Goal: Task Accomplishment & Management: Use online tool/utility

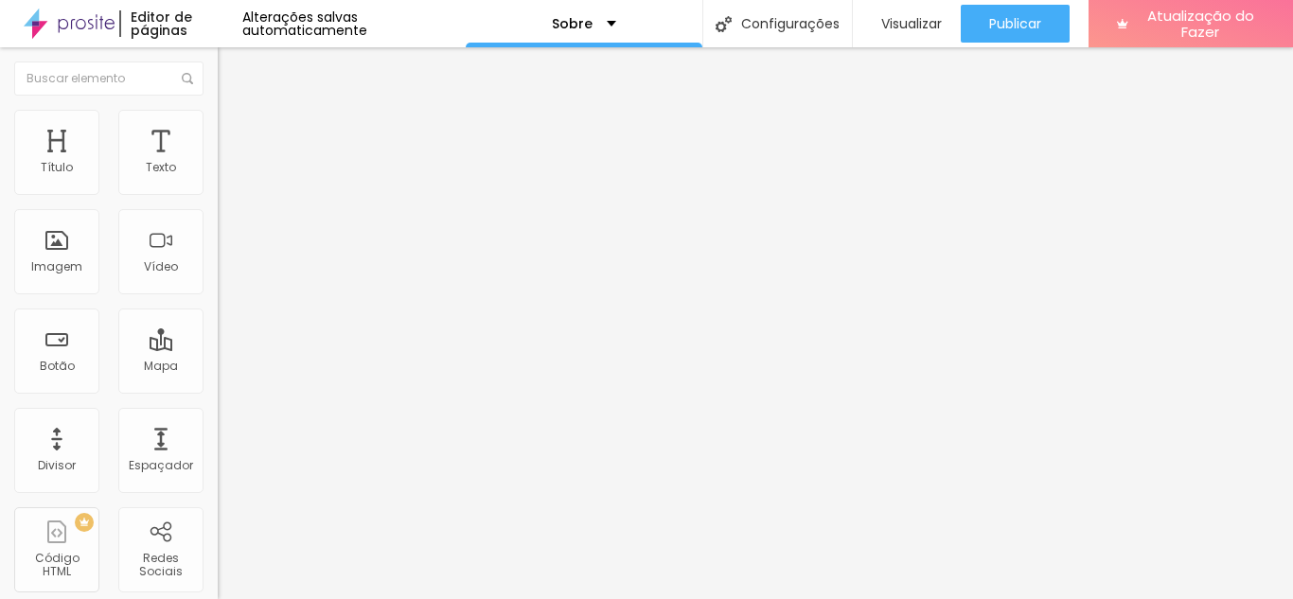
click at [235, 131] on font "Avançado" at bounding box center [266, 123] width 62 height 16
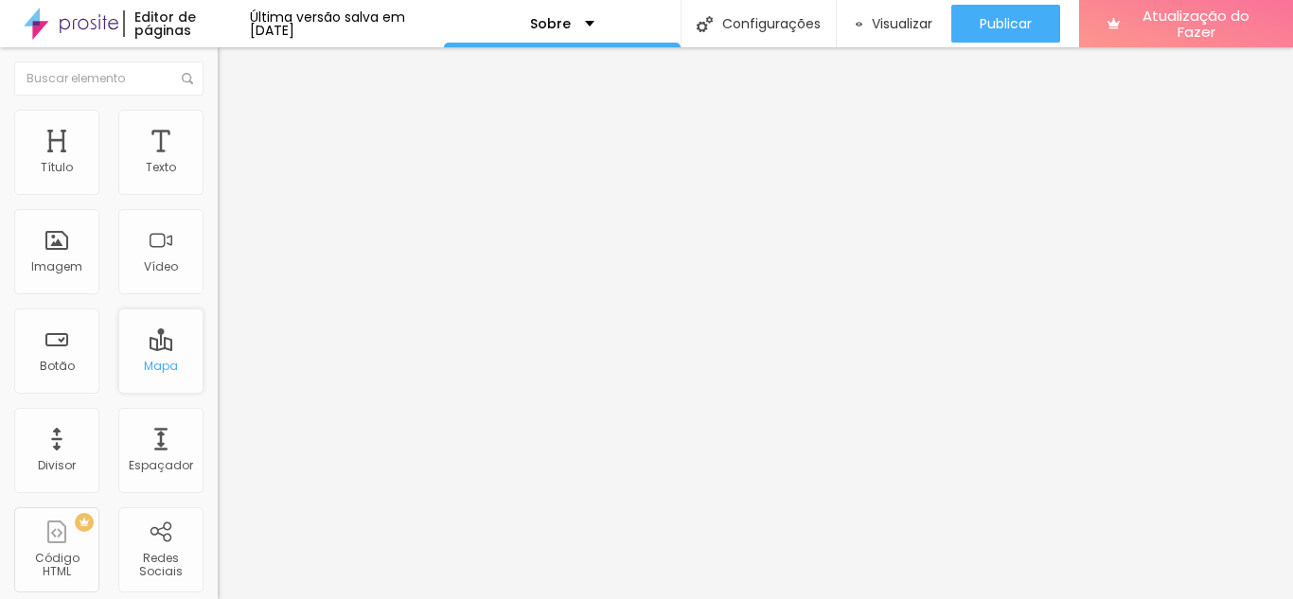
click at [175, 327] on div "Mapa" at bounding box center [160, 351] width 85 height 85
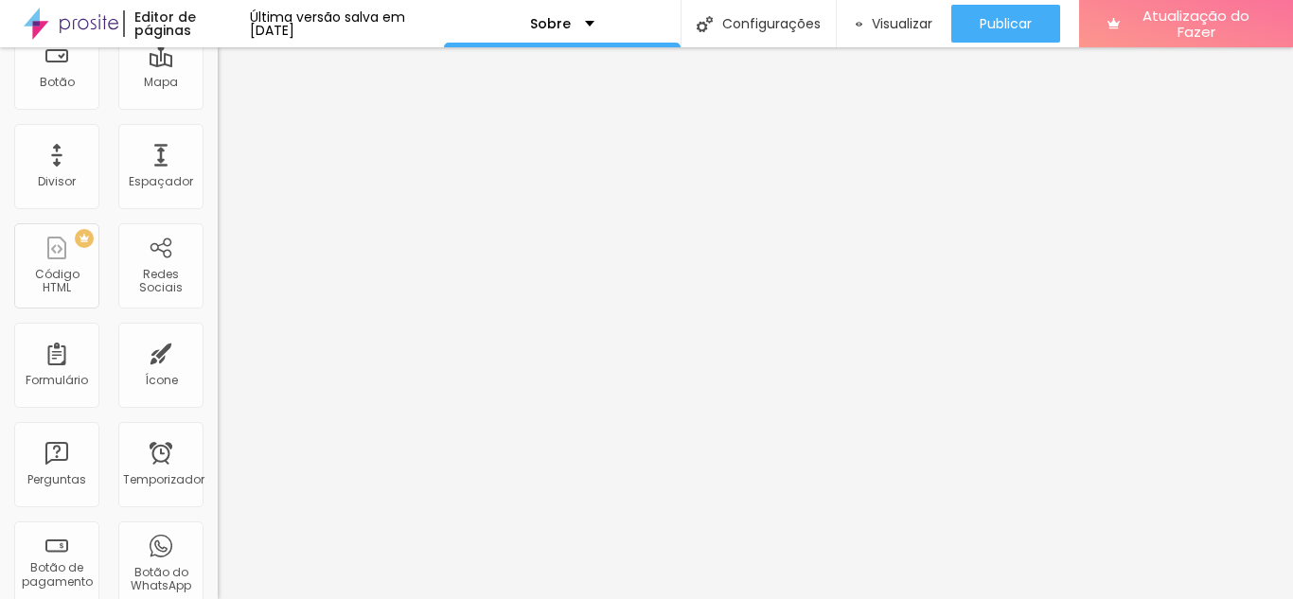
scroll to position [379, 0]
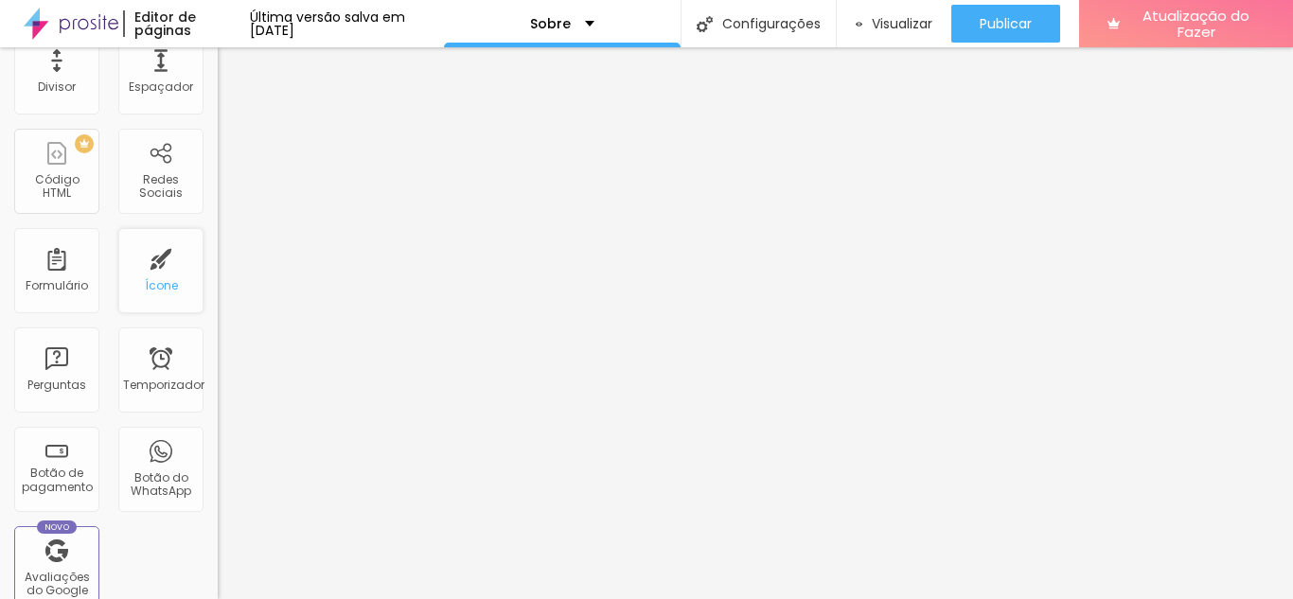
click at [158, 301] on div "Ícone" at bounding box center [160, 270] width 85 height 85
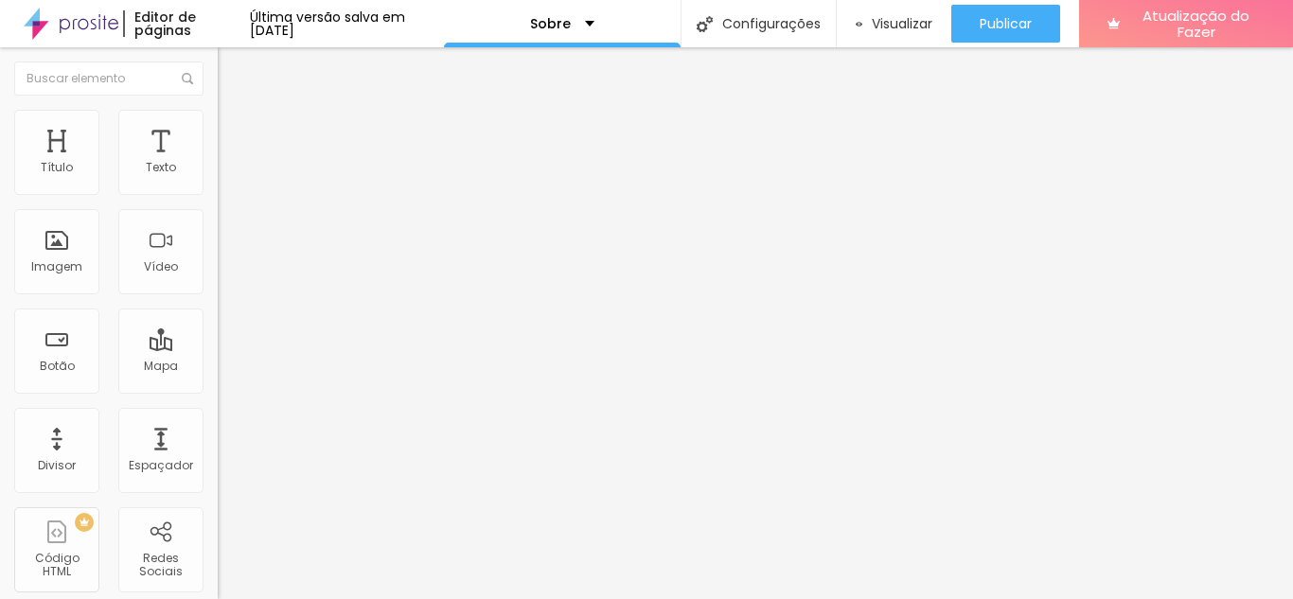
click at [235, 112] on font "Conteúdo" at bounding box center [264, 104] width 59 height 16
click at [218, 119] on img at bounding box center [226, 118] width 17 height 17
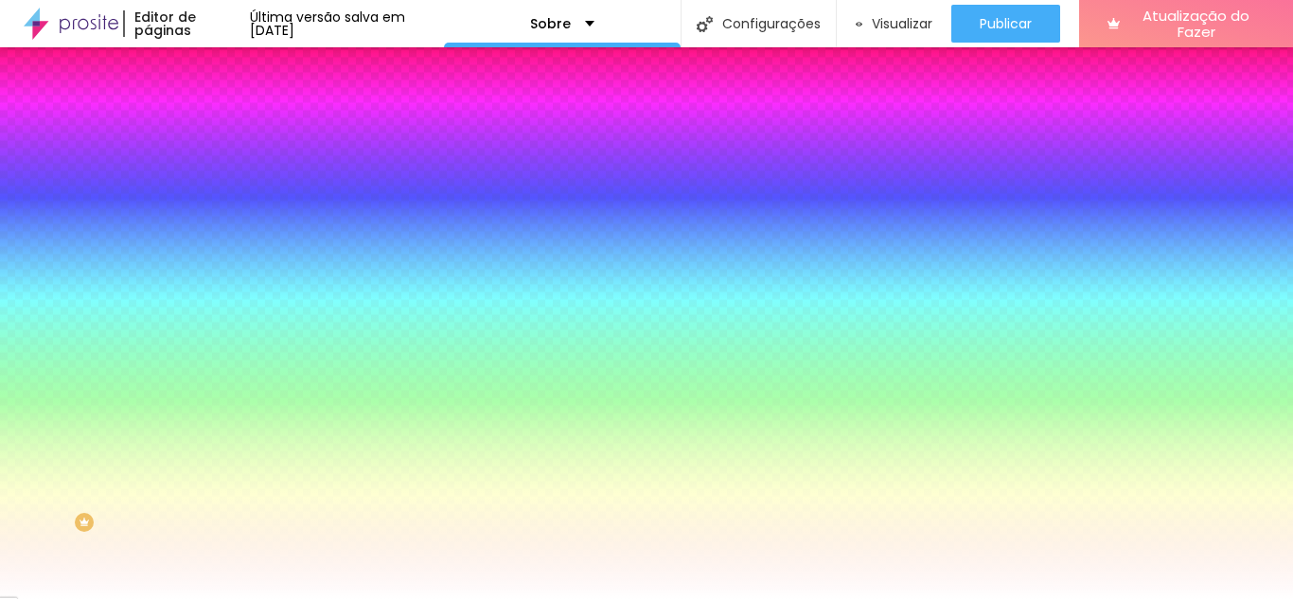
click at [218, 257] on div at bounding box center [327, 257] width 218 height 0
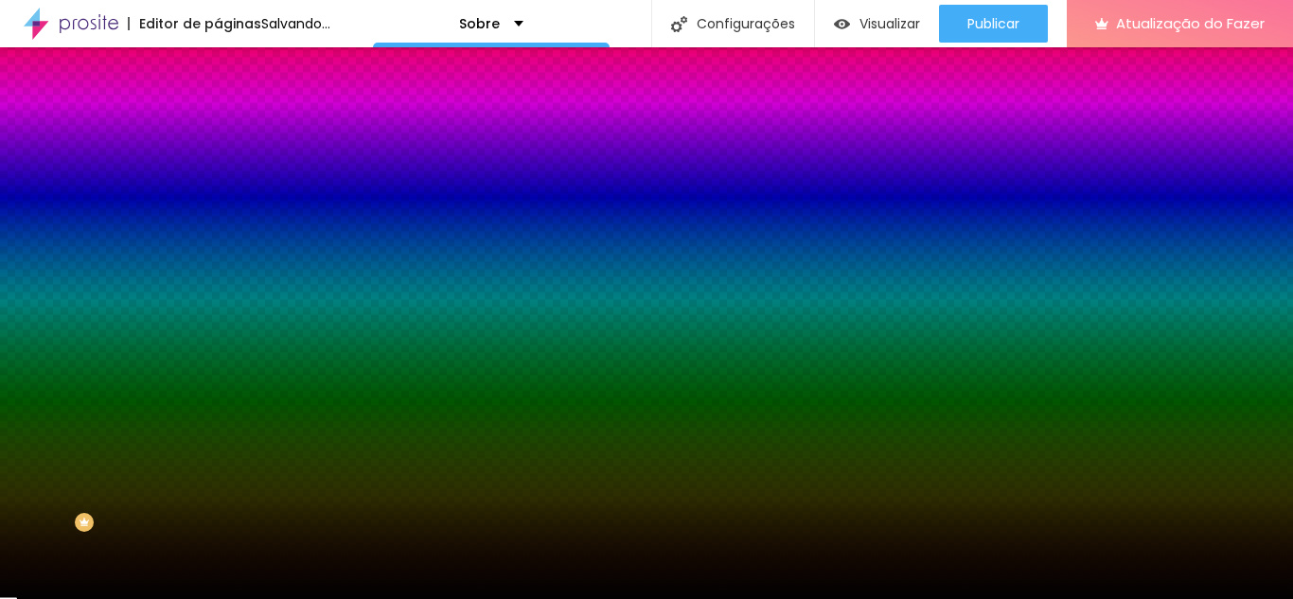
type input "#020202"
drag, startPoint x: 37, startPoint y: 499, endPoint x: 28, endPoint y: 511, distance: 15.0
click at [218, 276] on div at bounding box center [327, 276] width 218 height 0
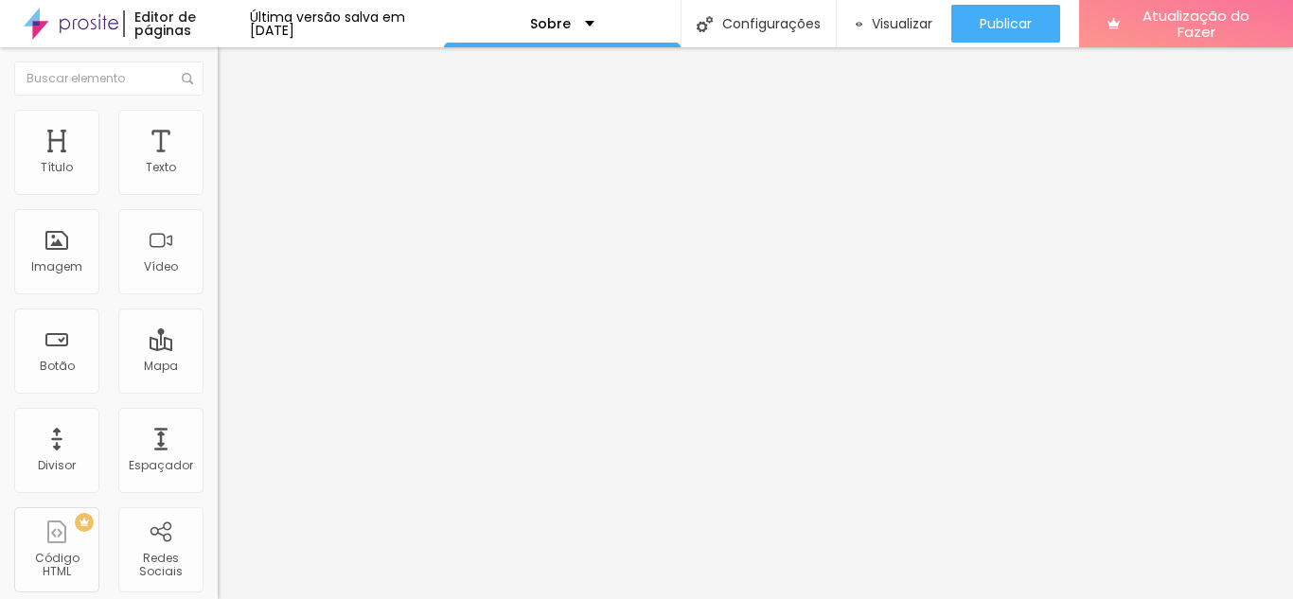
click at [218, 110] on li "Estilo" at bounding box center [327, 100] width 218 height 19
click at [218, 121] on li "Estilo" at bounding box center [327, 119] width 218 height 19
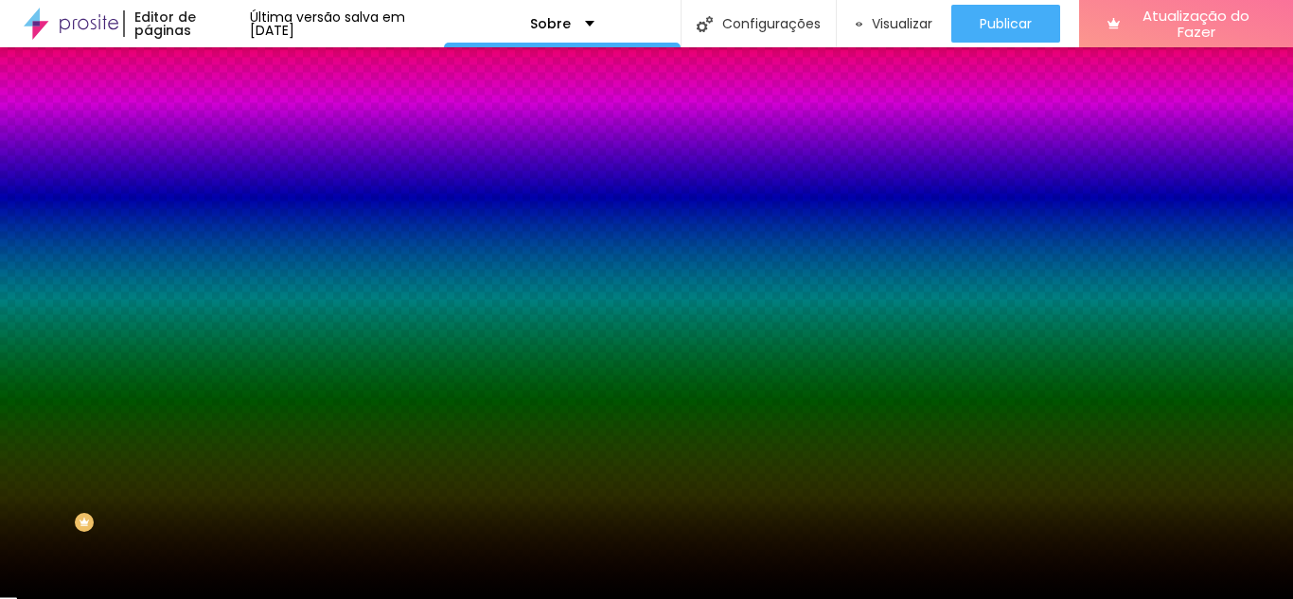
click at [218, 257] on div at bounding box center [327, 257] width 218 height 0
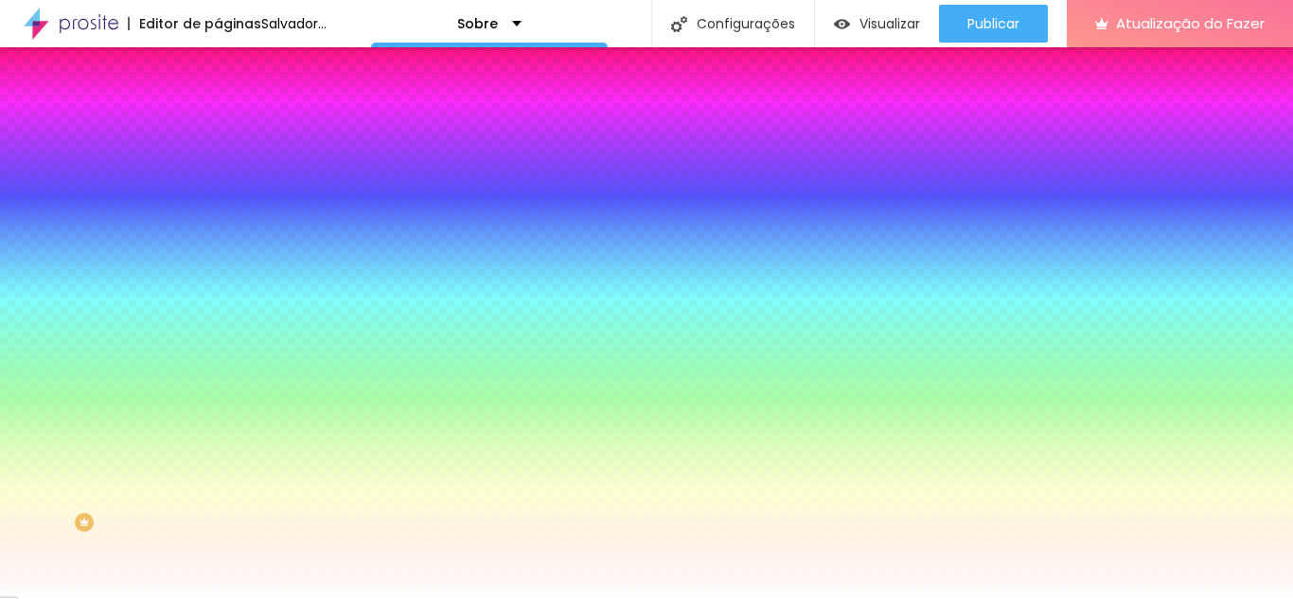
type input "#FFFFFF"
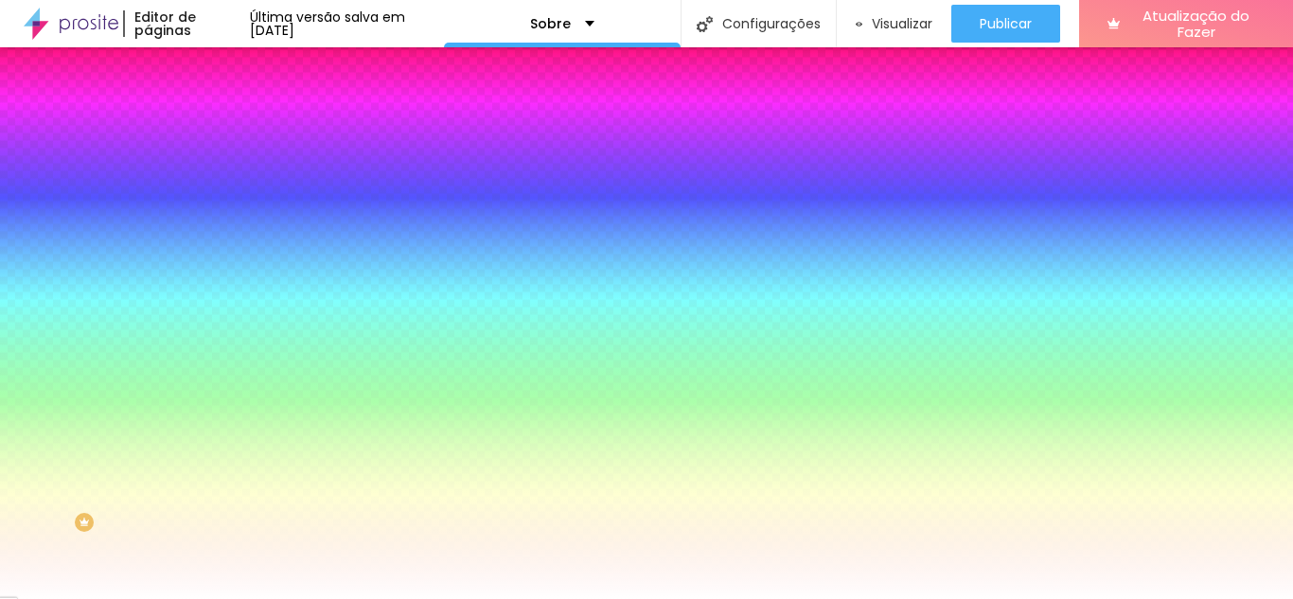
drag, startPoint x: 32, startPoint y: 376, endPoint x: 22, endPoint y: 347, distance: 30.2
click at [218, 276] on div "Cor de fundo Voltar ao padrão #FFFFFF" at bounding box center [327, 250] width 218 height 52
click at [218, 276] on input "#FFFFFF" at bounding box center [331, 266] width 227 height 19
drag, startPoint x: 198, startPoint y: 349, endPoint x: 150, endPoint y: 351, distance: 47.4
click at [218, 276] on input "#FFFFFF" at bounding box center [331, 266] width 227 height 19
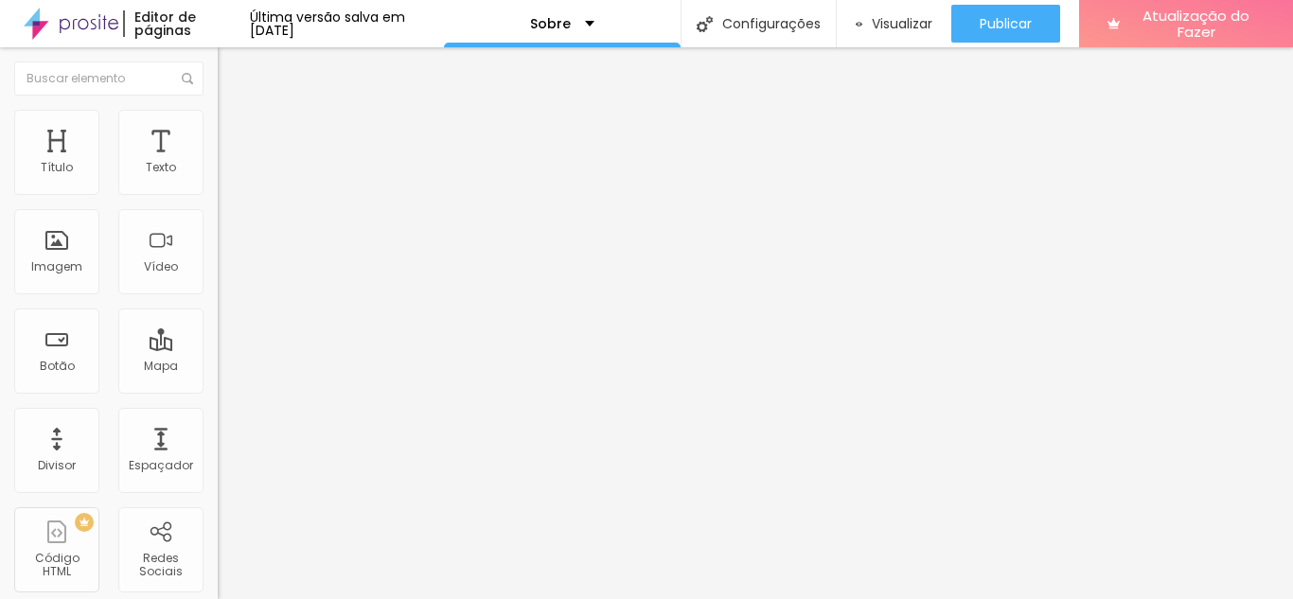
click at [235, 128] on font "Estilo" at bounding box center [249, 123] width 29 height 16
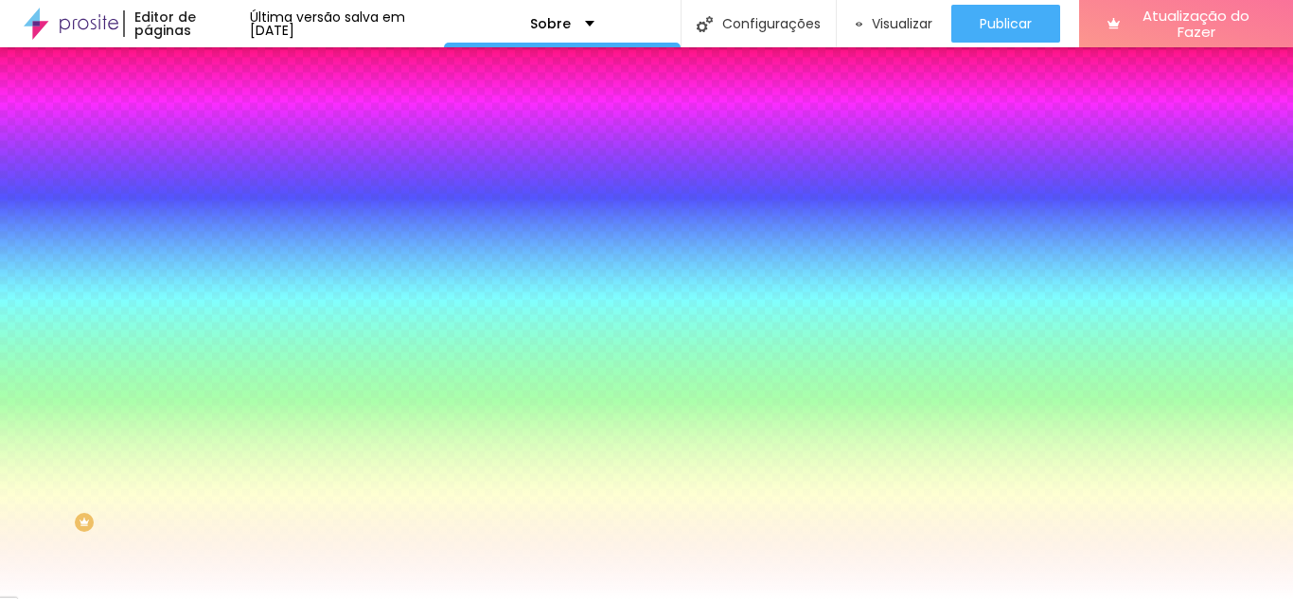
click at [218, 276] on div "#FFFFFF" at bounding box center [327, 266] width 218 height 19
click at [218, 257] on div at bounding box center [327, 257] width 218 height 0
drag, startPoint x: 30, startPoint y: 398, endPoint x: 39, endPoint y: 468, distance: 69.6
click at [218, 276] on div at bounding box center [327, 276] width 218 height 0
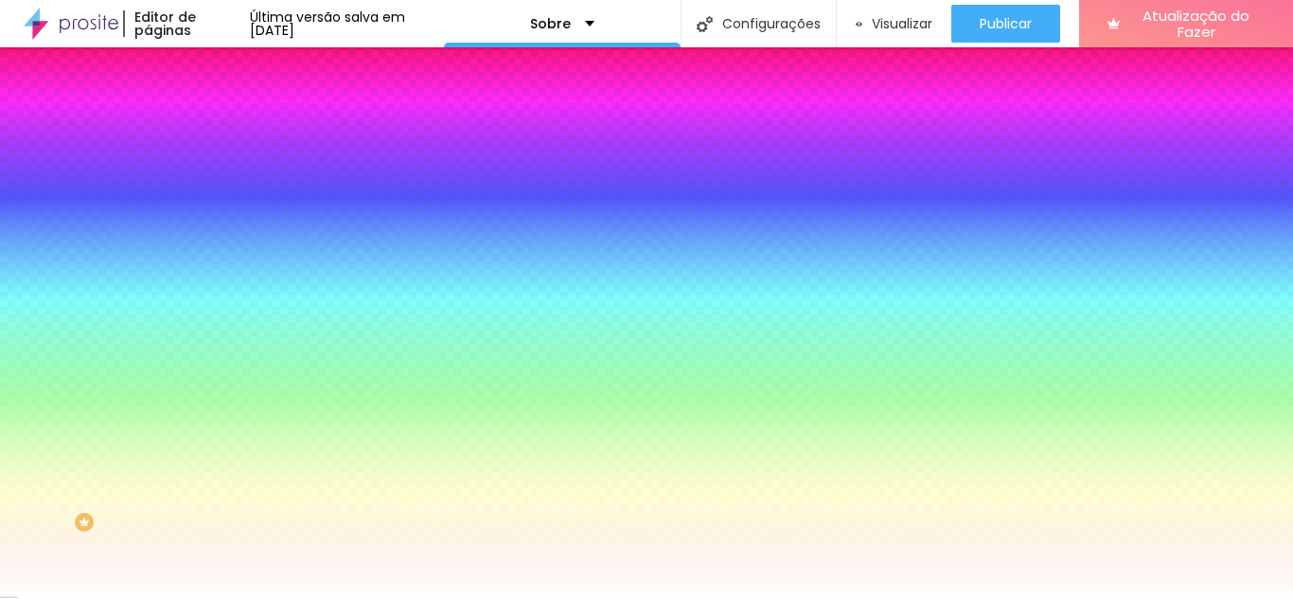
click at [218, 257] on div at bounding box center [327, 257] width 218 height 0
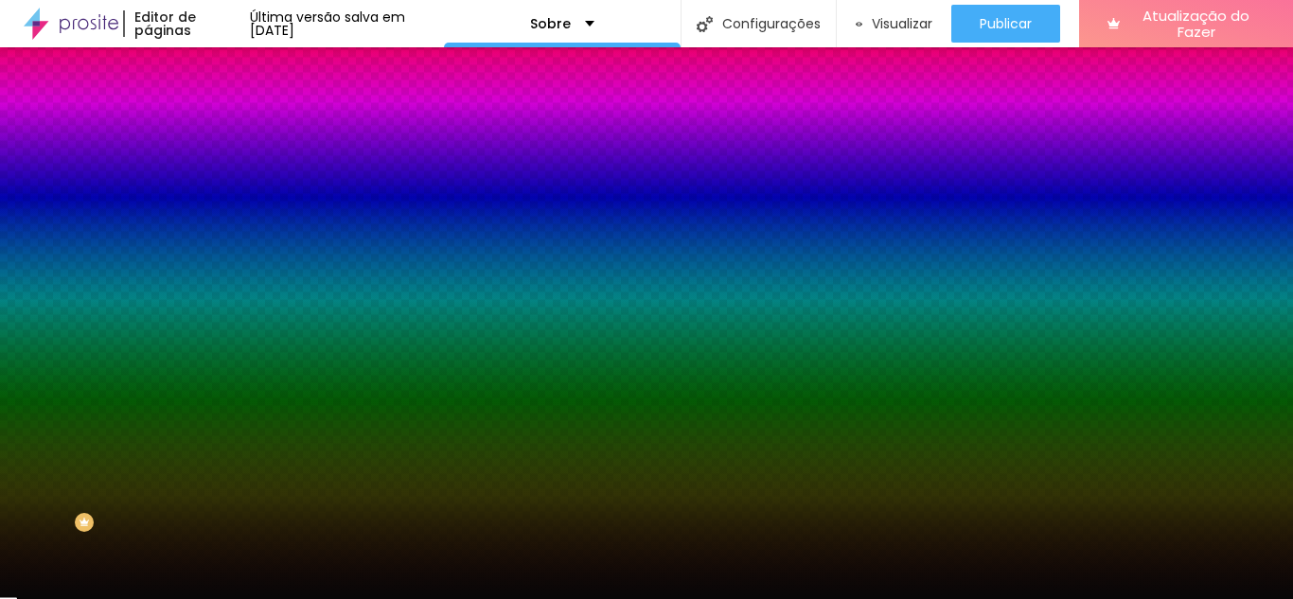
click at [30, 505] on div at bounding box center [646, 299] width 1293 height 599
type input "#000000"
click at [218, 393] on div "Imagem de fundo Adicionar imagem Efeito da Imagem Nenhum Nenhum Parallax Cor de…" at bounding box center [327, 270] width 218 height 245
click at [218, 565] on div "Editar nulo Conteúdo Estilo Avançado Imagem de fundo Adicionar imagem Efeito da…" at bounding box center [327, 323] width 218 height 552
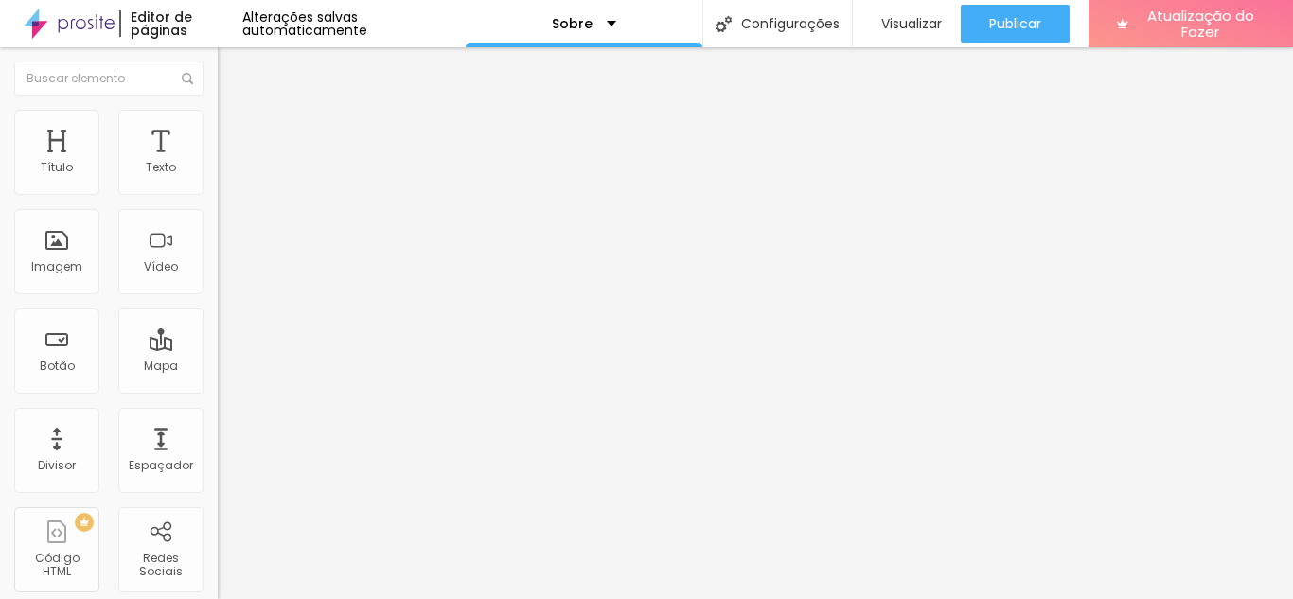
click at [229, 163] on font "Trocar imagem" at bounding box center [275, 155] width 92 height 16
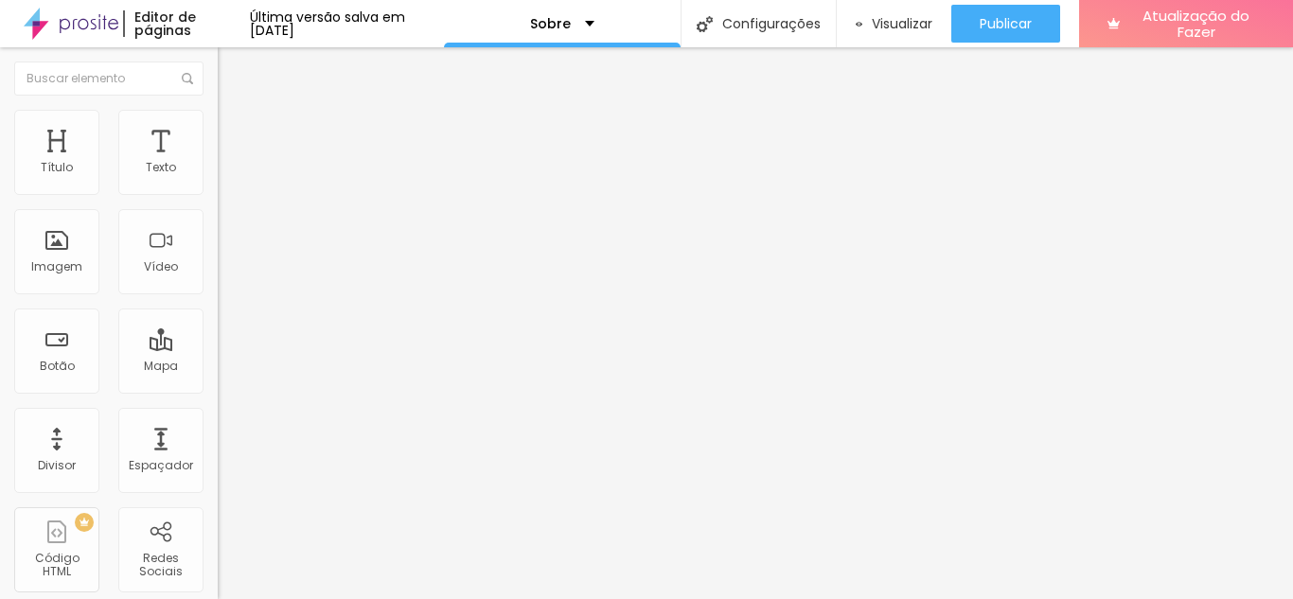
paste input "https://www.instagram.com/ph.bru?igsh=c21vZnI4dnZ3YWdn"
drag, startPoint x: 80, startPoint y: 344, endPoint x: 14, endPoint y: 354, distance: 66.1
type input "https://www.instagram.com/ph.bru?igsh=c21vZnI4dnZ3YWdn"
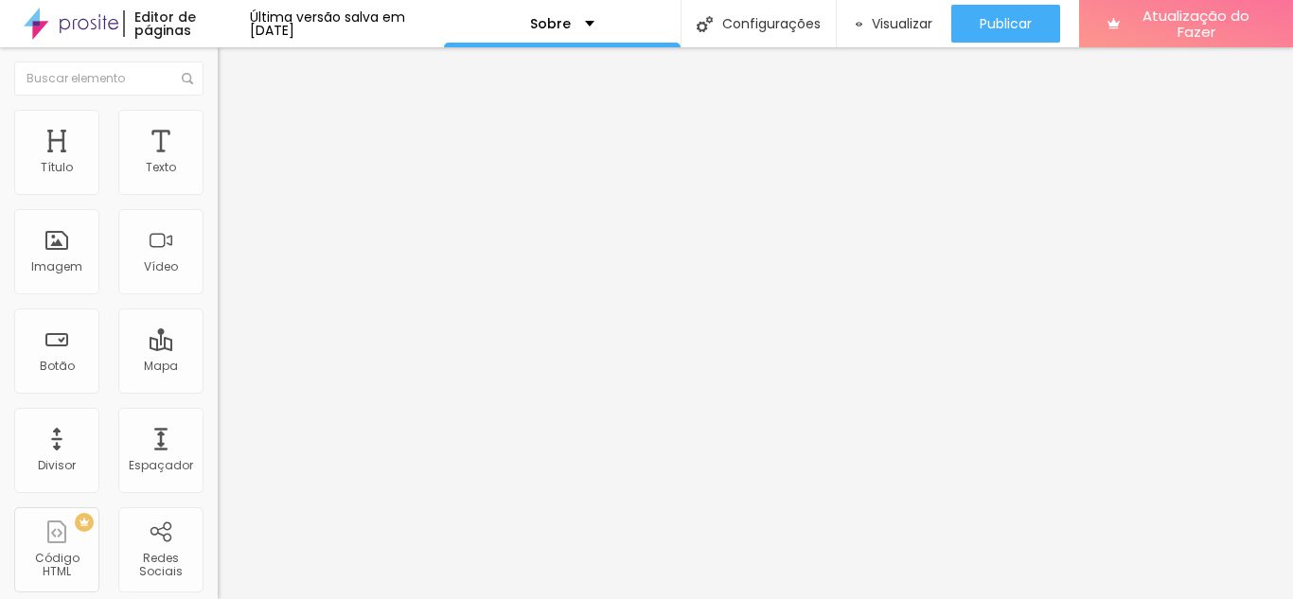
click at [218, 394] on img at bounding box center [224, 400] width 13 height 13
type input "https://www.instagram.com/ph.bru?igsh=c21vZnI4dnZ3YWdn"
click at [218, 380] on font "Instagram" at bounding box center [249, 388] width 62 height 16
click at [218, 453] on div "Editar nulo Conteúdo Estilo Avançado Instagram Rede social Facebook Endereço UR…" at bounding box center [327, 323] width 218 height 552
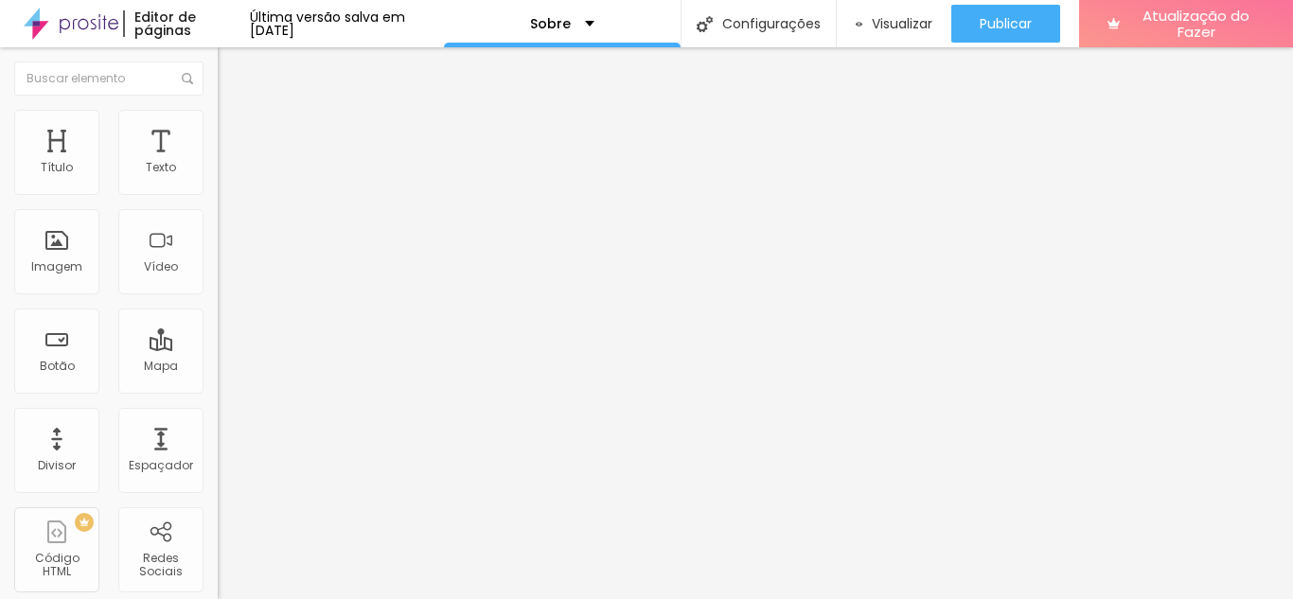
click at [218, 482] on div "Editar nulo Conteúdo Estilo Avançado Instagram Rede social Facebook Endereço UR…" at bounding box center [327, 323] width 218 height 552
click at [218, 173] on div "Instagram" at bounding box center [327, 271] width 218 height 246
click at [218, 110] on img at bounding box center [226, 118] width 17 height 17
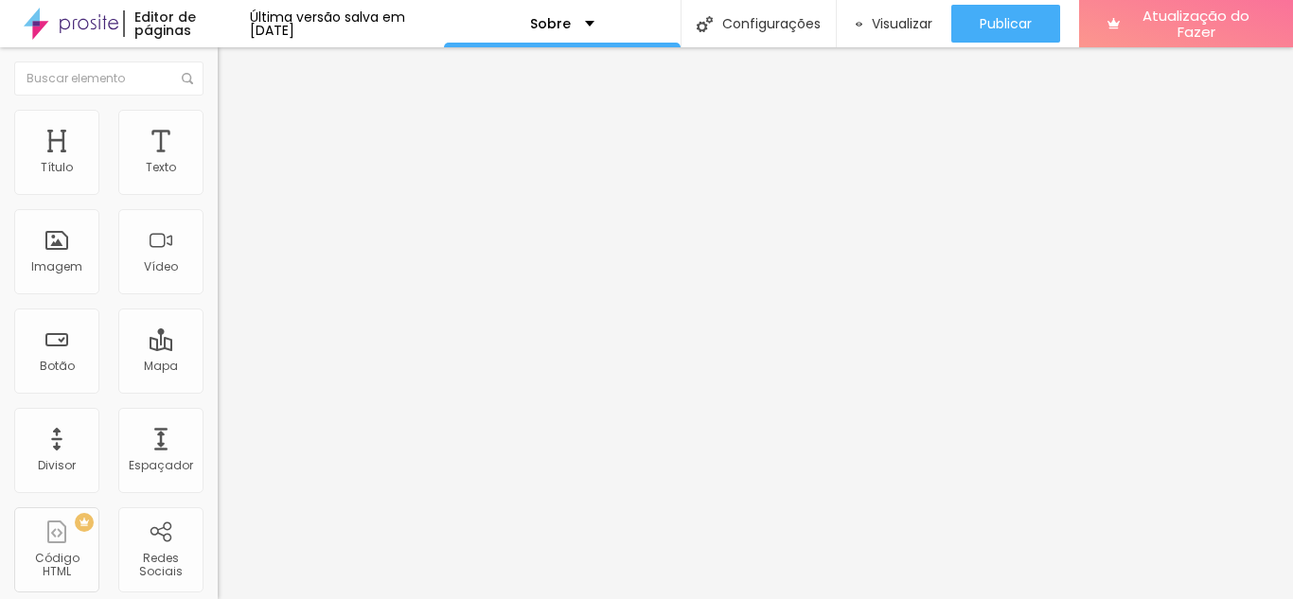
type input "20"
type input "21"
type input "22"
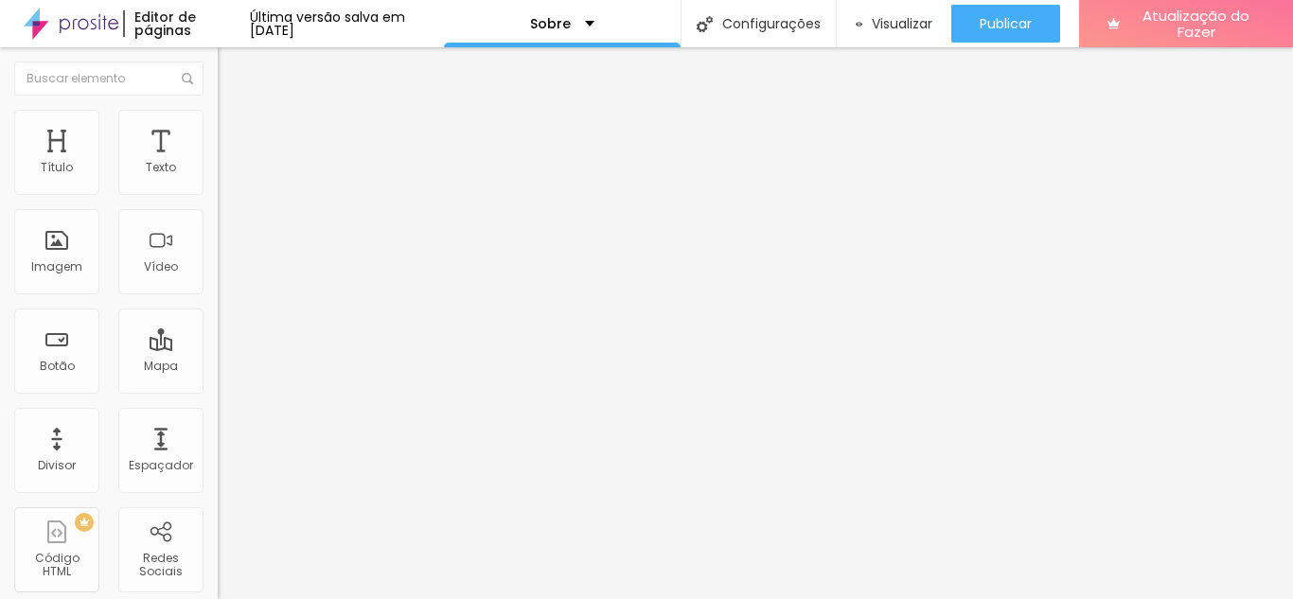
type input "22"
type input "23"
type input "24"
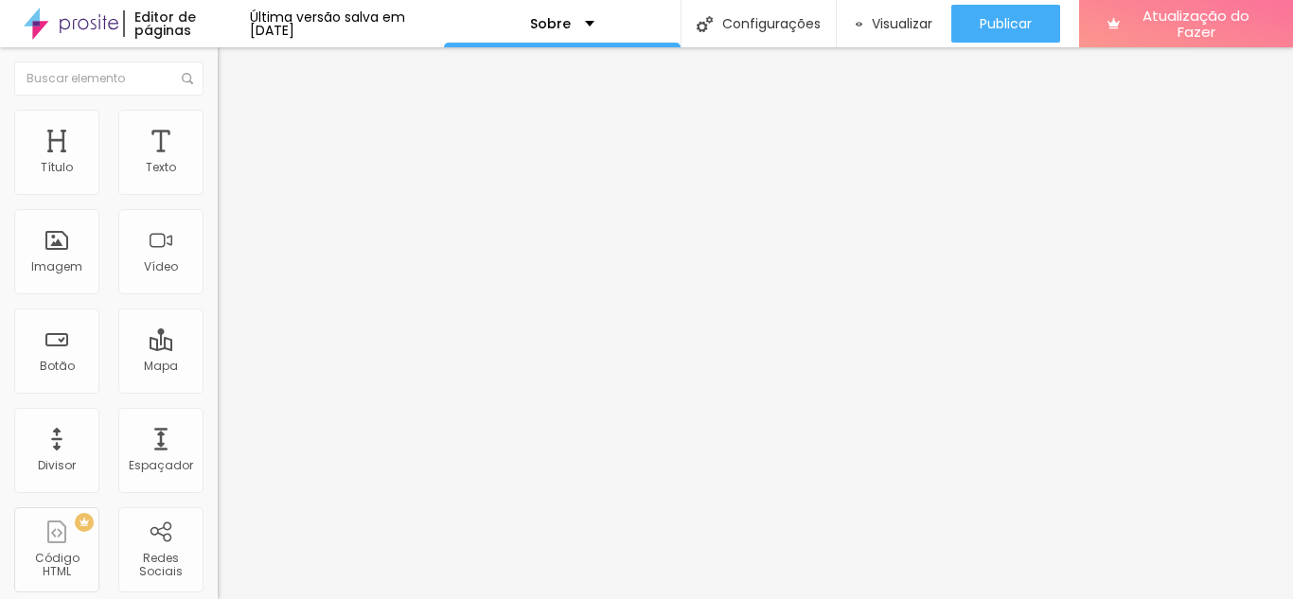
type input "23"
drag, startPoint x: 55, startPoint y: 203, endPoint x: 81, endPoint y: 206, distance: 26.7
type input "23"
click at [218, 194] on input "range" at bounding box center [279, 186] width 122 height 15
type input "27"
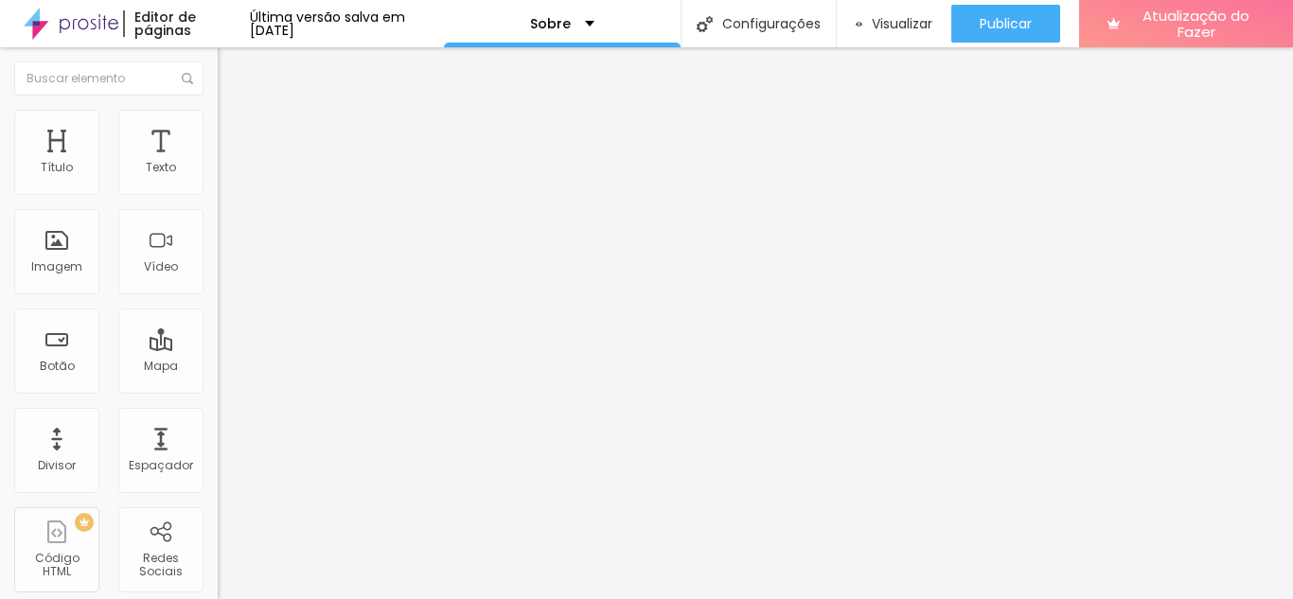
type input "27"
type input "26"
type input "24"
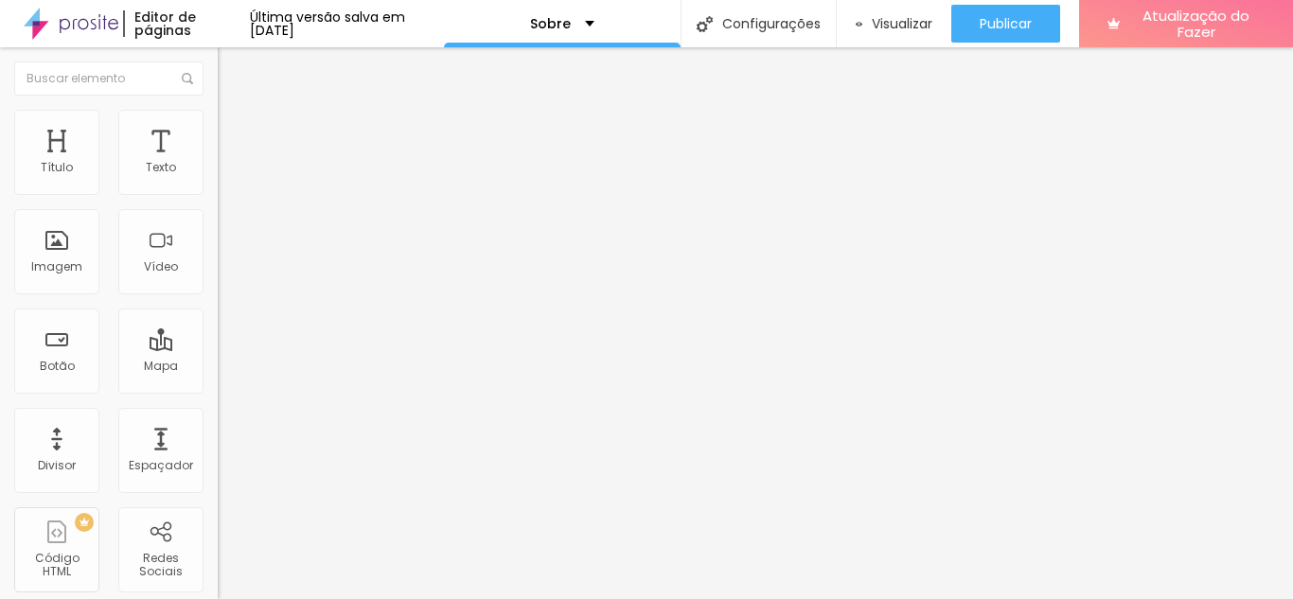
type input "23"
type input "22"
type input "21"
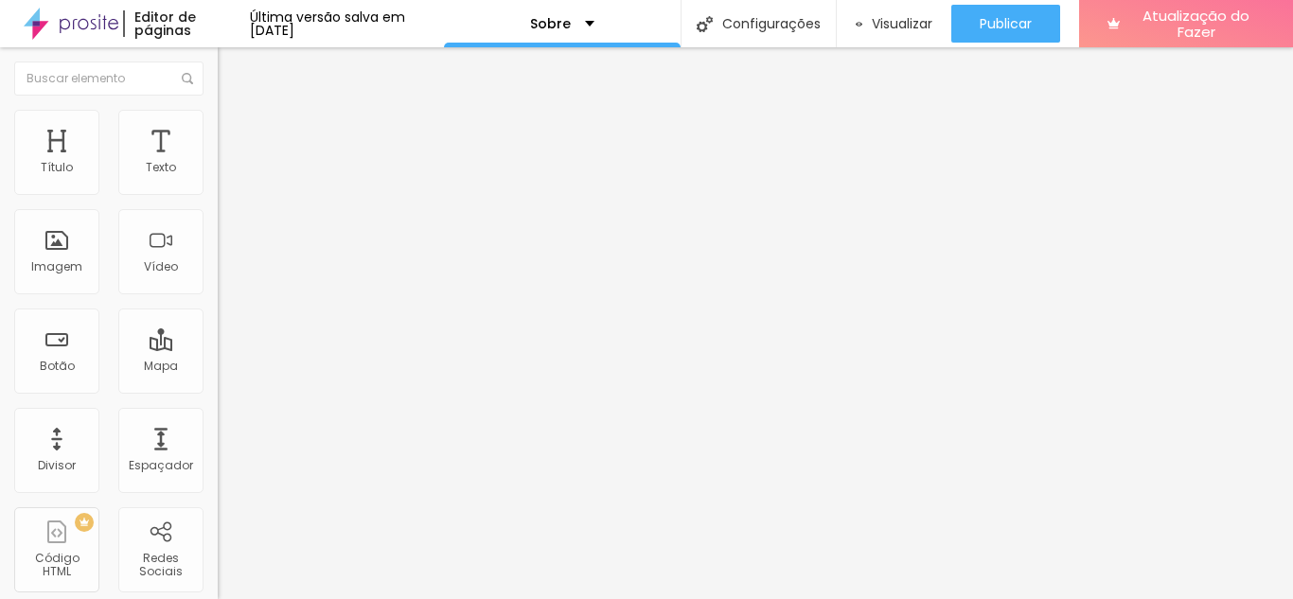
type input "21"
type input "22"
type input "23"
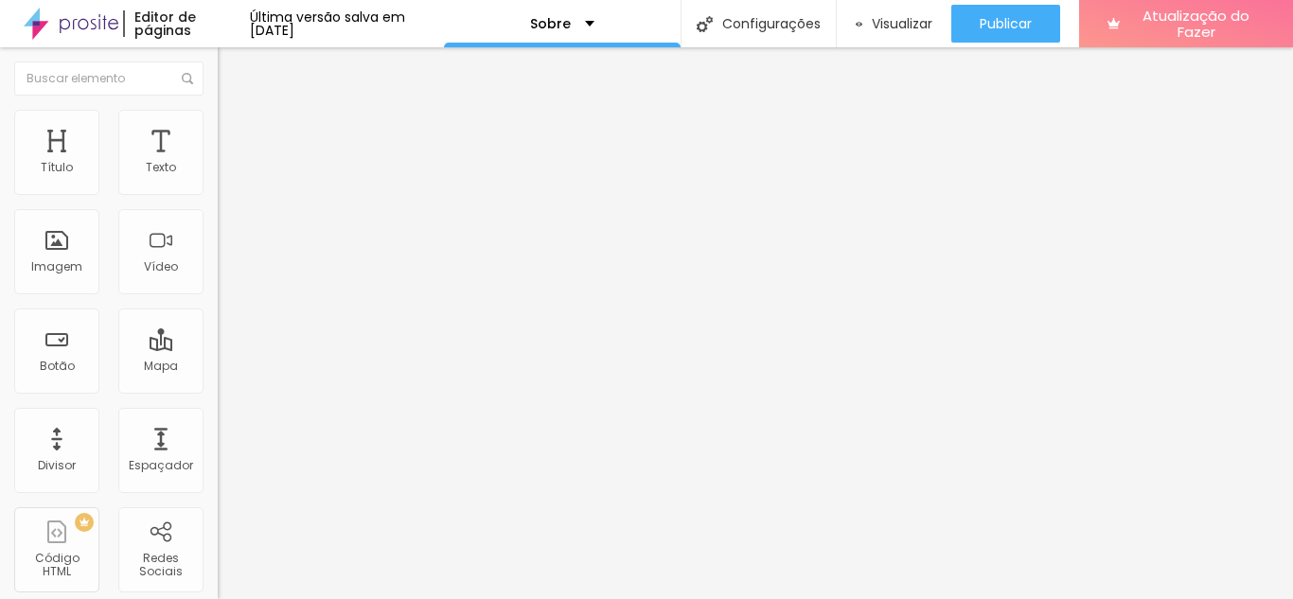
type input "24"
click at [218, 291] on input "range" at bounding box center [279, 282] width 122 height 15
type input "11"
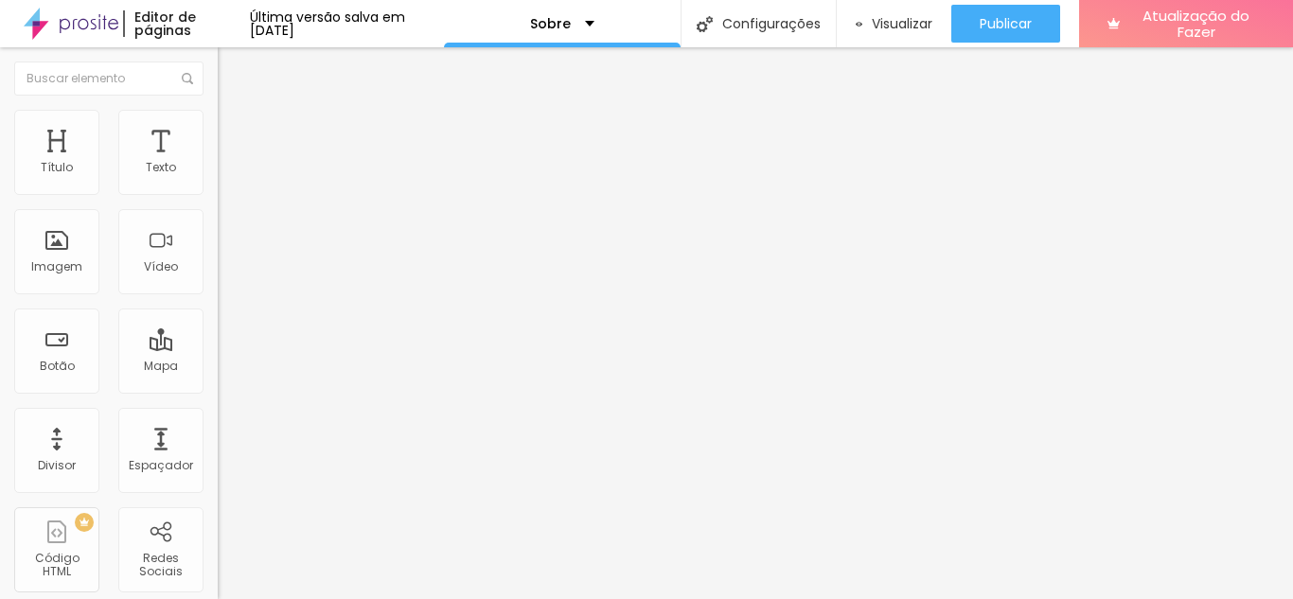
type input "12"
type input "14"
type input "15"
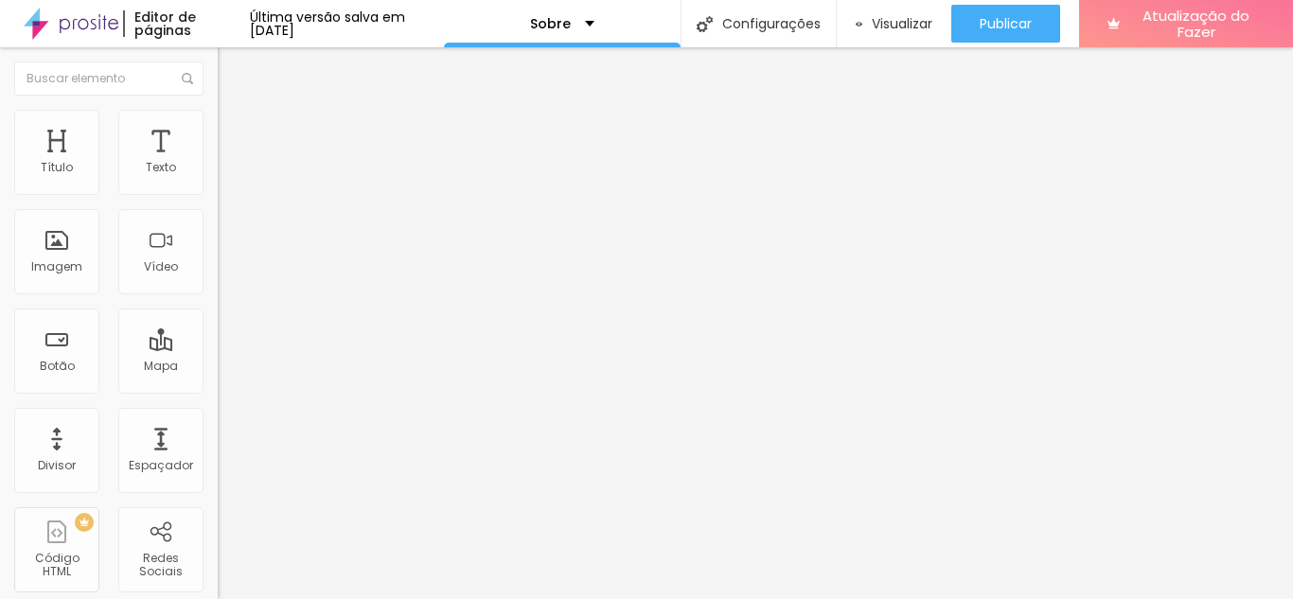
type input "15"
type input "16"
type input "15"
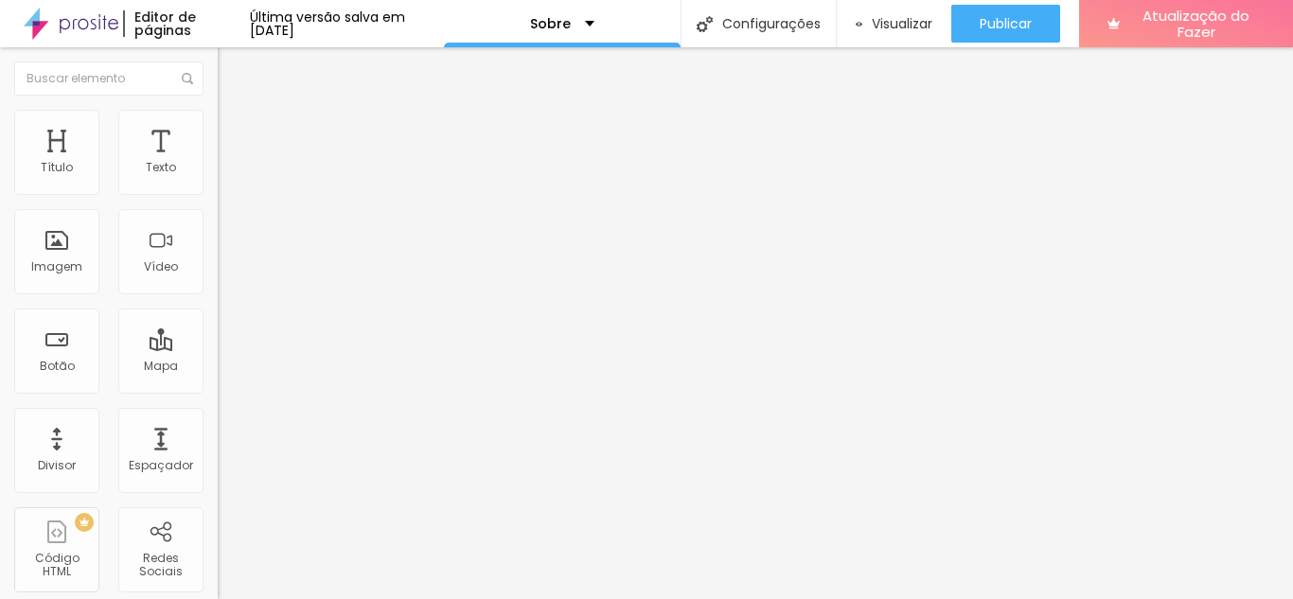
type input "14"
type input "13"
drag, startPoint x: 87, startPoint y: 367, endPoint x: 98, endPoint y: 367, distance: 11.4
type input "13"
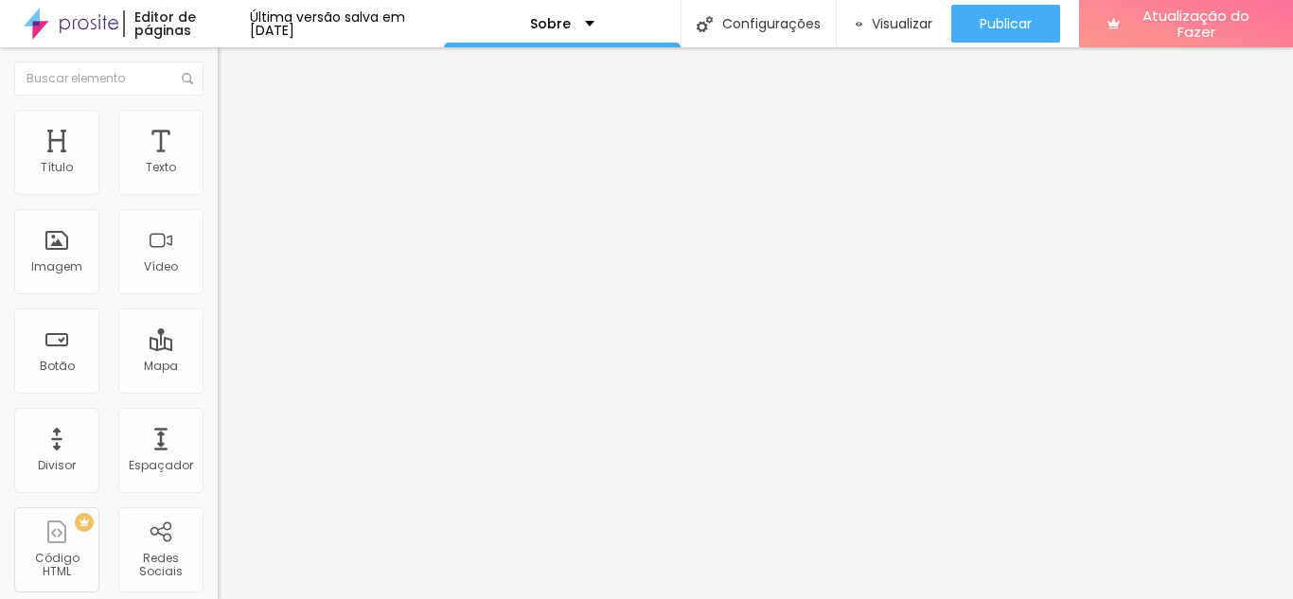
click at [218, 339] on input "range" at bounding box center [279, 331] width 122 height 15
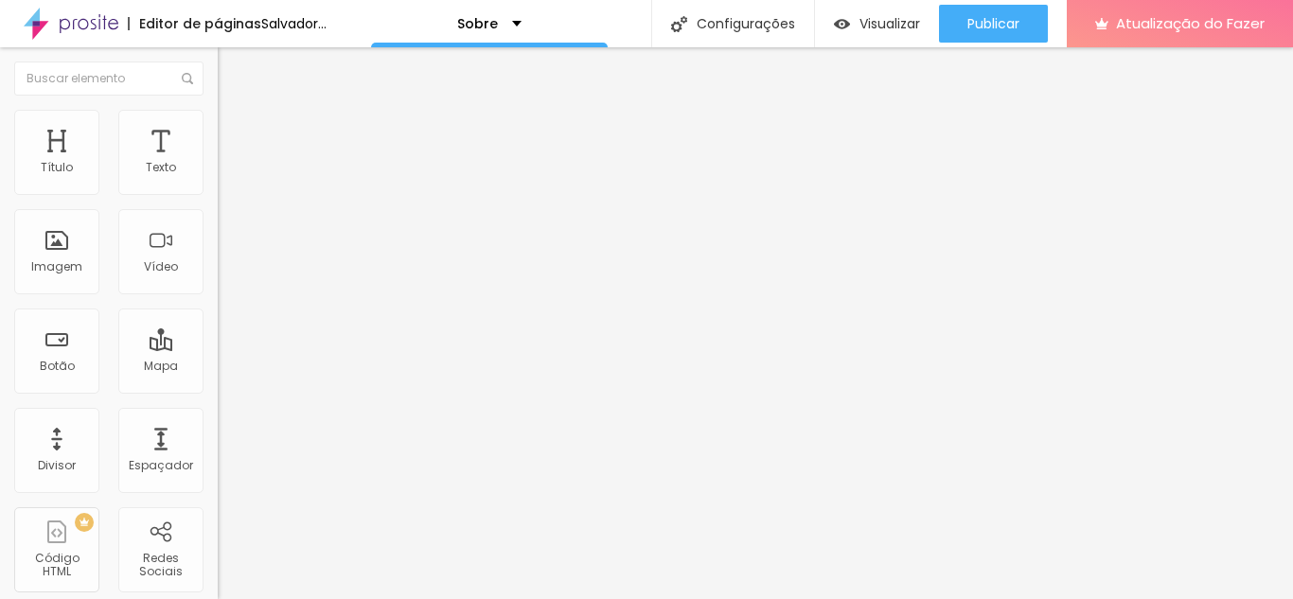
click at [235, 141] on font "Avançado" at bounding box center [266, 141] width 62 height 16
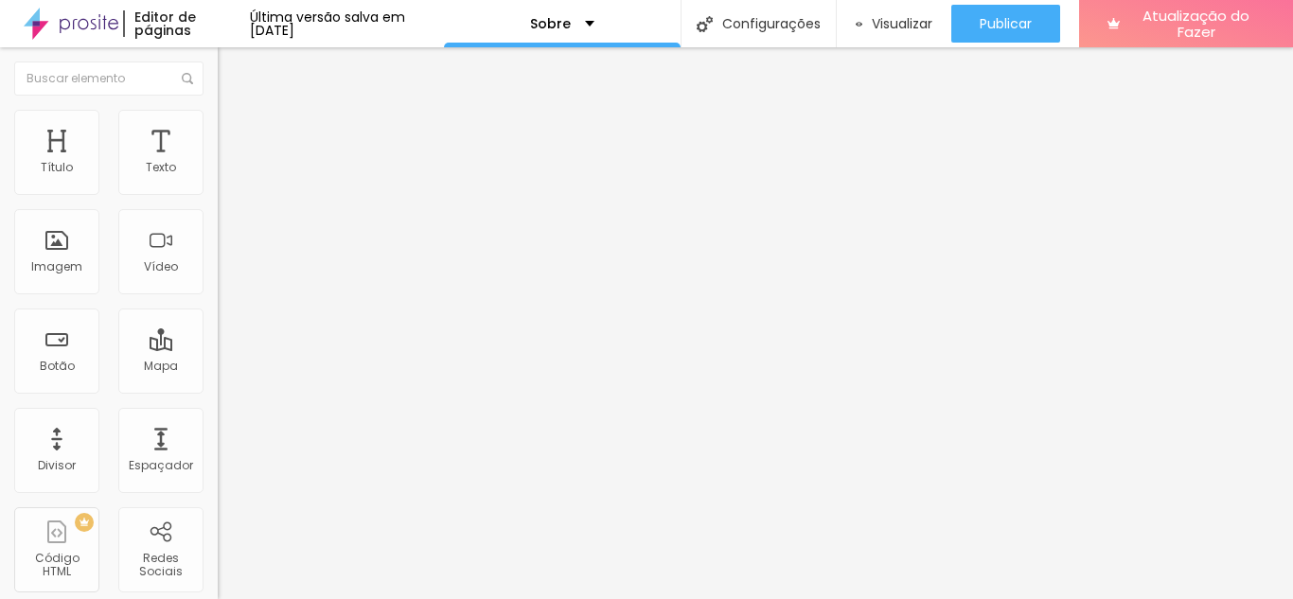
click at [218, 110] on li "Conteúdo" at bounding box center [327, 100] width 218 height 19
click at [38, 369] on div "Botão" at bounding box center [56, 351] width 85 height 85
click at [121, 361] on div "Mapa" at bounding box center [160, 351] width 85 height 85
click at [218, 178] on input "Alboom Brasil" at bounding box center [331, 168] width 227 height 19
drag, startPoint x: 110, startPoint y: 217, endPoint x: 20, endPoint y: 221, distance: 90.0
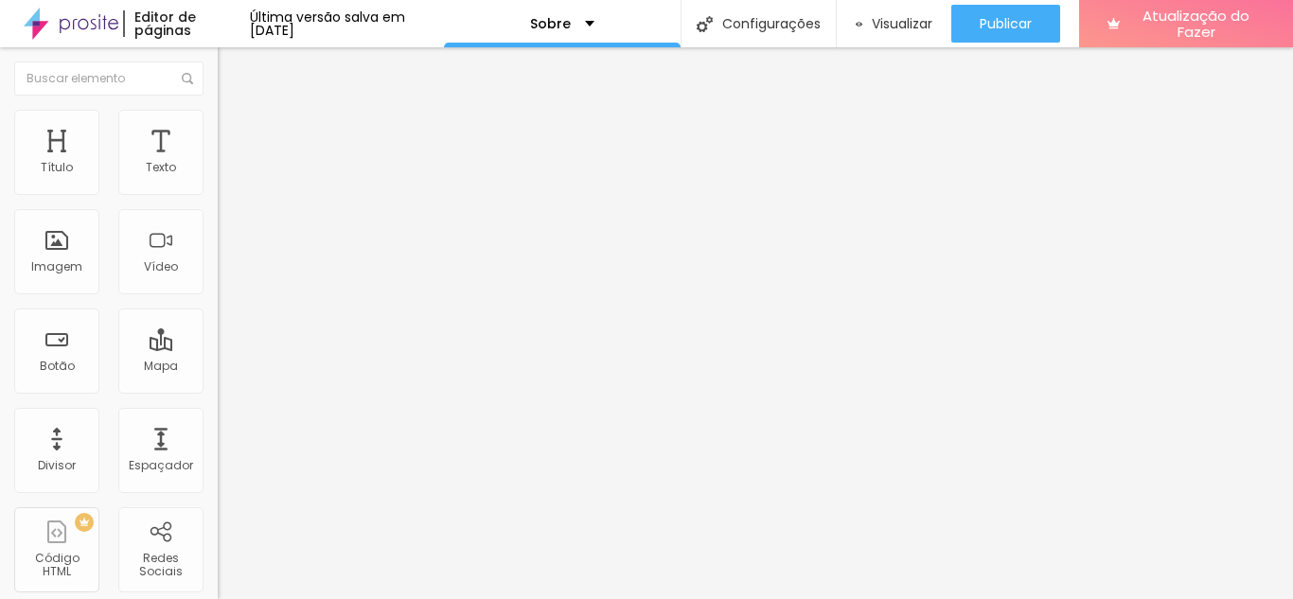
click at [218, 178] on input "Alboom Brasil" at bounding box center [331, 168] width 227 height 19
type input "Sete Quedas, rua Monteiro Lobato 204"
click at [218, 363] on div "Editar nulo Conteúdo Estilo Avançado Endereço Sete Quedas, rua Monteiro Lobato …" at bounding box center [327, 323] width 218 height 552
click at [218, 77] on button "Editar nulo" at bounding box center [327, 69] width 218 height 44
click at [218, 346] on div "Editar nulo Estilo Avançado 16 Tamanho do texto 0 Espaço entre letras 1.3 Altur…" at bounding box center [327, 323] width 218 height 552
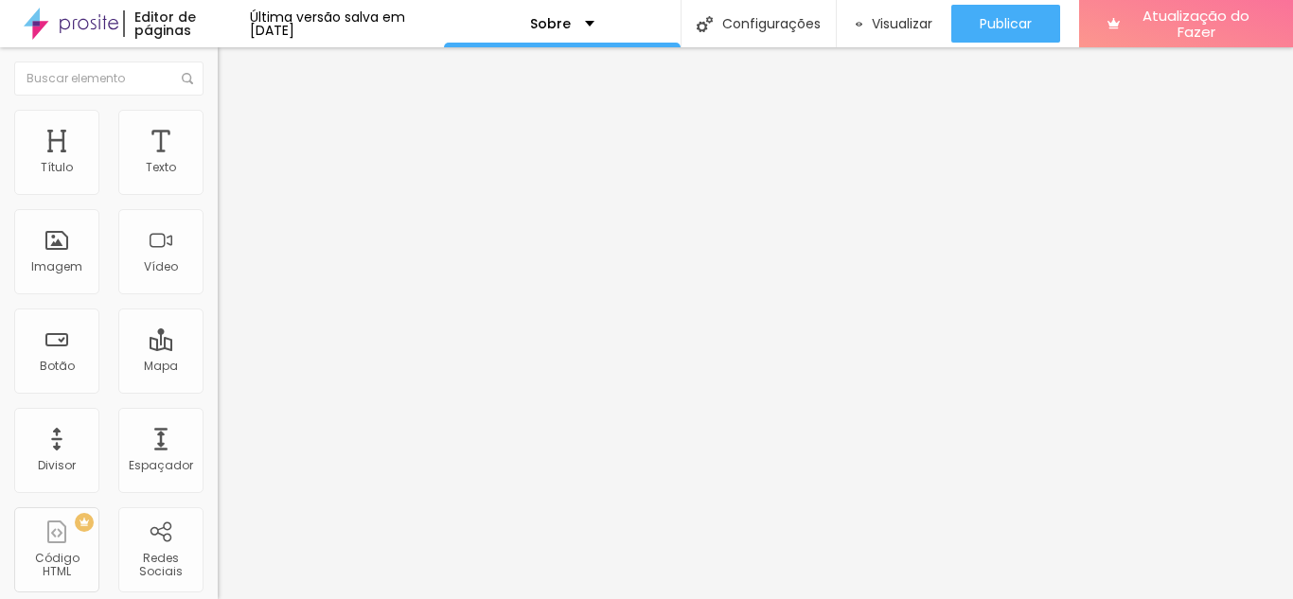
click at [218, 80] on button "Editar nulo" at bounding box center [327, 69] width 218 height 44
click at [218, 76] on button "Editar nulo" at bounding box center [327, 69] width 218 height 44
click at [232, 63] on div "Editar nulo" at bounding box center [281, 69] width 98 height 15
click at [218, 462] on div "Editar nulo Estilo Avançado 18 Tamanho do texto 0 Espaço entre letras 1.4 Altur…" at bounding box center [327, 323] width 218 height 552
click at [232, 69] on img "button" at bounding box center [239, 69] width 15 height 15
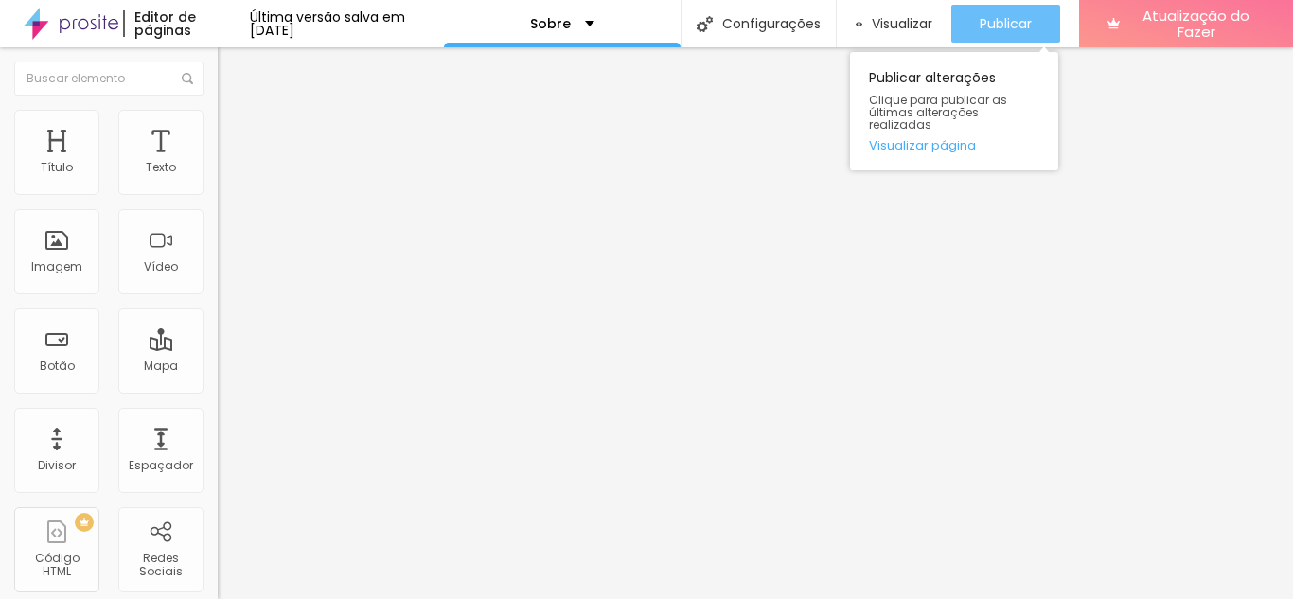
click at [998, 27] on font "Publicar" at bounding box center [1006, 23] width 52 height 19
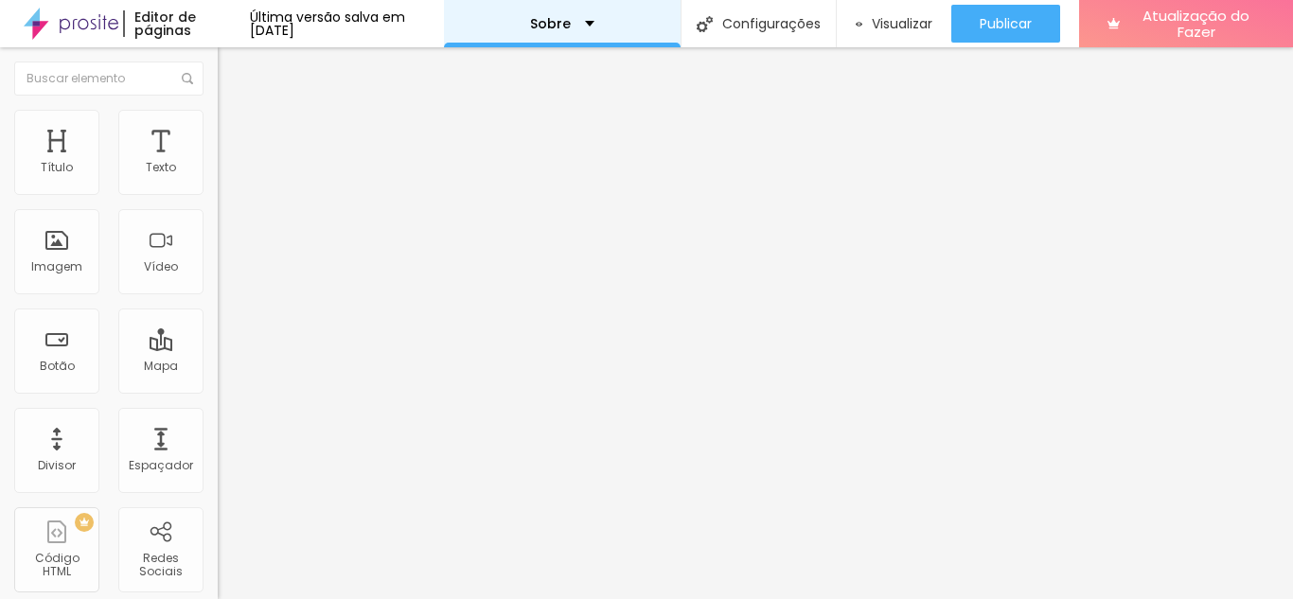
click at [629, 37] on div "Sobre" at bounding box center [562, 23] width 237 height 47
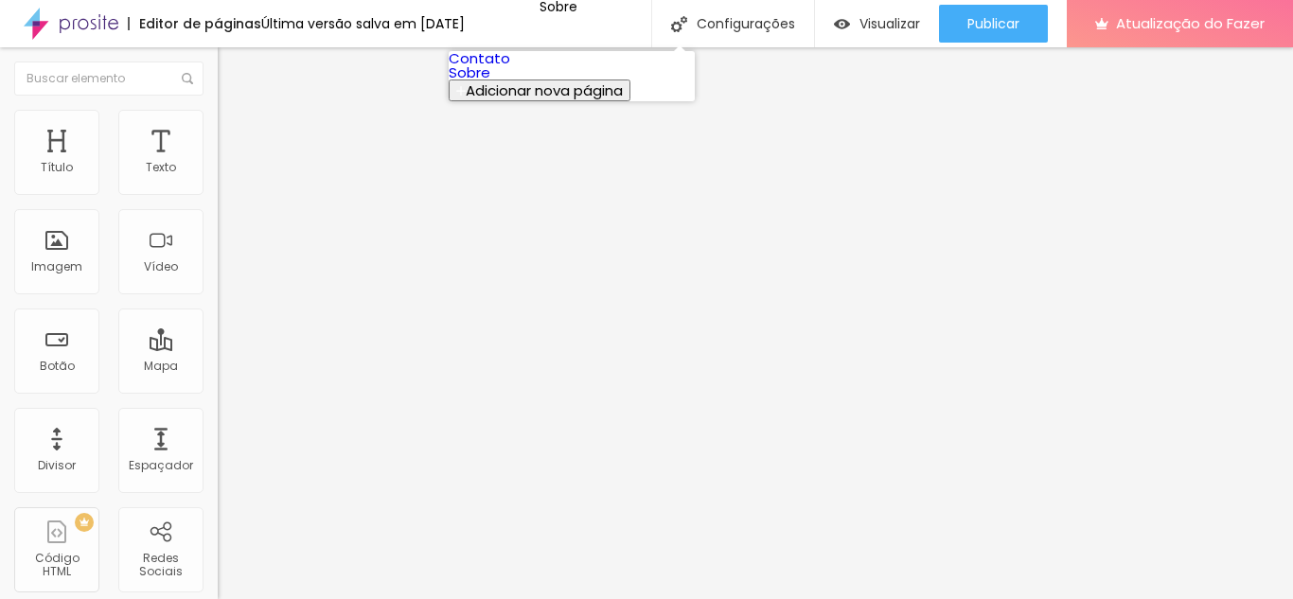
click at [510, 68] on link "Contato" at bounding box center [480, 58] width 62 height 20
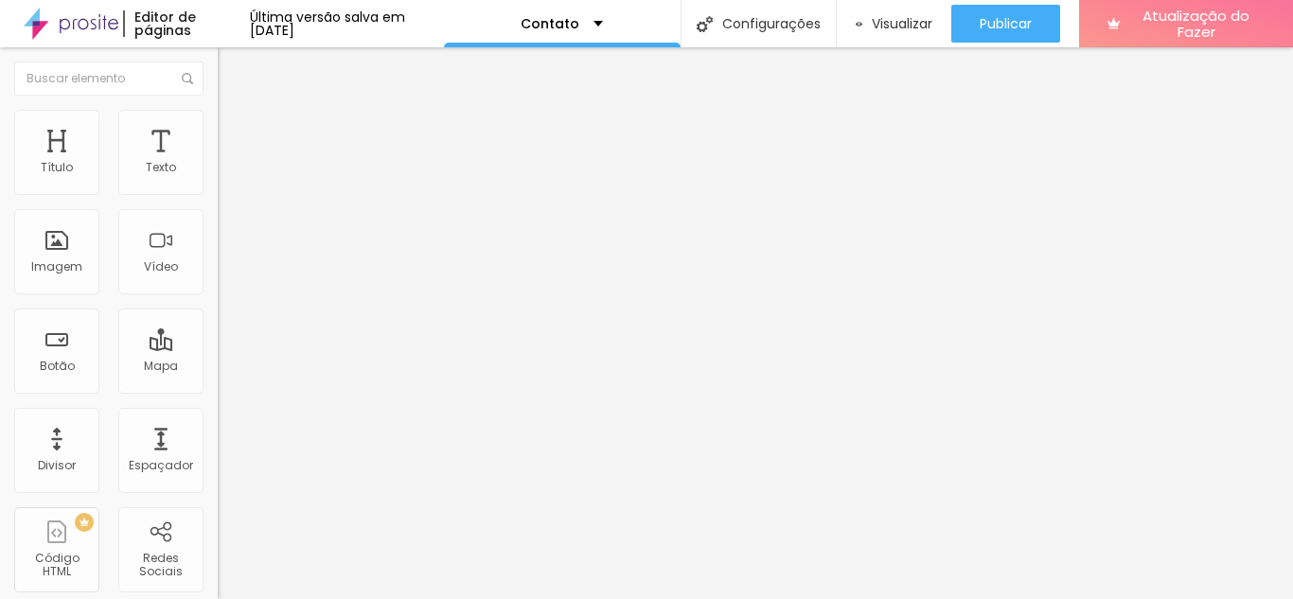
click at [218, 191] on img at bounding box center [223, 196] width 11 height 11
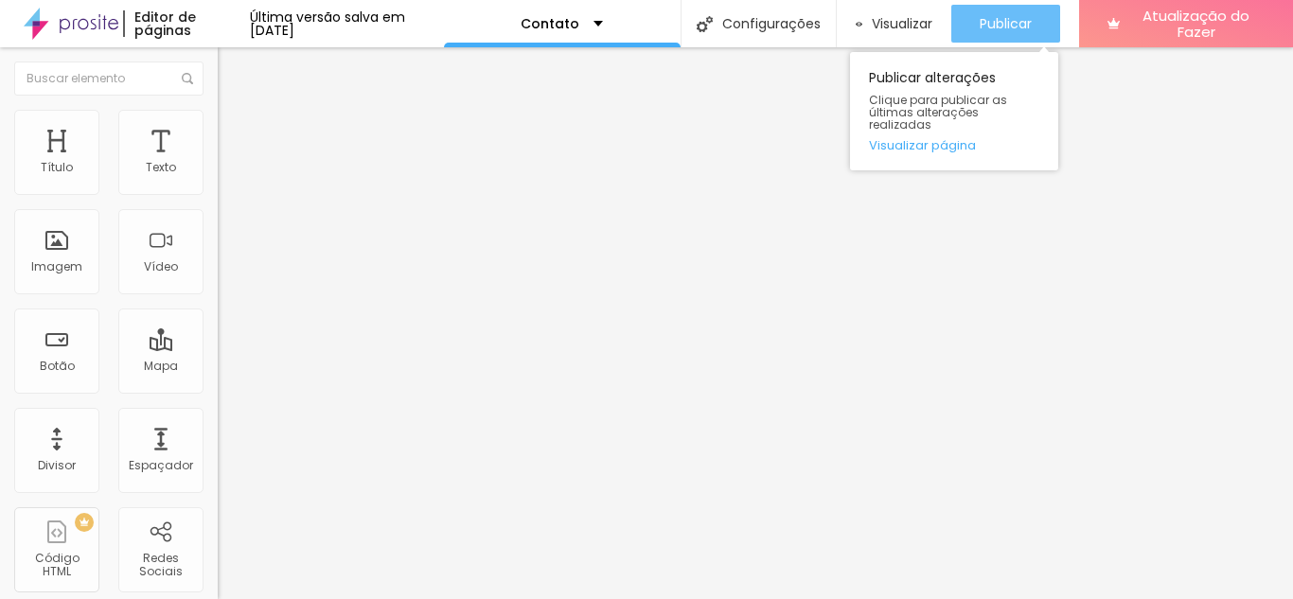
click at [1012, 27] on font "Publicar" at bounding box center [1006, 23] width 52 height 19
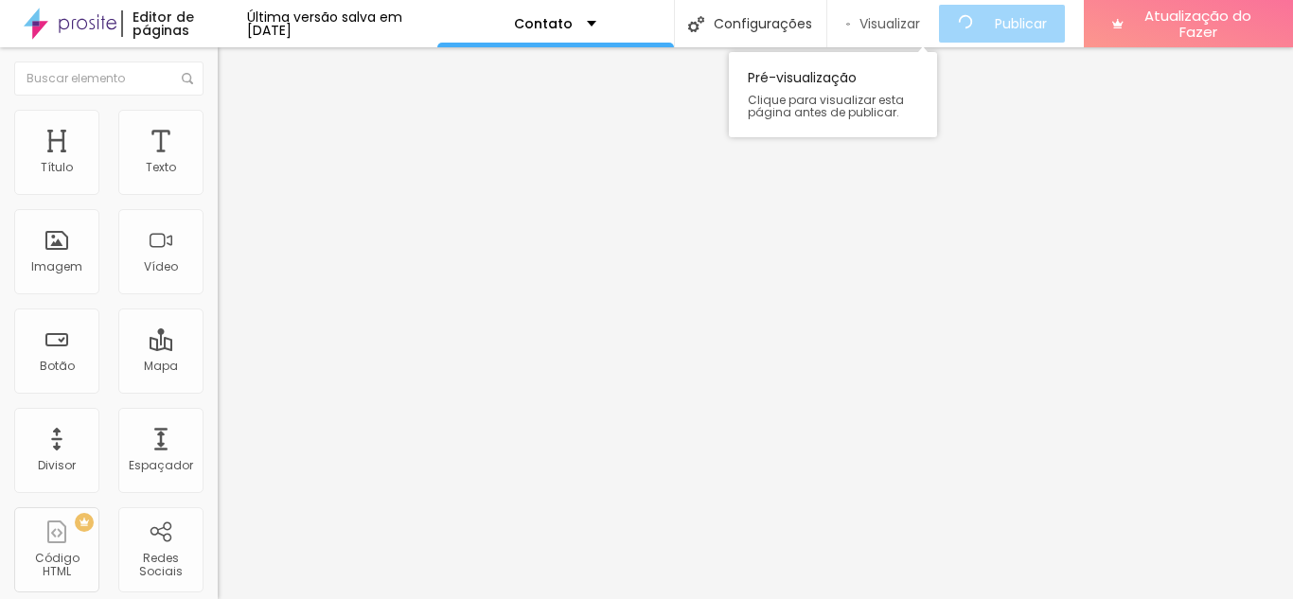
click at [920, 14] on font "Visualizar" at bounding box center [889, 23] width 61 height 19
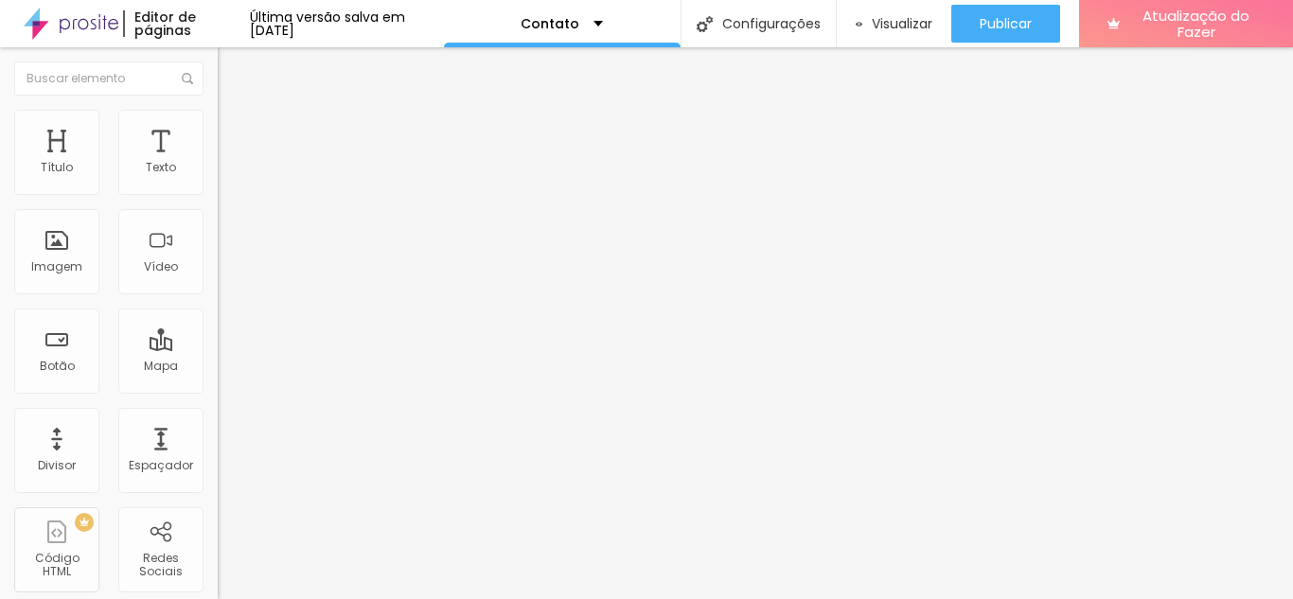
click at [218, 190] on span at bounding box center [223, 198] width 11 height 16
drag, startPoint x: 473, startPoint y: 362, endPoint x: 292, endPoint y: 360, distance: 181.7
type input "Bruna"
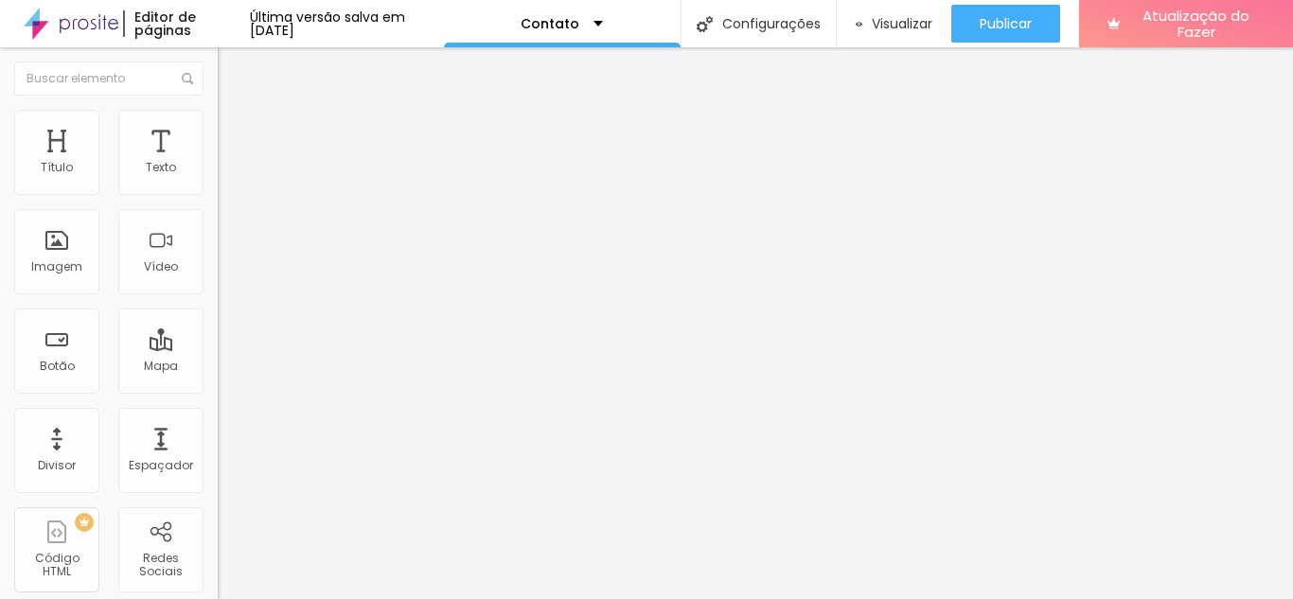
drag, startPoint x: 895, startPoint y: 364, endPoint x: 652, endPoint y: 368, distance: 243.3
type input "p"
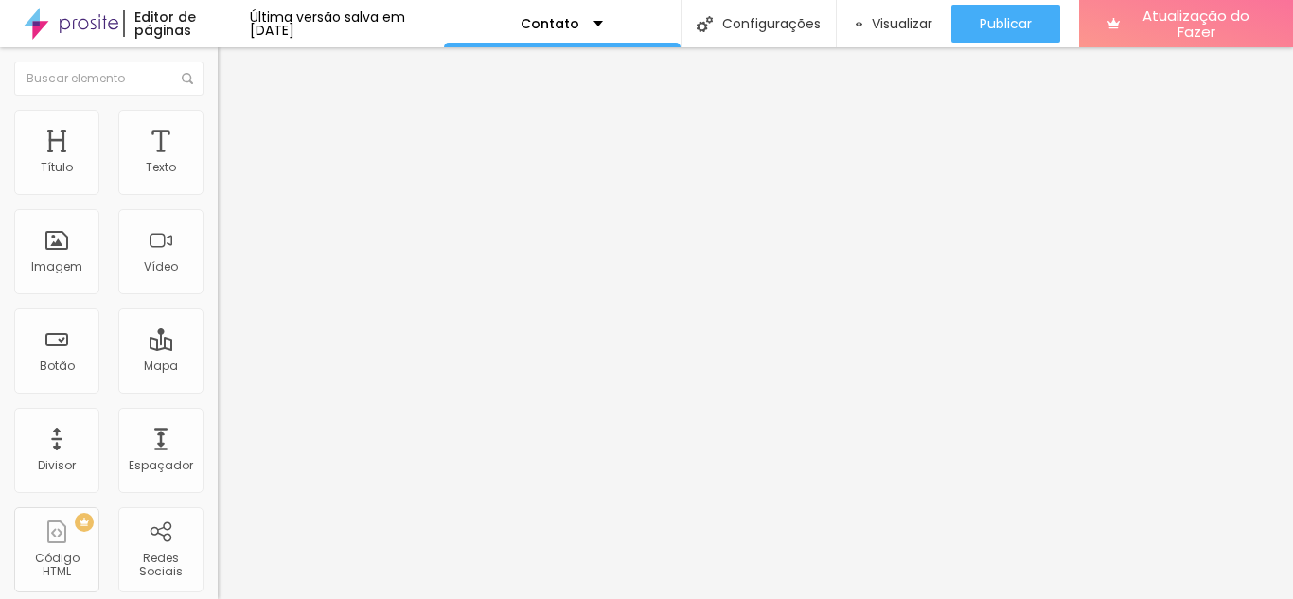
type input "@ph.bru"
type input "C"
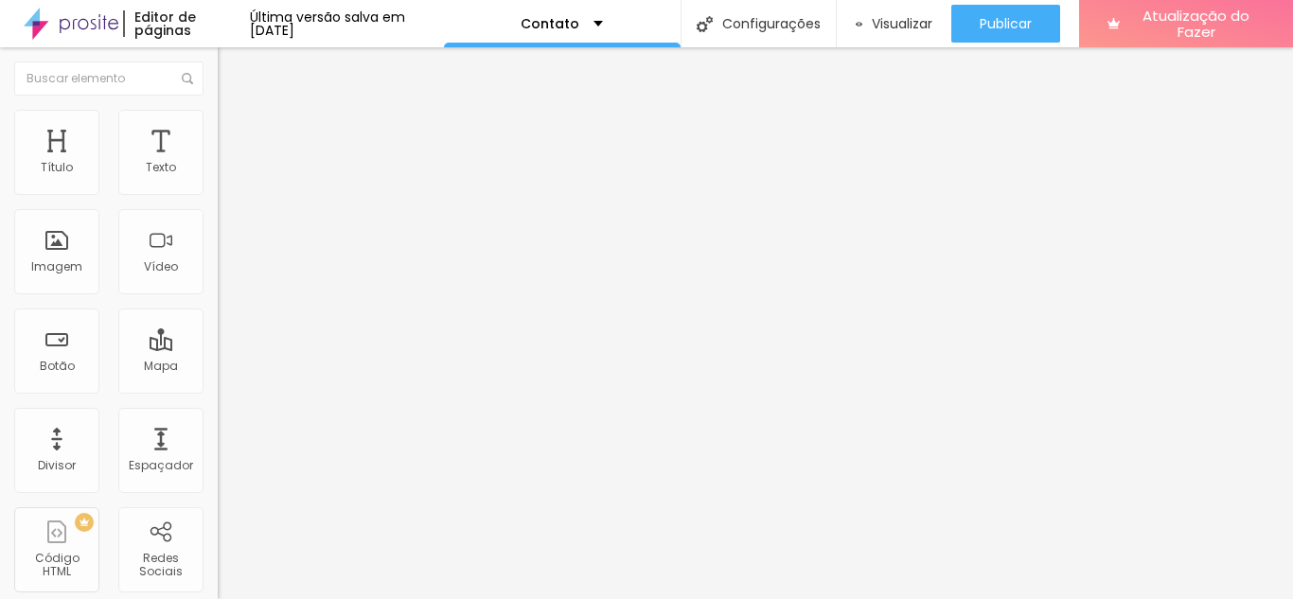
type input "ph.bruueventos@gmail.com"
drag, startPoint x: 912, startPoint y: 251, endPoint x: 646, endPoint y: 256, distance: 266.0
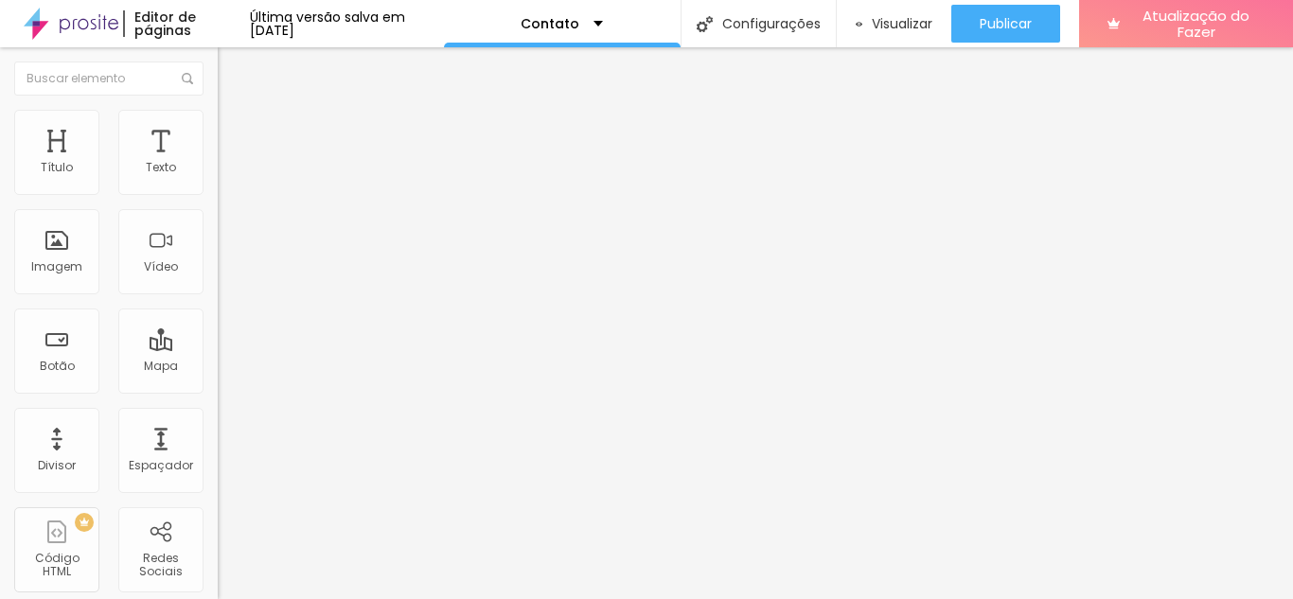
scroll to position [0, 140]
type input "Vem fazer parte da nossa historia também, te esperamos!!!"
click at [218, 190] on span at bounding box center [223, 198] width 11 height 16
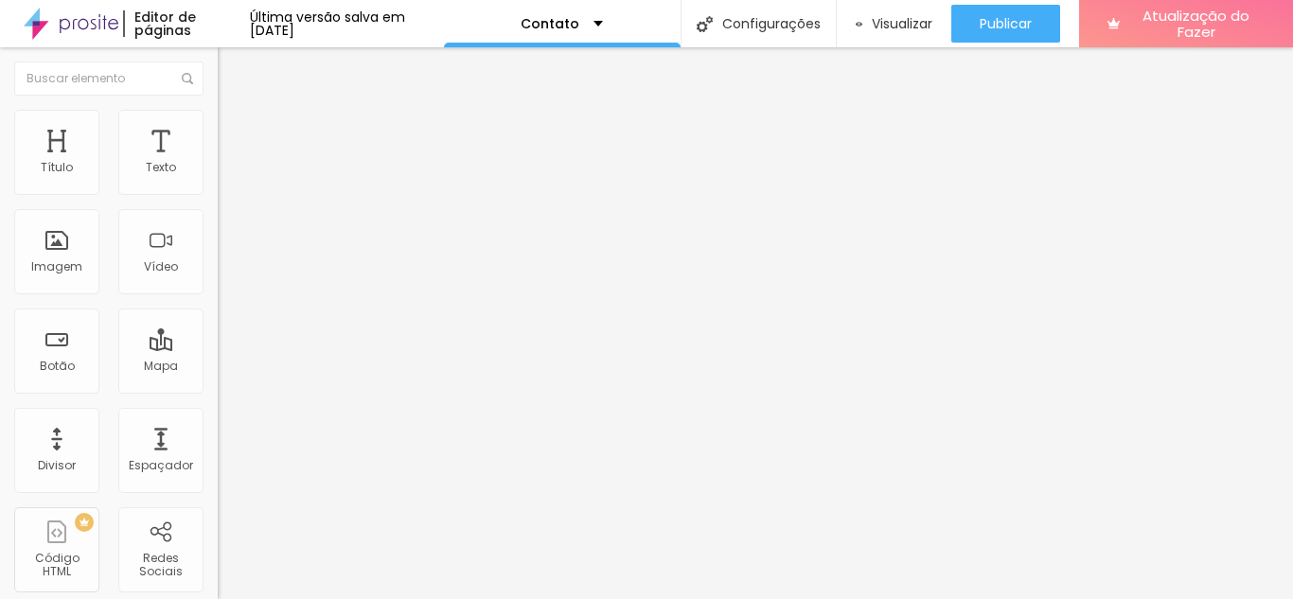
drag, startPoint x: 456, startPoint y: 347, endPoint x: 330, endPoint y: 345, distance: 125.9
type input "Nome"
drag, startPoint x: 734, startPoint y: 357, endPoint x: 621, endPoint y: 362, distance: 112.7
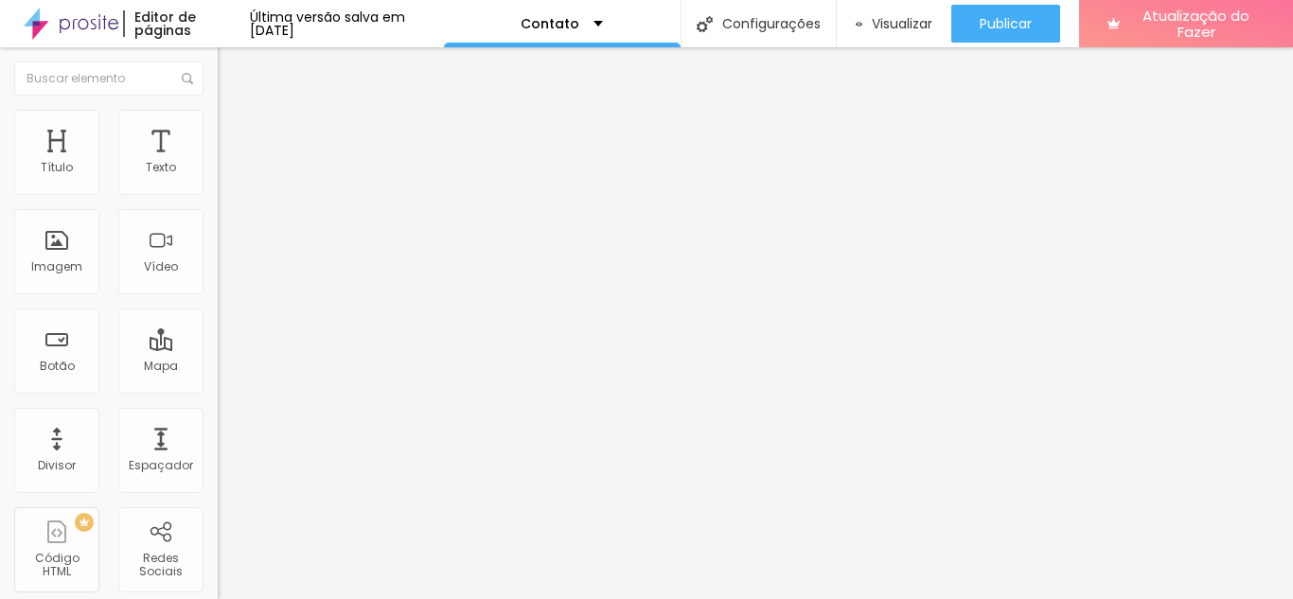
type input "Bruna Almeida"
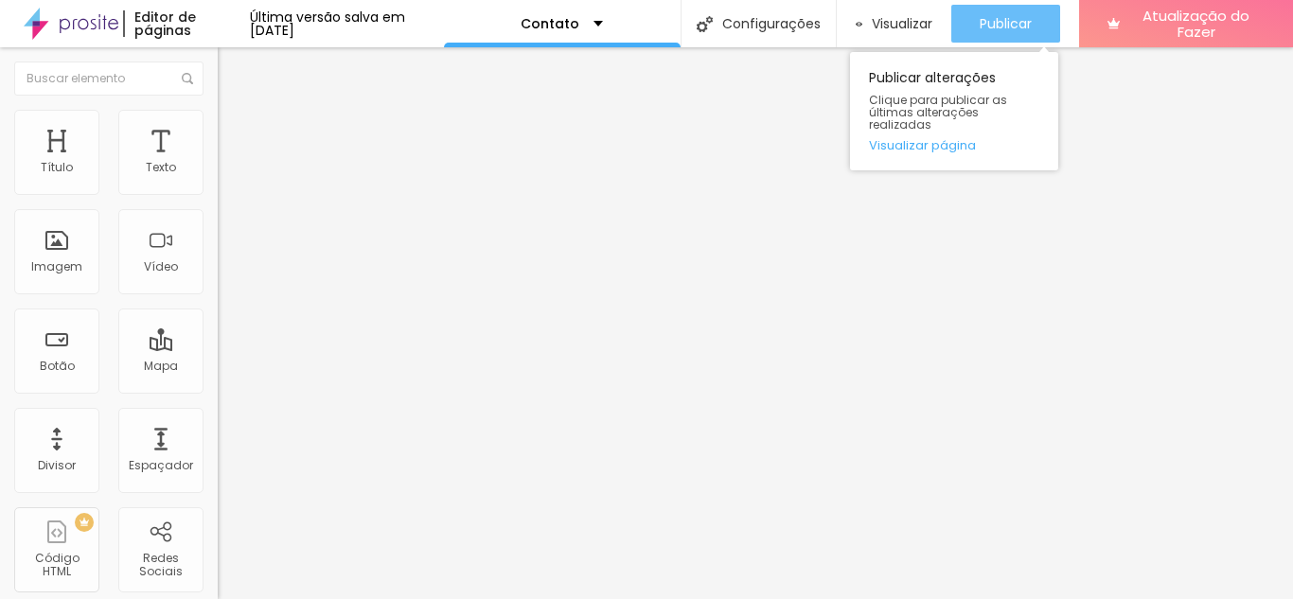
click at [995, 30] on font "Publicar" at bounding box center [1006, 23] width 52 height 19
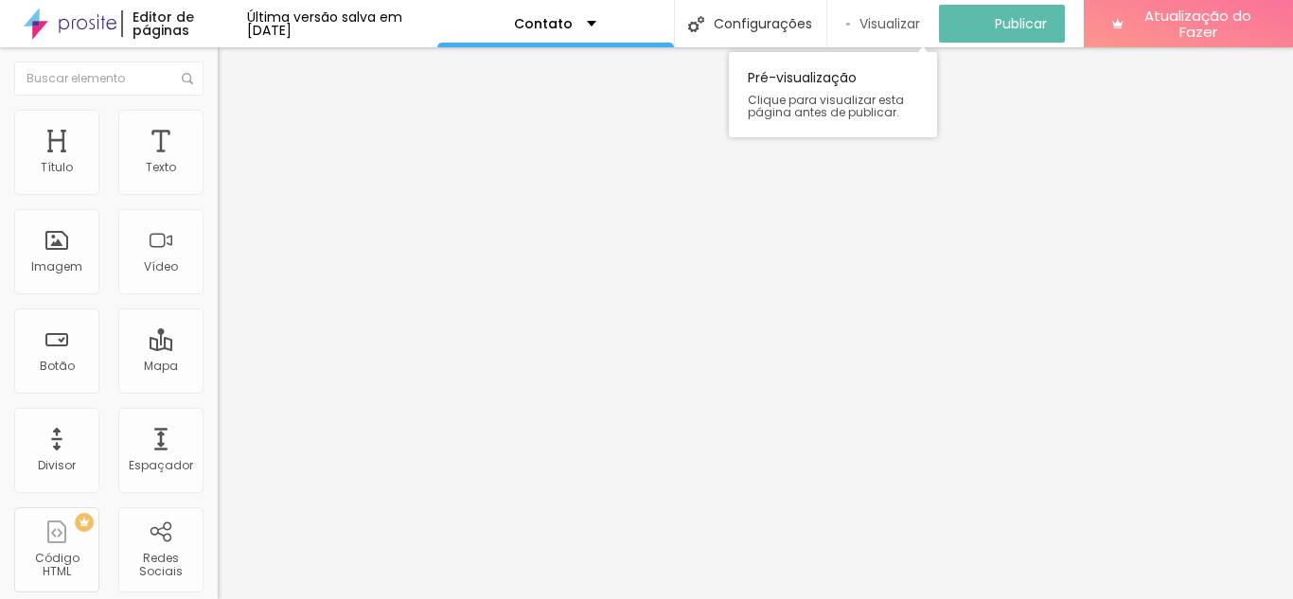
click at [896, 21] on font "Visualizar" at bounding box center [889, 23] width 61 height 19
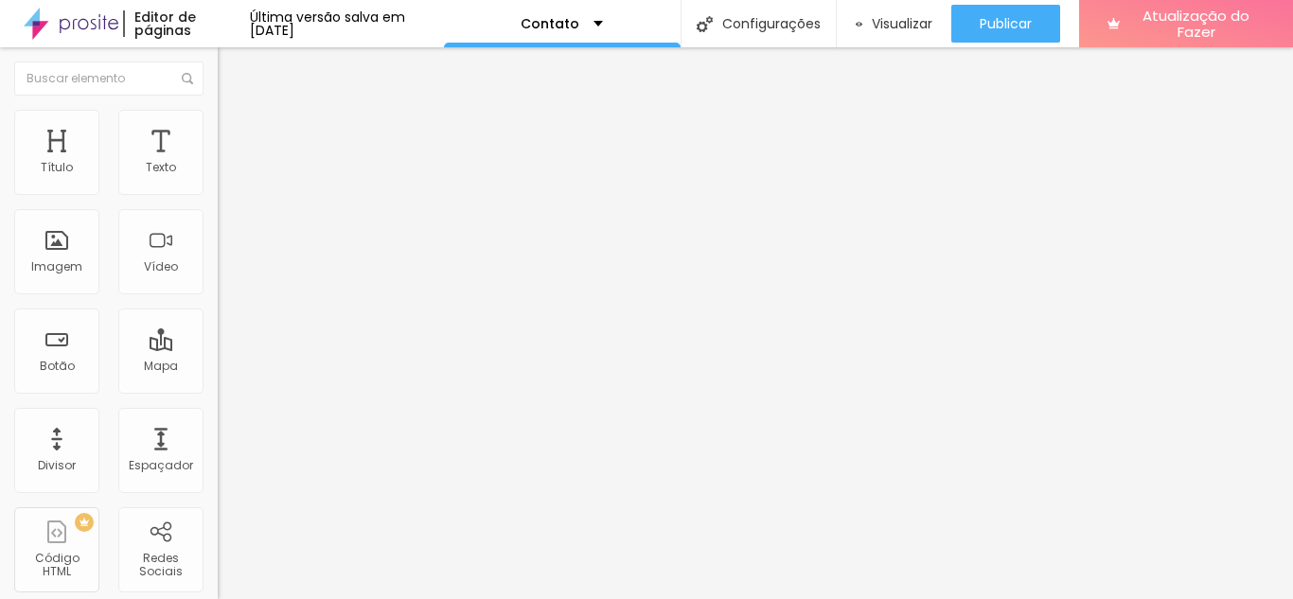
click at [230, 185] on div "Contato" at bounding box center [326, 176] width 193 height 17
click at [218, 191] on img at bounding box center [223, 196] width 11 height 11
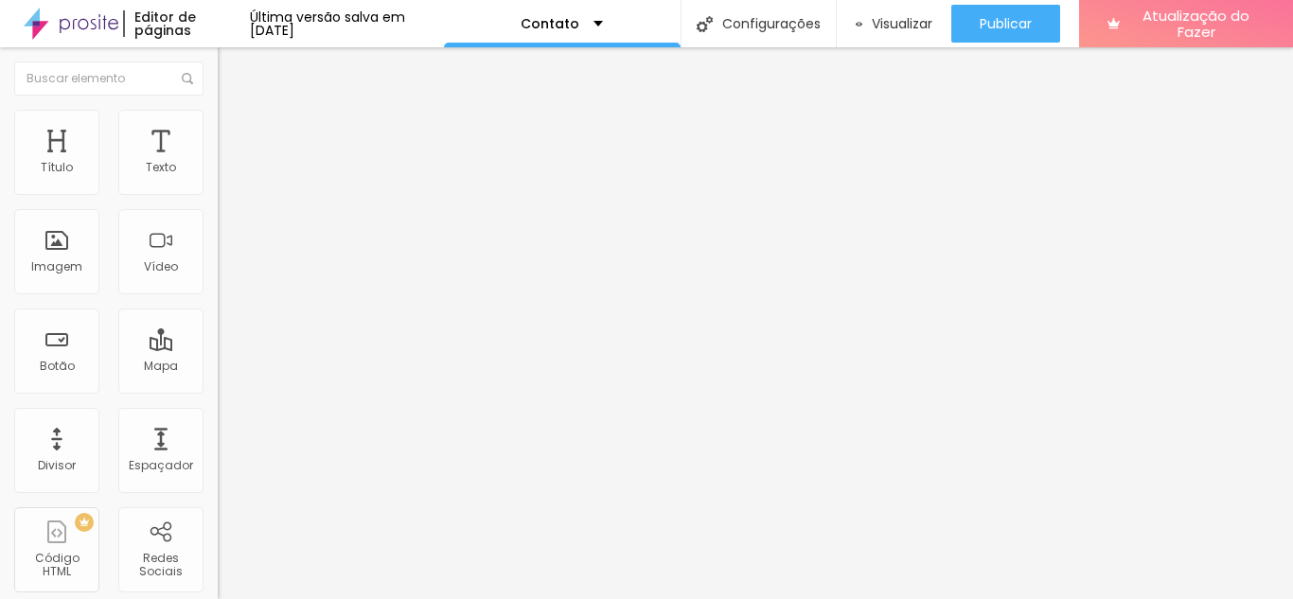
scroll to position [52, 0]
drag, startPoint x: 927, startPoint y: 440, endPoint x: 979, endPoint y: 445, distance: 52.3
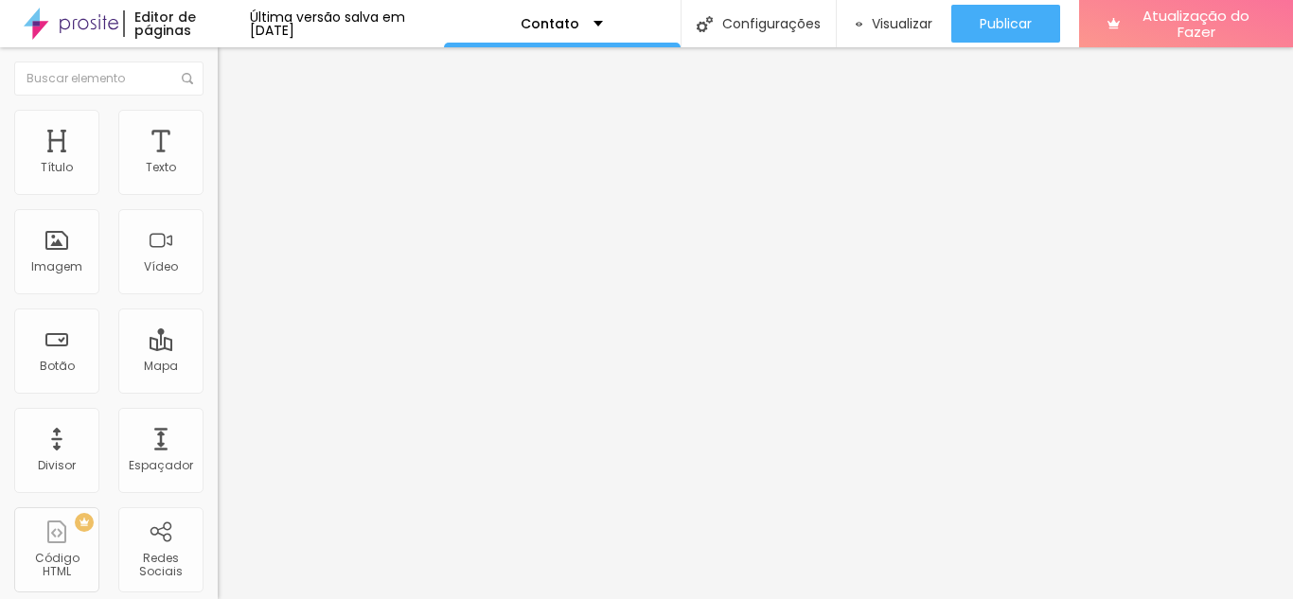
type input "V"
type input "Oi :) gostaria de orçamento."
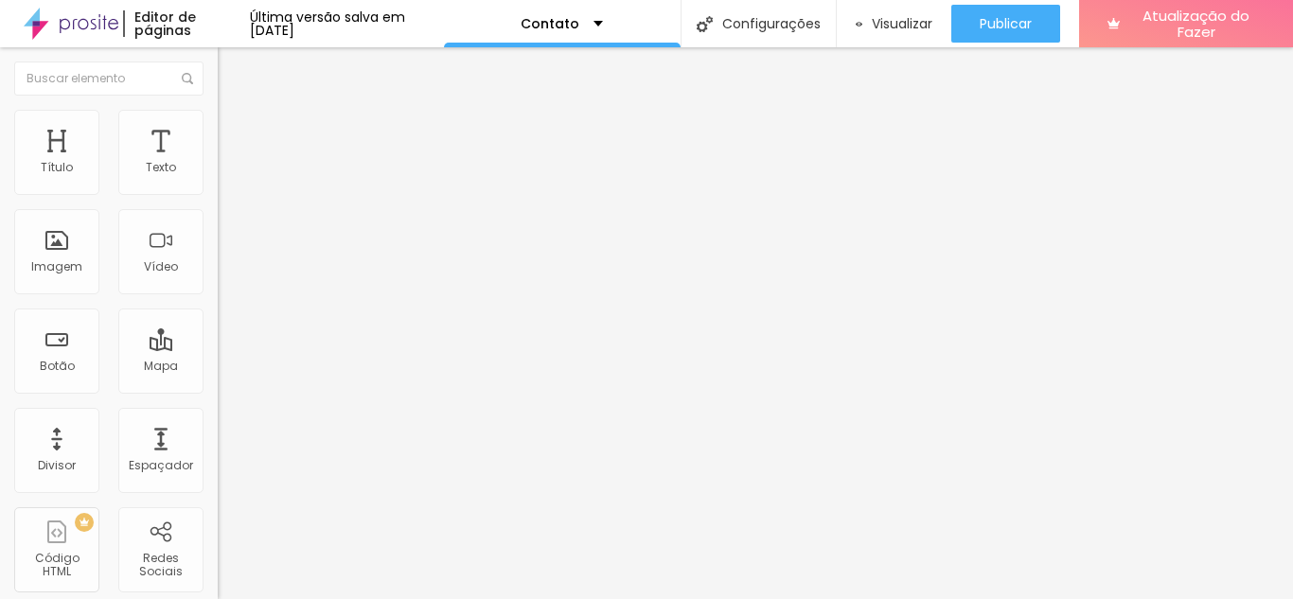
drag, startPoint x: 463, startPoint y: 380, endPoint x: 364, endPoint y: 383, distance: 98.5
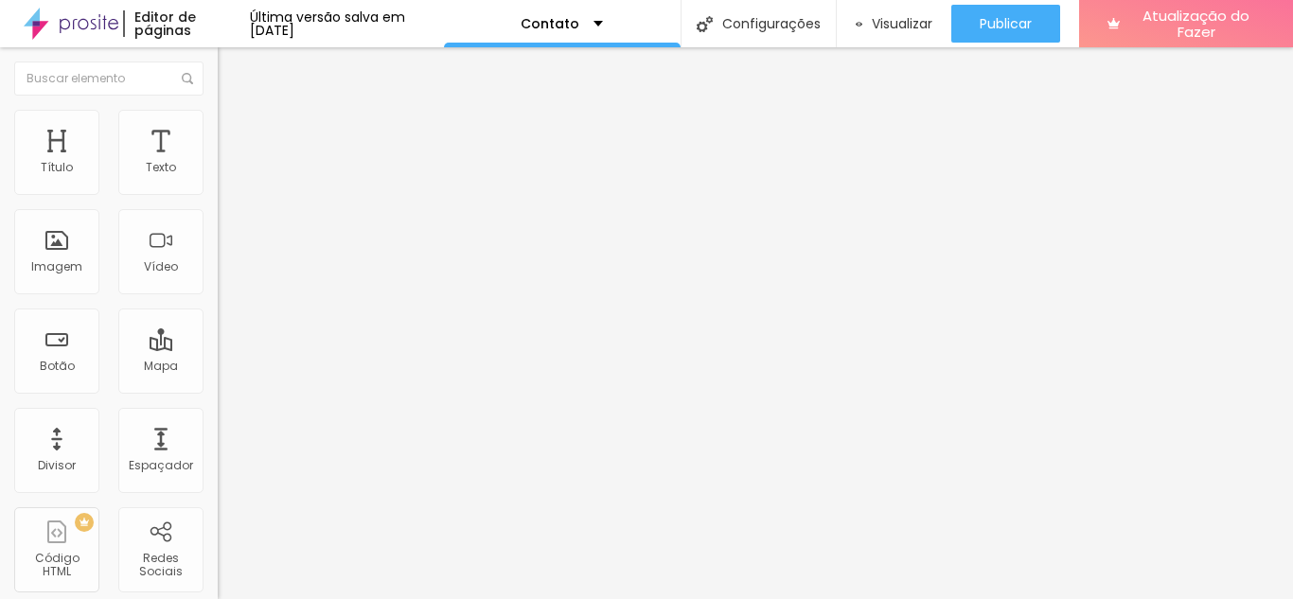
drag, startPoint x: 517, startPoint y: 368, endPoint x: 326, endPoint y: 368, distance: 191.2
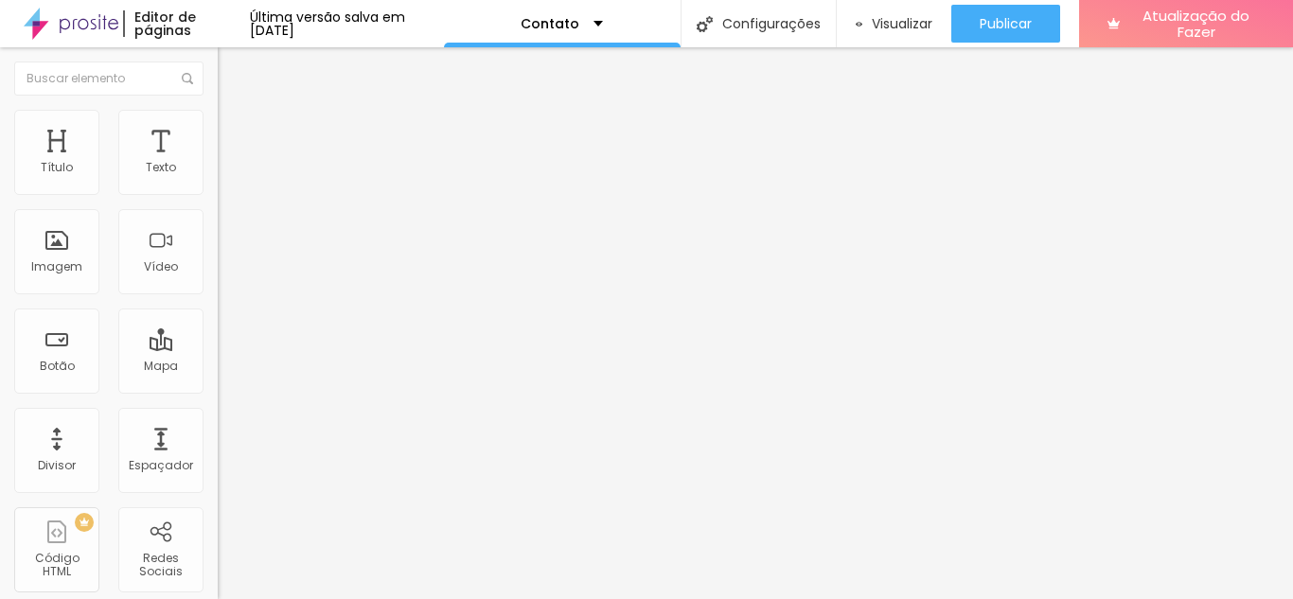
scroll to position [364, 0]
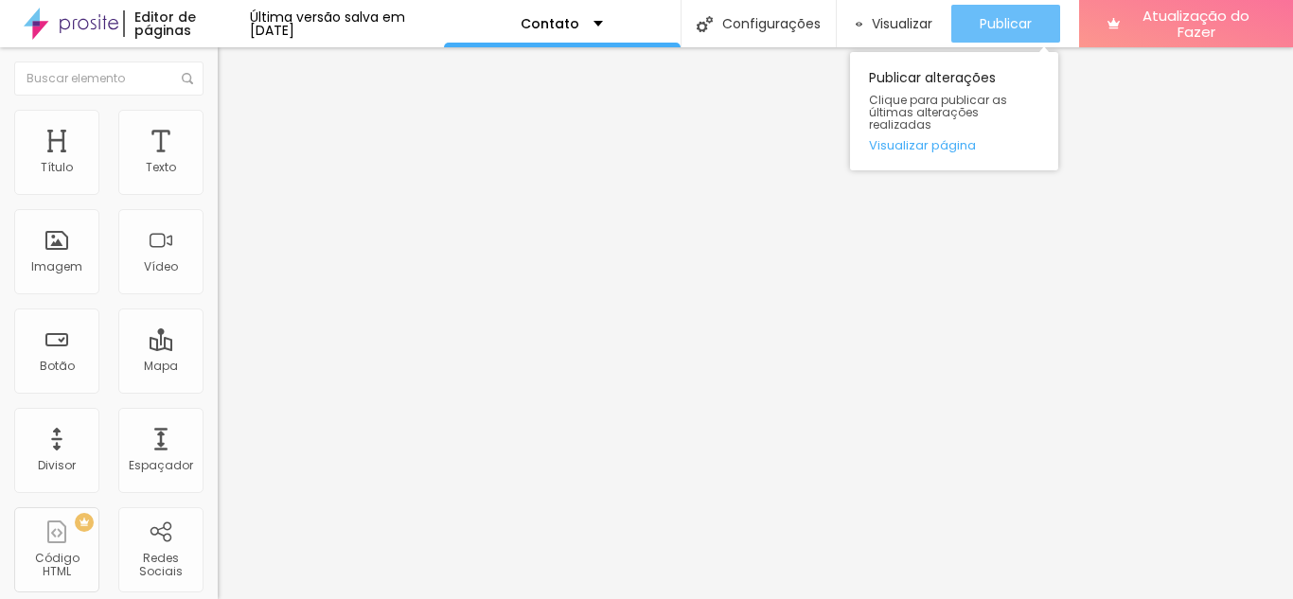
click at [982, 21] on button "Publicar" at bounding box center [1005, 24] width 109 height 38
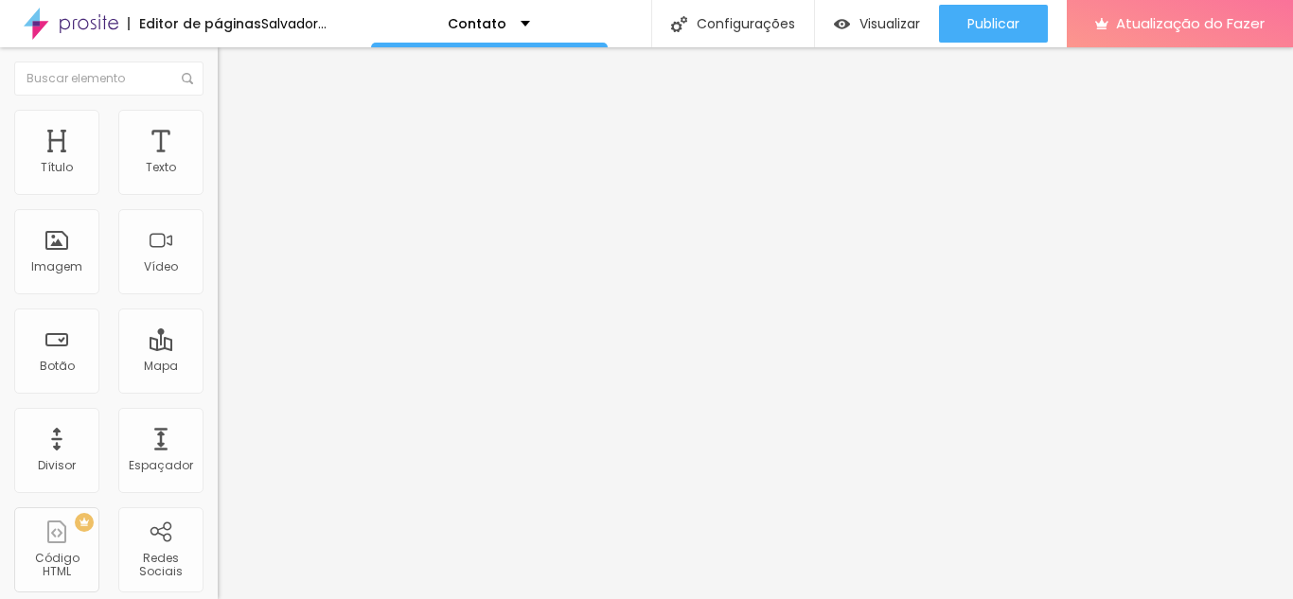
click at [218, 178] on input "Alboom Brasil" at bounding box center [331, 168] width 227 height 19
type input "A"
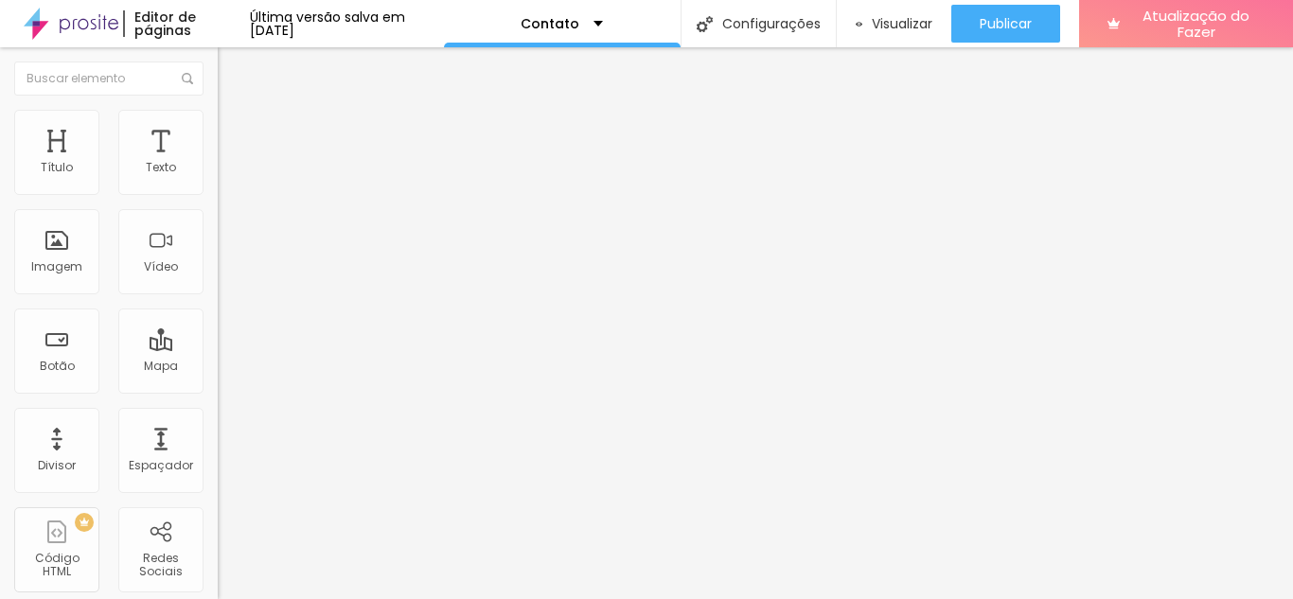
type input "Sete Quedas, rua Monteiro Lobato 204"
click at [218, 81] on button "Editar nulo" at bounding box center [327, 69] width 218 height 44
click at [232, 71] on img "button" at bounding box center [239, 69] width 15 height 15
click at [218, 375] on div "Editar nulo Conteúdo Estilo Avançado Endereço Sete Quedas, rua Monteiro Lobato …" at bounding box center [327, 323] width 218 height 552
click at [232, 63] on img "button" at bounding box center [239, 69] width 15 height 15
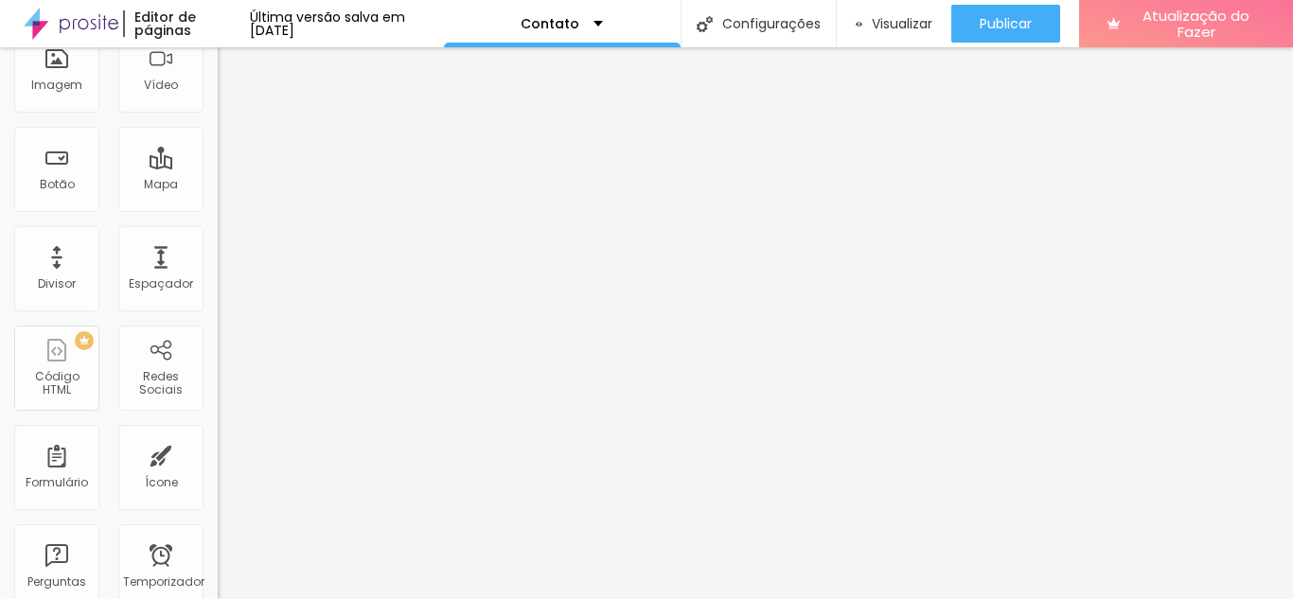
scroll to position [0, 0]
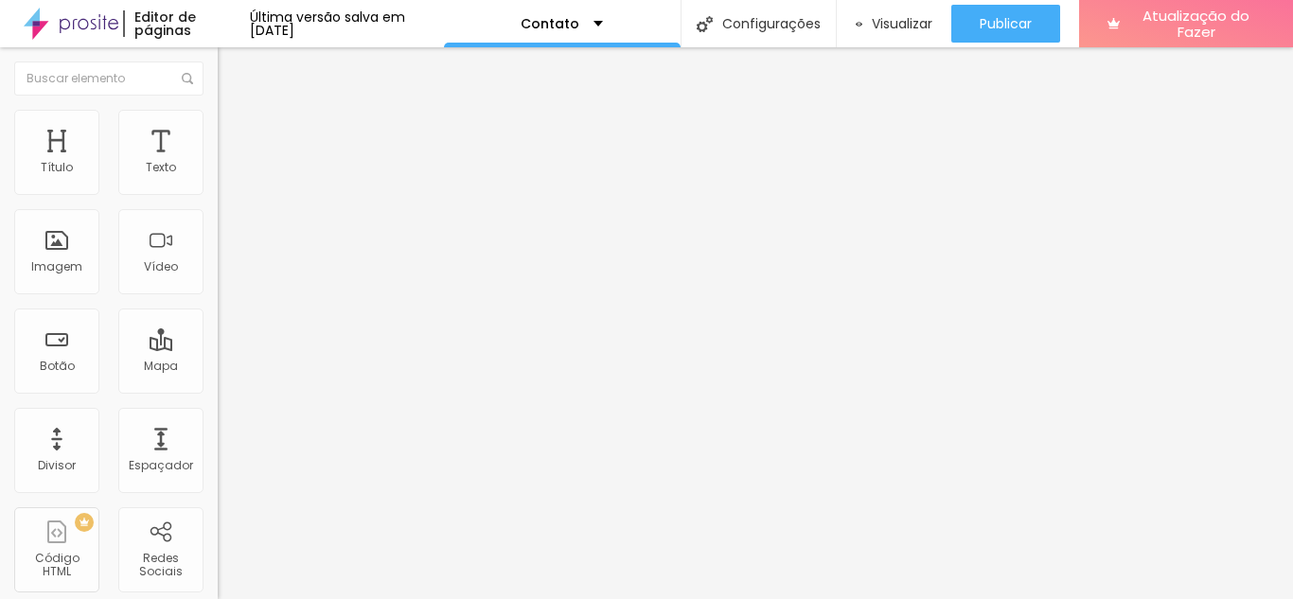
click at [218, 178] on input "text" at bounding box center [331, 168] width 227 height 19
type input "(67)99648-8998"
drag, startPoint x: 44, startPoint y: 313, endPoint x: 134, endPoint y: 391, distance: 119.5
type textarea "Oii :) Gostaria de realizar um orçamento!!!!"
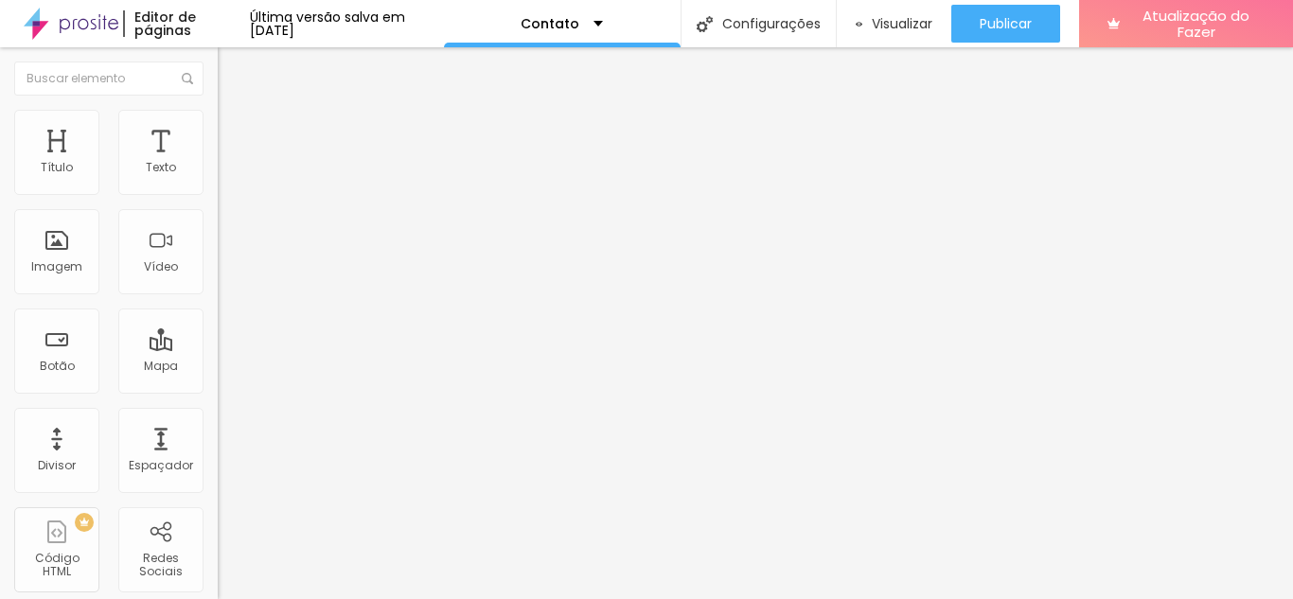
drag, startPoint x: 104, startPoint y: 256, endPoint x: 33, endPoint y: 259, distance: 71.0
click at [218, 585] on input "Conversar no WhatsApp" at bounding box center [331, 594] width 227 height 19
type input "nos chame no Whatsss"
click at [218, 118] on img at bounding box center [226, 118] width 17 height 17
click at [225, 298] on img at bounding box center [230, 303] width 11 height 11
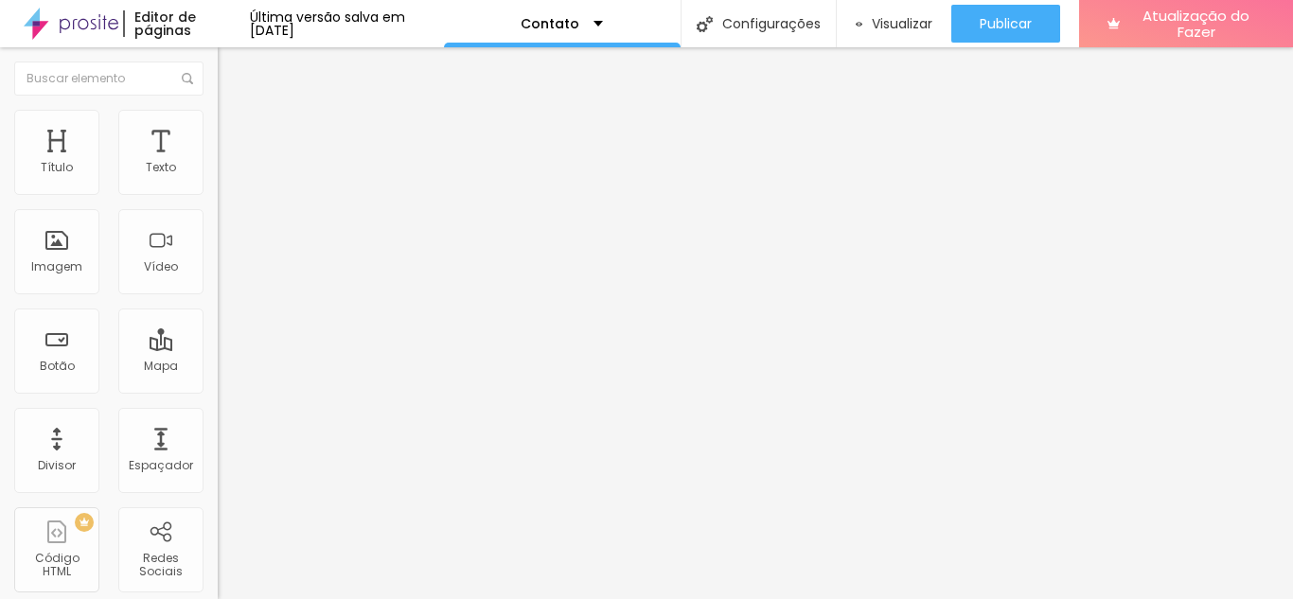
radio input "false"
click at [225, 298] on img at bounding box center [230, 303] width 11 height 11
radio input "false"
radio input "true"
click at [225, 298] on img at bounding box center [230, 303] width 11 height 11
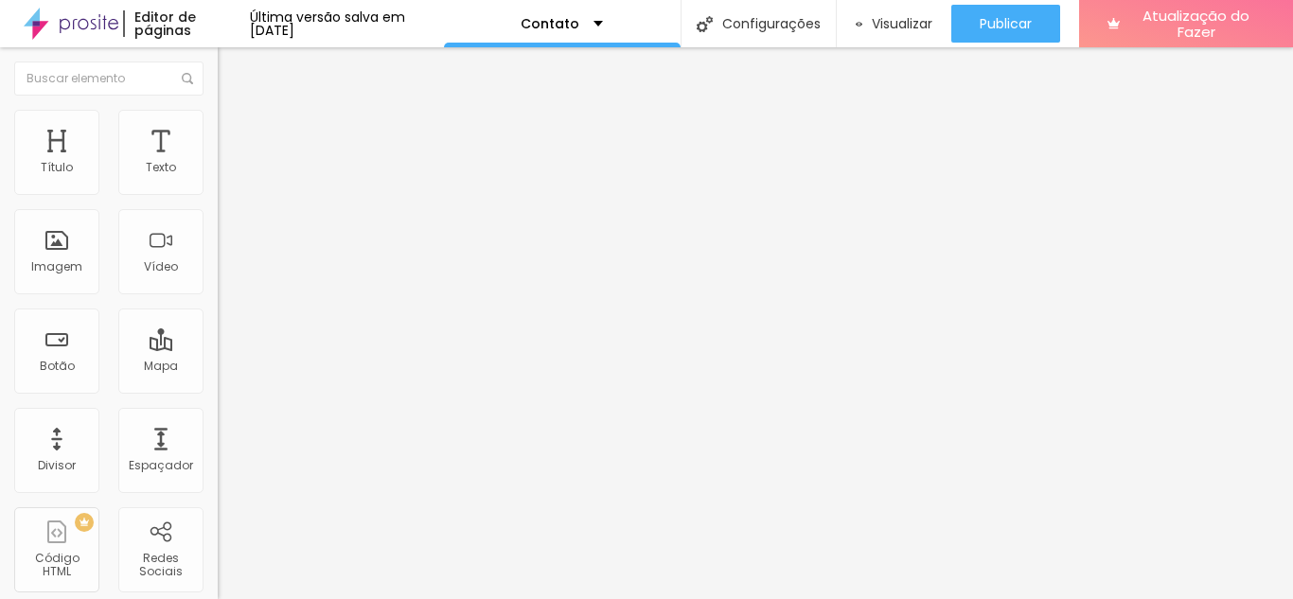
radio input "true"
radio input "false"
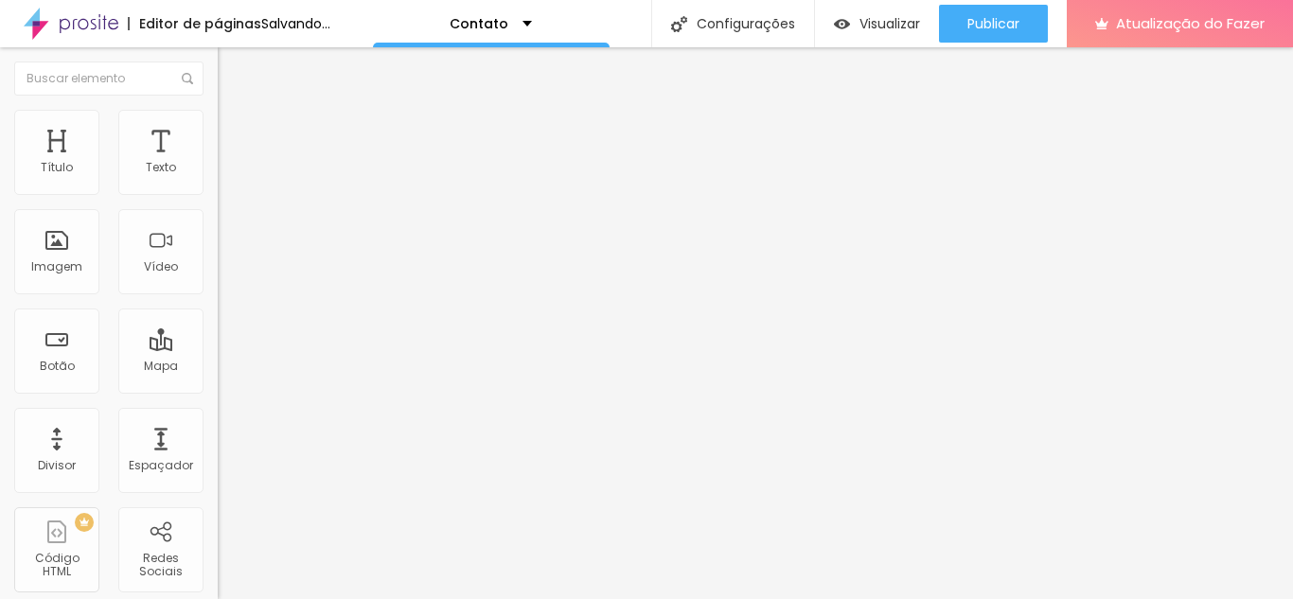
click at [225, 298] on img at bounding box center [230, 303] width 11 height 11
radio input "false"
radio input "true"
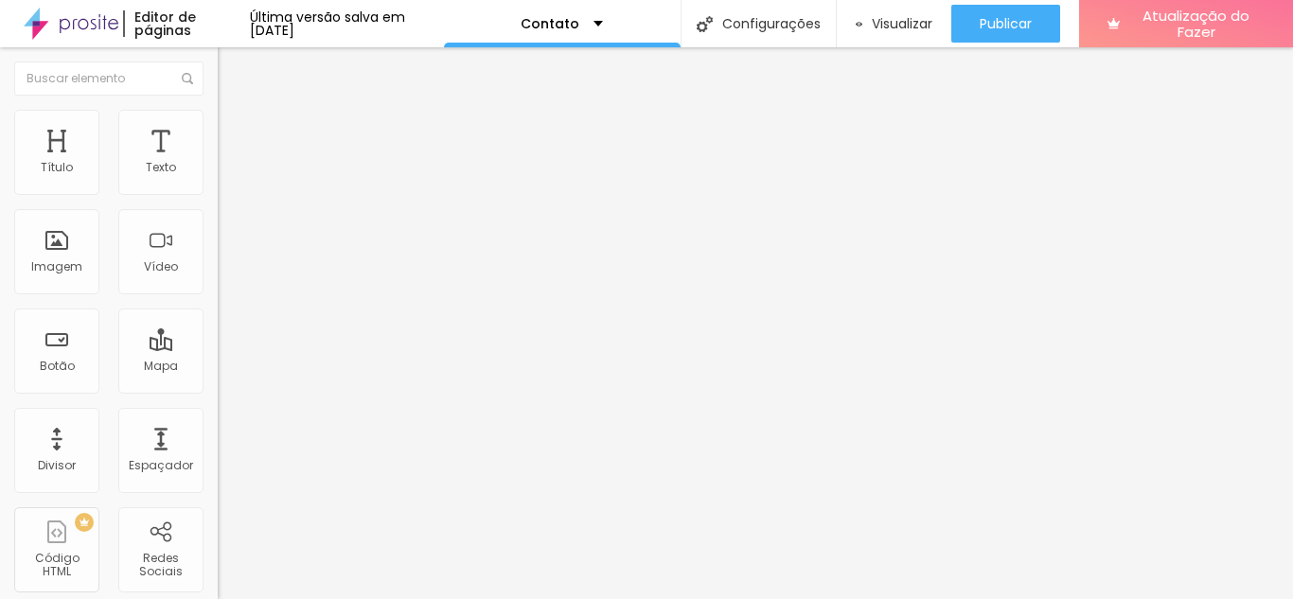
click at [225, 173] on img at bounding box center [230, 167] width 11 height 11
radio input "true"
radio input "false"
click at [218, 585] on input "nos chame no Whatsss" at bounding box center [331, 594] width 227 height 19
type input "Nos chame no Whatsss"
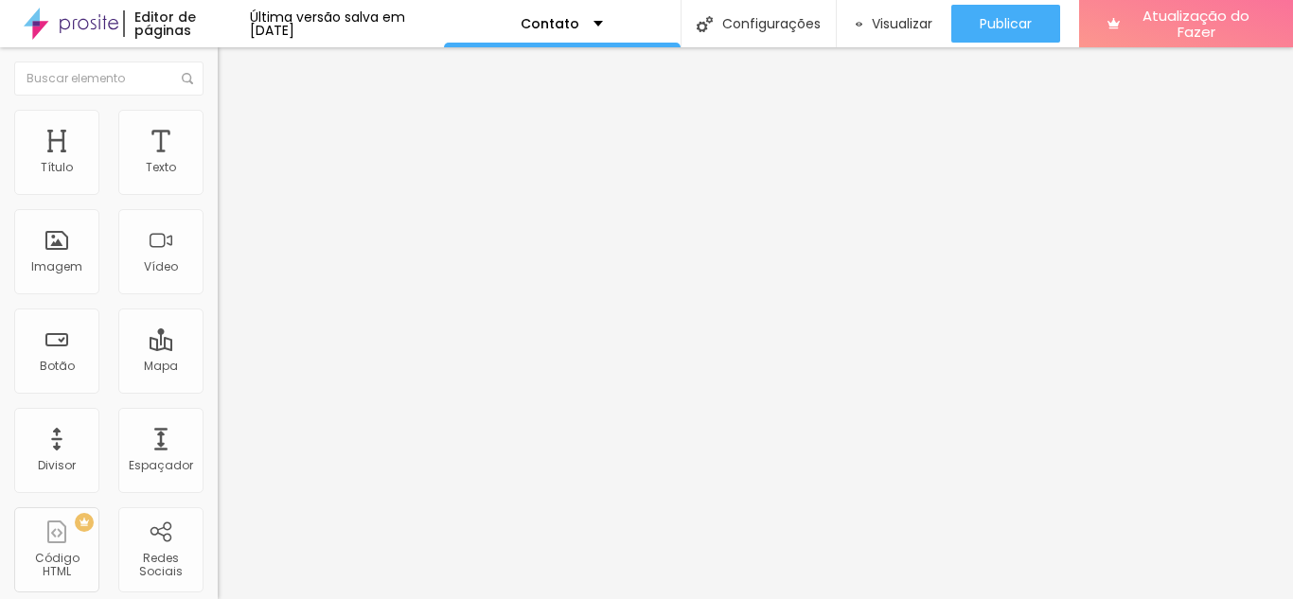
click at [235, 131] on font "Estilo" at bounding box center [249, 123] width 29 height 16
type input "15"
type input "16"
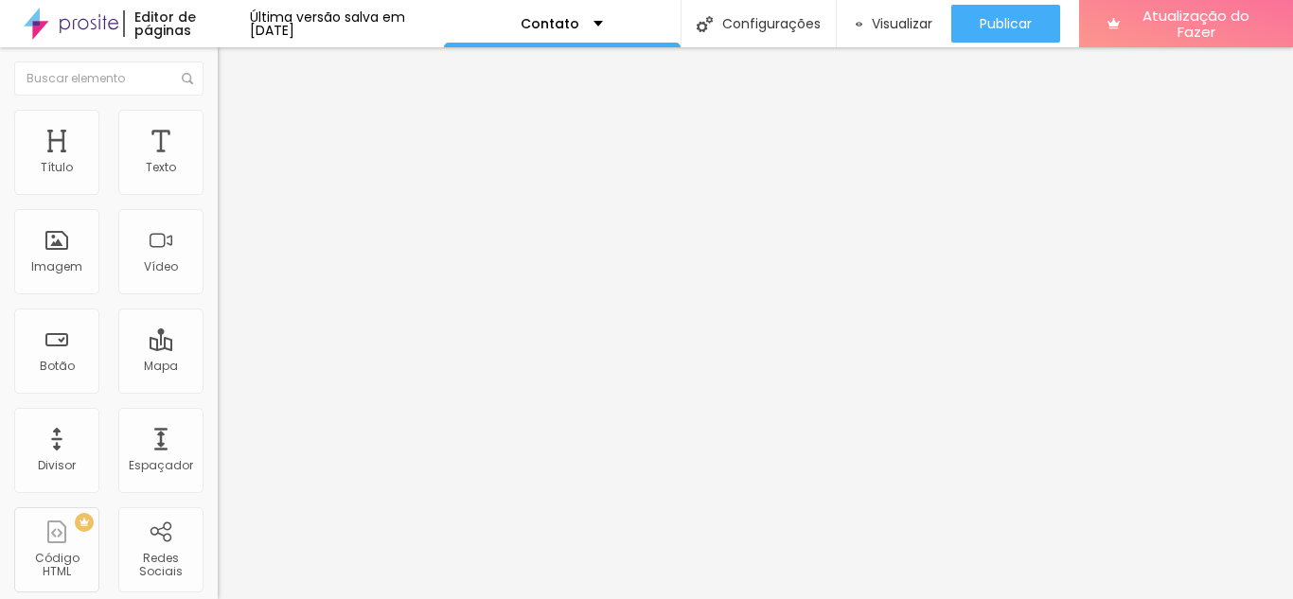
type input "17"
type input "18"
drag, startPoint x: 74, startPoint y: 281, endPoint x: 214, endPoint y: 310, distance: 143.1
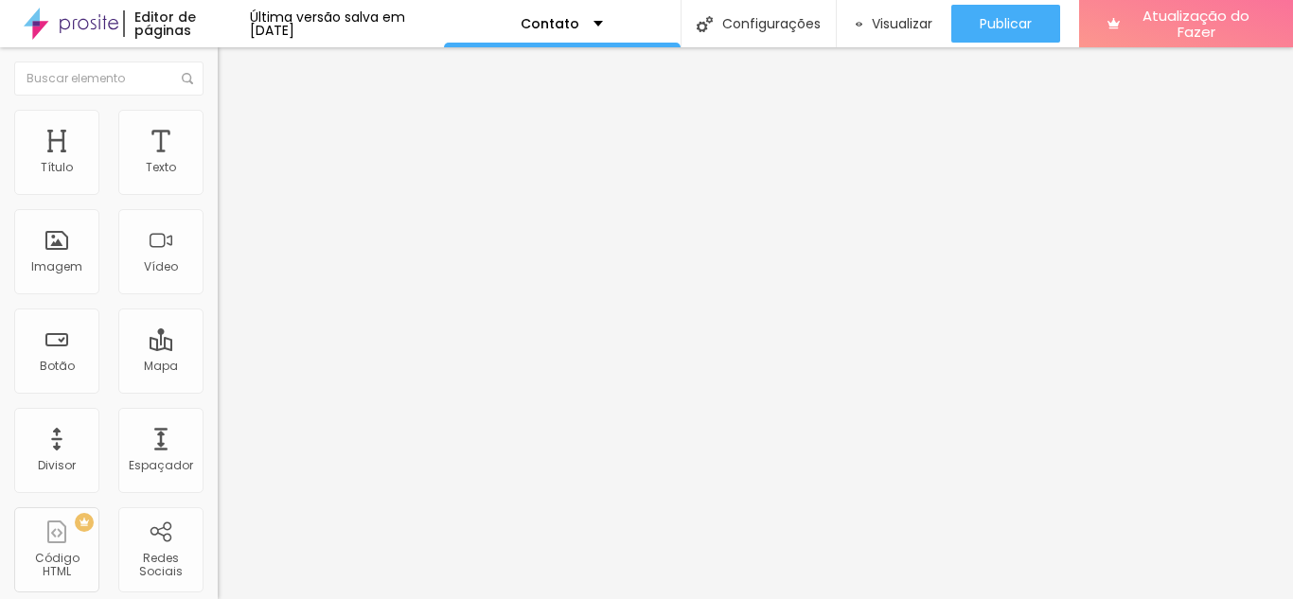
type input "18"
click at [218, 549] on input "range" at bounding box center [279, 556] width 122 height 15
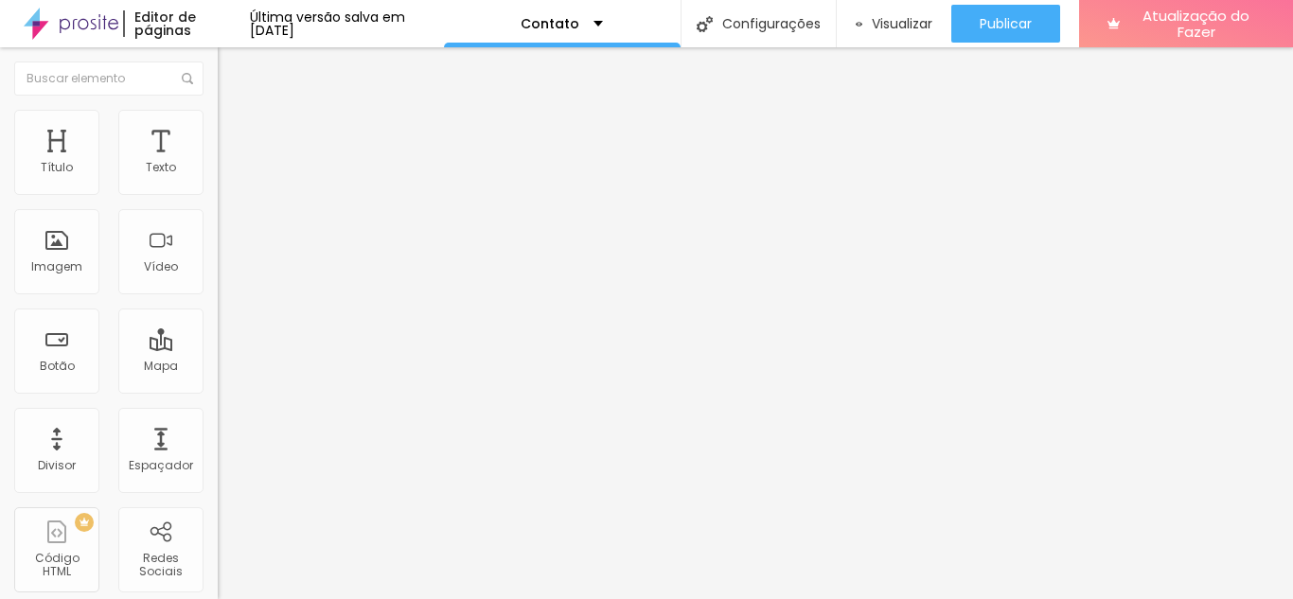
click at [235, 133] on font "Avançado" at bounding box center [266, 141] width 62 height 16
type input "14"
type input "17"
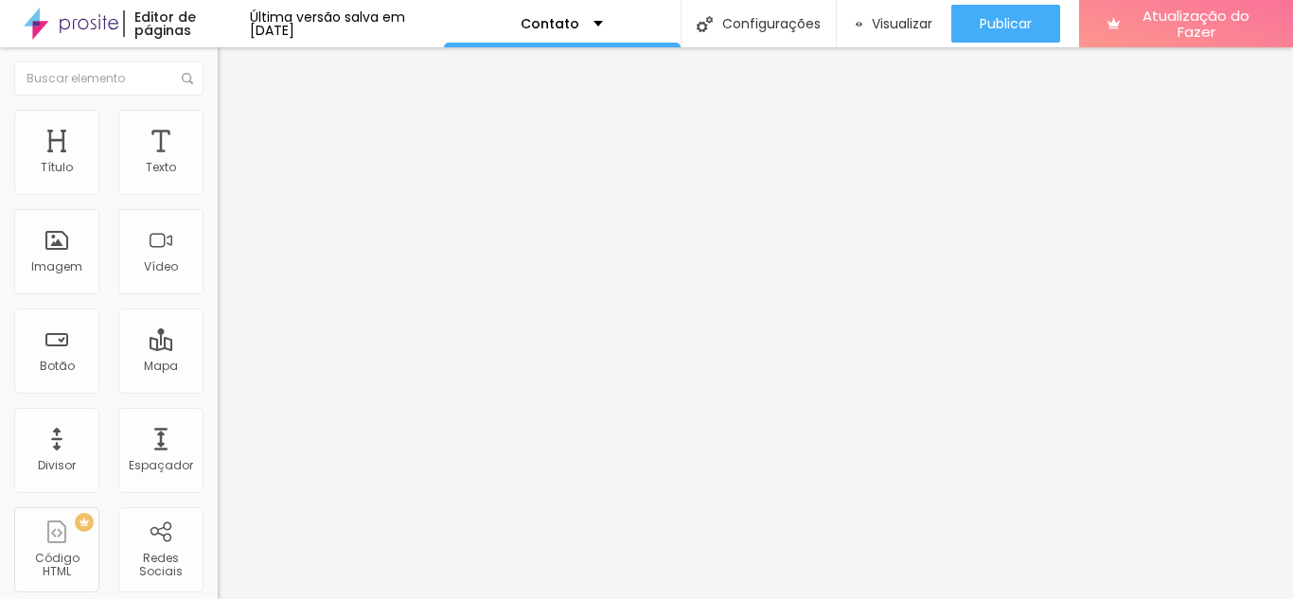
type input "18"
type input "21"
type input "23"
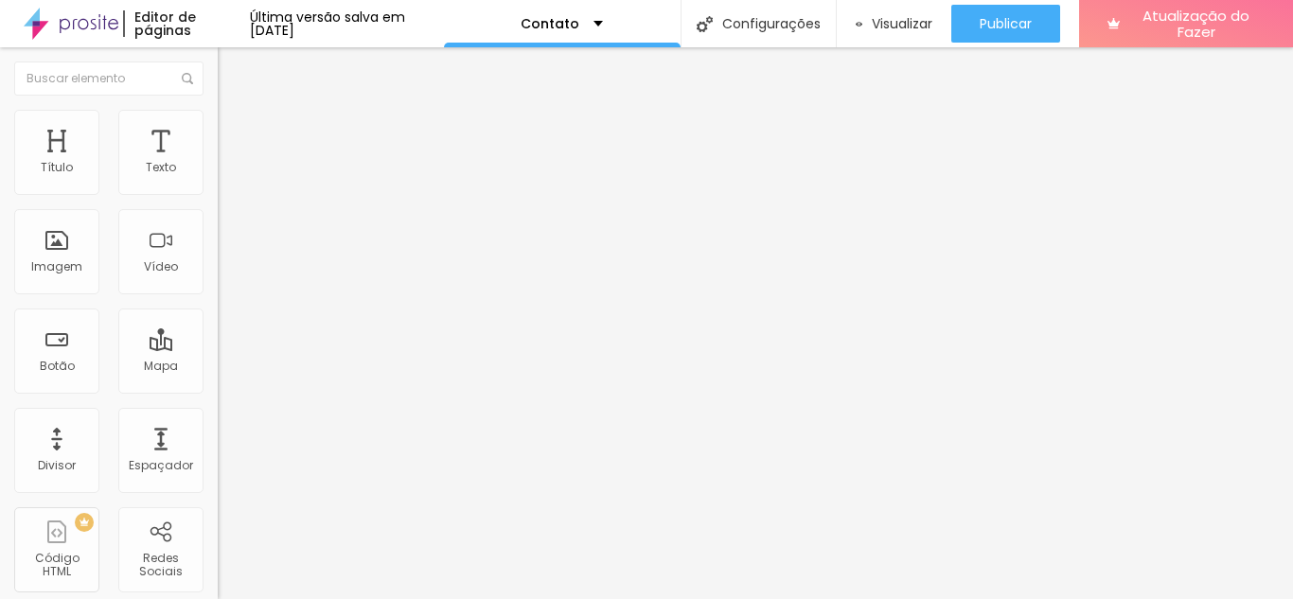
type input "23"
type input "24"
type input "26"
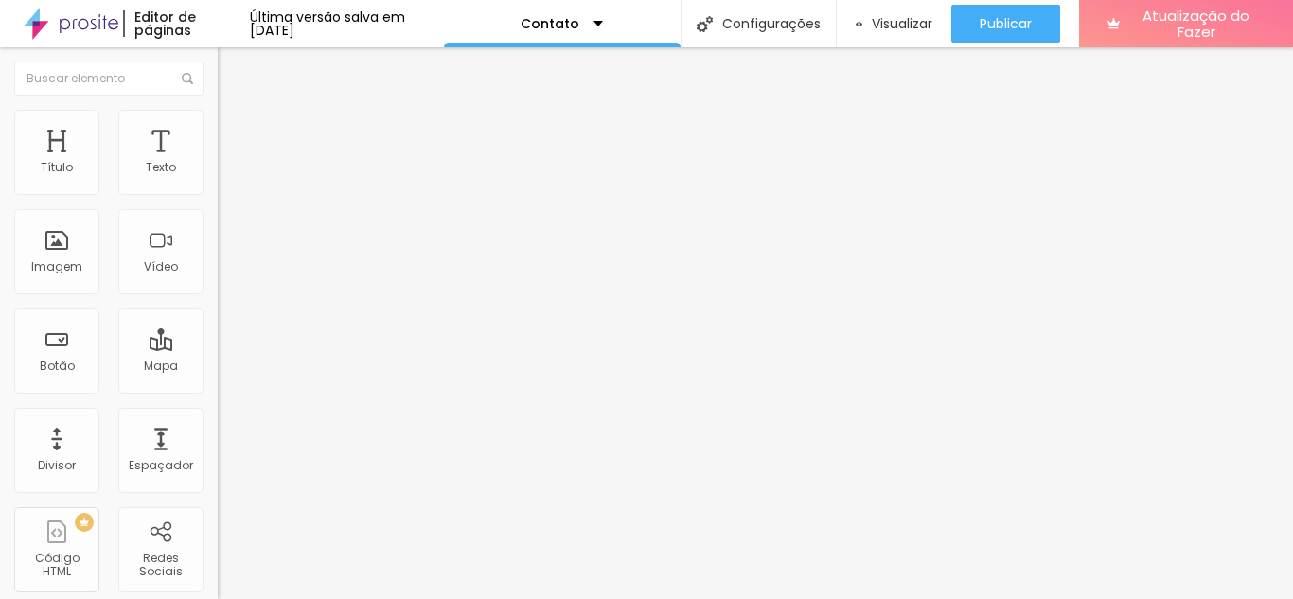
type input "28"
type input "30"
type input "36"
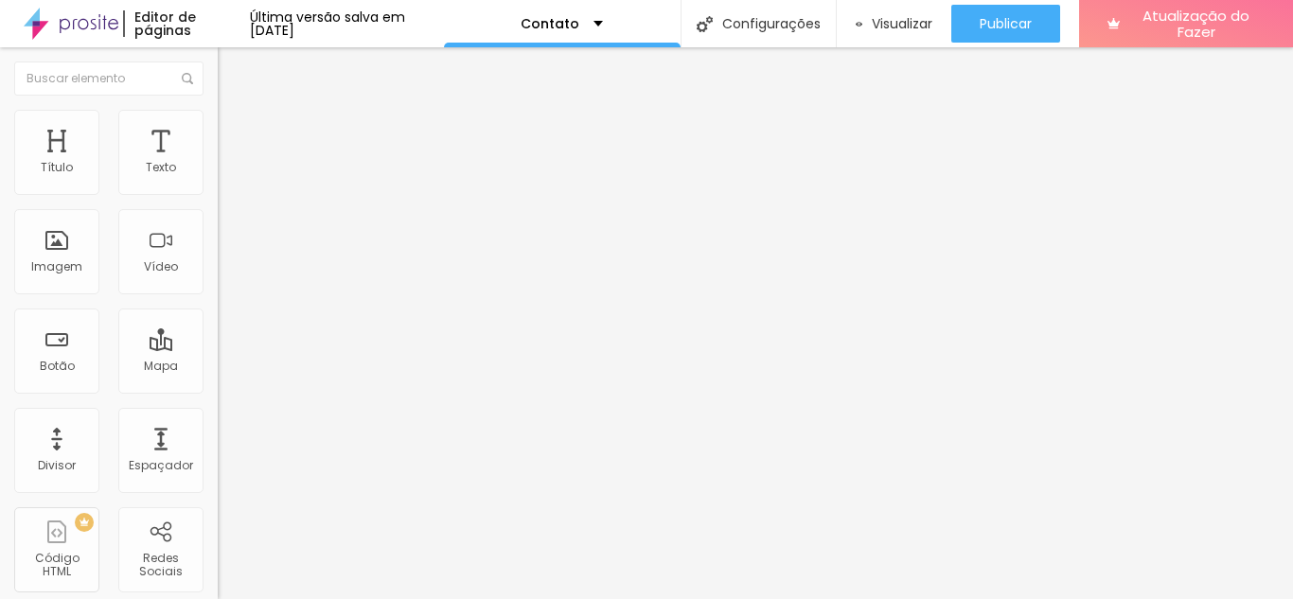
type input "36"
type input "37"
type input "39"
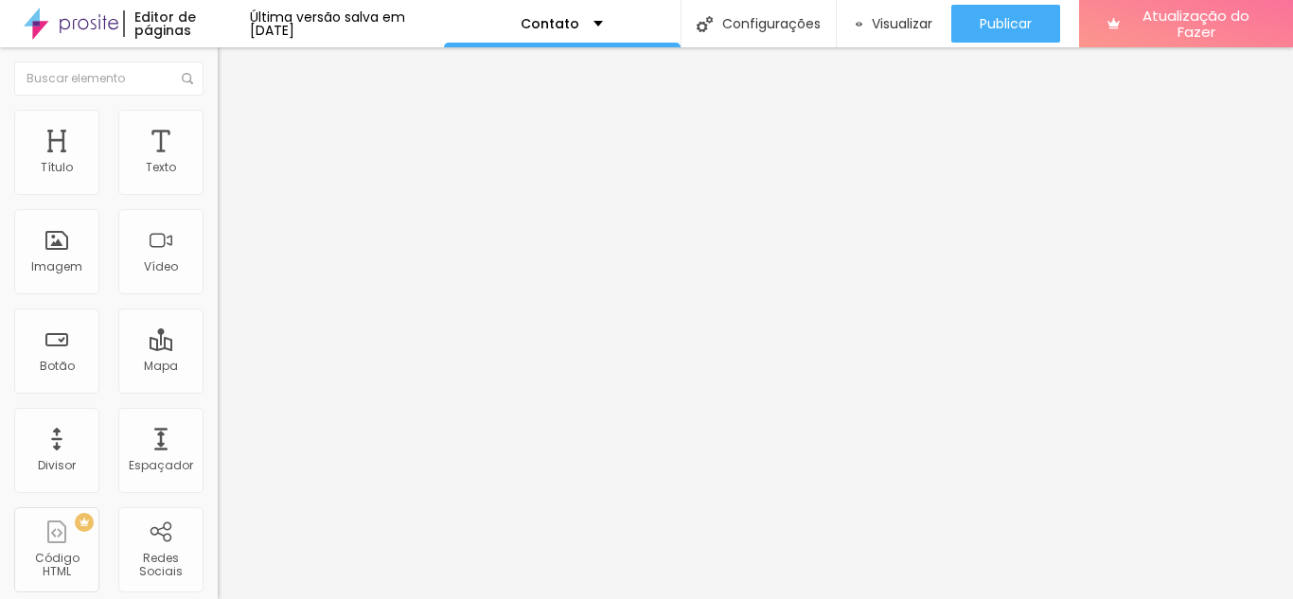
type input "35"
type input "31"
type input "30"
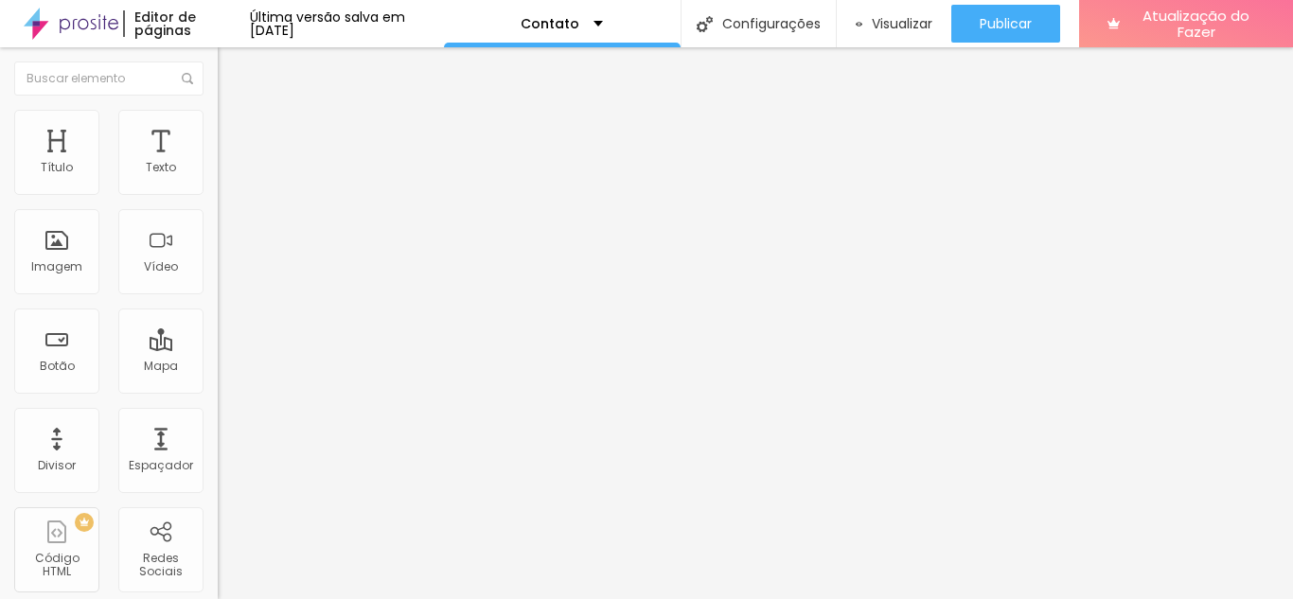
type input "30"
type input "29"
type input "28"
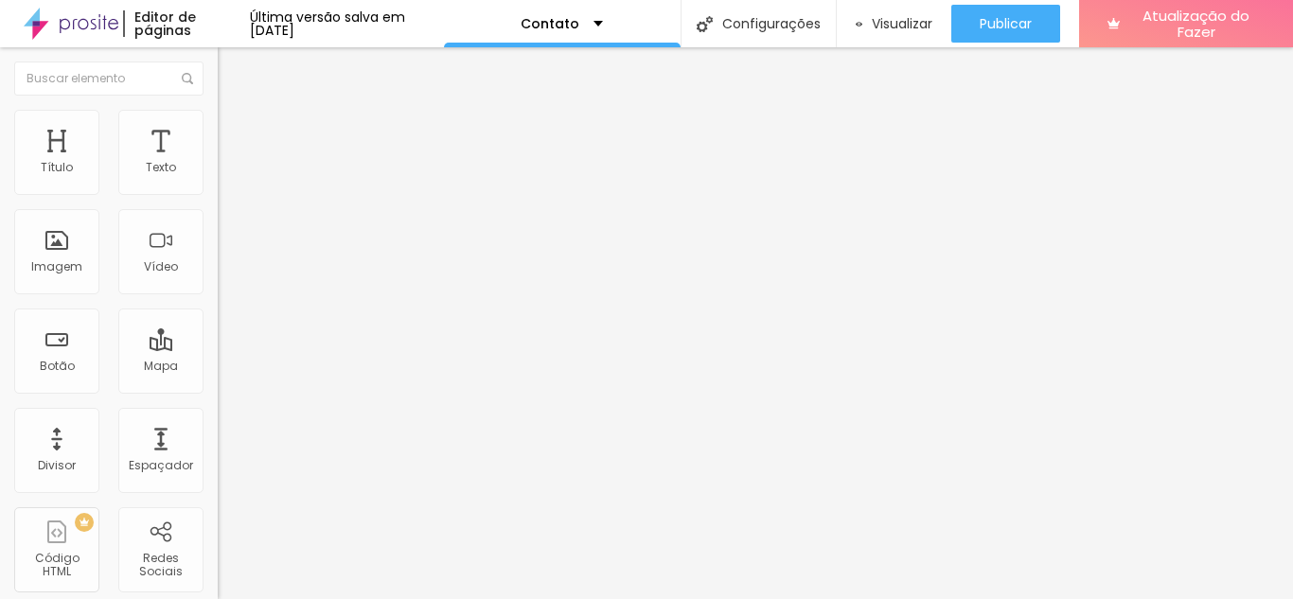
type input "27"
type input "26"
type input "24"
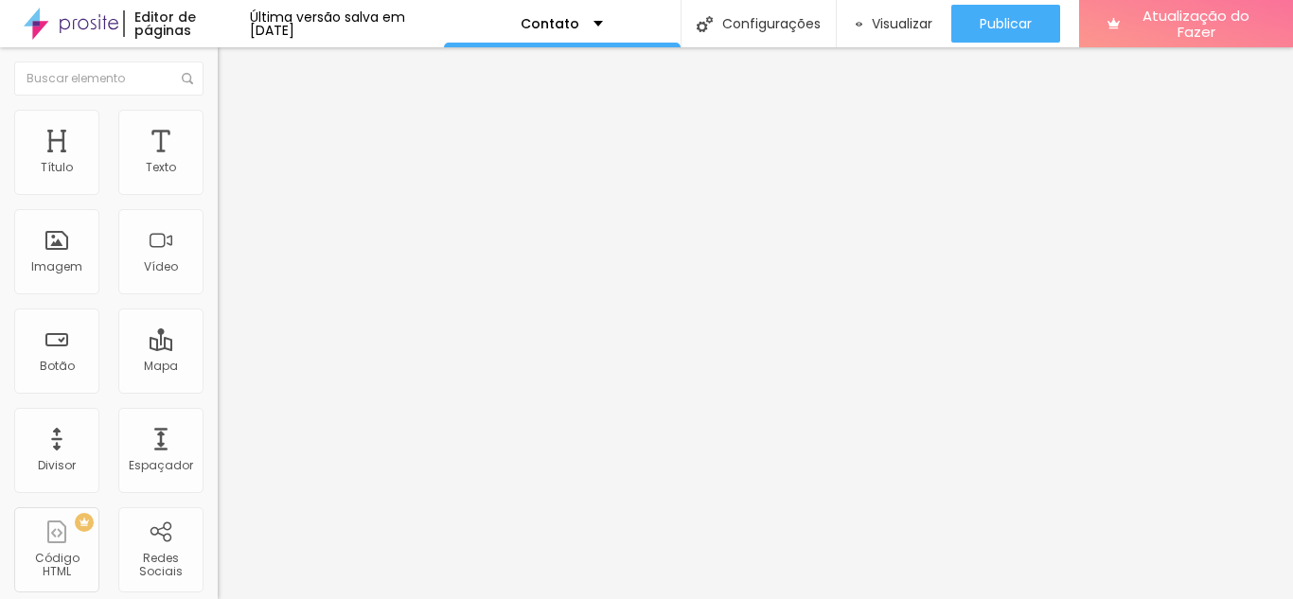
type input "24"
type input "22"
type input "21"
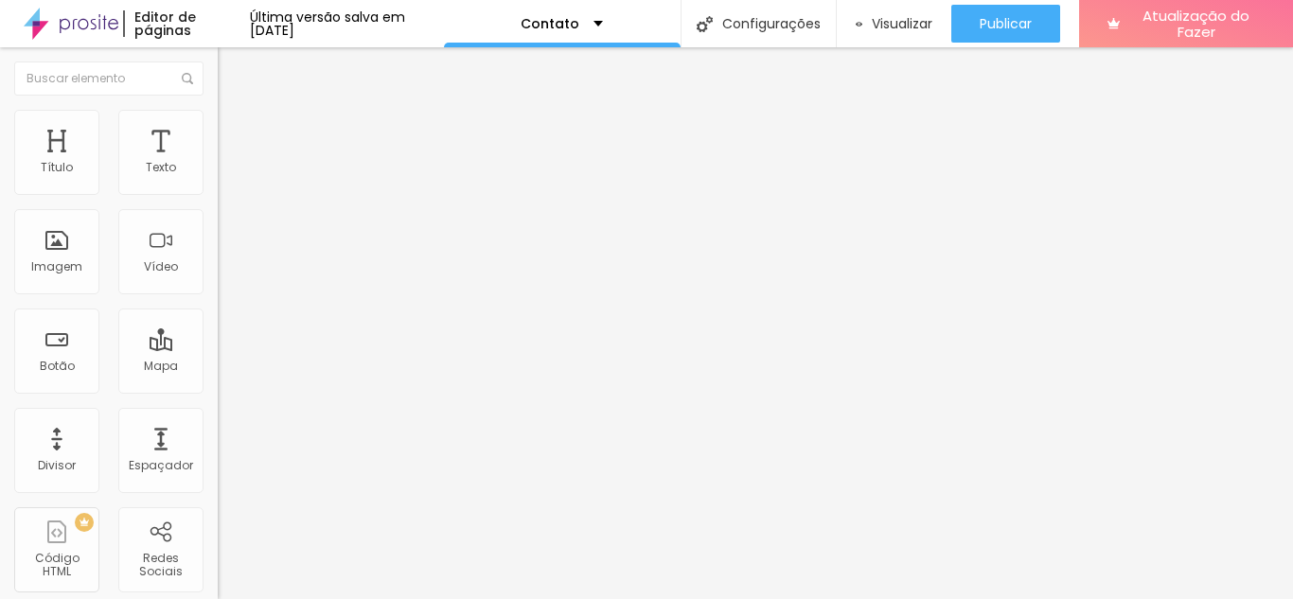
type input "20"
type input "18"
type input "15"
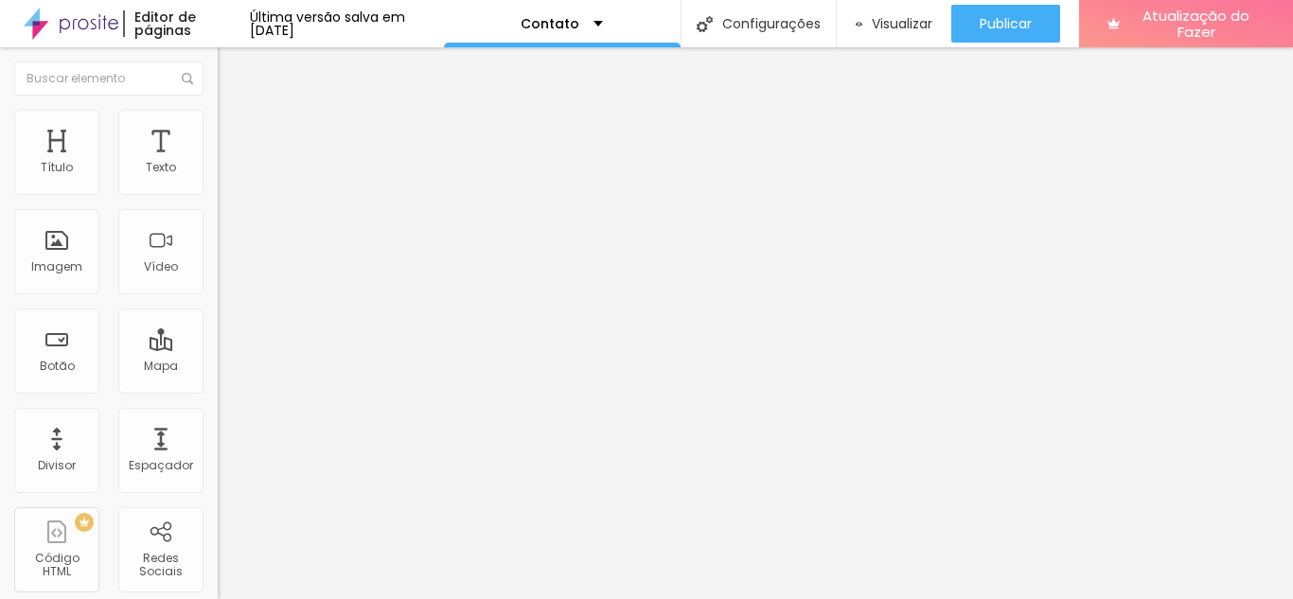
type input "15"
type input "10"
type input "7"
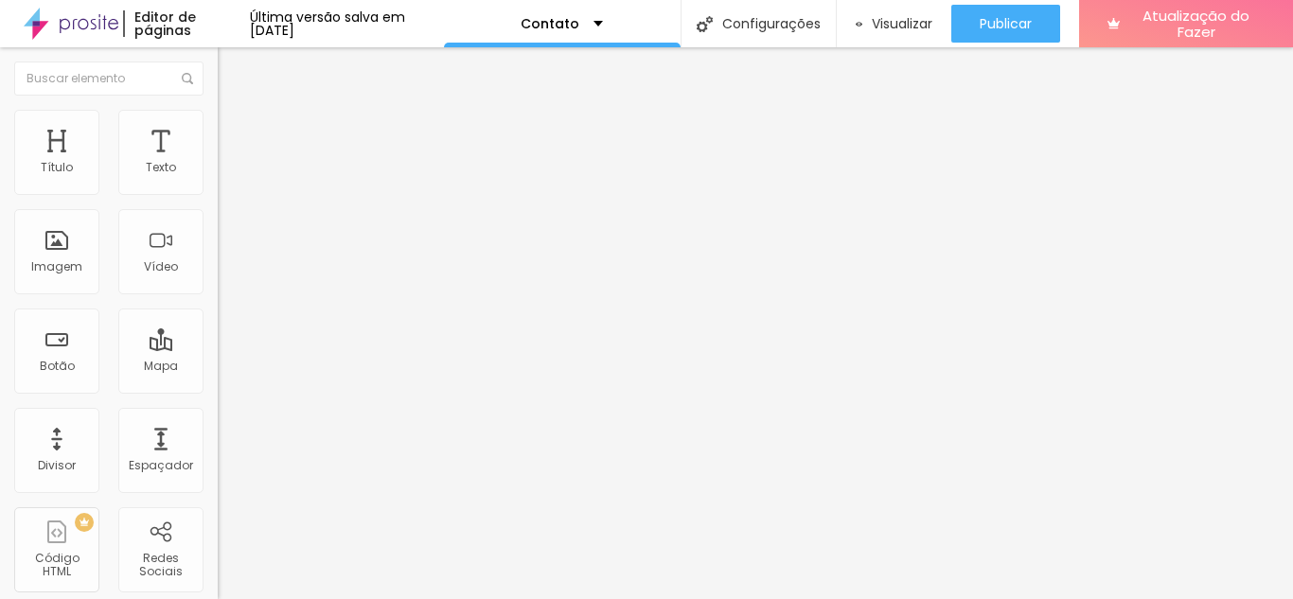
type input "5"
type input "4"
type input "2"
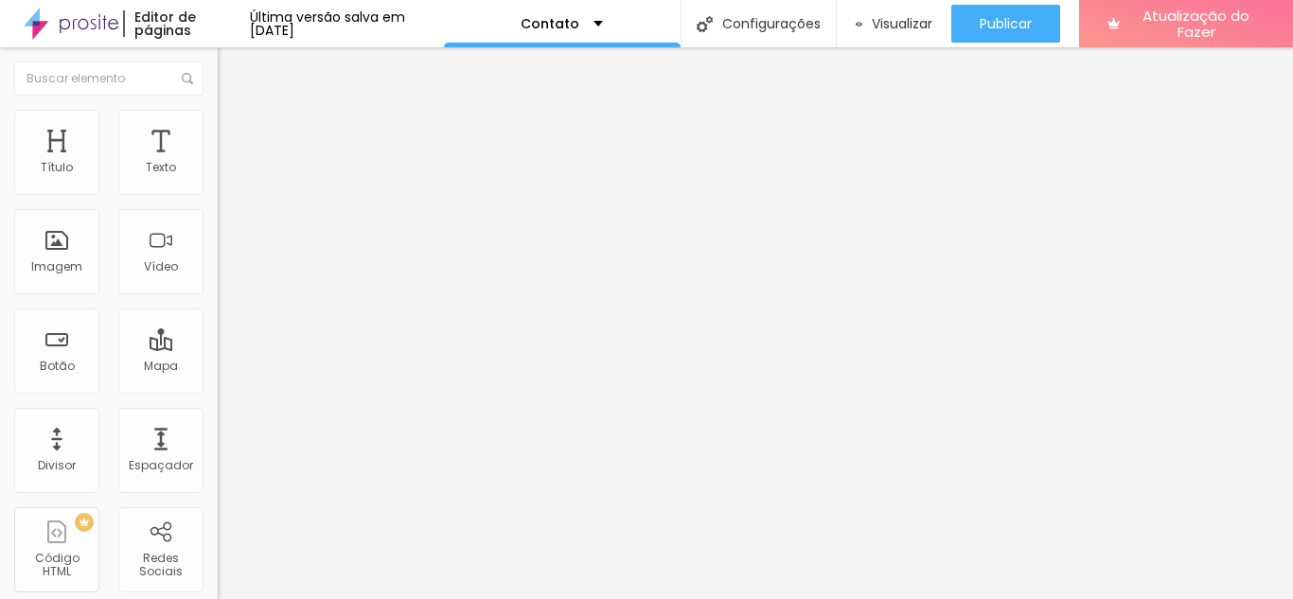
type input "2"
type input "1"
type input "0"
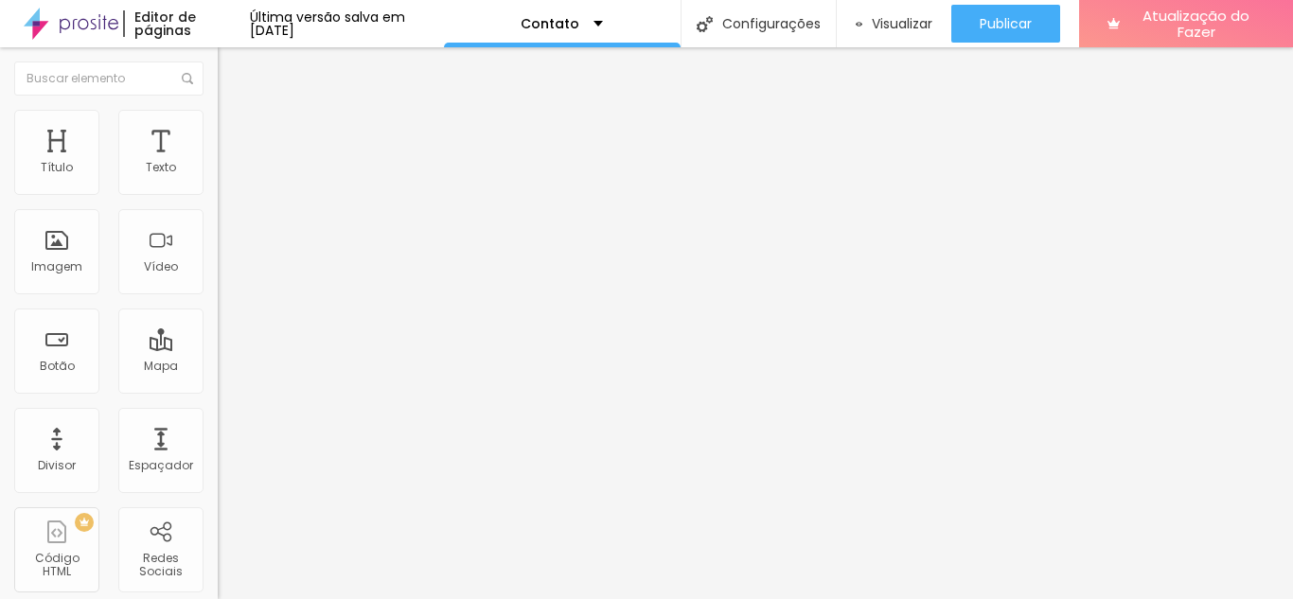
type input "1"
type input "2"
type input "3"
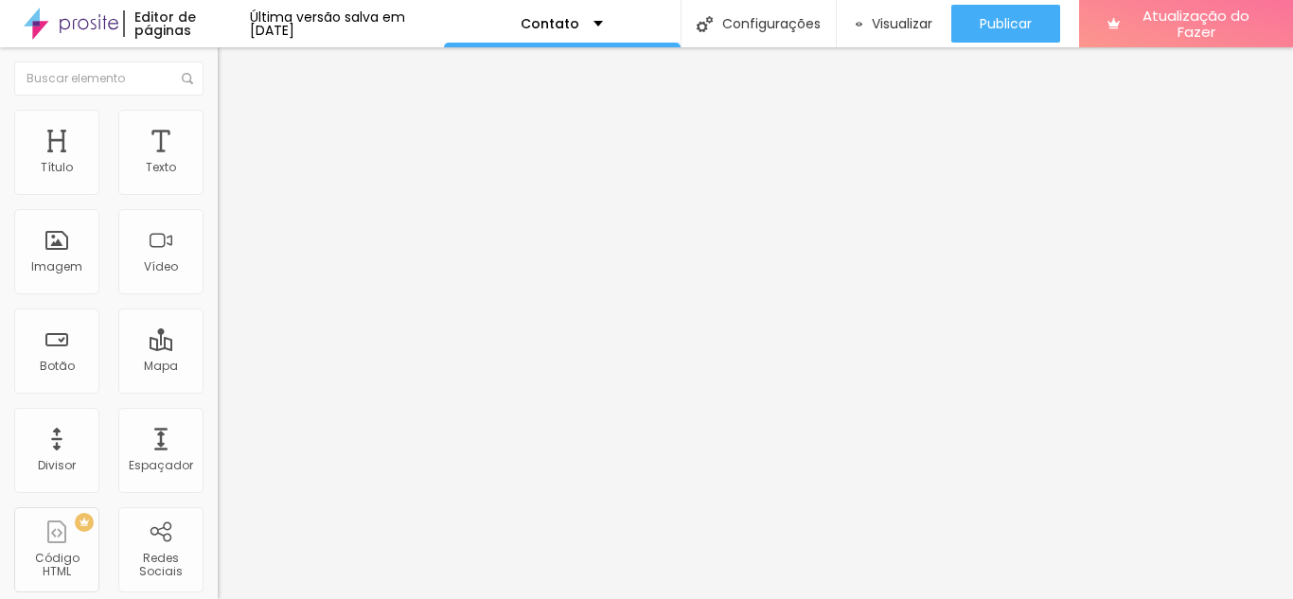
type input "3"
type input "4"
type input "5"
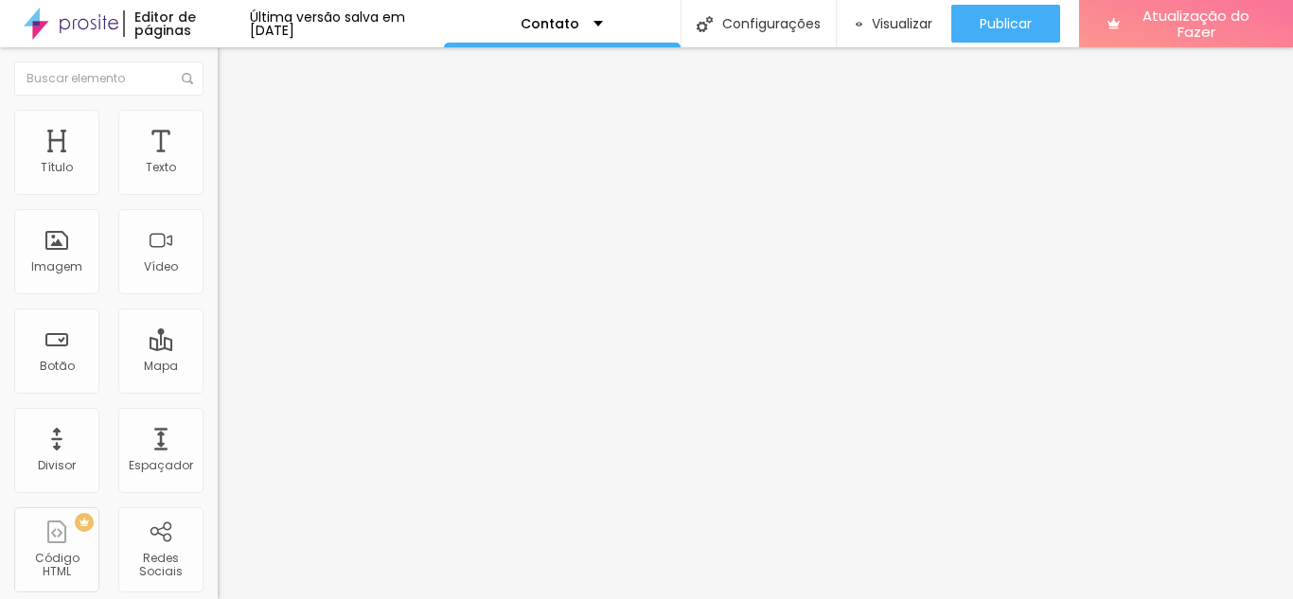
drag, startPoint x: 57, startPoint y: 222, endPoint x: 49, endPoint y: 236, distance: 15.3
type input "5"
click at [235, 112] on font "Conteúdo" at bounding box center [264, 104] width 59 height 16
click at [232, 63] on img "button" at bounding box center [239, 69] width 15 height 15
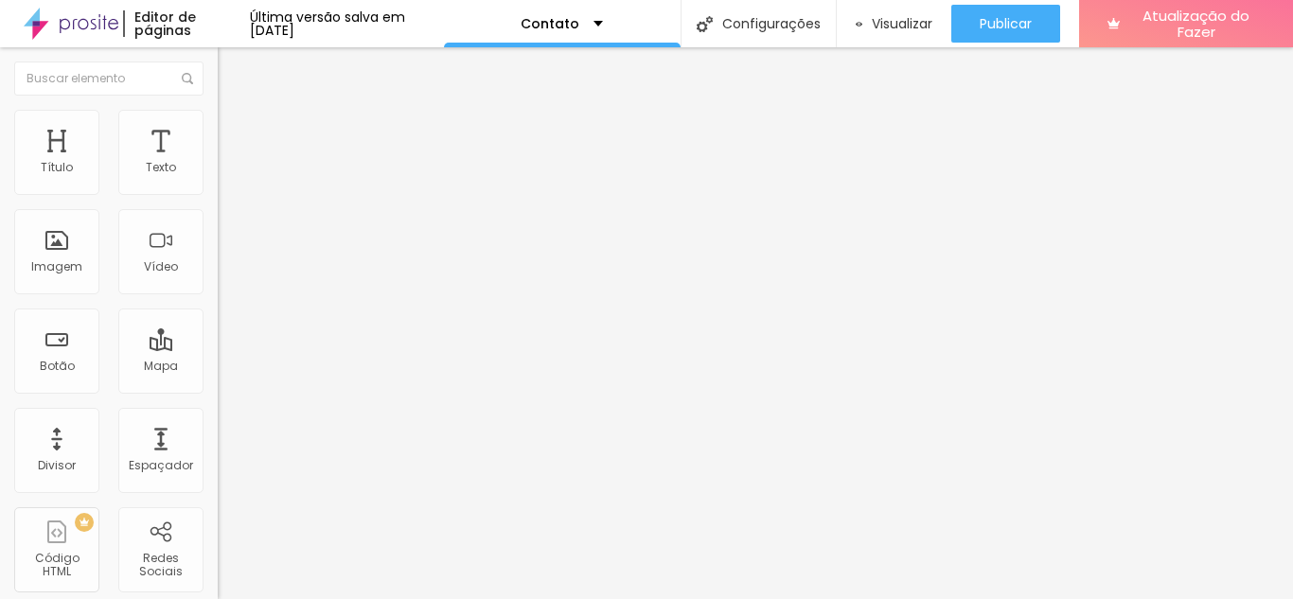
click at [218, 125] on ul "Conteúdo Estilo Avançado" at bounding box center [327, 119] width 218 height 57
click at [218, 125] on li "Estilo" at bounding box center [327, 119] width 218 height 19
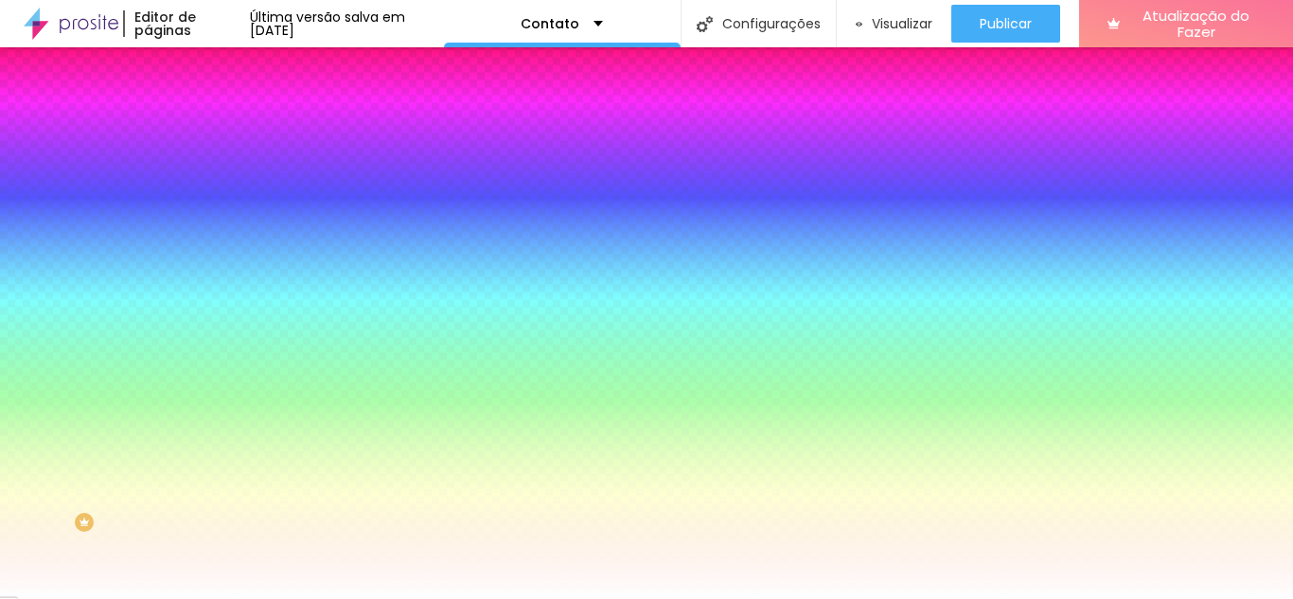
click at [218, 276] on input "#FFFFFF" at bounding box center [331, 266] width 227 height 19
click at [218, 257] on div at bounding box center [327, 257] width 218 height 0
type input "#FFFFFF"
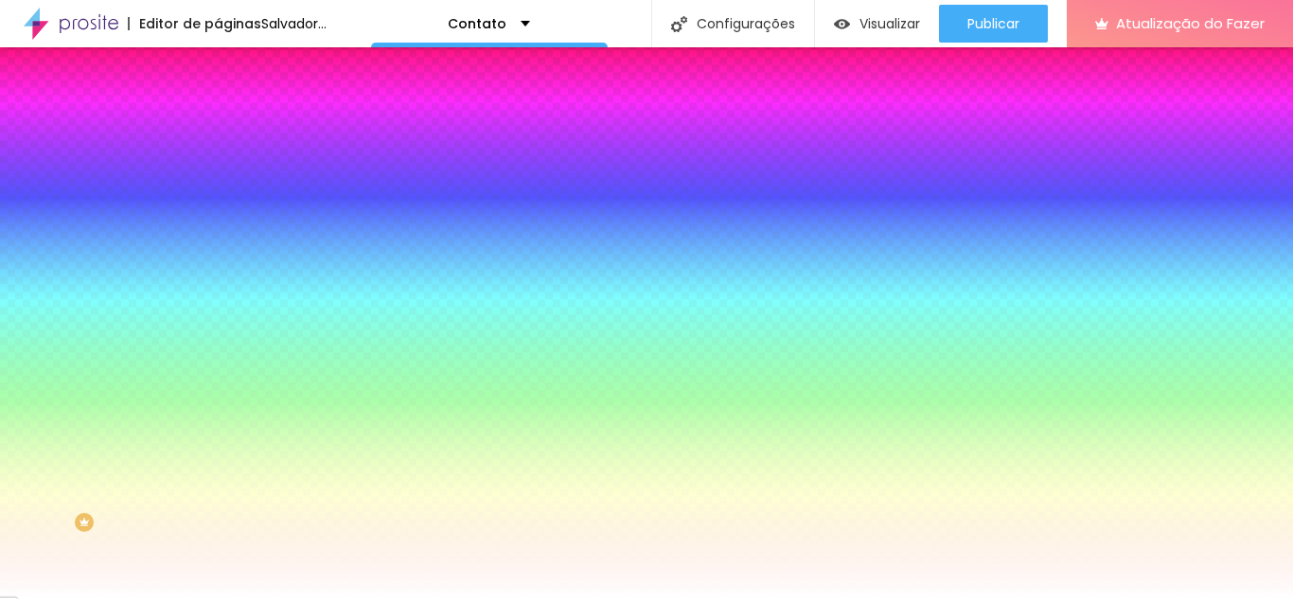
drag, startPoint x: 35, startPoint y: 476, endPoint x: 18, endPoint y: 359, distance: 118.6
click at [218, 276] on div "Cor de fundo Voltar ao padrão #FFFFFF" at bounding box center [327, 250] width 218 height 52
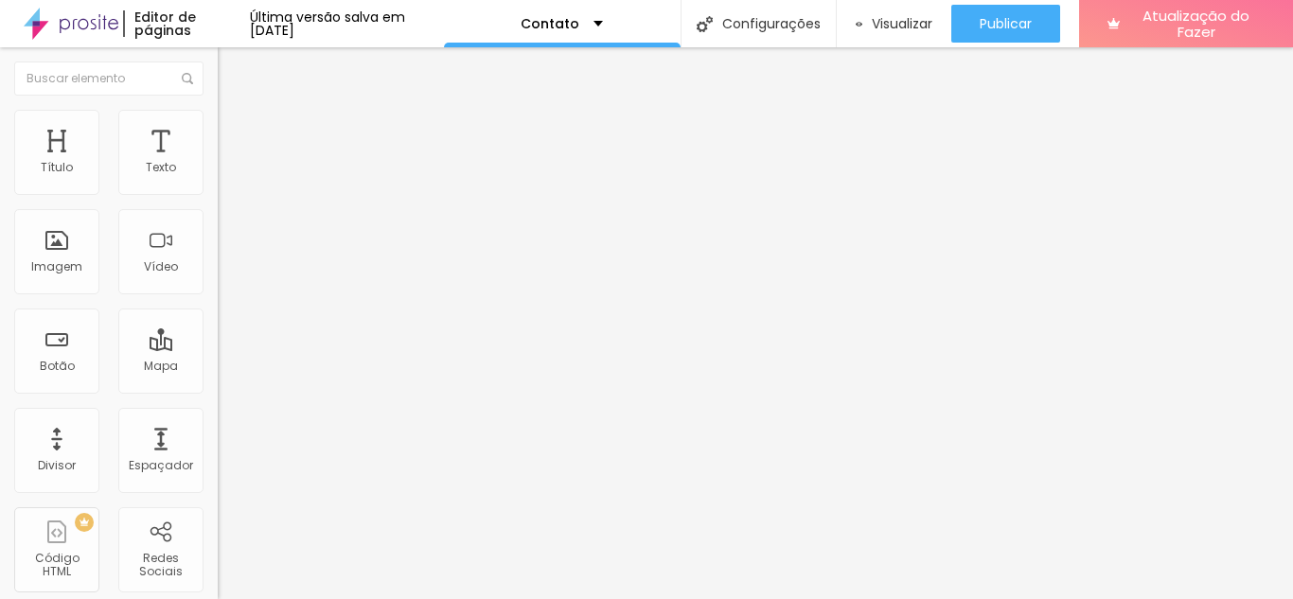
click at [235, 128] on font "Avançado" at bounding box center [266, 123] width 62 height 16
click at [218, 70] on button "Editar nulo" at bounding box center [327, 69] width 218 height 44
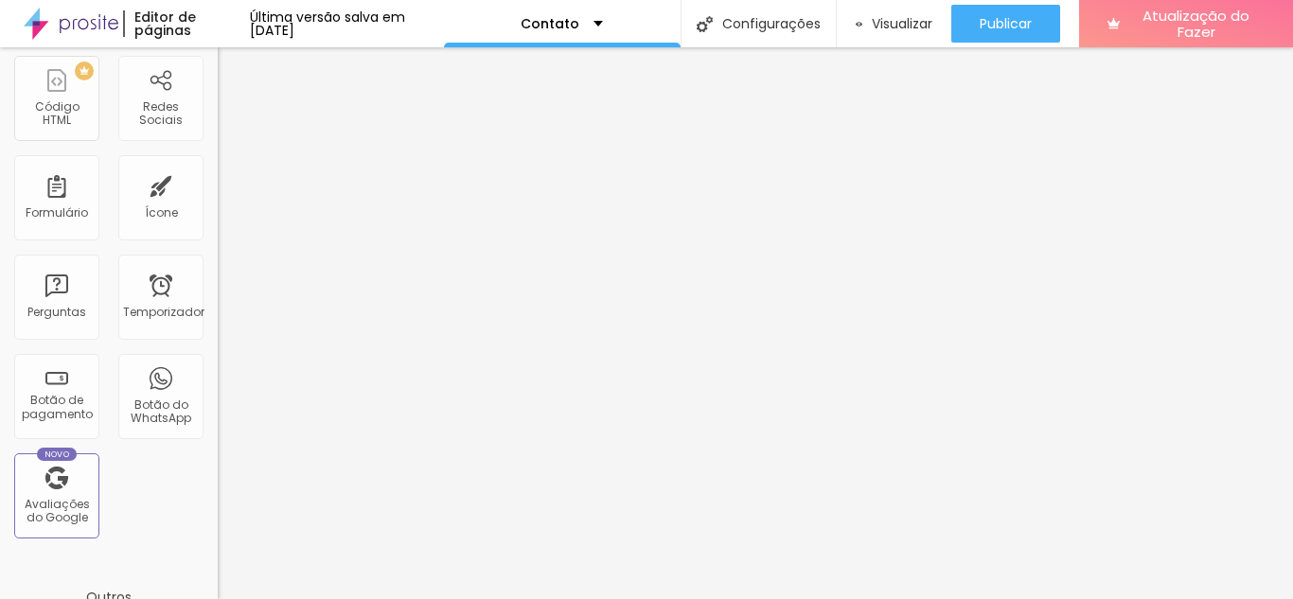
scroll to position [473, 0]
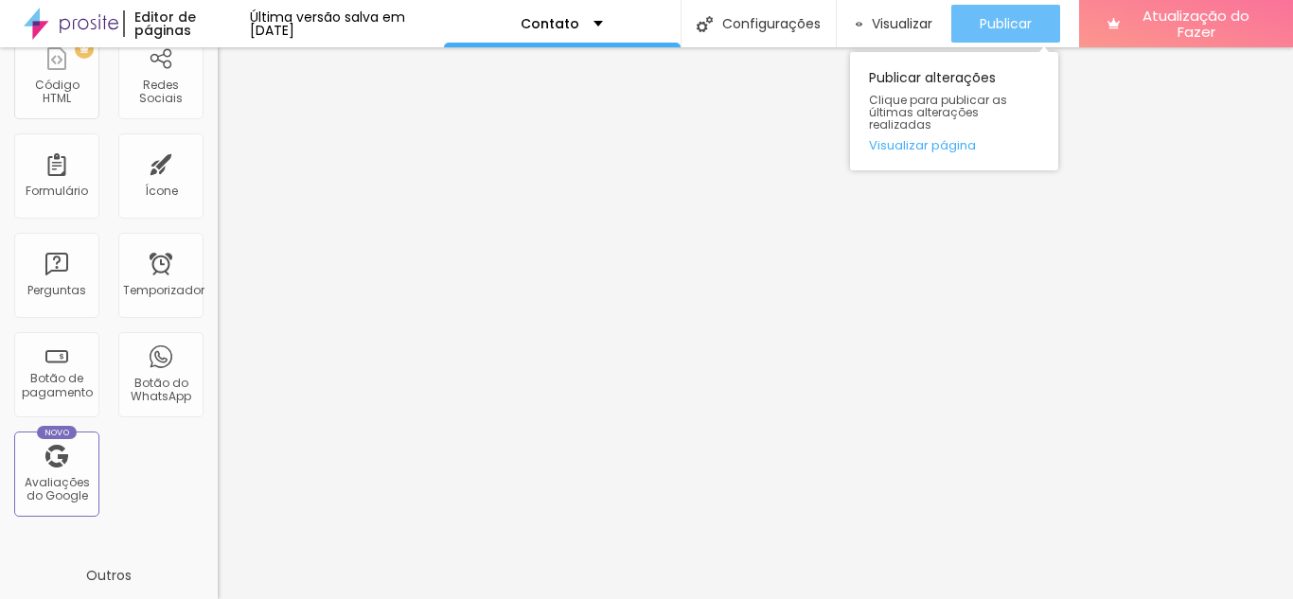
click at [990, 22] on font "Publicar" at bounding box center [1006, 23] width 52 height 19
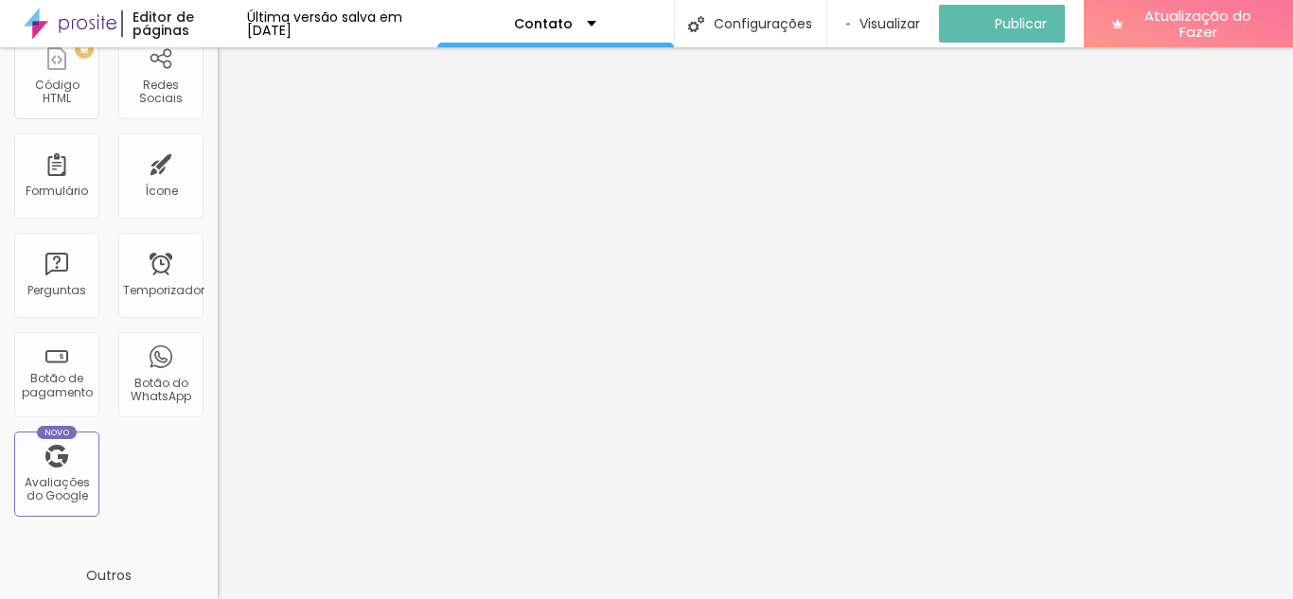
scroll to position [0, 0]
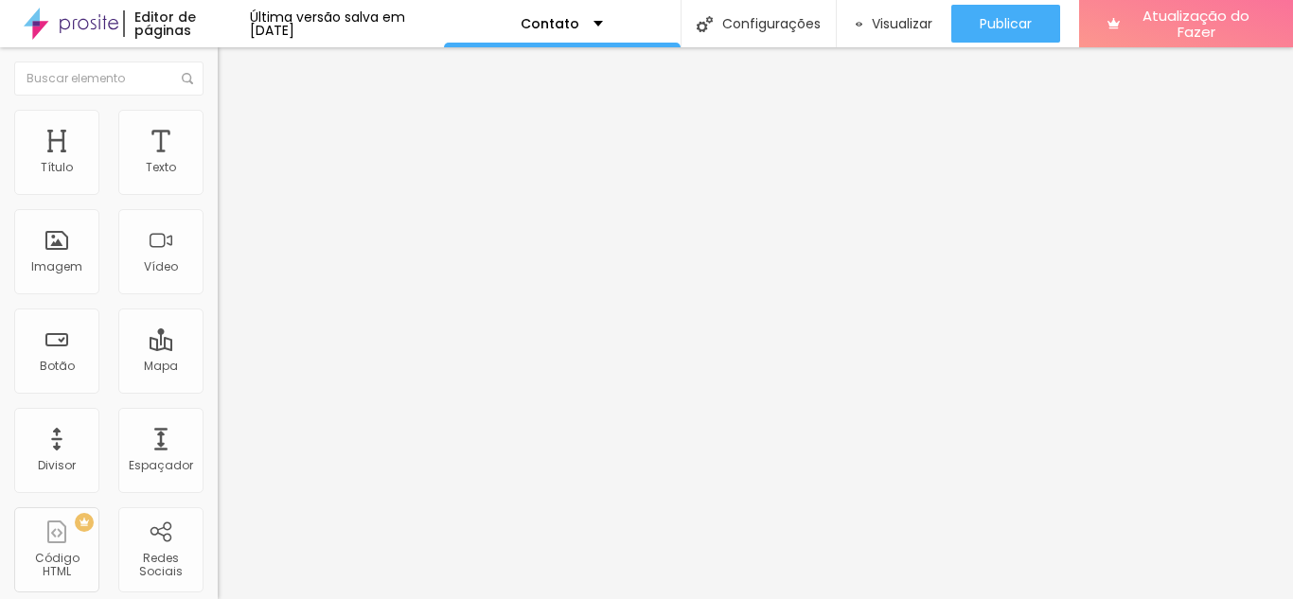
click at [235, 128] on font "Estilo" at bounding box center [249, 123] width 29 height 16
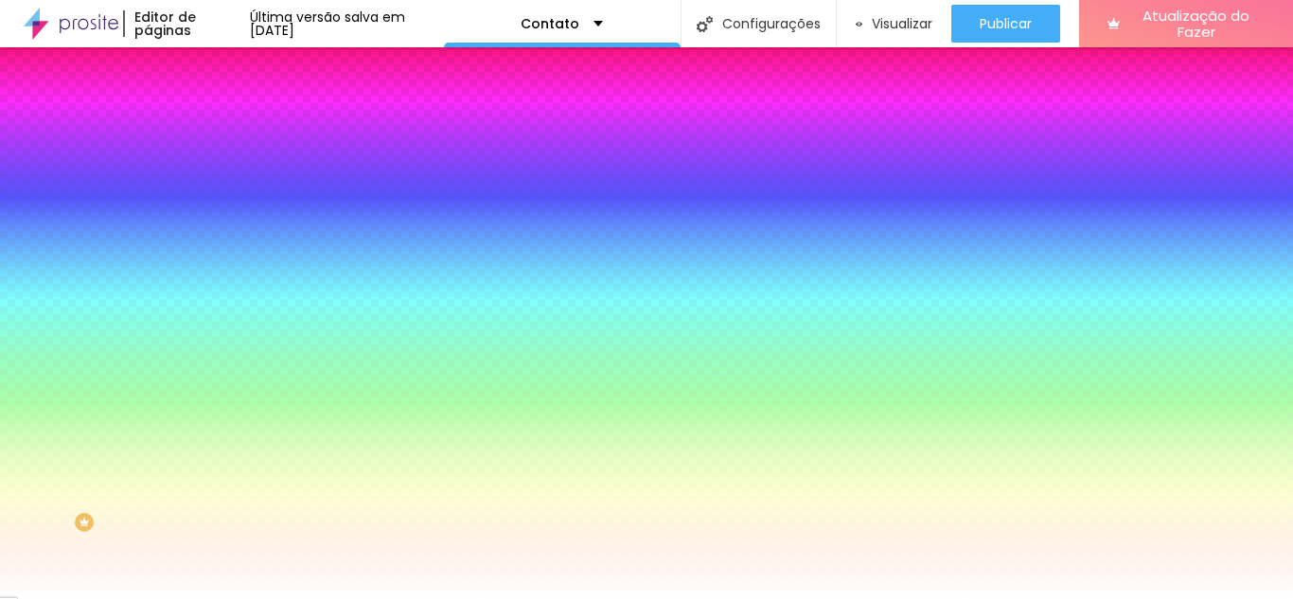
click at [218, 276] on input "#FFFFFF" at bounding box center [331, 266] width 227 height 19
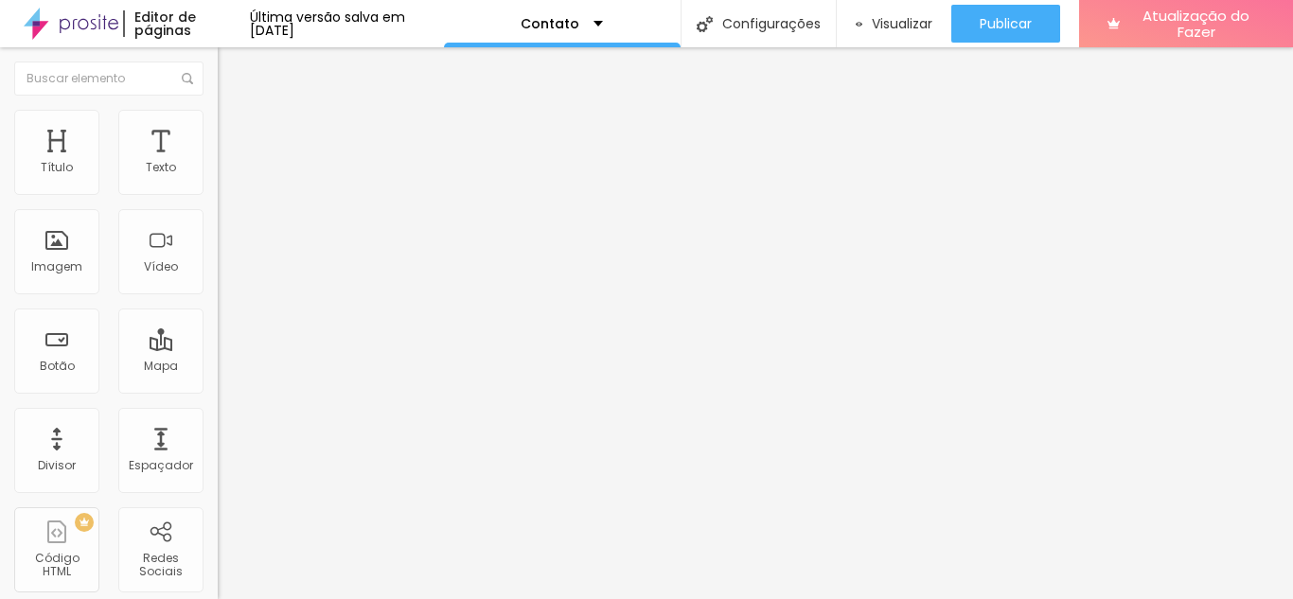
click at [218, 111] on img at bounding box center [226, 118] width 17 height 17
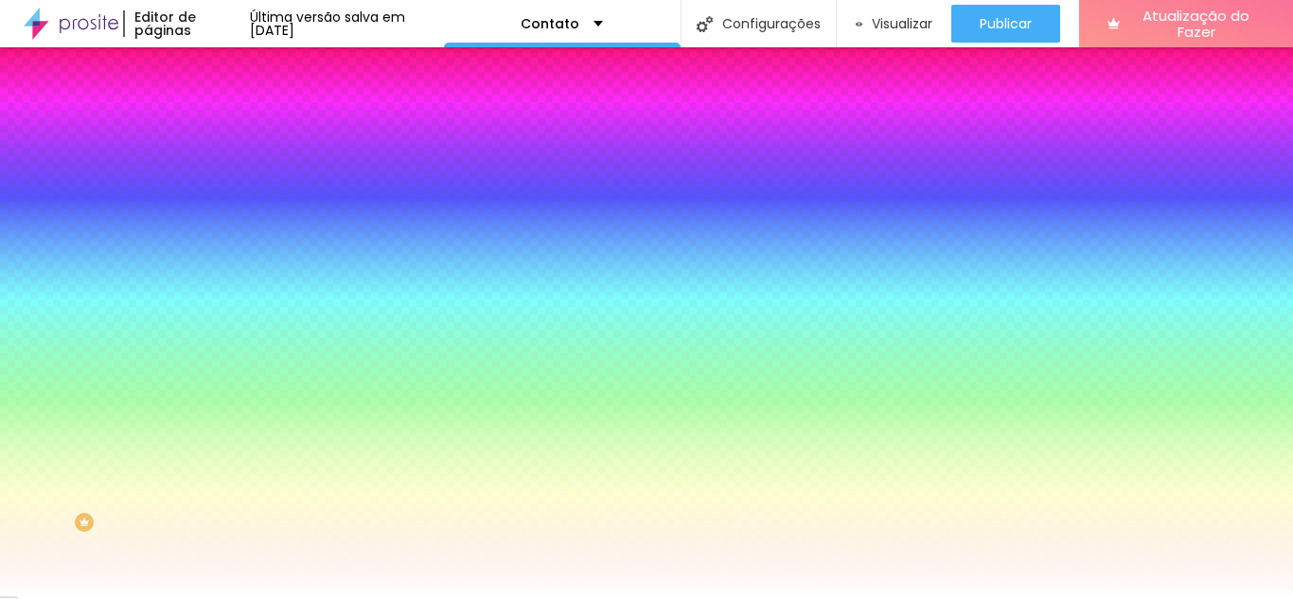
click at [218, 392] on input "#FFFFFF" at bounding box center [331, 382] width 227 height 19
drag, startPoint x: 181, startPoint y: 411, endPoint x: 114, endPoint y: 405, distance: 67.4
click at [218, 392] on div "#FFFFFF" at bounding box center [327, 382] width 218 height 19
click at [218, 252] on div "Campos" at bounding box center [327, 245] width 218 height 11
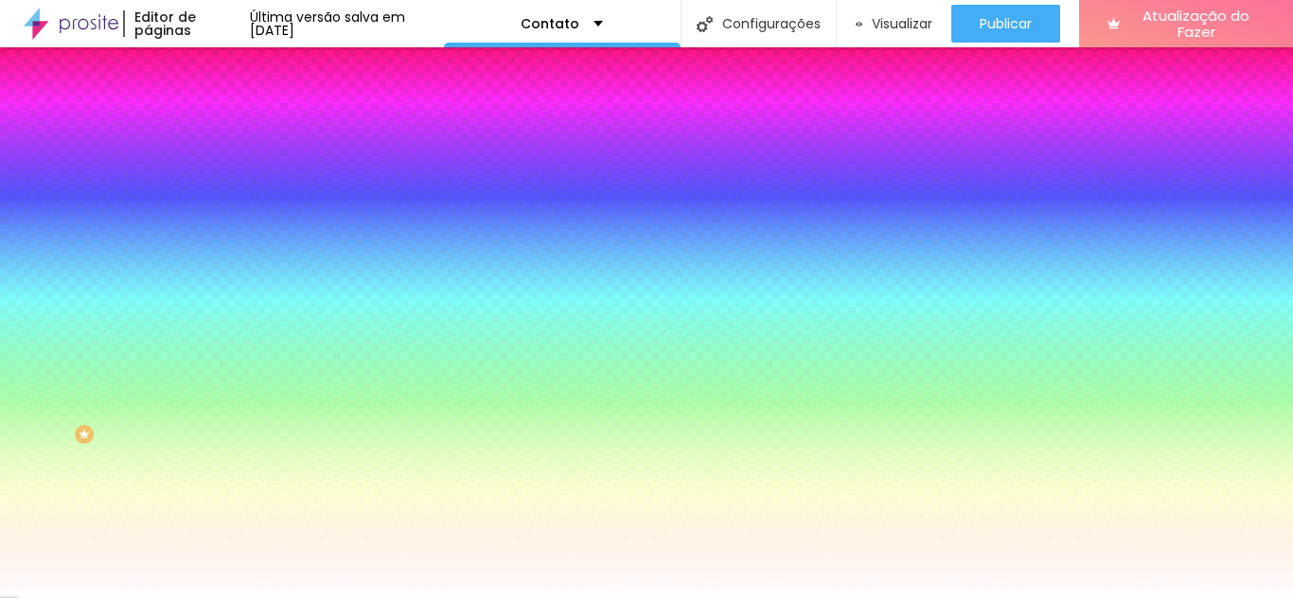
scroll to position [0, 0]
click at [218, 110] on li "Conteúdo" at bounding box center [327, 100] width 218 height 19
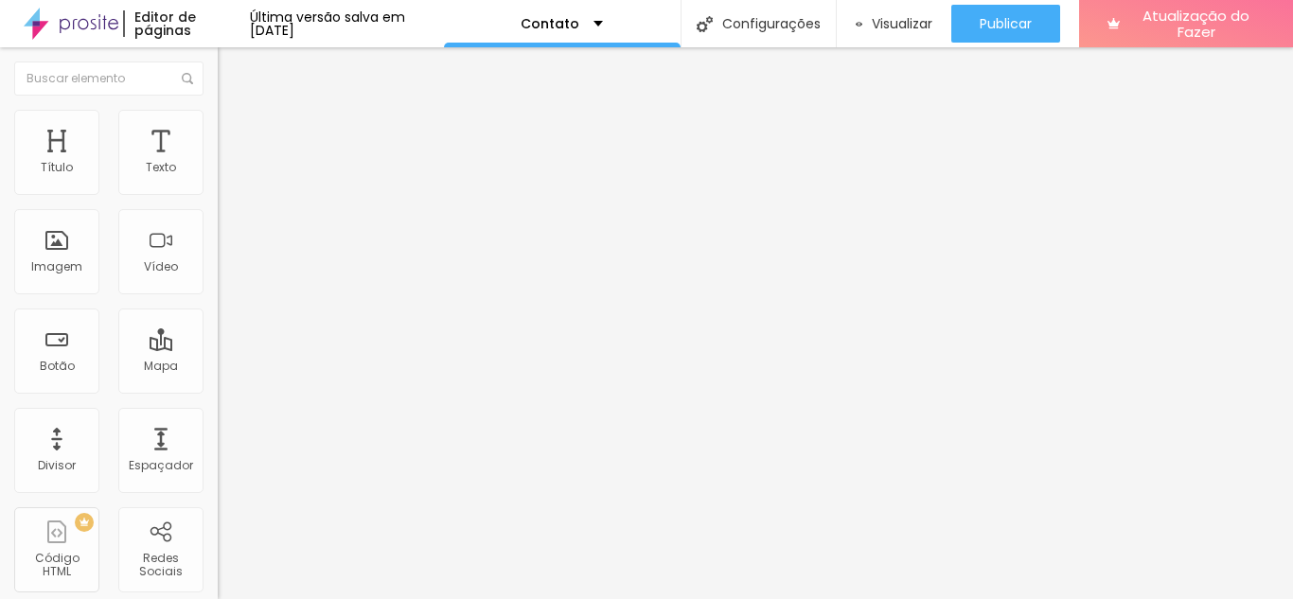
click at [218, 161] on span "Formulário" at bounding box center [249, 153] width 62 height 16
click at [218, 191] on img at bounding box center [223, 196] width 11 height 11
drag, startPoint x: 789, startPoint y: 260, endPoint x: 604, endPoint y: 254, distance: 185.6
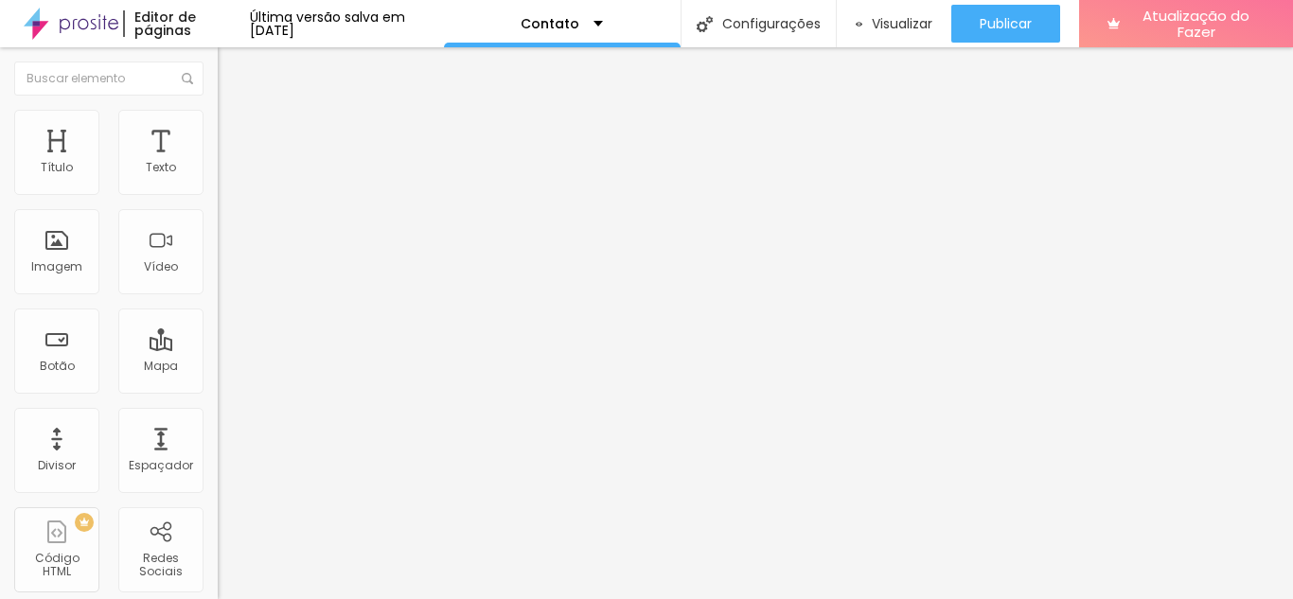
click at [218, 71] on button "Editar nulo" at bounding box center [327, 69] width 218 height 44
click at [218, 125] on li "Estilo" at bounding box center [327, 119] width 218 height 19
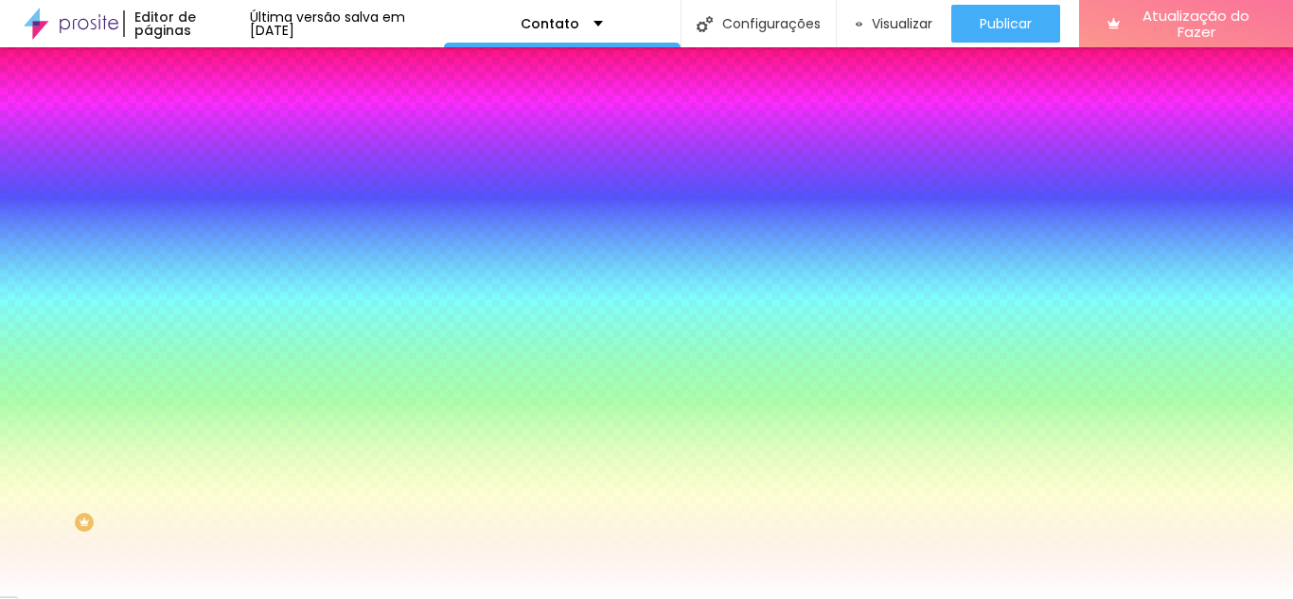
click at [218, 276] on input "#FFFFFF" at bounding box center [331, 266] width 227 height 19
click at [218, 257] on div at bounding box center [327, 257] width 218 height 0
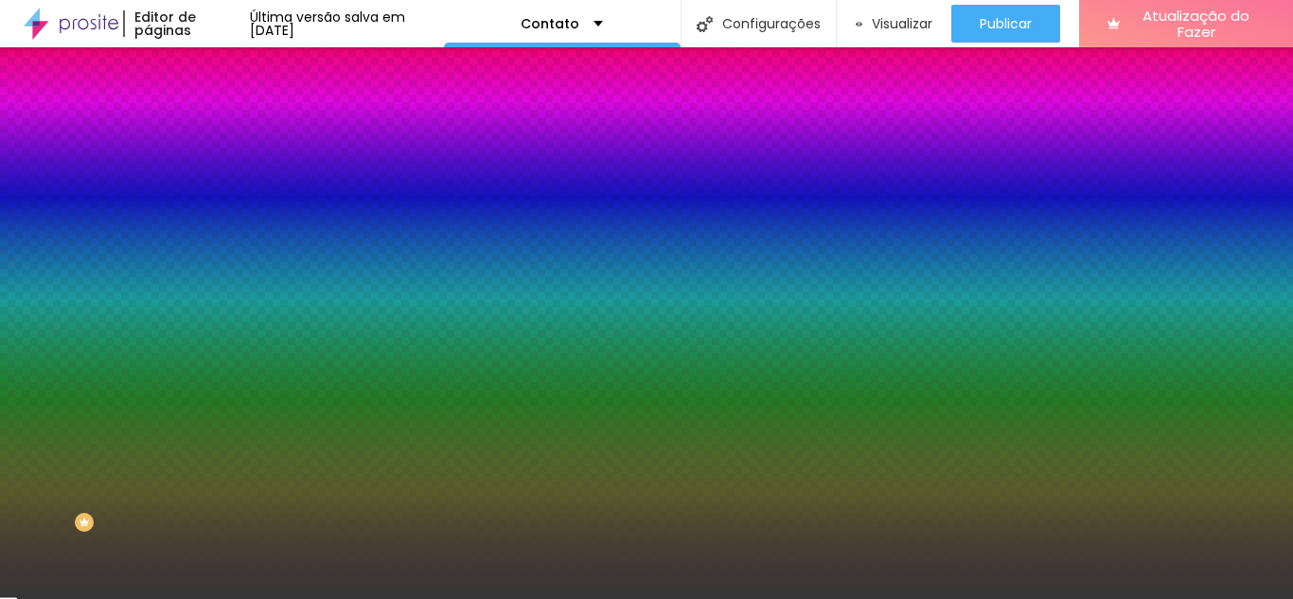
type input "#525252"
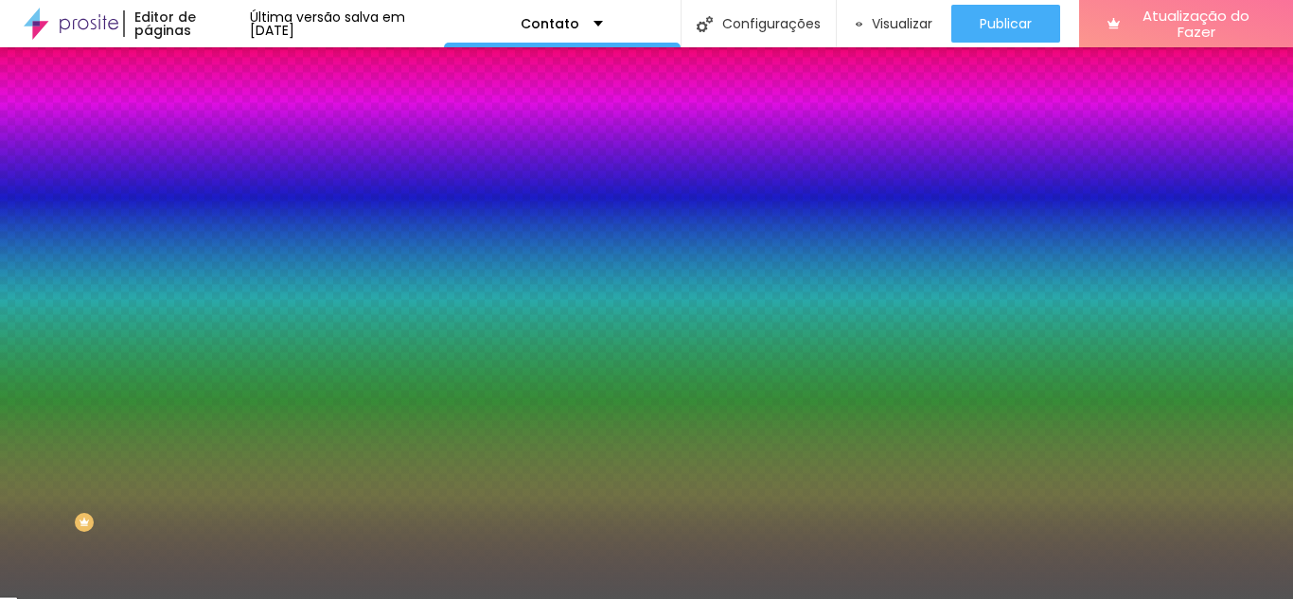
drag, startPoint x: 110, startPoint y: 398, endPoint x: 29, endPoint y: 463, distance: 103.6
click at [29, 463] on div at bounding box center [646, 299] width 1293 height 599
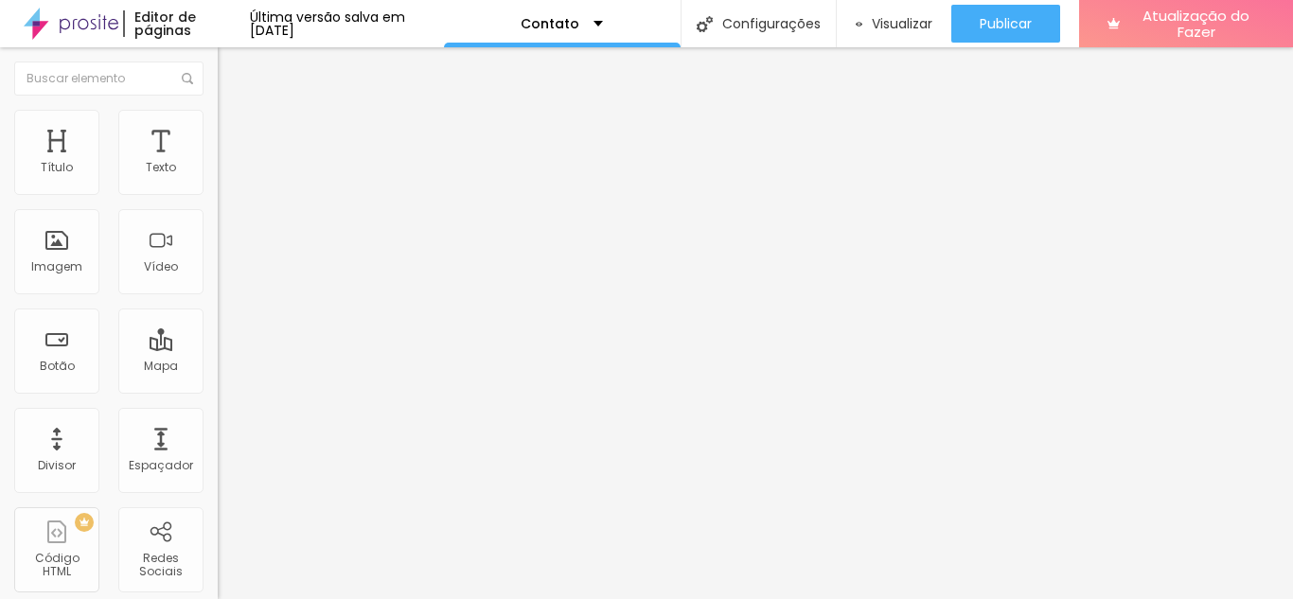
click at [235, 127] on font "Estilo" at bounding box center [249, 123] width 29 height 16
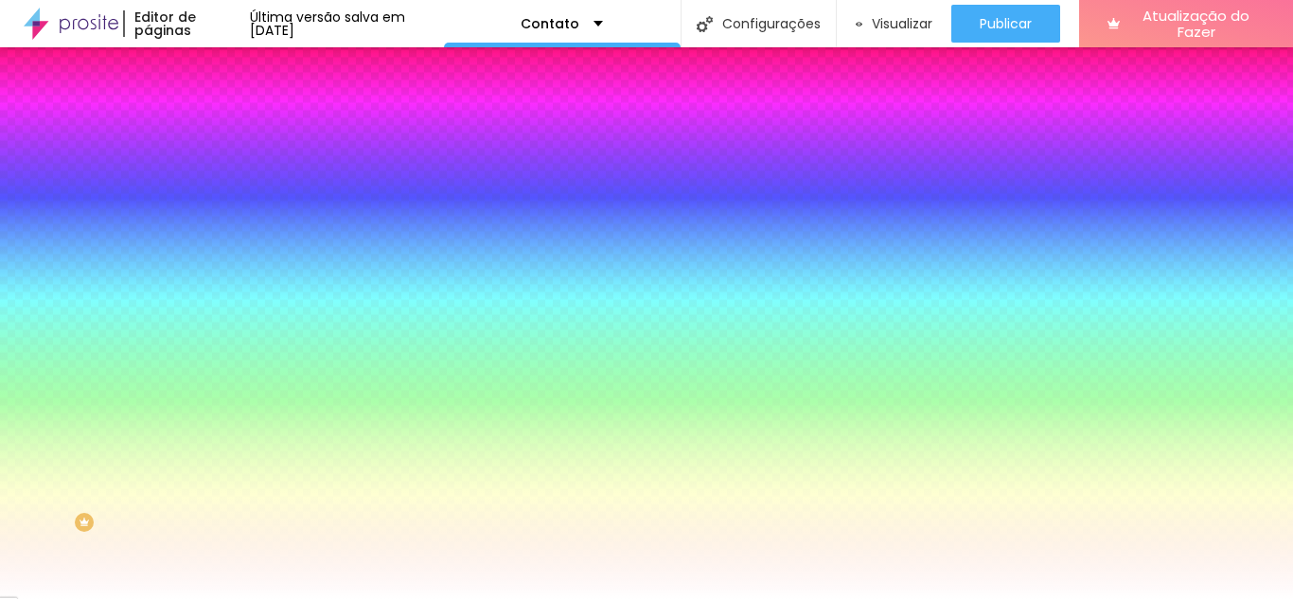
click at [218, 257] on div at bounding box center [327, 257] width 218 height 0
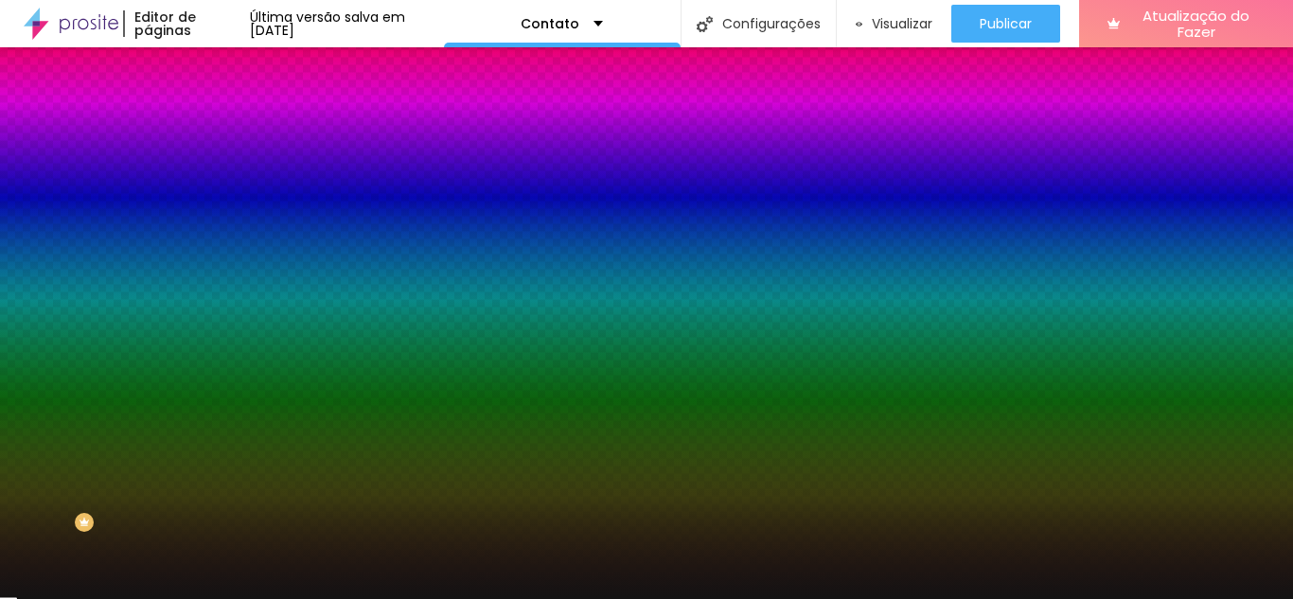
type input "#040404"
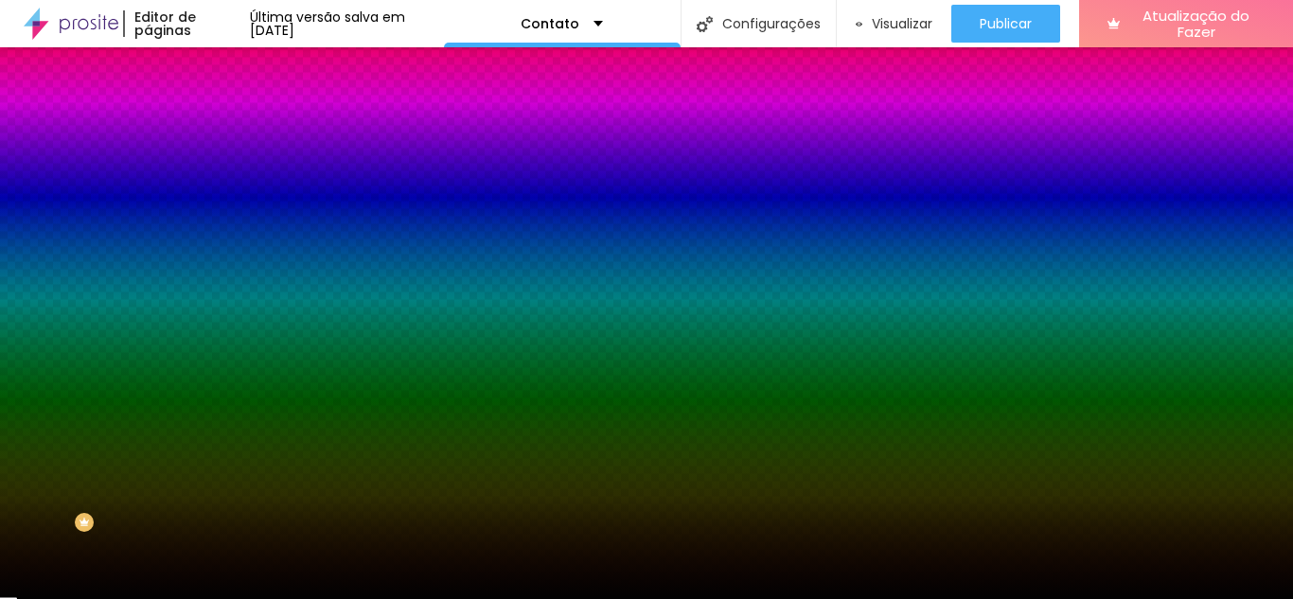
drag, startPoint x: 81, startPoint y: 439, endPoint x: 25, endPoint y: 508, distance: 89.4
click at [218, 276] on div at bounding box center [327, 276] width 218 height 0
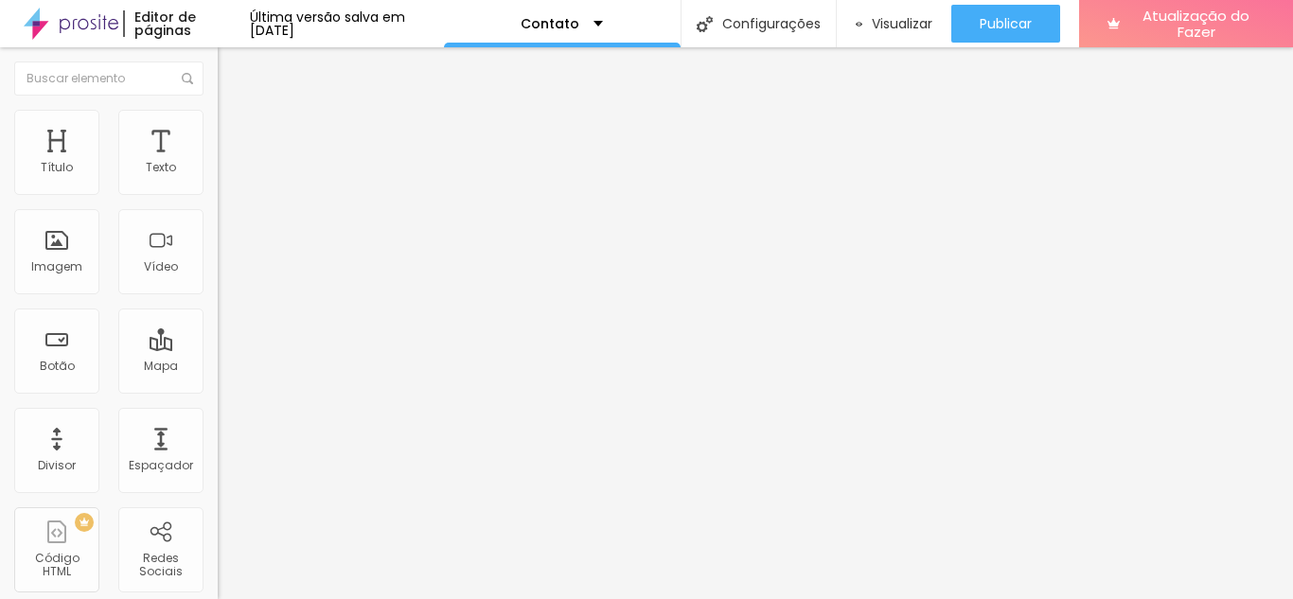
click at [218, 116] on li "Estilo" at bounding box center [327, 119] width 218 height 19
type input "314"
type input "340"
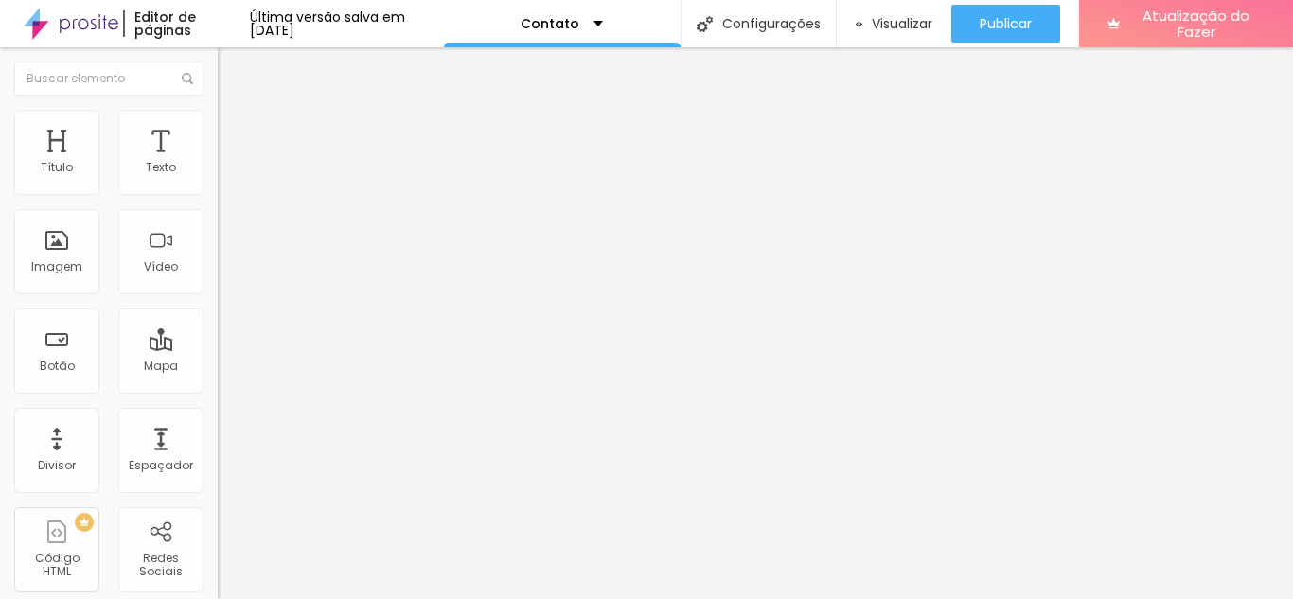
type input "389"
type input "442"
type input "465"
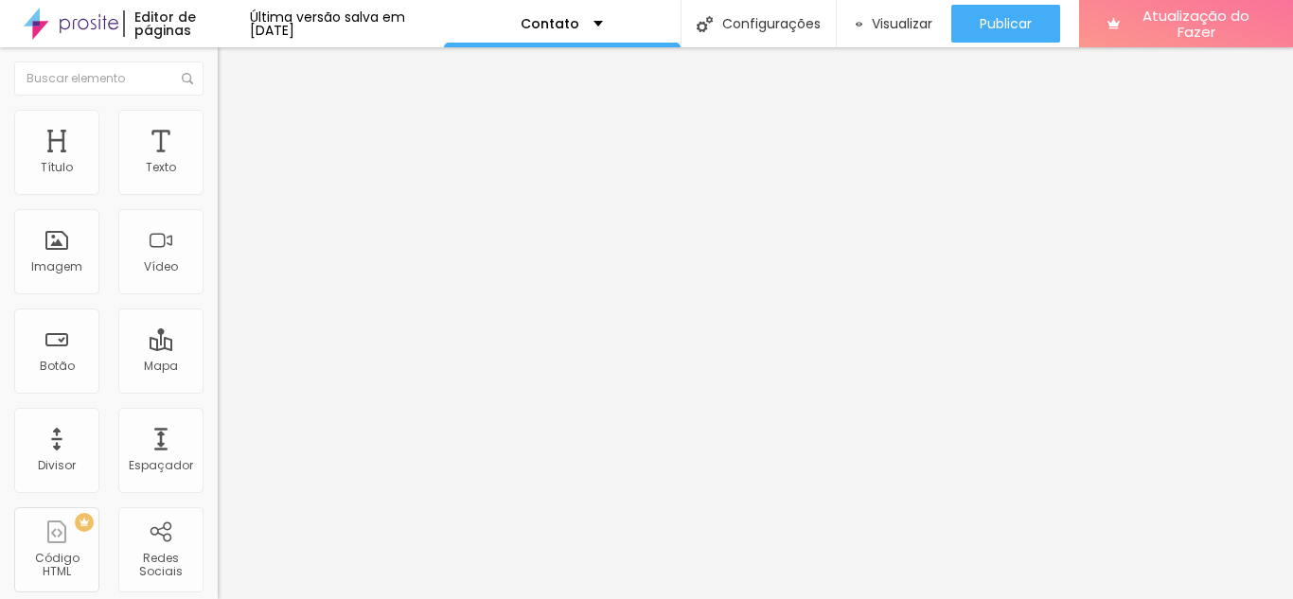
type input "465"
type input "480"
type input "488"
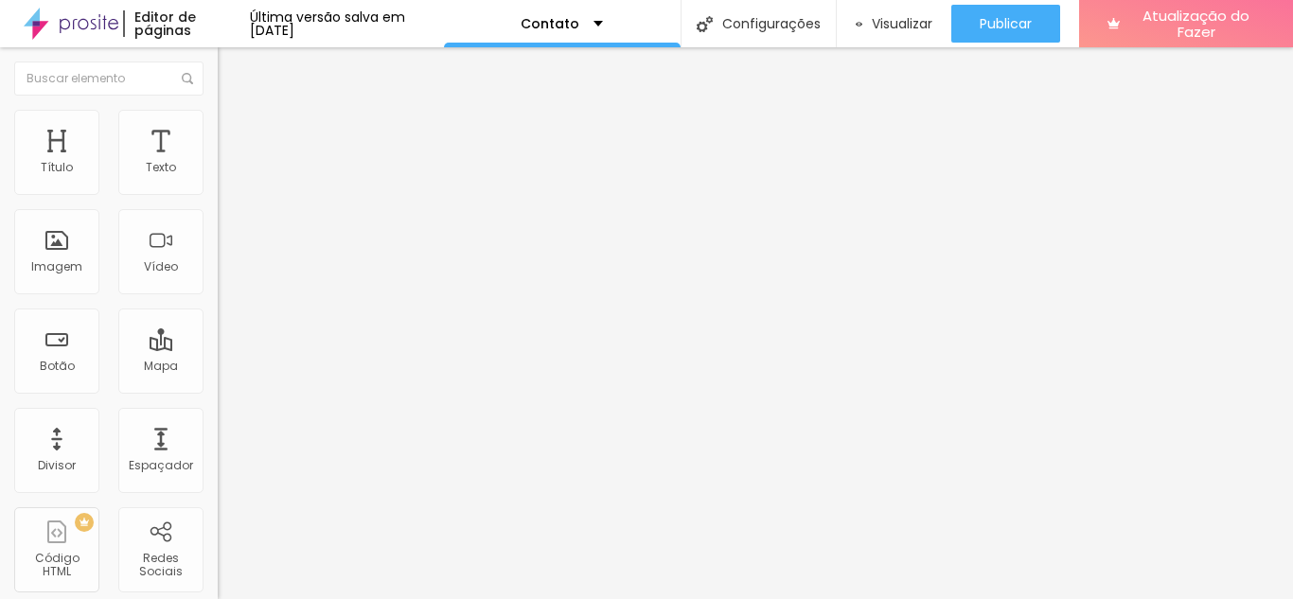
type input "495"
type input "514"
type input "522"
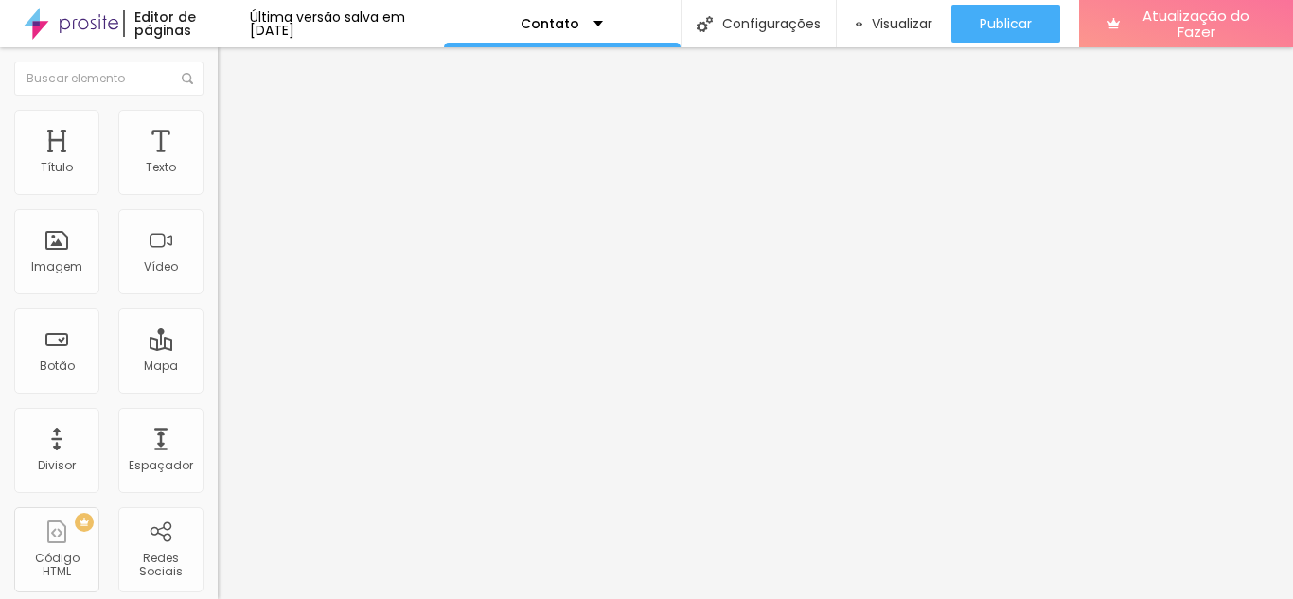
type input "522"
type input "526"
type input "495"
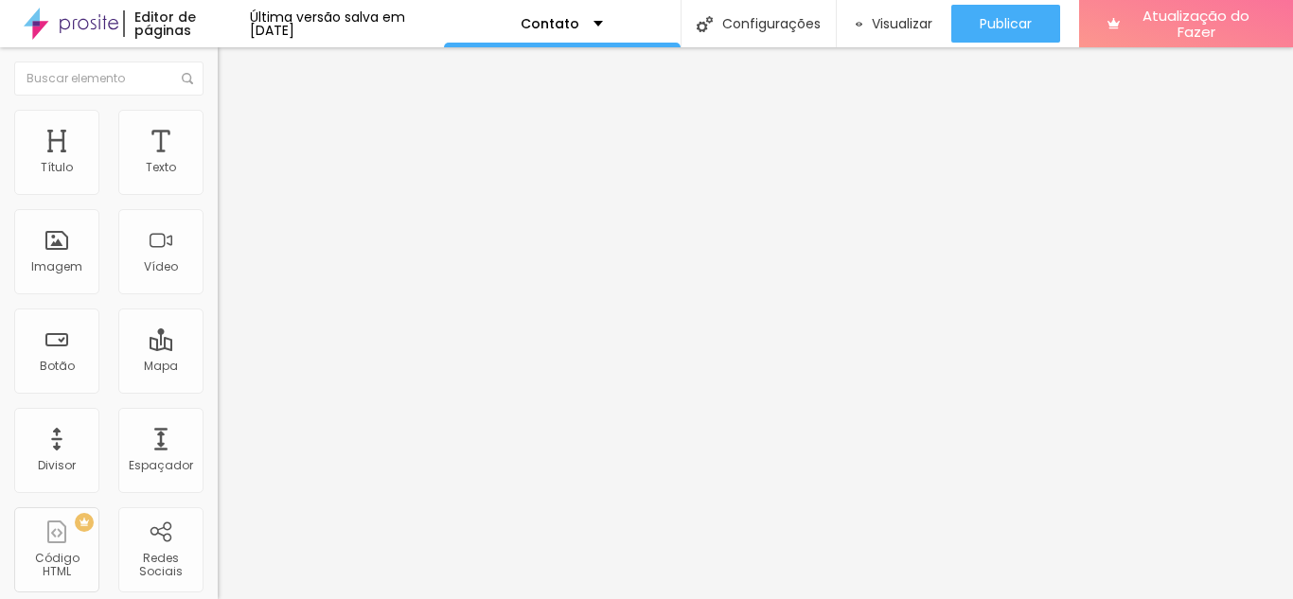
type input "371"
type input "348"
type input "340"
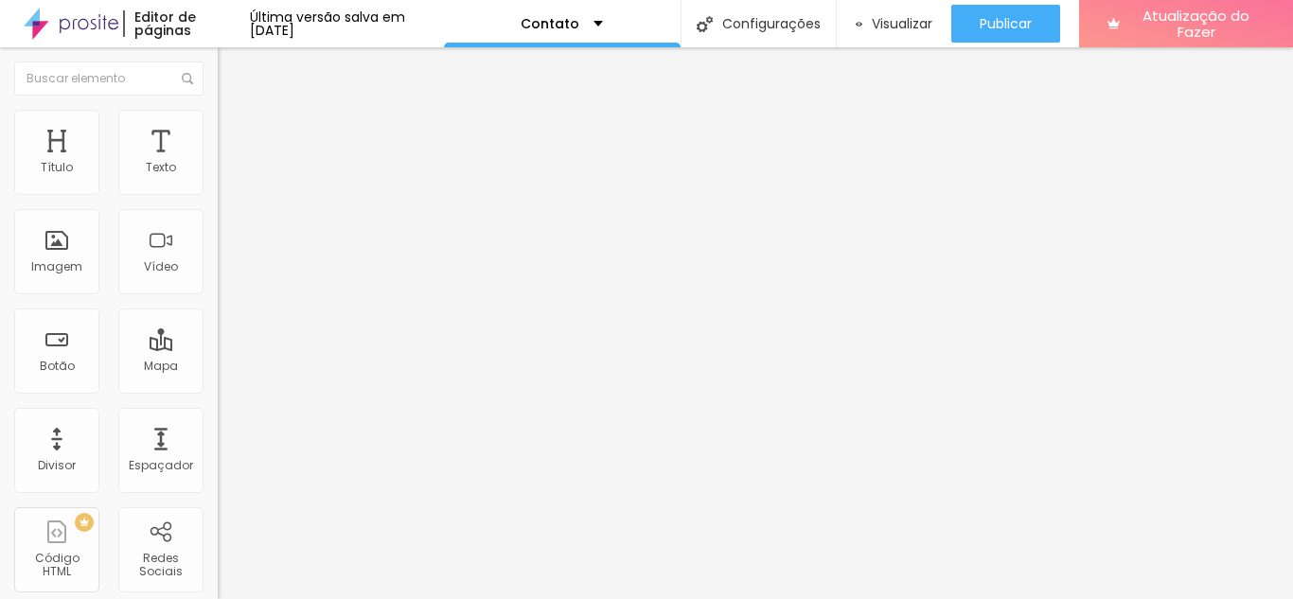
type input "340"
type input "321"
type input "299"
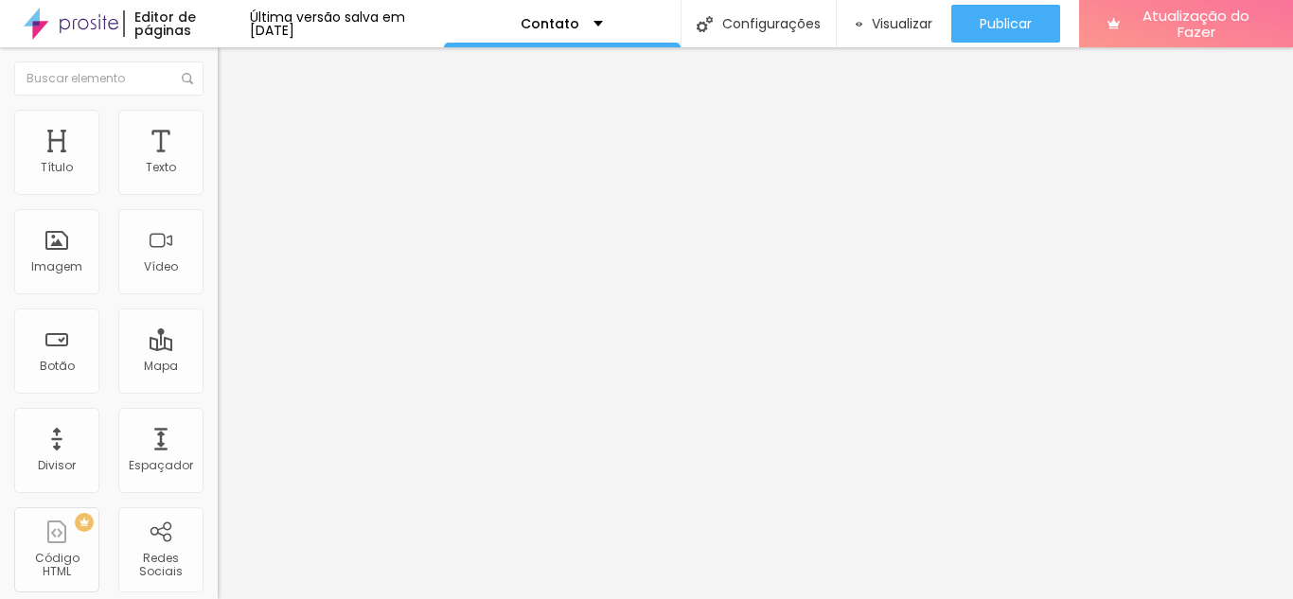
type input "295"
type input "287"
type input "276"
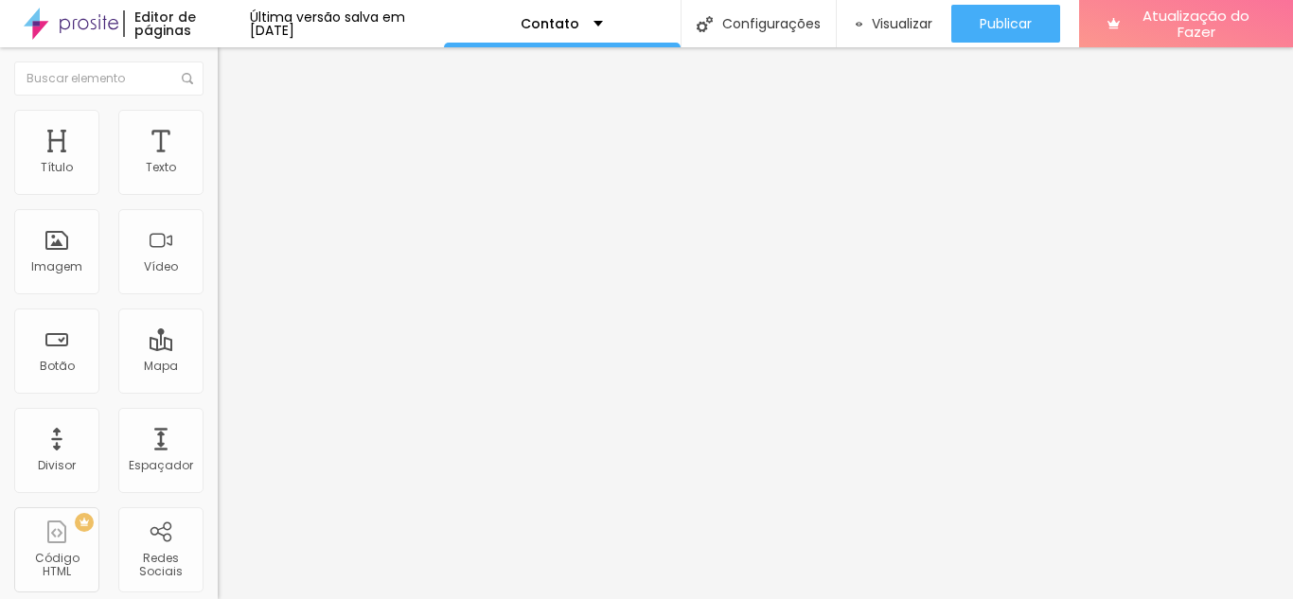
type input "276"
type input "265"
type input "257"
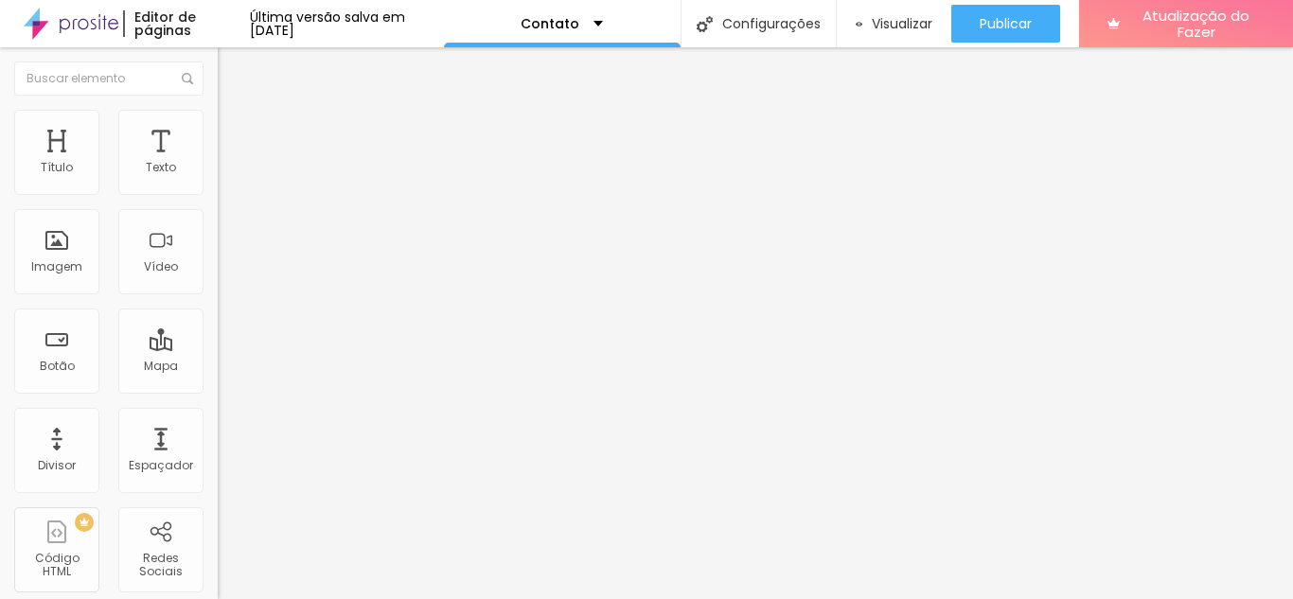
type input "238"
type input "231"
type input "227"
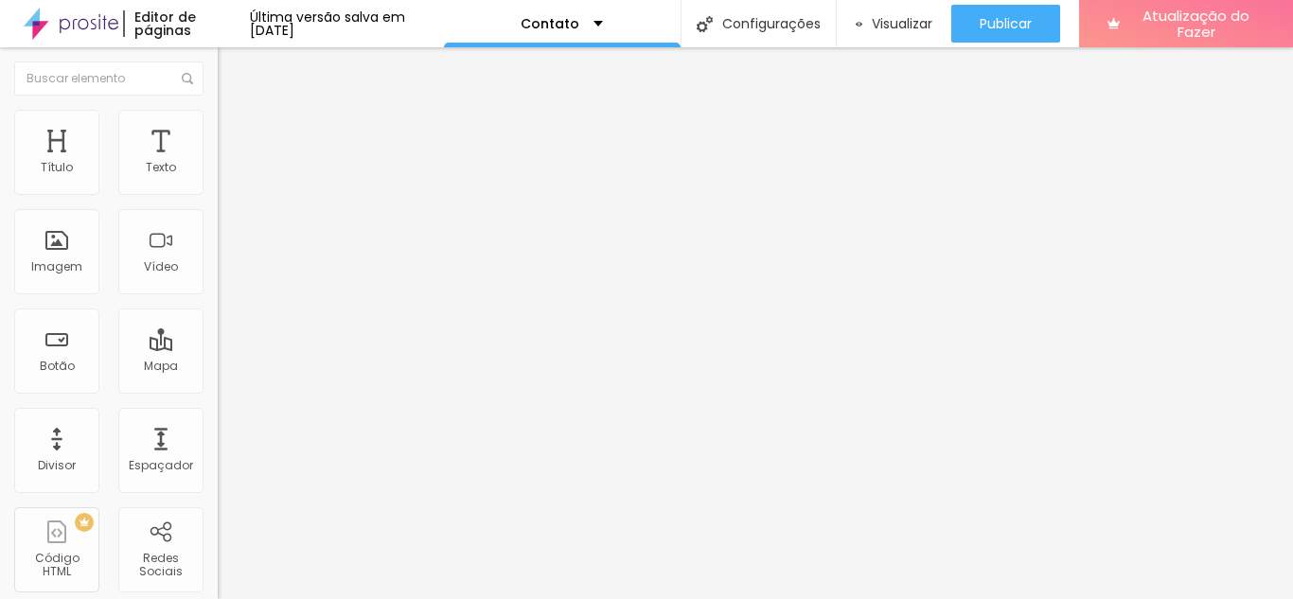
type input "227"
type input "223"
type input "219"
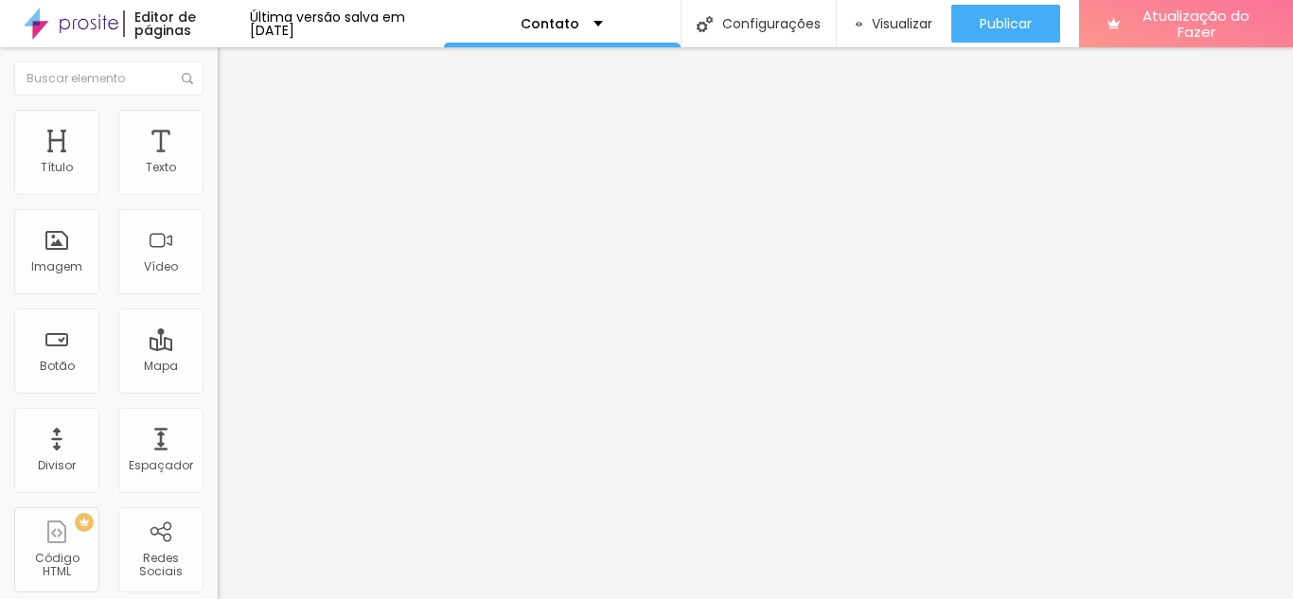
type input "212"
type input "204"
type input "189"
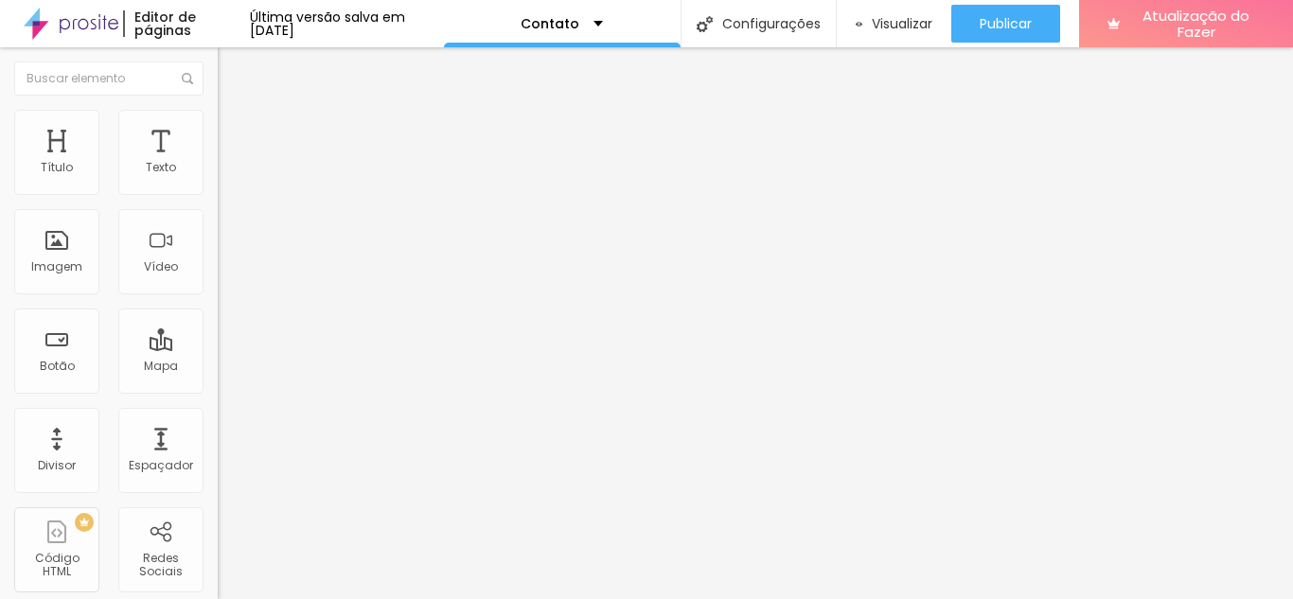
type input "189"
type input "178"
type input "166"
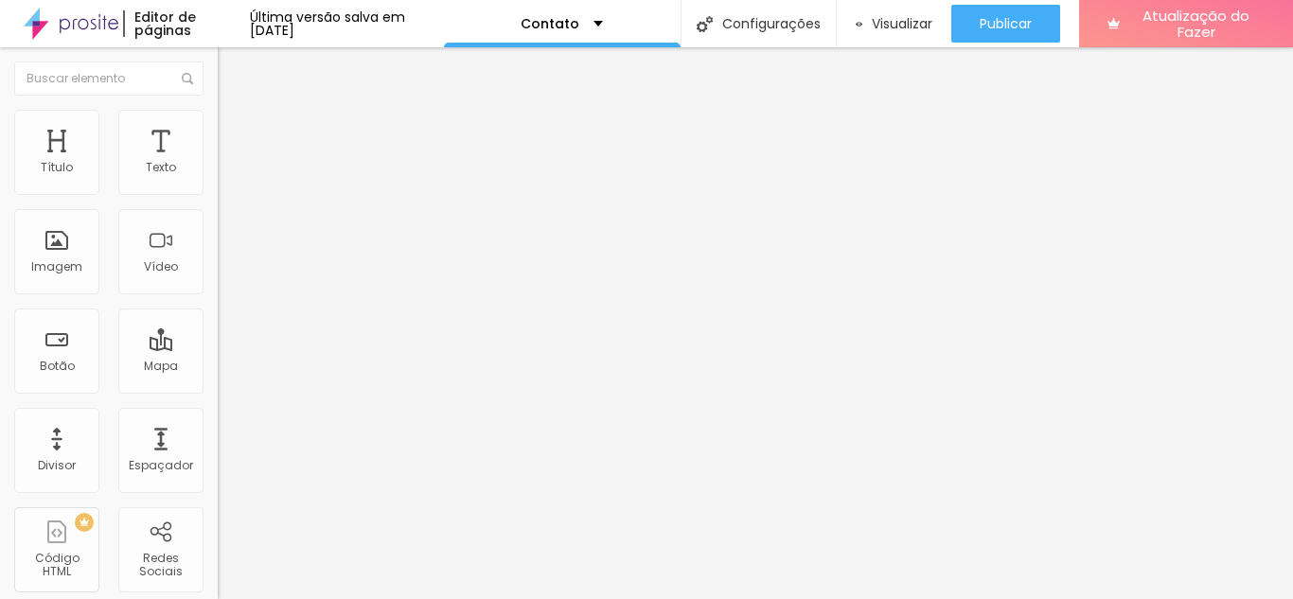
type input "162"
type input "159"
type input "151"
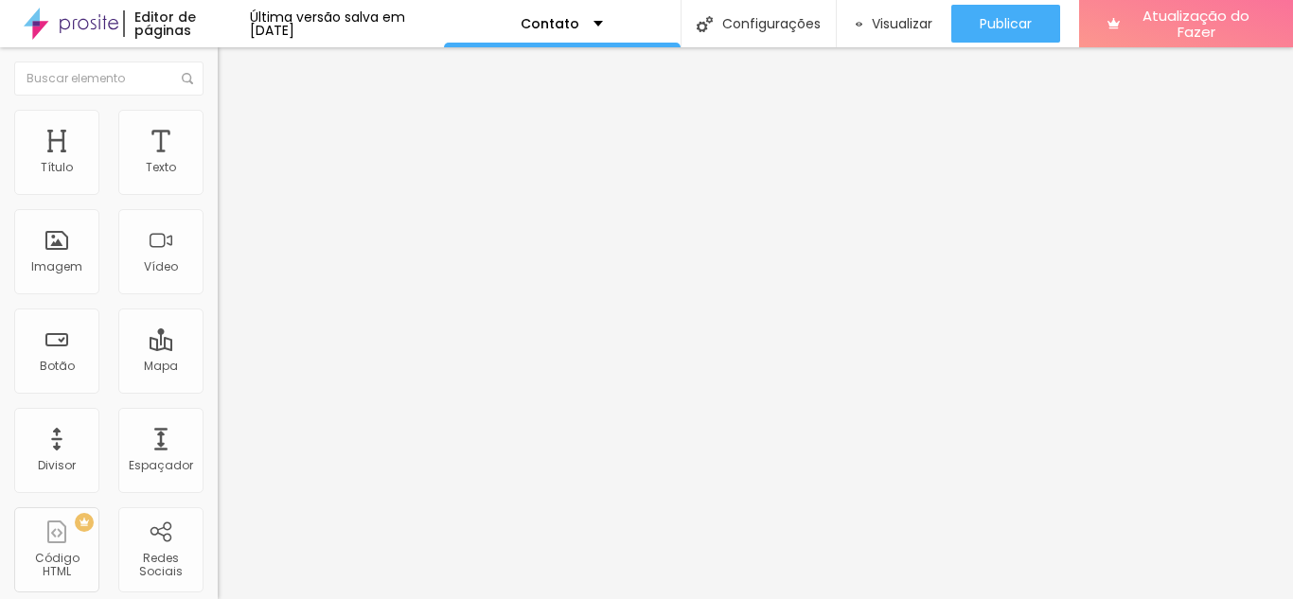
type input "151"
type input "147"
type input "144"
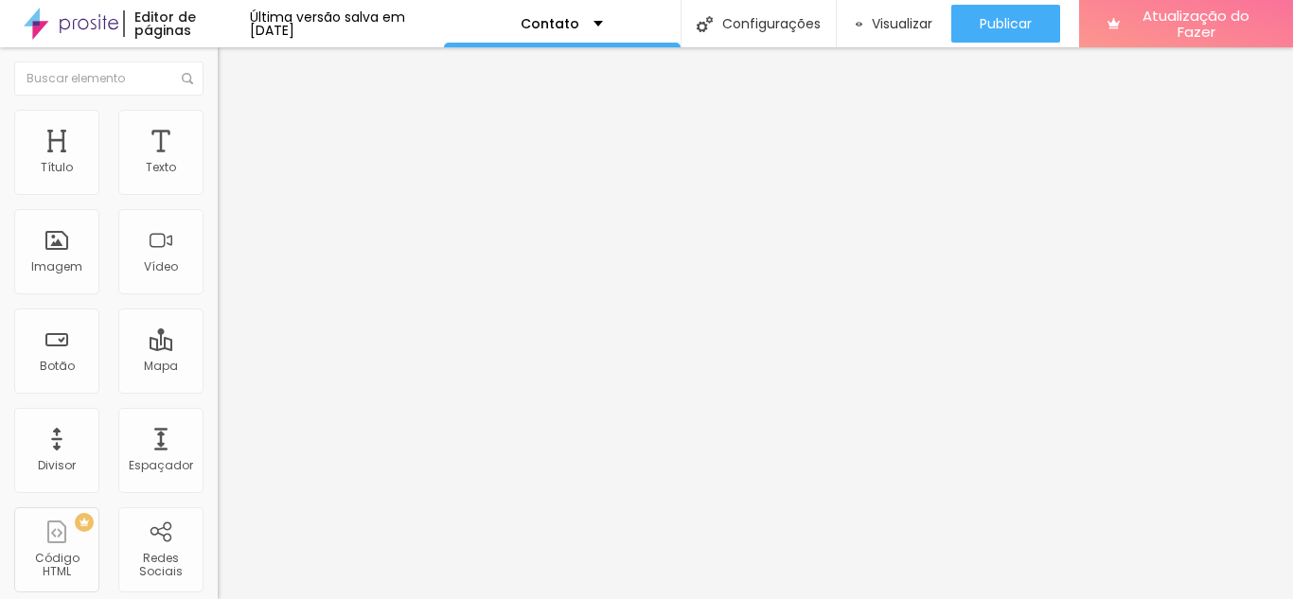
type input "140"
type input "136"
type input "132"
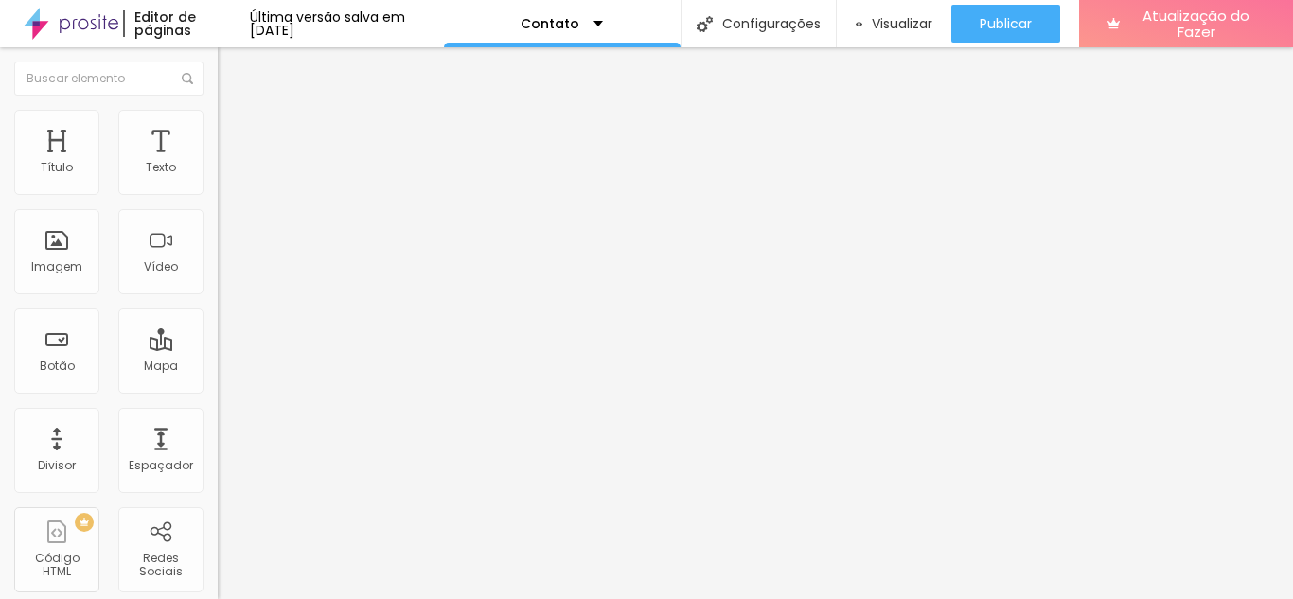
type input "132"
type input "128"
type input "109"
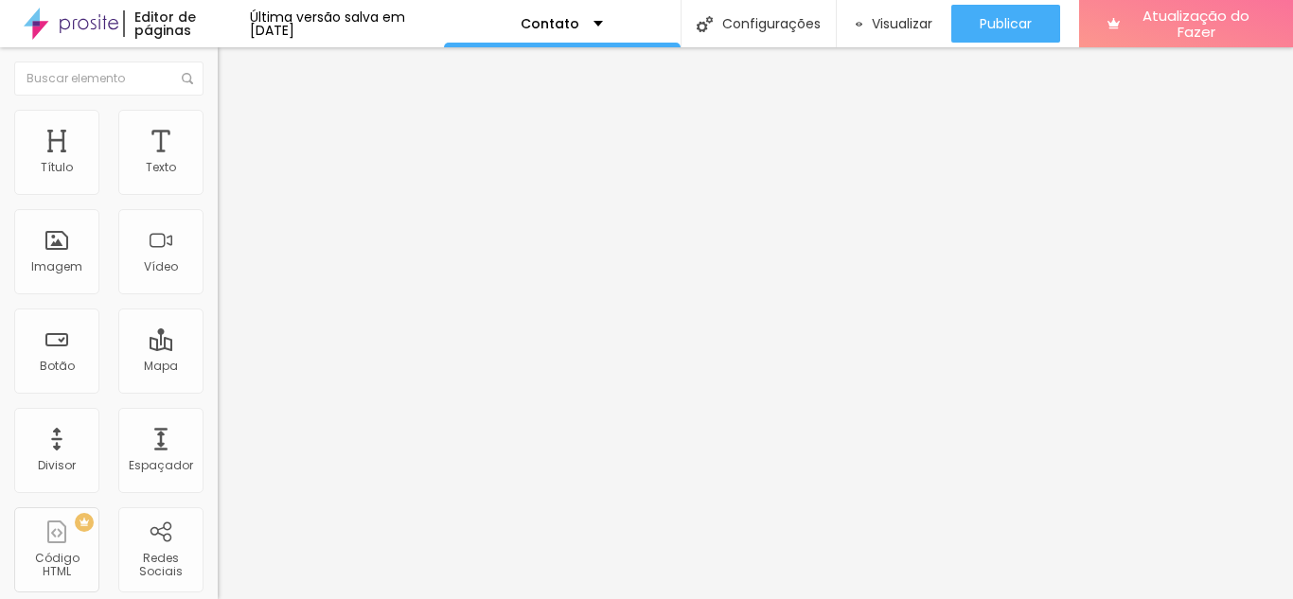
type input "106"
type input "100"
drag, startPoint x: 73, startPoint y: 255, endPoint x: 6, endPoint y: 260, distance: 67.4
type input "100"
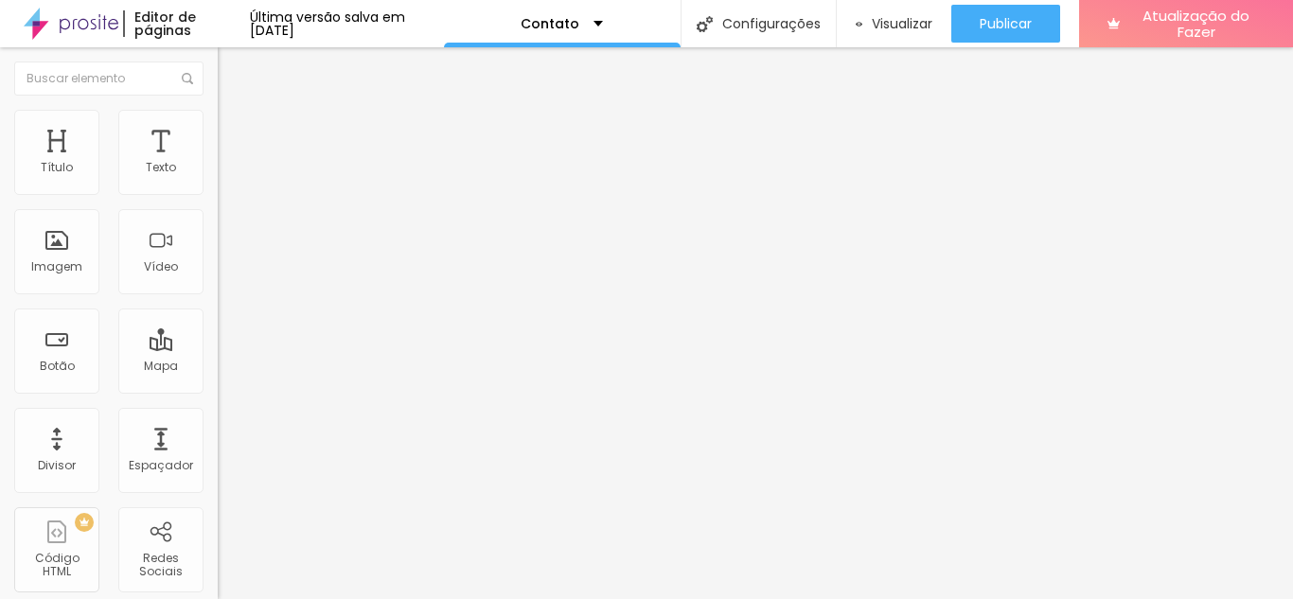
click at [218, 242] on input "range" at bounding box center [279, 234] width 122 height 15
click at [218, 110] on li "Conteúdo" at bounding box center [327, 100] width 218 height 19
click at [218, 226] on img at bounding box center [224, 219] width 13 height 13
click at [218, 258] on div at bounding box center [327, 235] width 218 height 45
click at [218, 243] on div at bounding box center [327, 235] width 218 height 15
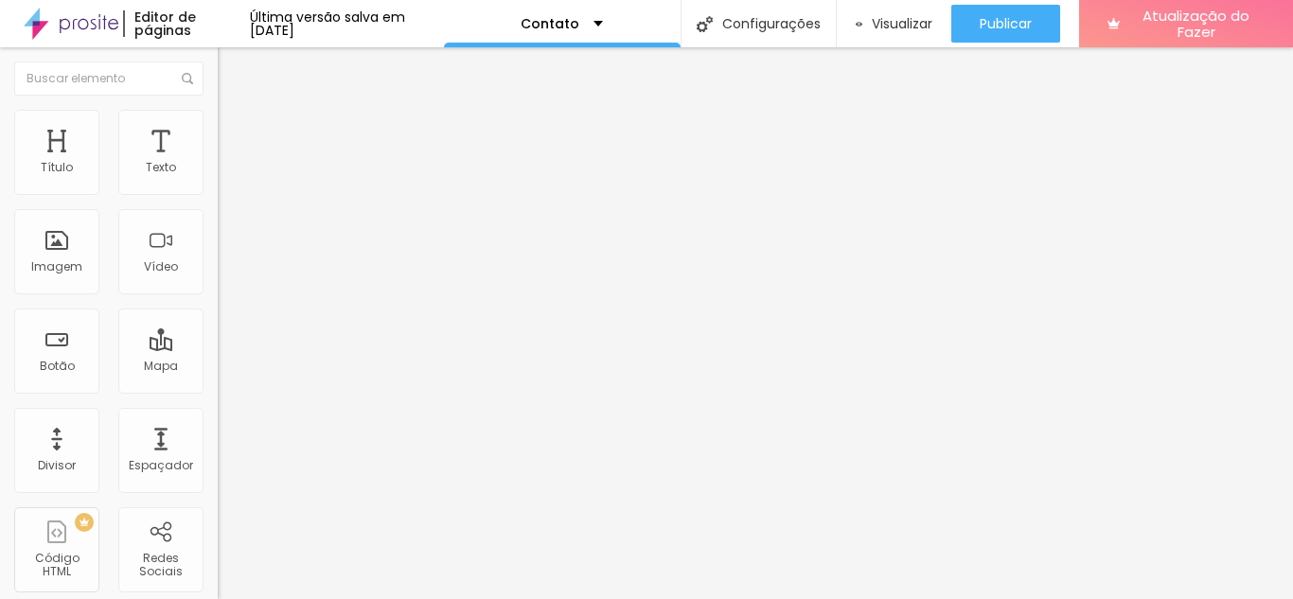
click at [218, 226] on img at bounding box center [224, 219] width 13 height 13
drag, startPoint x: 104, startPoint y: 292, endPoint x: 43, endPoint y: 292, distance: 61.5
click at [218, 478] on input "range" at bounding box center [279, 485] width 122 height 15
drag, startPoint x: 43, startPoint y: 292, endPoint x: 128, endPoint y: 295, distance: 85.2
click at [218, 478] on input "range" at bounding box center [279, 485] width 122 height 15
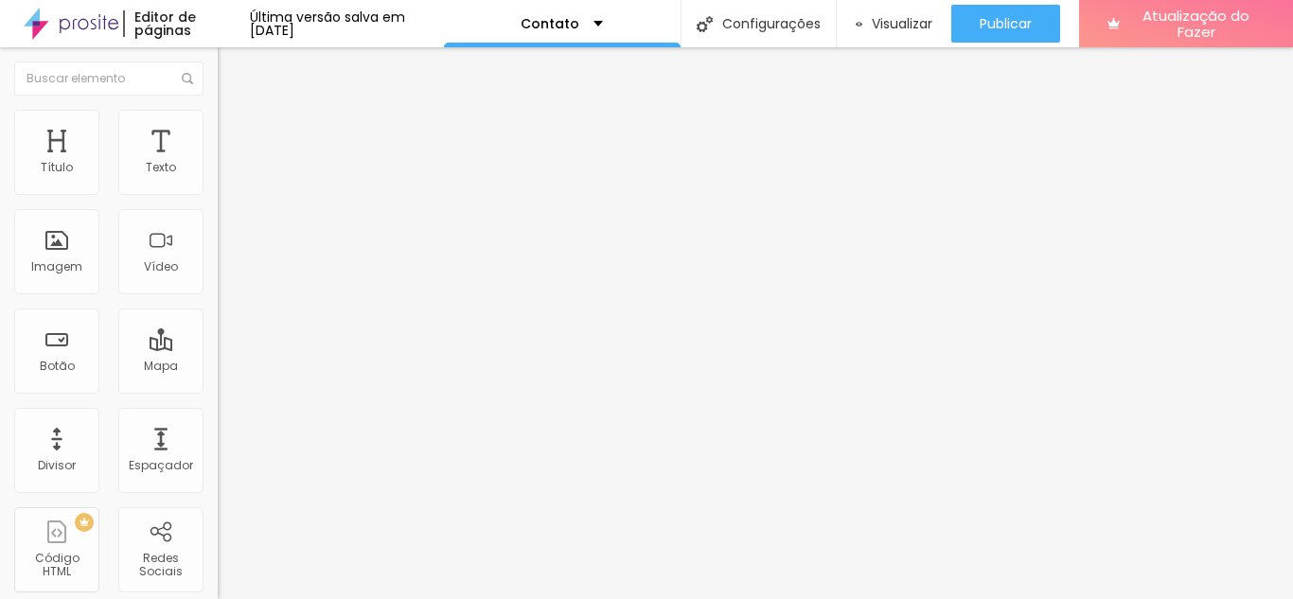
click at [218, 478] on input "range" at bounding box center [279, 485] width 122 height 15
drag, startPoint x: 127, startPoint y: 295, endPoint x: 111, endPoint y: 295, distance: 16.1
click at [218, 478] on input "range" at bounding box center [279, 485] width 122 height 15
click at [218, 110] on img at bounding box center [226, 118] width 17 height 17
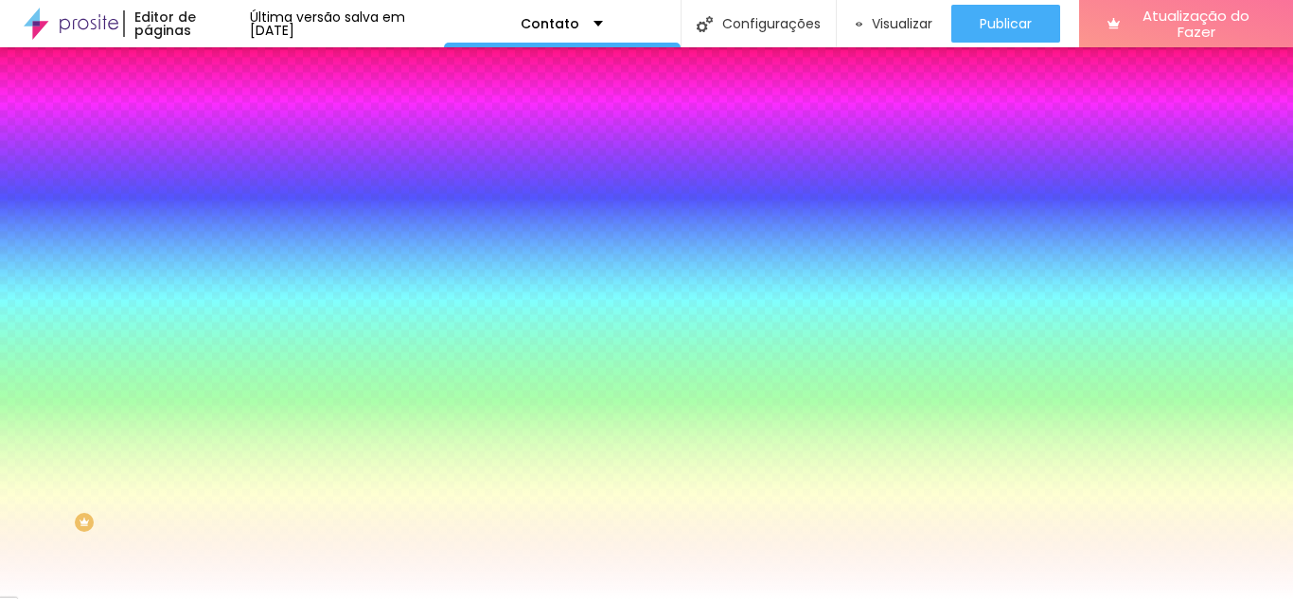
click at [225, 206] on icon "button" at bounding box center [230, 200] width 11 height 11
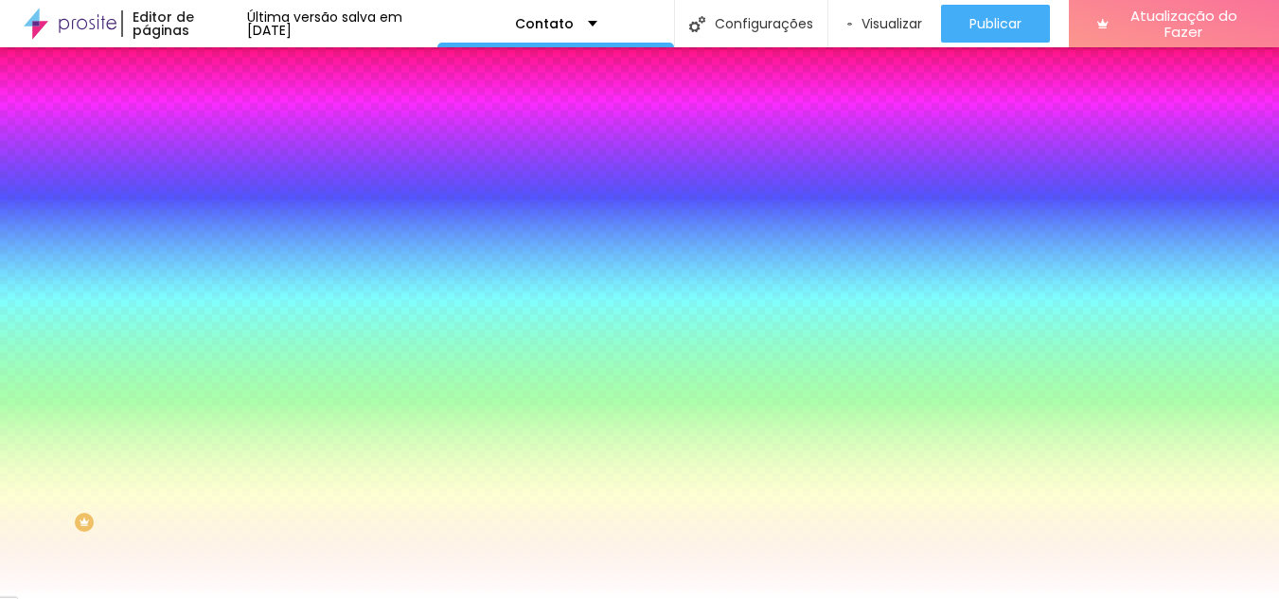
drag, startPoint x: 417, startPoint y: 438, endPoint x: 377, endPoint y: 433, distance: 41.0
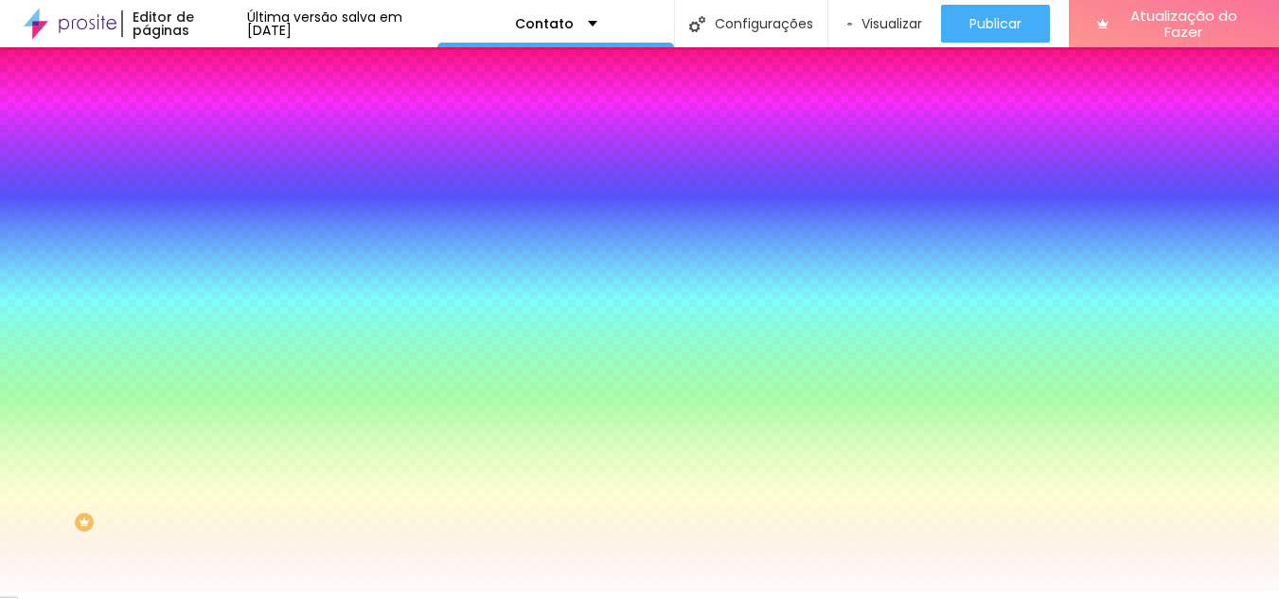
paste input "FFFFF"
click at [203, 598] on div at bounding box center [639, 599] width 1279 height 0
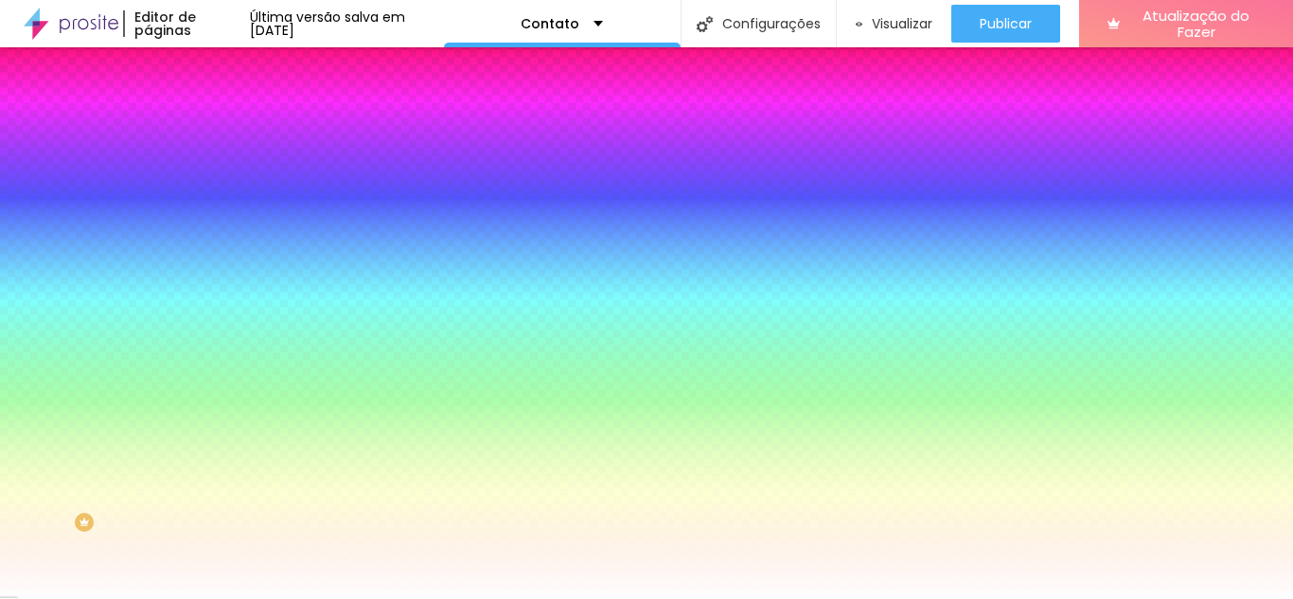
click at [218, 261] on button "button" at bounding box center [231, 254] width 27 height 20
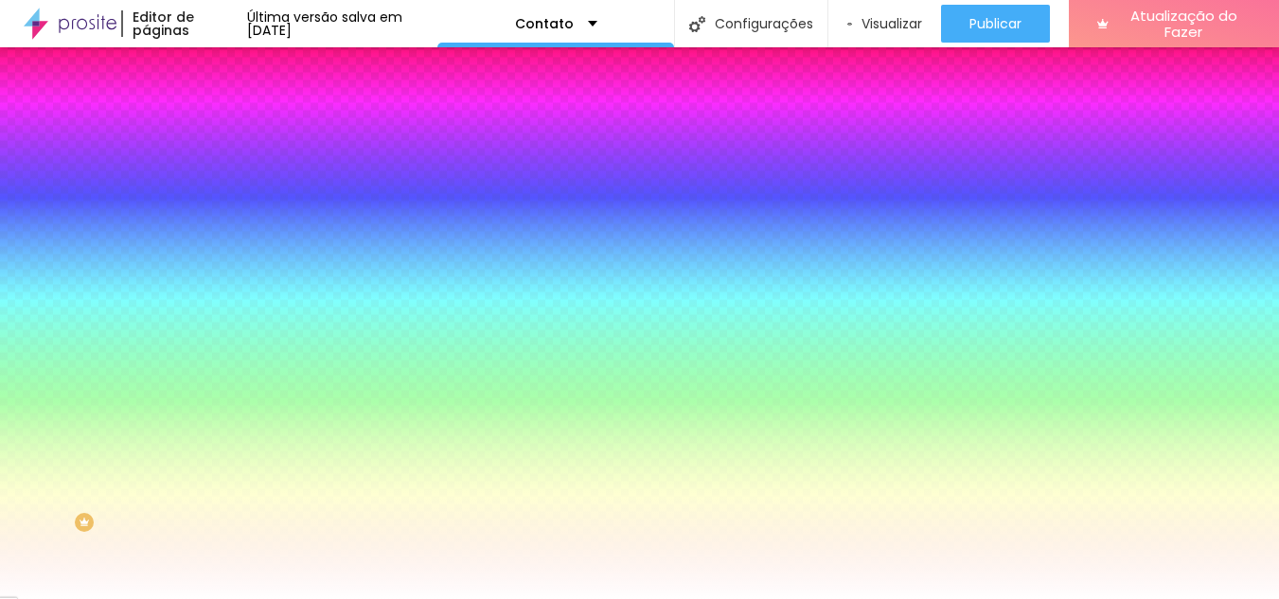
drag, startPoint x: 407, startPoint y: 433, endPoint x: 348, endPoint y: 430, distance: 58.7
paste input "FFFFFF"
click at [171, 598] on div at bounding box center [639, 599] width 1279 height 0
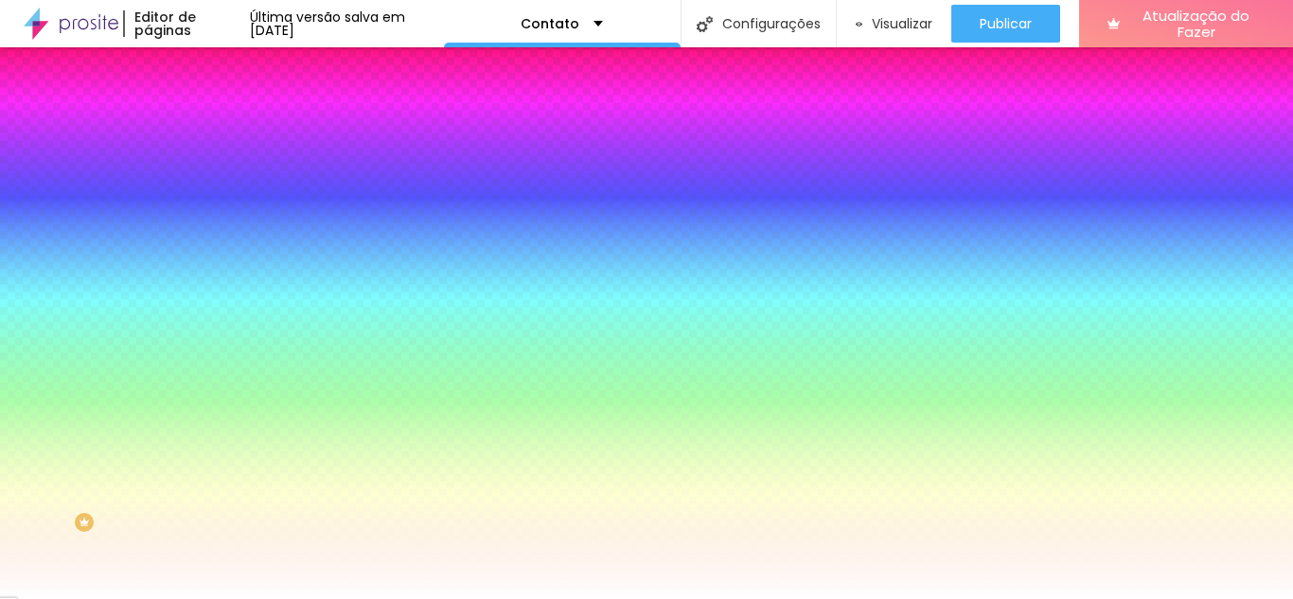
click at [218, 264] on button "button" at bounding box center [231, 254] width 27 height 20
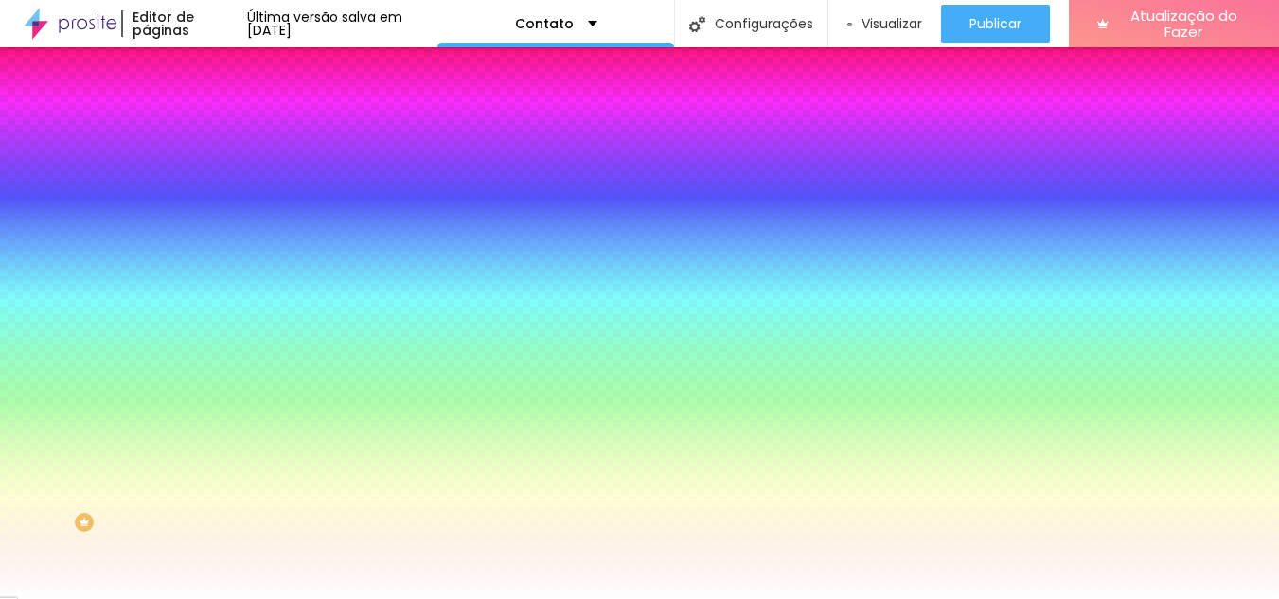
drag, startPoint x: 403, startPoint y: 434, endPoint x: 347, endPoint y: 430, distance: 56.0
click at [145, 598] on div at bounding box center [639, 599] width 1279 height 0
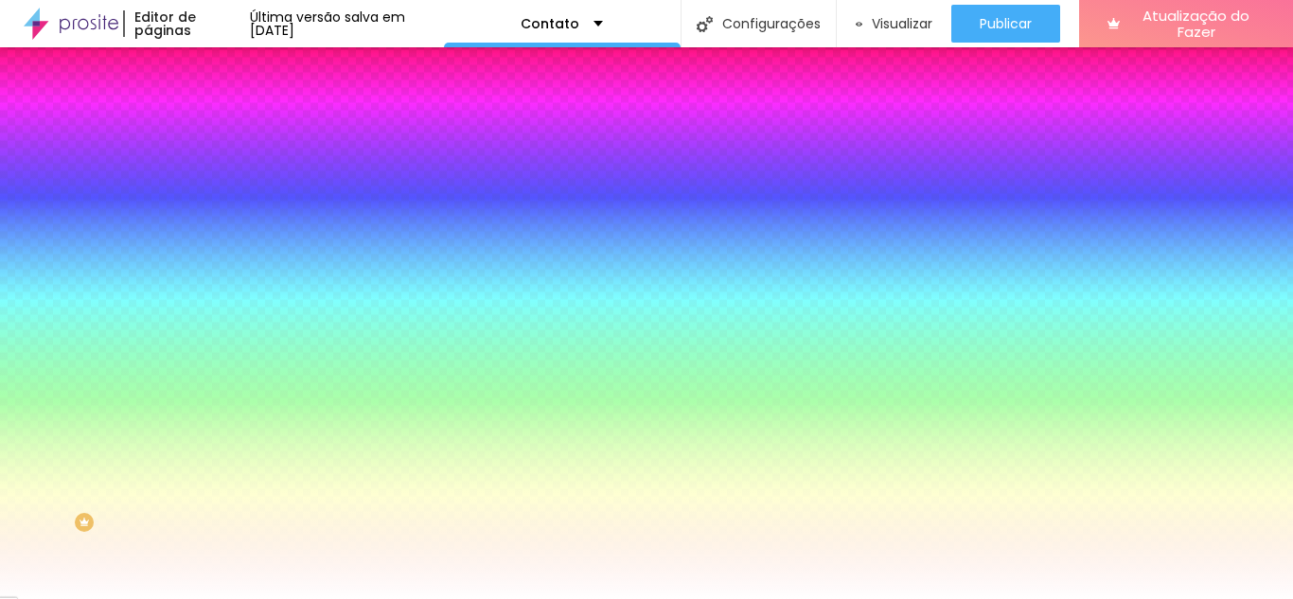
click at [218, 309] on button "button" at bounding box center [231, 319] width 27 height 20
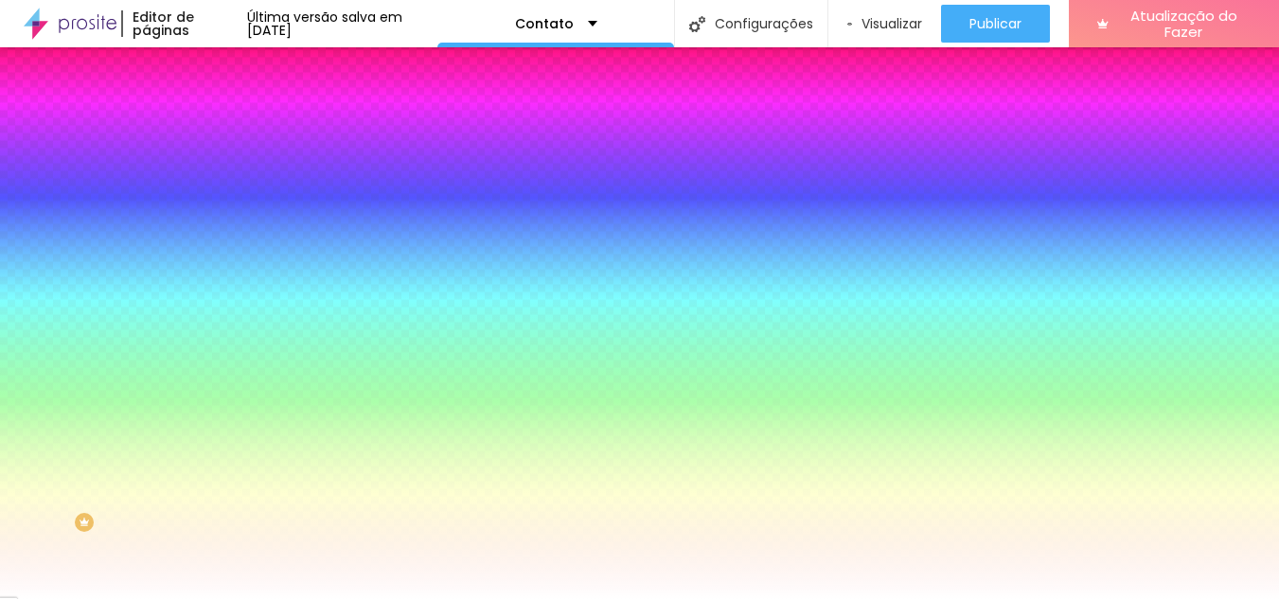
drag, startPoint x: 342, startPoint y: 434, endPoint x: 274, endPoint y: 433, distance: 67.2
paste input "FFFFFF"
click at [318, 598] on div at bounding box center [639, 610] width 1279 height 0
click at [98, 598] on div at bounding box center [639, 599] width 1279 height 0
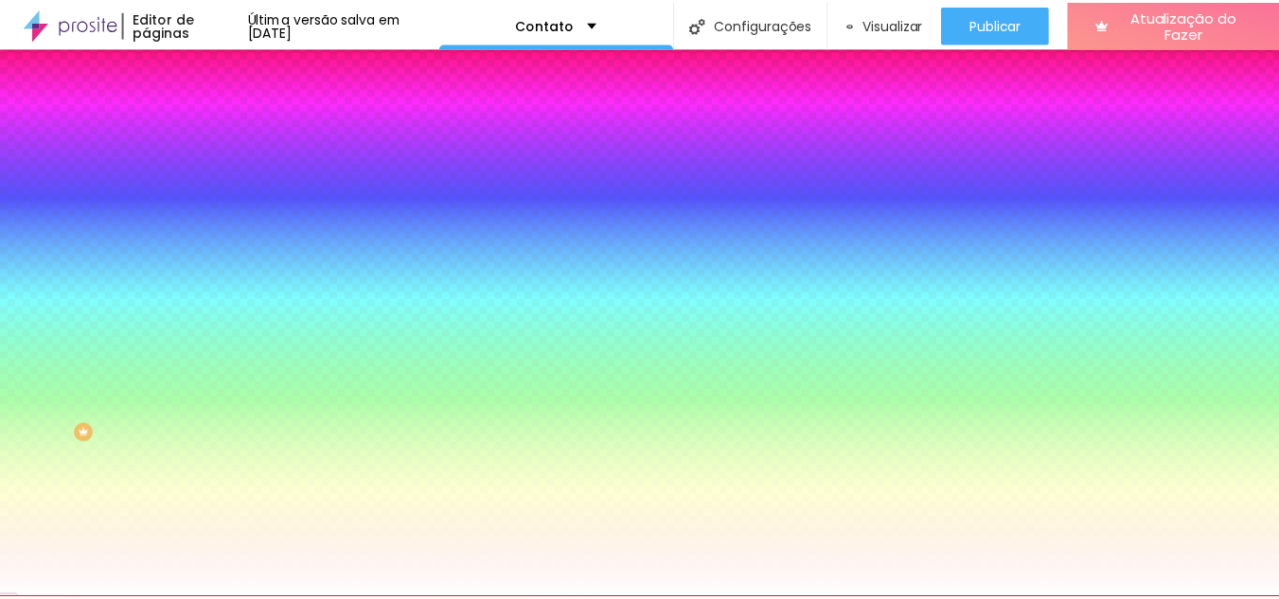
scroll to position [1, 0]
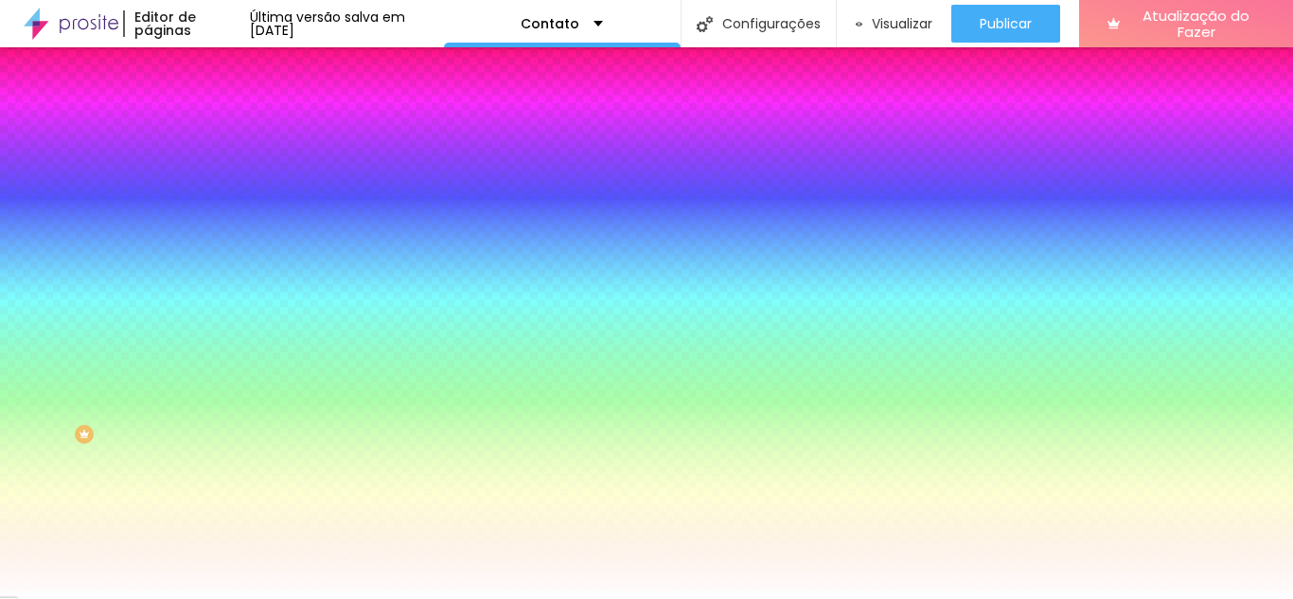
click at [225, 350] on icon "button" at bounding box center [230, 344] width 11 height 11
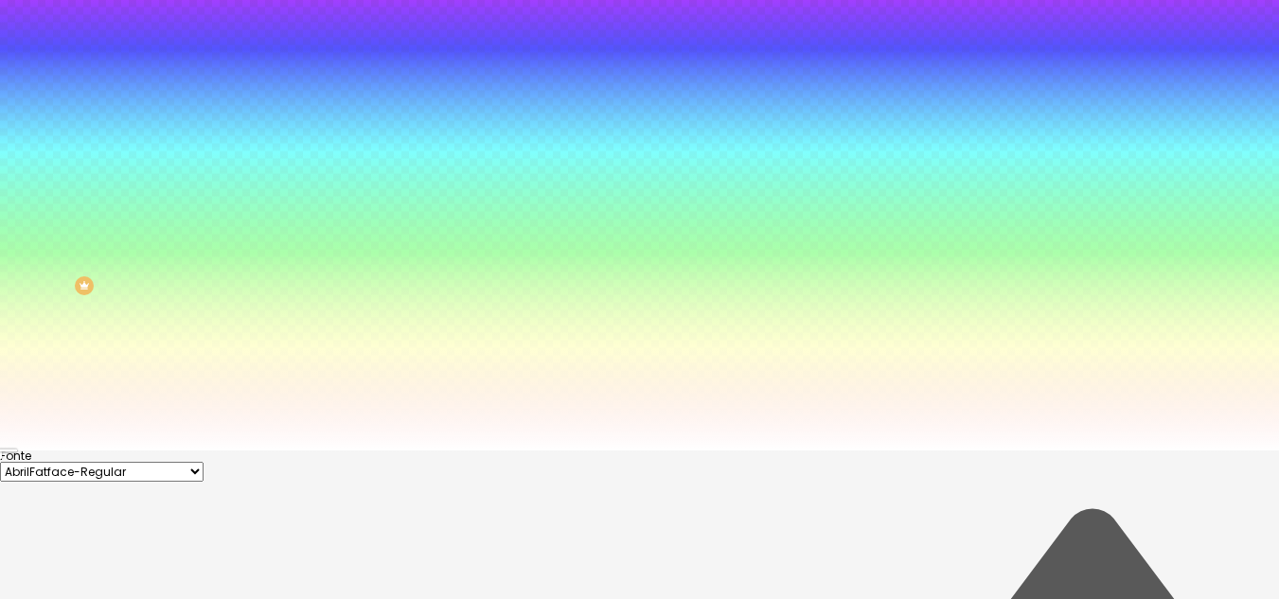
scroll to position [153, 0]
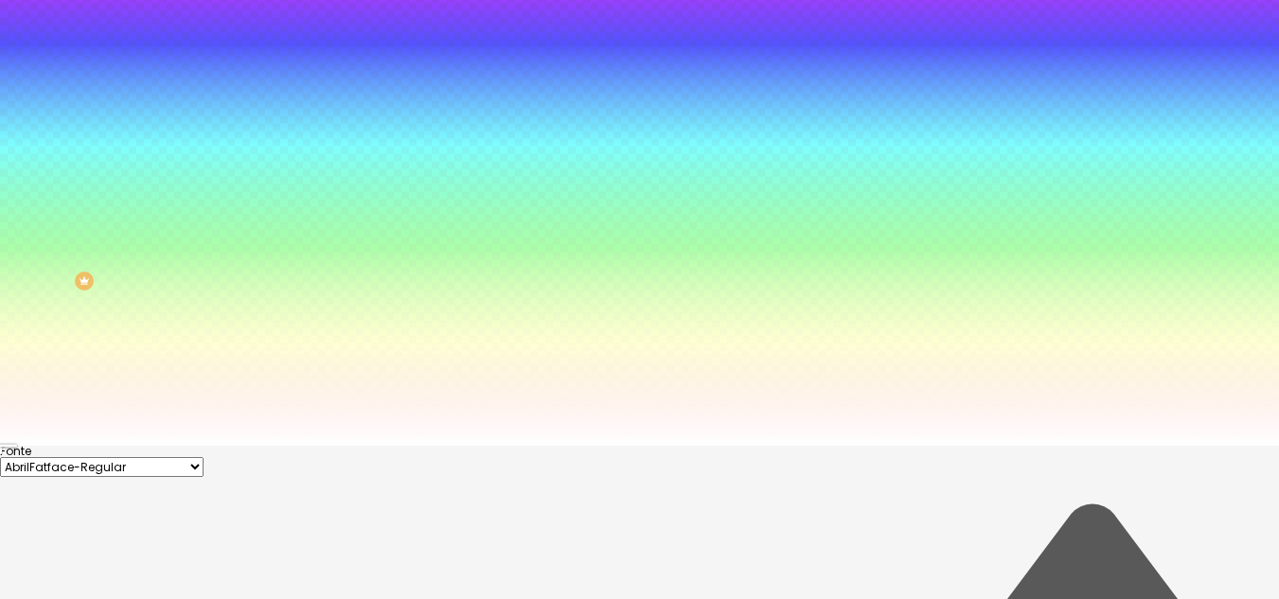
drag, startPoint x: 416, startPoint y: 425, endPoint x: 339, endPoint y: 425, distance: 76.7
paste input "FFFFFF"
click at [118, 446] on div at bounding box center [639, 446] width 1279 height 0
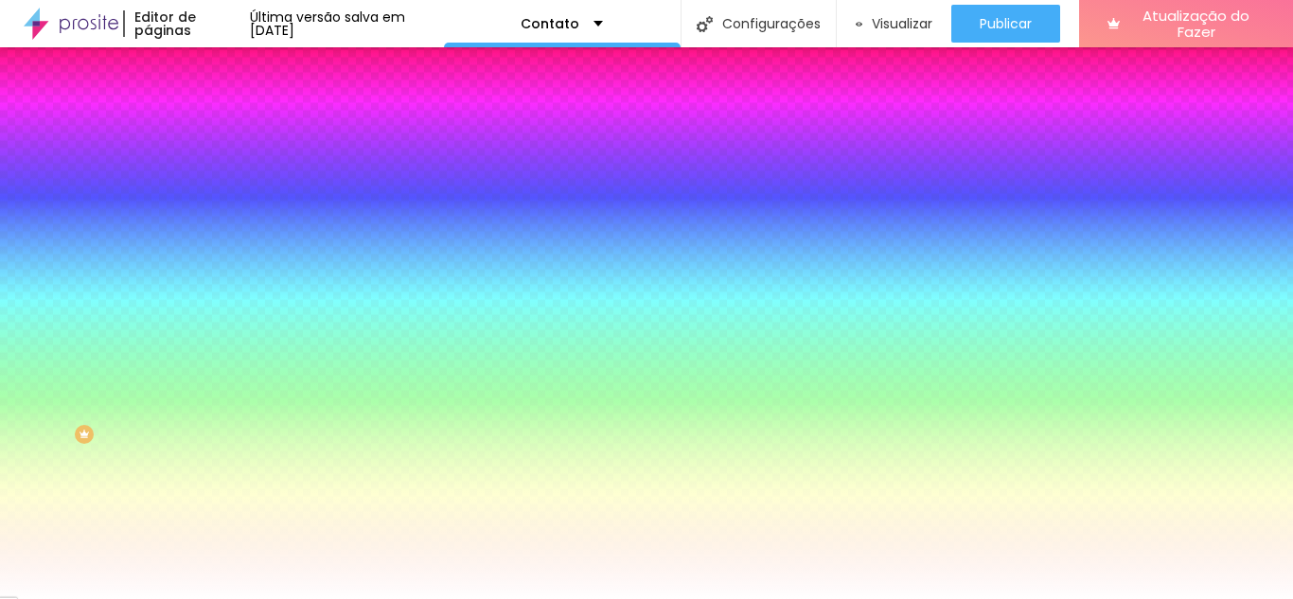
click at [218, 407] on button "button" at bounding box center [231, 399] width 27 height 20
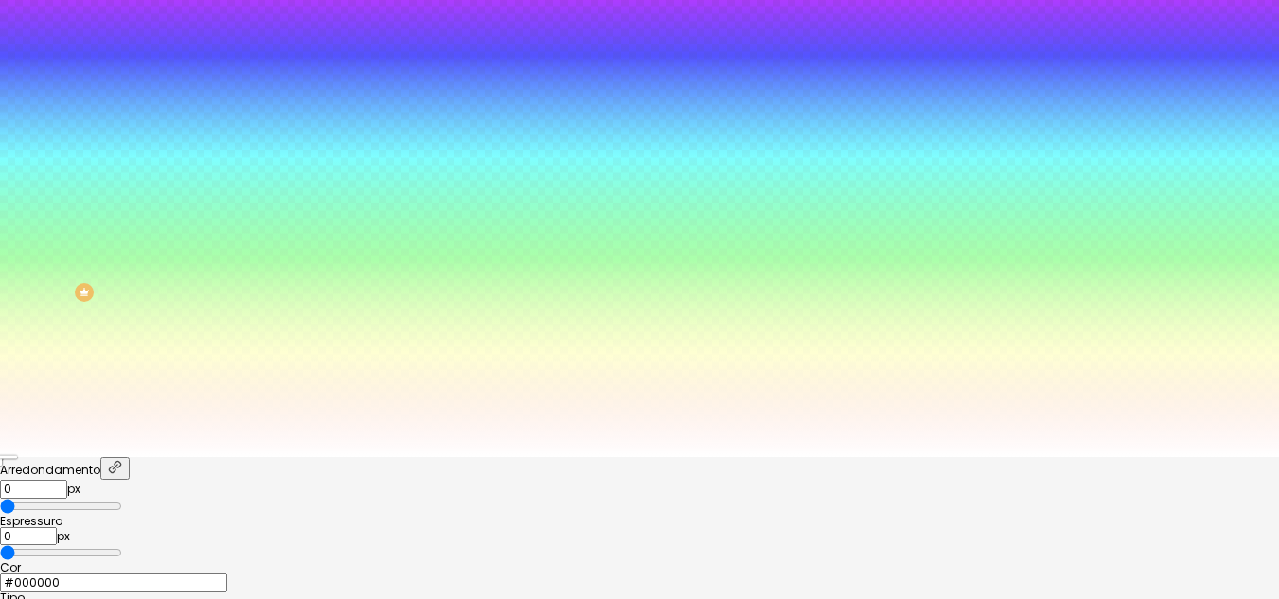
scroll to position [146, 0]
click at [227, 570] on input "#000000" at bounding box center [113, 579] width 227 height 19
drag, startPoint x: 404, startPoint y: 424, endPoint x: 346, endPoint y: 424, distance: 57.7
click at [346, 570] on div "#000000" at bounding box center [639, 579] width 1279 height 19
paste input "FFFFFF"
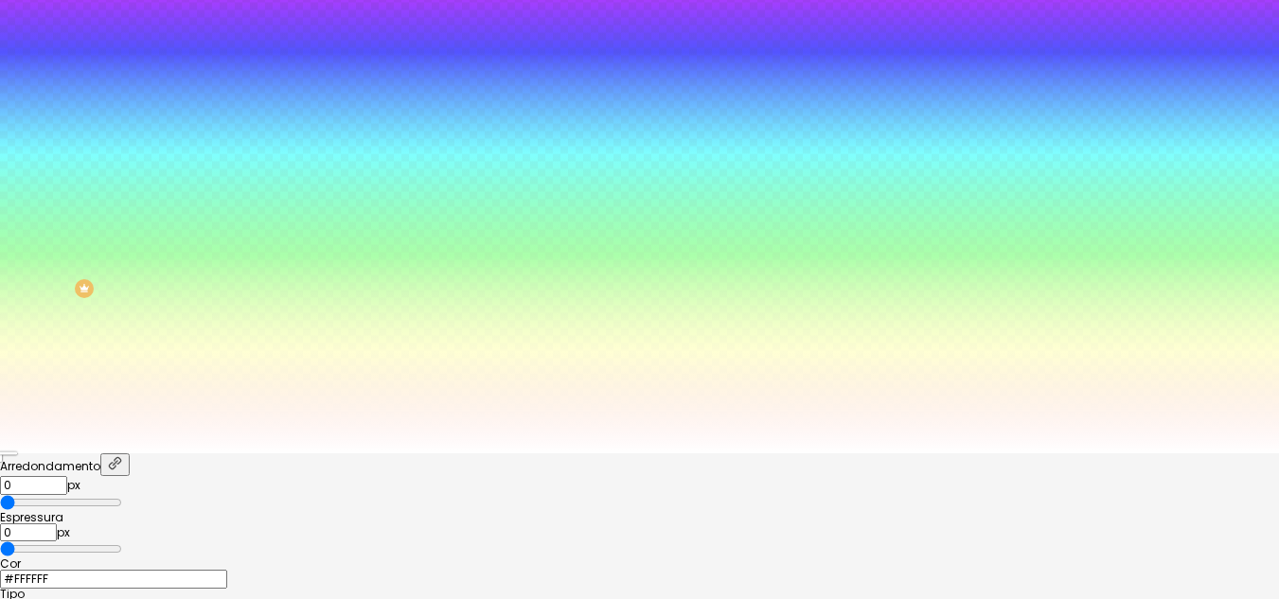
click at [133, 453] on div at bounding box center [639, 453] width 1279 height 0
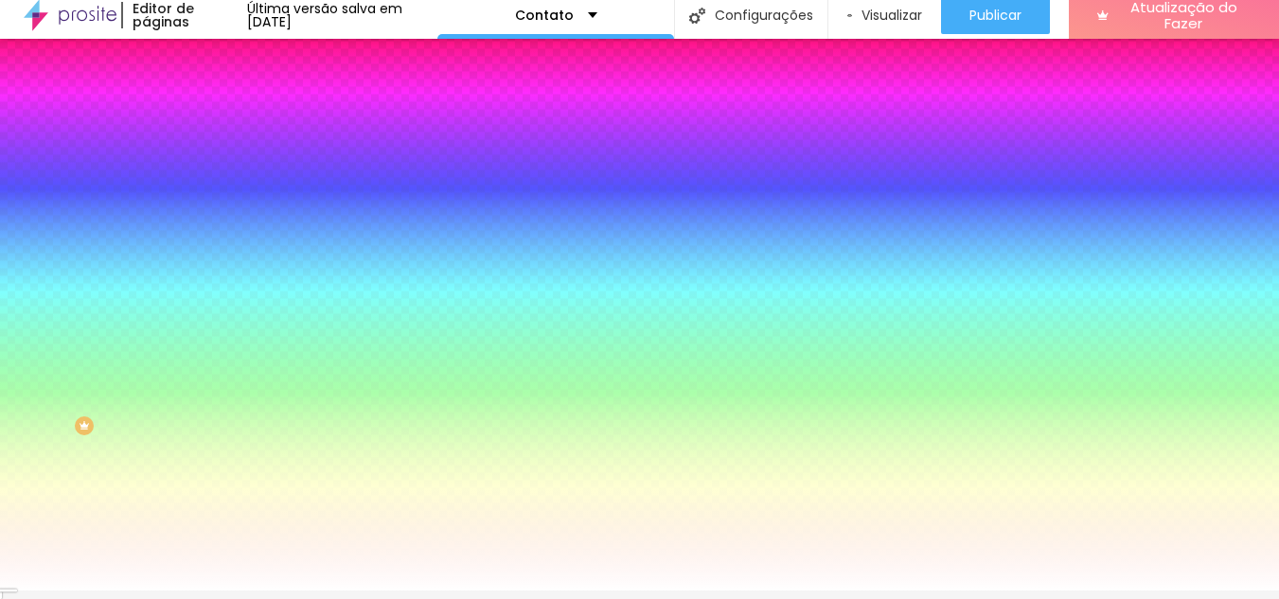
scroll to position [0, 0]
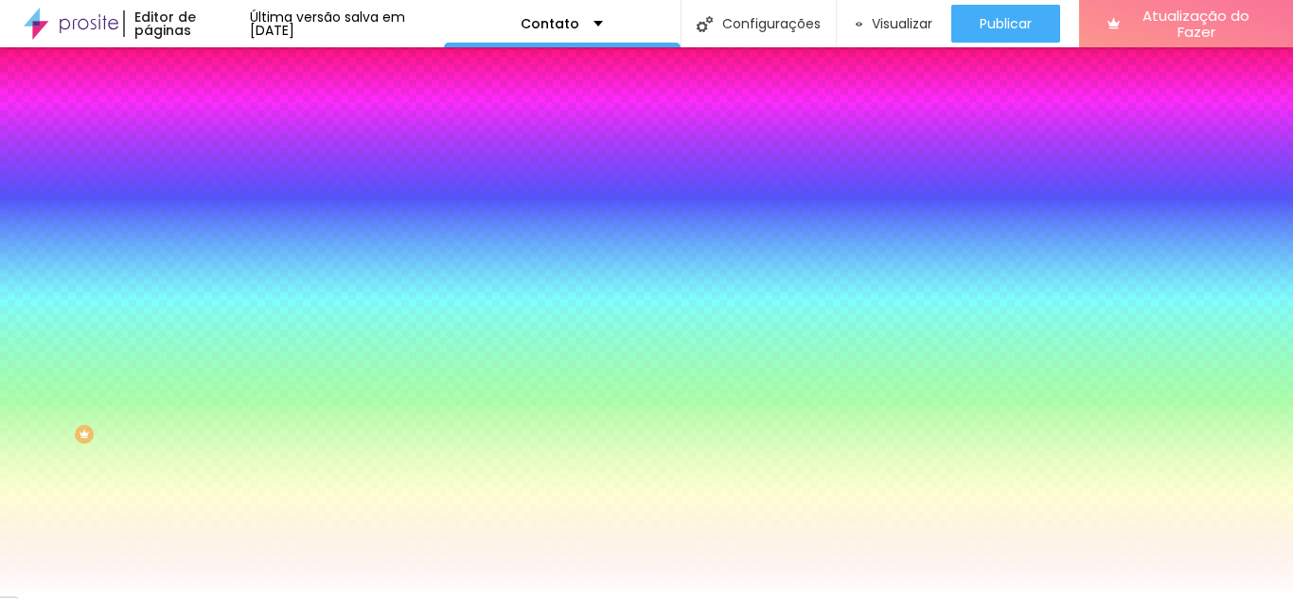
click at [227, 457] on icon "button" at bounding box center [231, 461] width 8 height 8
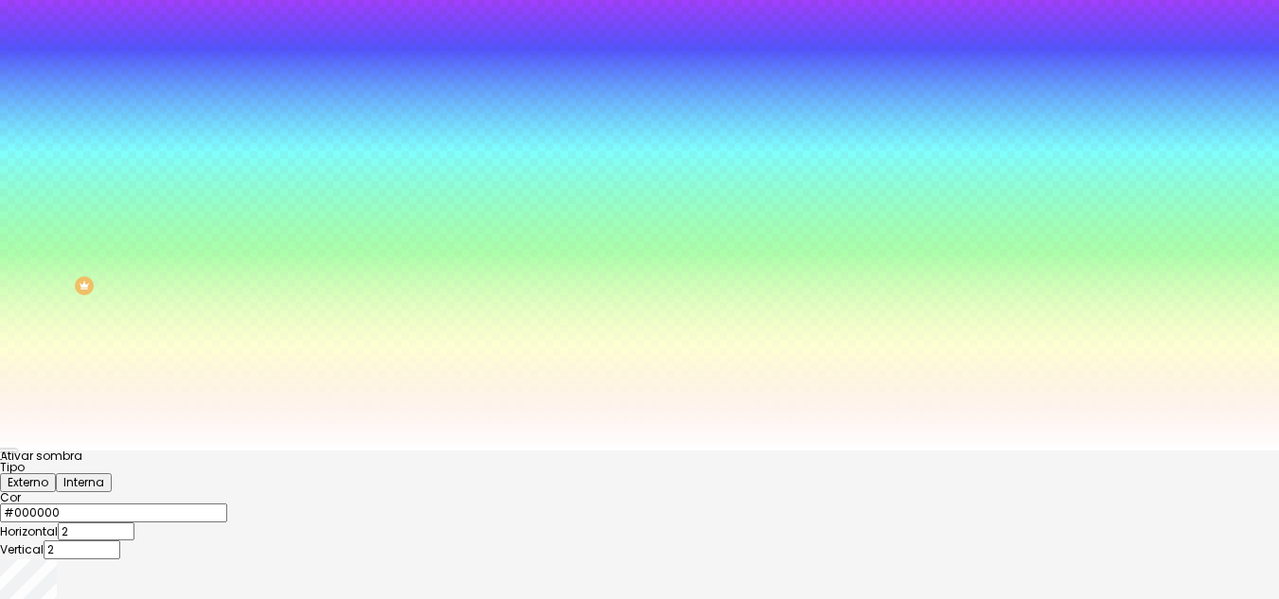
scroll to position [150, 0]
click at [115, 449] on div at bounding box center [639, 449] width 1279 height 0
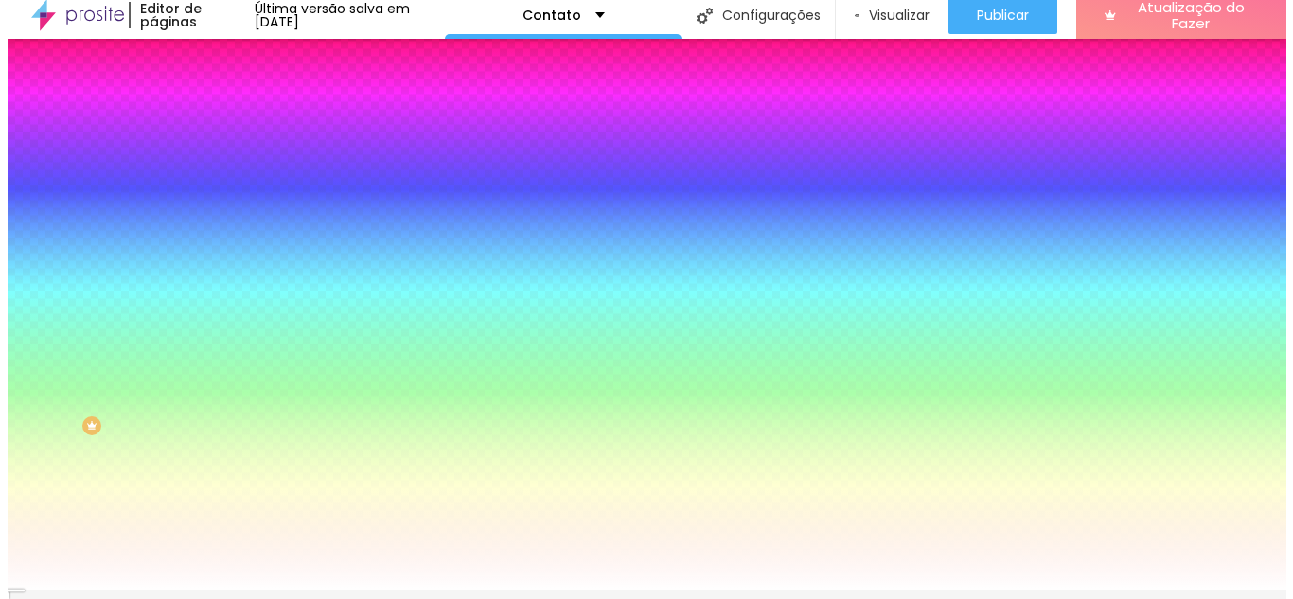
scroll to position [0, 0]
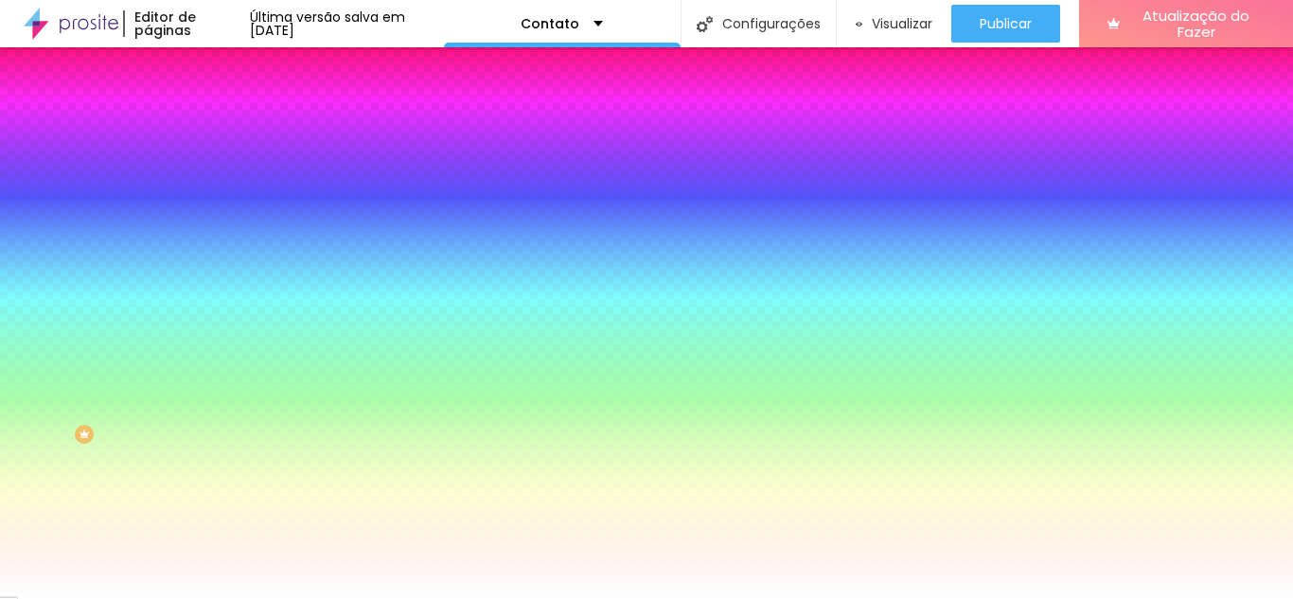
click at [218, 537] on button "button" at bounding box center [231, 527] width 27 height 20
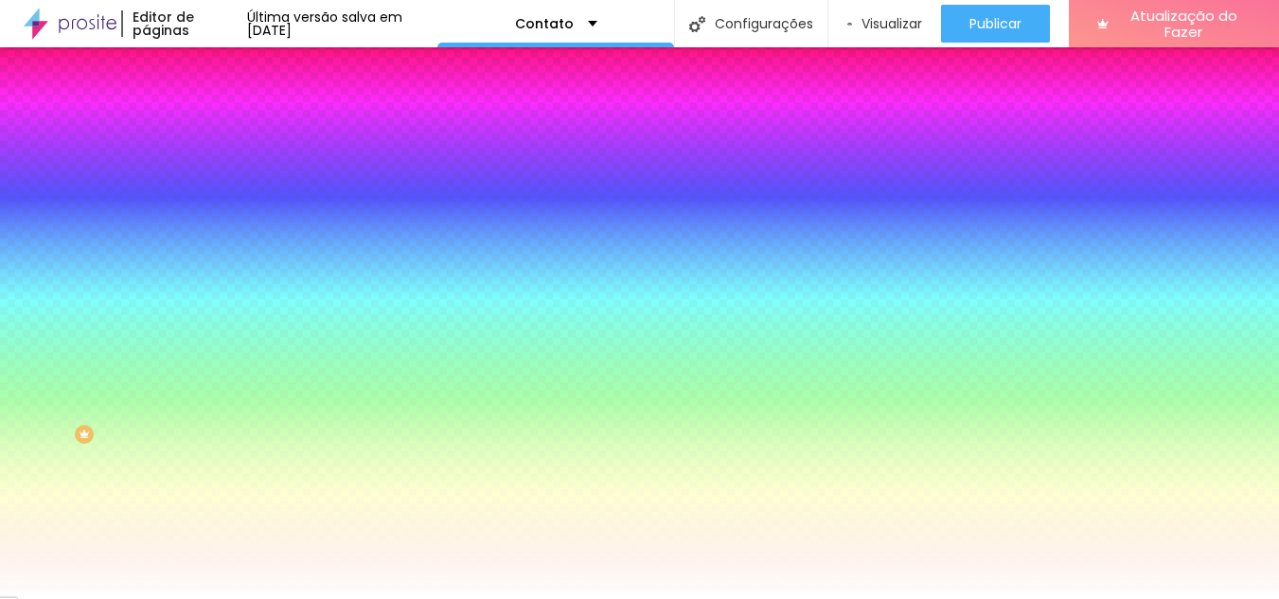
click at [227, 515] on input "#000000" at bounding box center [113, 524] width 227 height 19
drag, startPoint x: 415, startPoint y: 448, endPoint x: 361, endPoint y: 448, distance: 53.9
click at [361, 515] on div "#000000" at bounding box center [639, 524] width 1279 height 19
paste input "FFFFFF"
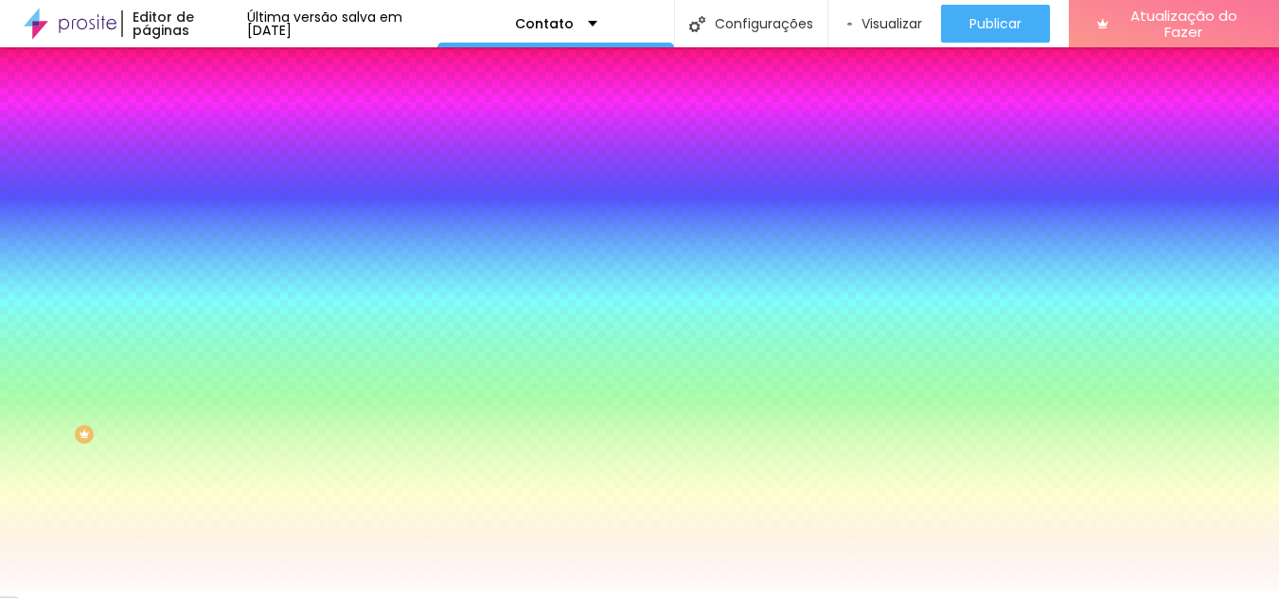
click at [120, 598] on div at bounding box center [639, 599] width 1279 height 0
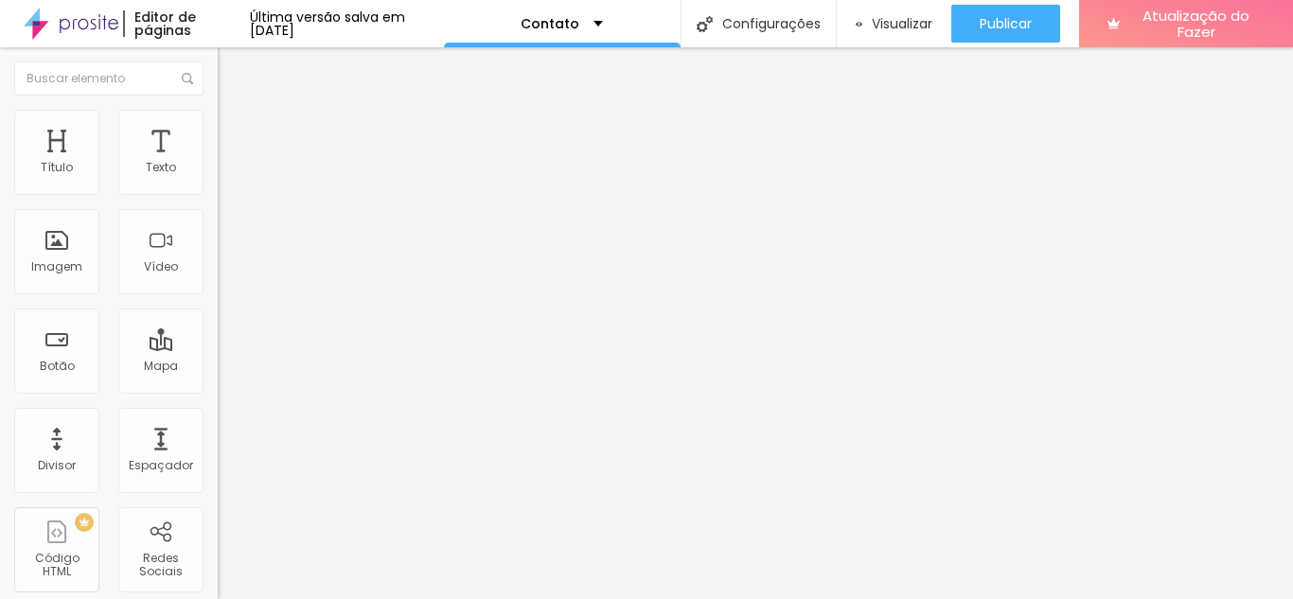
click at [230, 185] on div "Contato" at bounding box center [326, 176] width 193 height 17
click at [235, 129] on font "Estilo" at bounding box center [249, 123] width 29 height 16
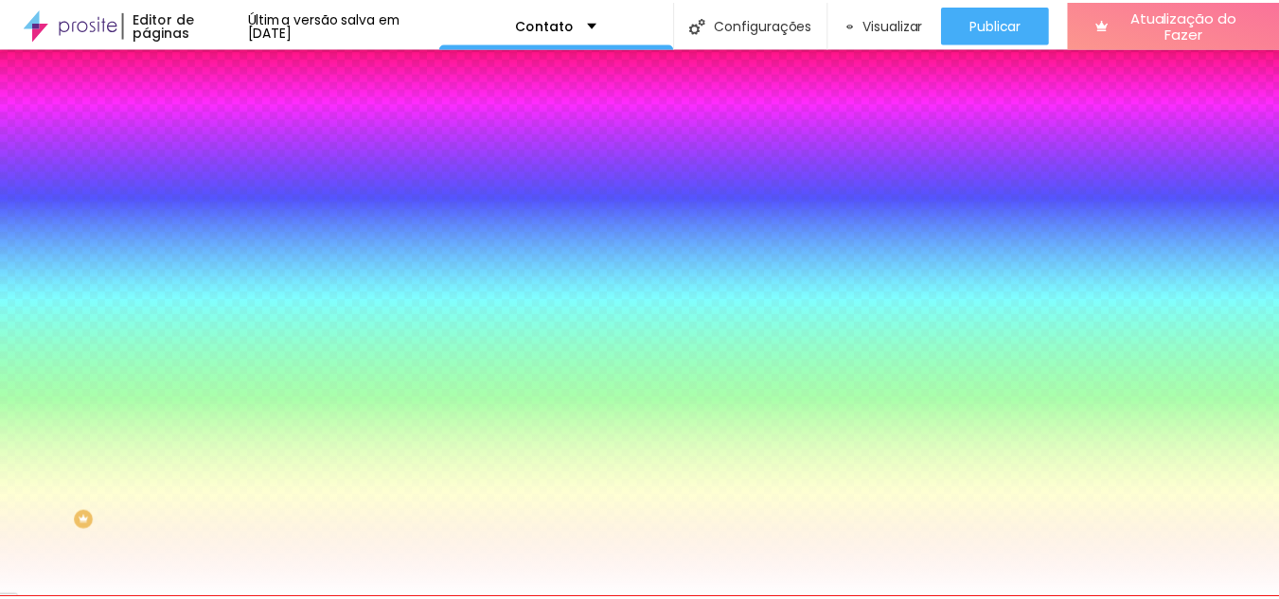
scroll to position [88, 0]
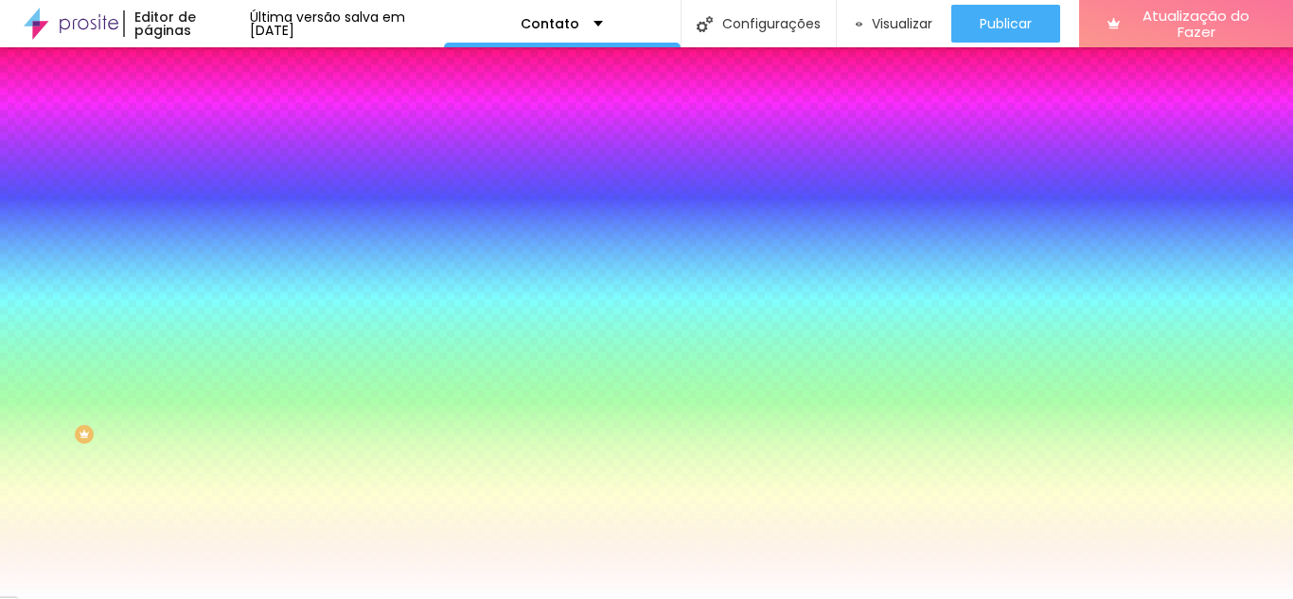
click at [233, 455] on icon "button" at bounding box center [235, 457] width 4 height 4
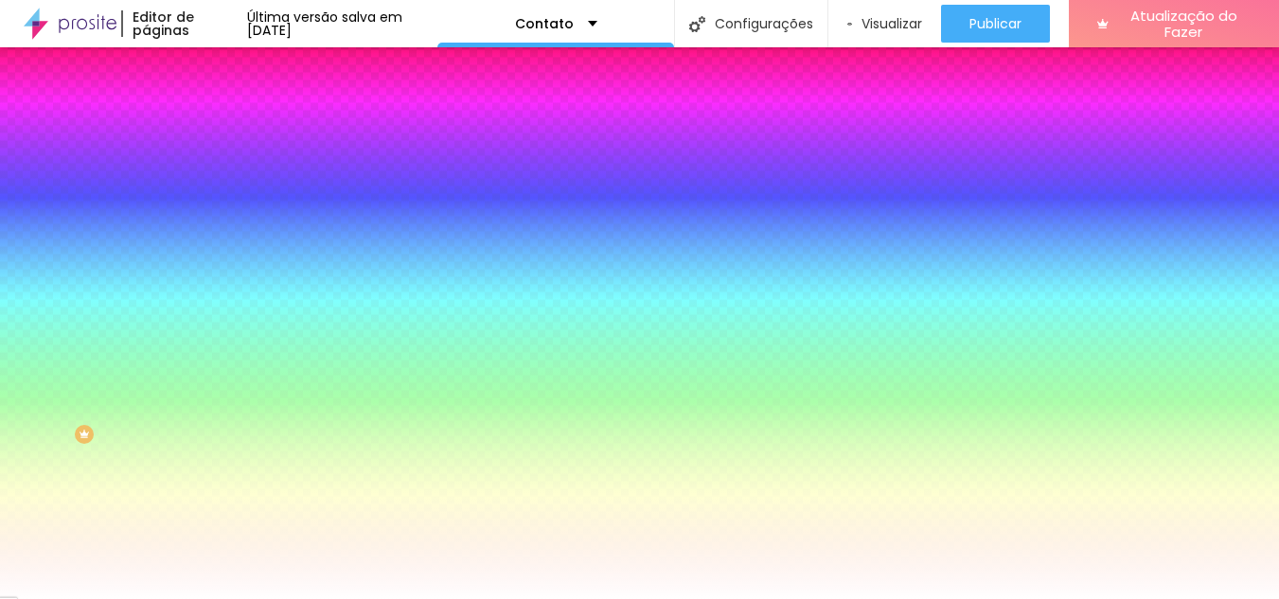
click at [316, 598] on div at bounding box center [639, 610] width 1279 height 0
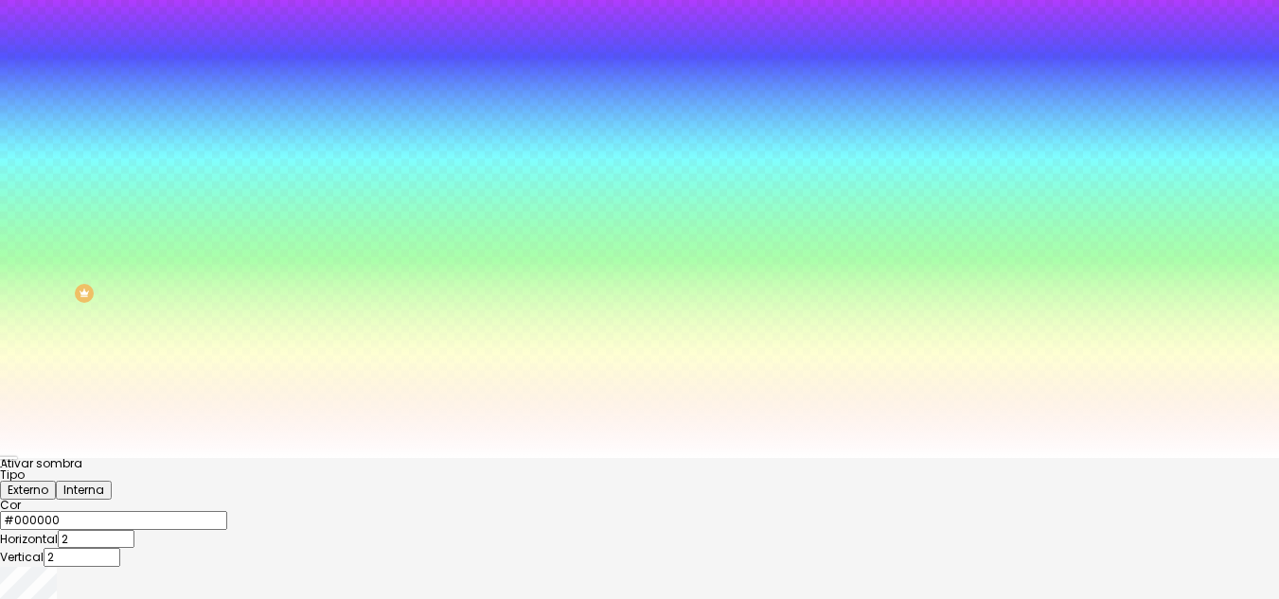
scroll to position [150, 0]
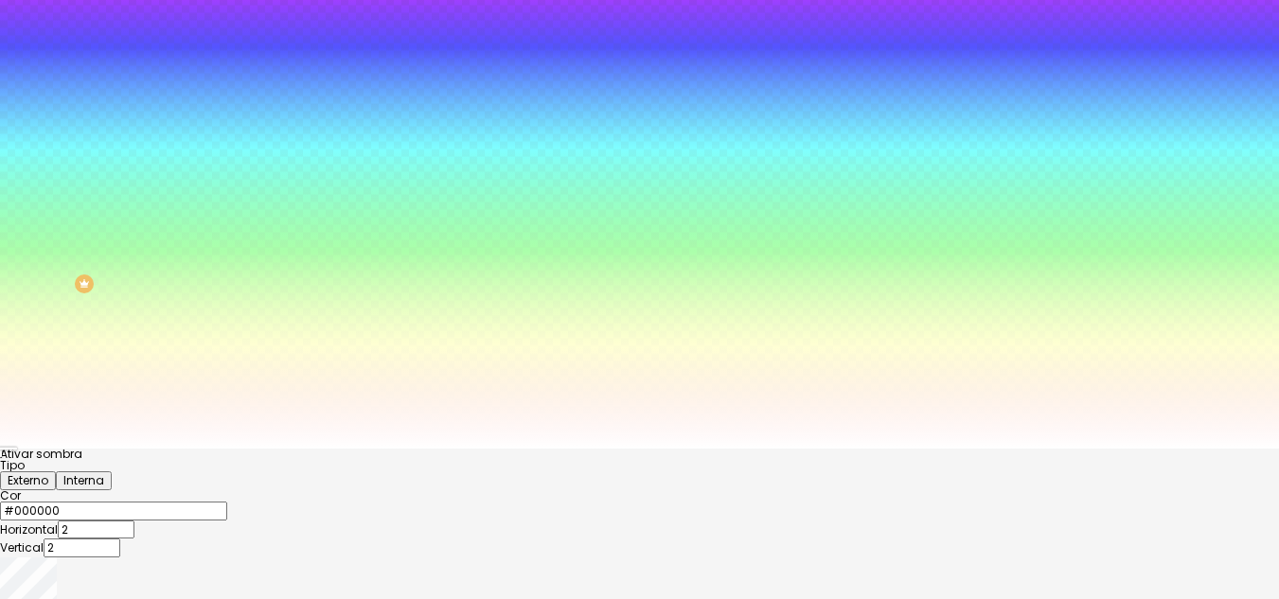
drag, startPoint x: 344, startPoint y: 430, endPoint x: 267, endPoint y: 428, distance: 76.7
click at [267, 502] on div "#000000" at bounding box center [639, 511] width 1279 height 19
paste input "FFFFFF"
click at [104, 472] on font "Interna" at bounding box center [83, 480] width 41 height 16
drag, startPoint x: 345, startPoint y: 421, endPoint x: 284, endPoint y: 421, distance: 60.6
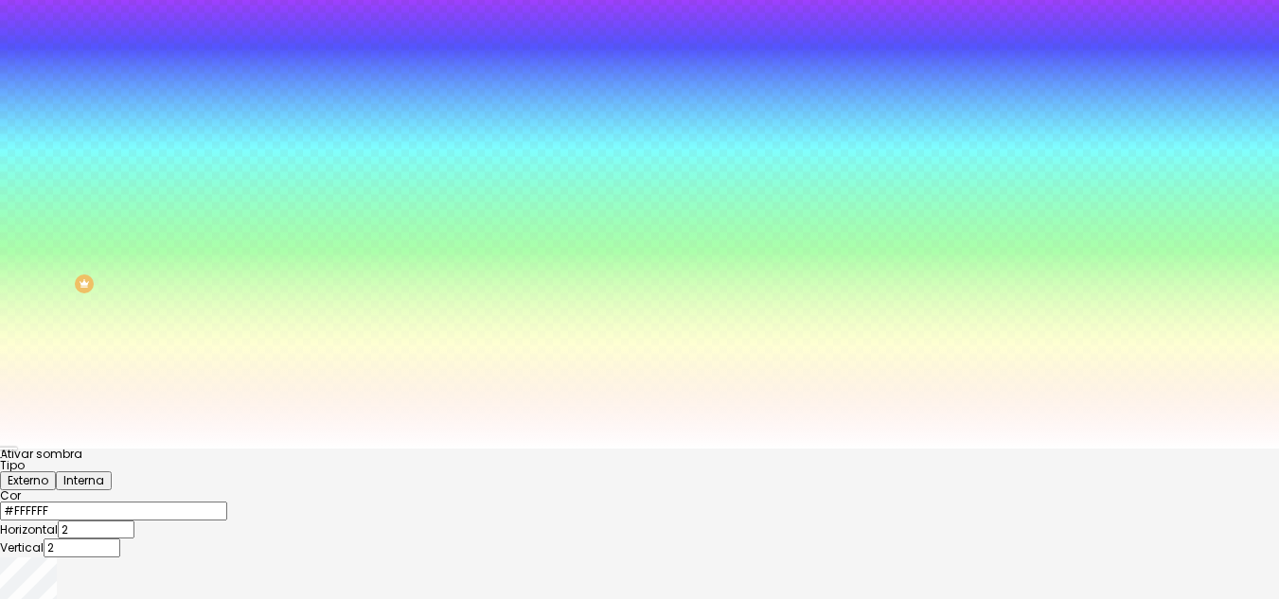
click at [284, 502] on div "#FFFFFF" at bounding box center [639, 511] width 1279 height 19
click at [25, 457] on font "Tipo" at bounding box center [12, 465] width 25 height 16
click at [48, 472] on font "Externo" at bounding box center [28, 480] width 41 height 16
click at [104, 472] on font "Interna" at bounding box center [83, 480] width 41 height 16
click at [48, 472] on font "Externo" at bounding box center [28, 480] width 41 height 16
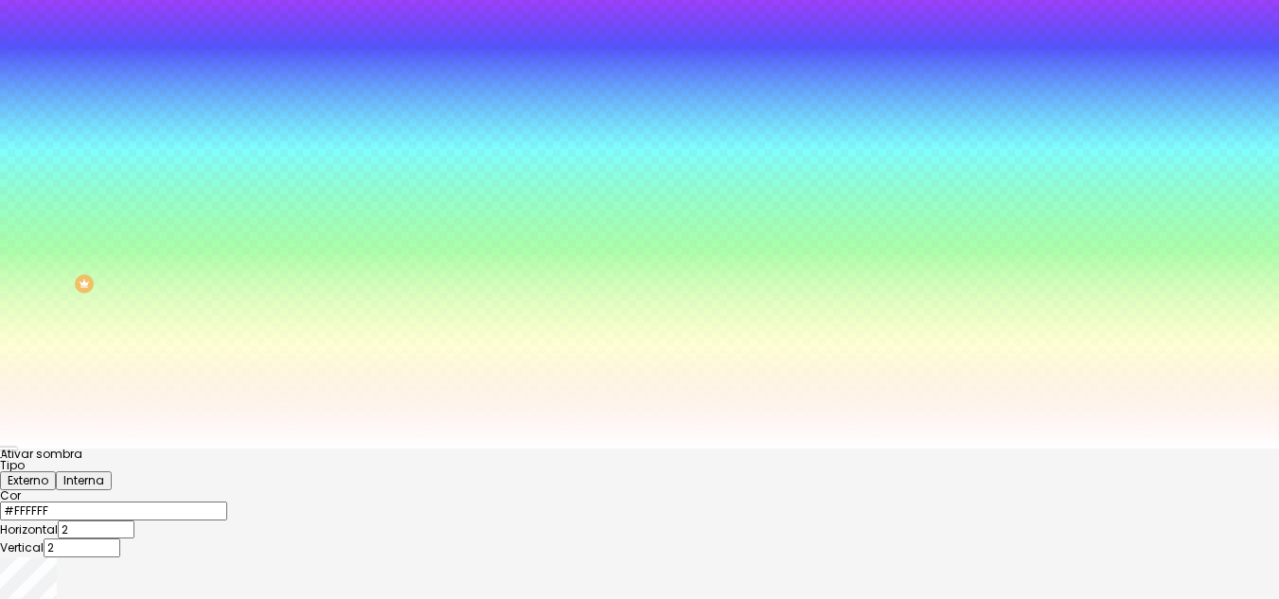
click at [124, 449] on div at bounding box center [639, 449] width 1279 height 0
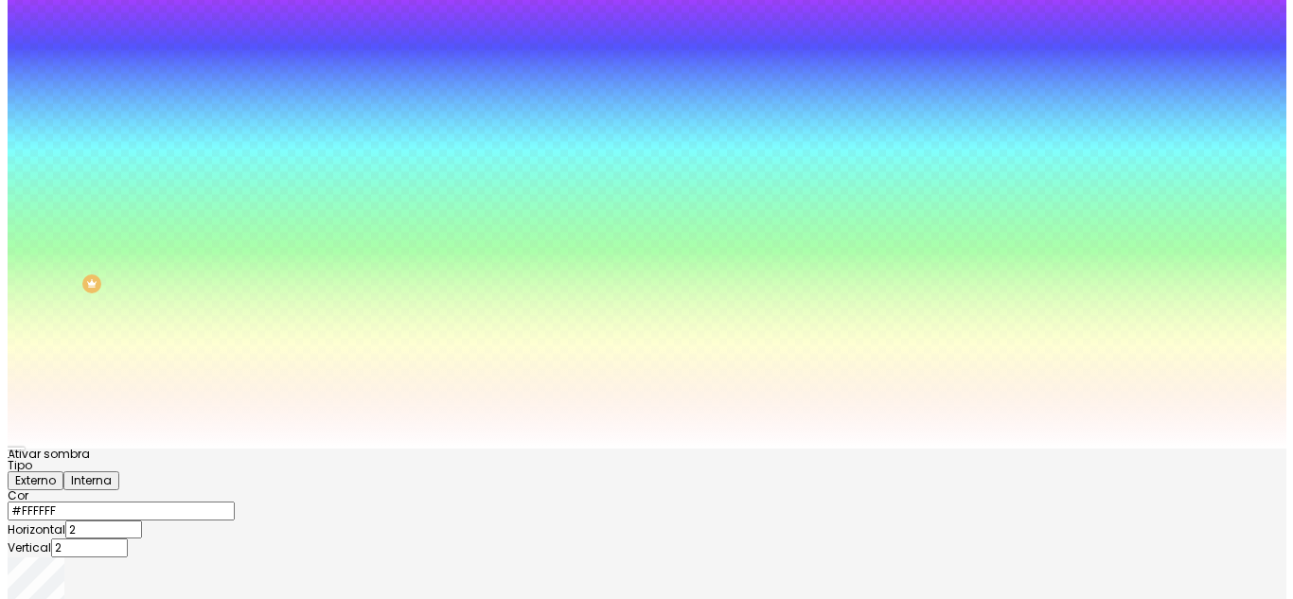
scroll to position [0, 0]
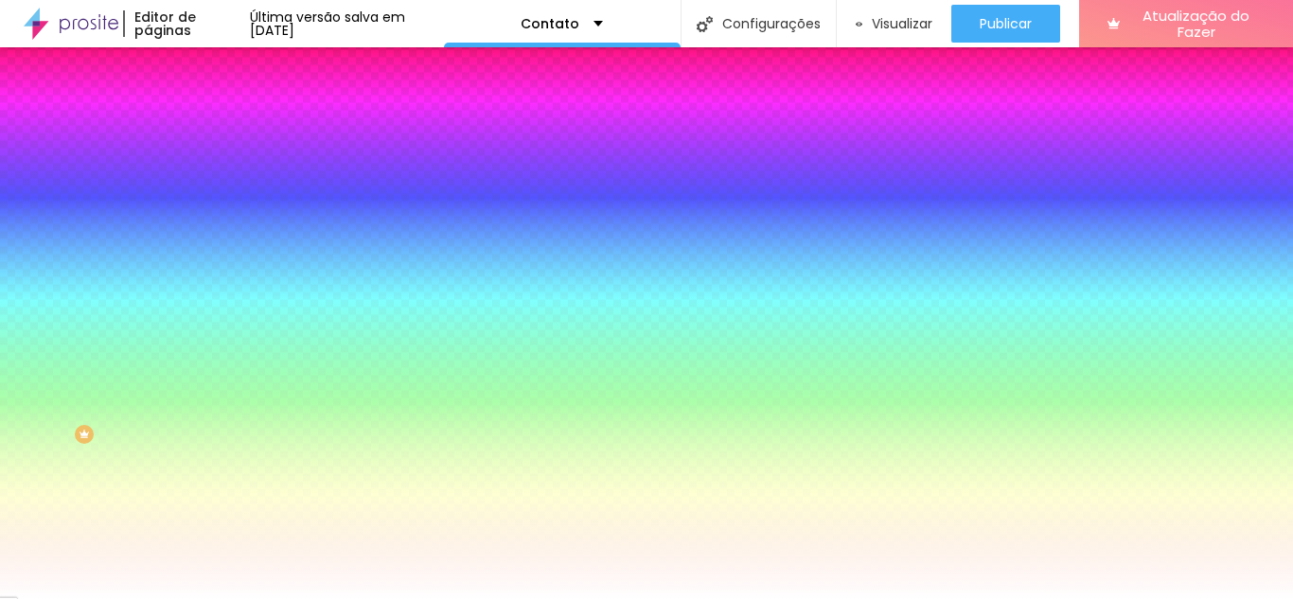
click at [218, 537] on button "button" at bounding box center [231, 527] width 27 height 20
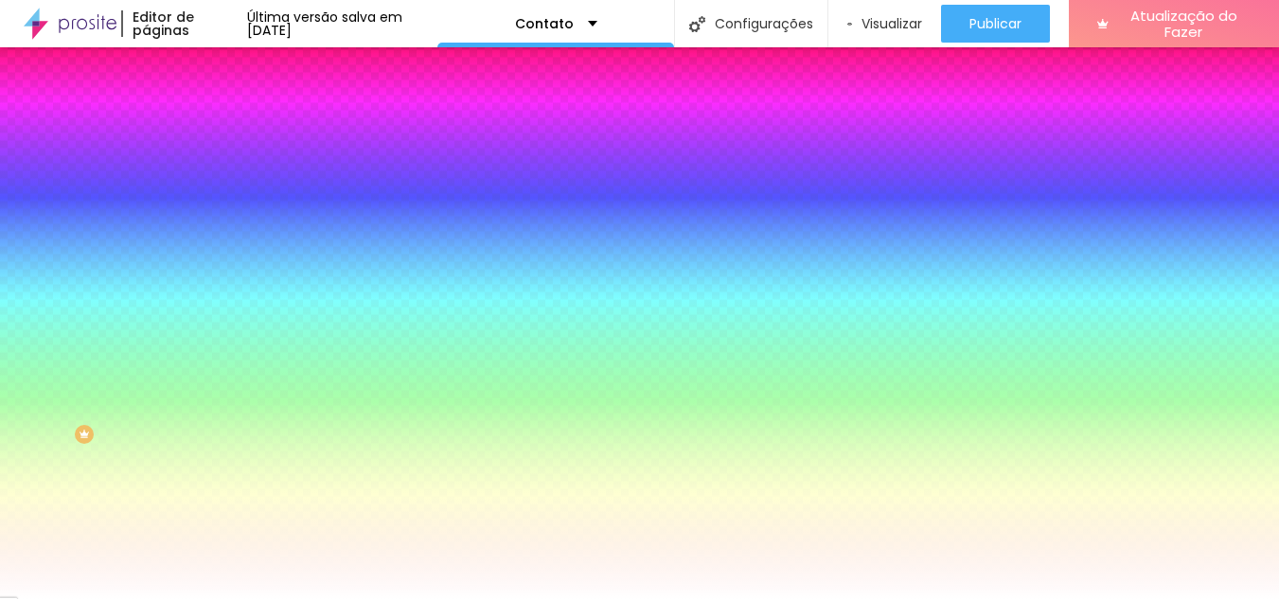
click at [15, 555] on font "AA" at bounding box center [7, 563] width 15 height 16
click at [10, 545] on img at bounding box center [5, 550] width 10 height 10
click at [17, 577] on font "aa" at bounding box center [8, 585] width 17 height 16
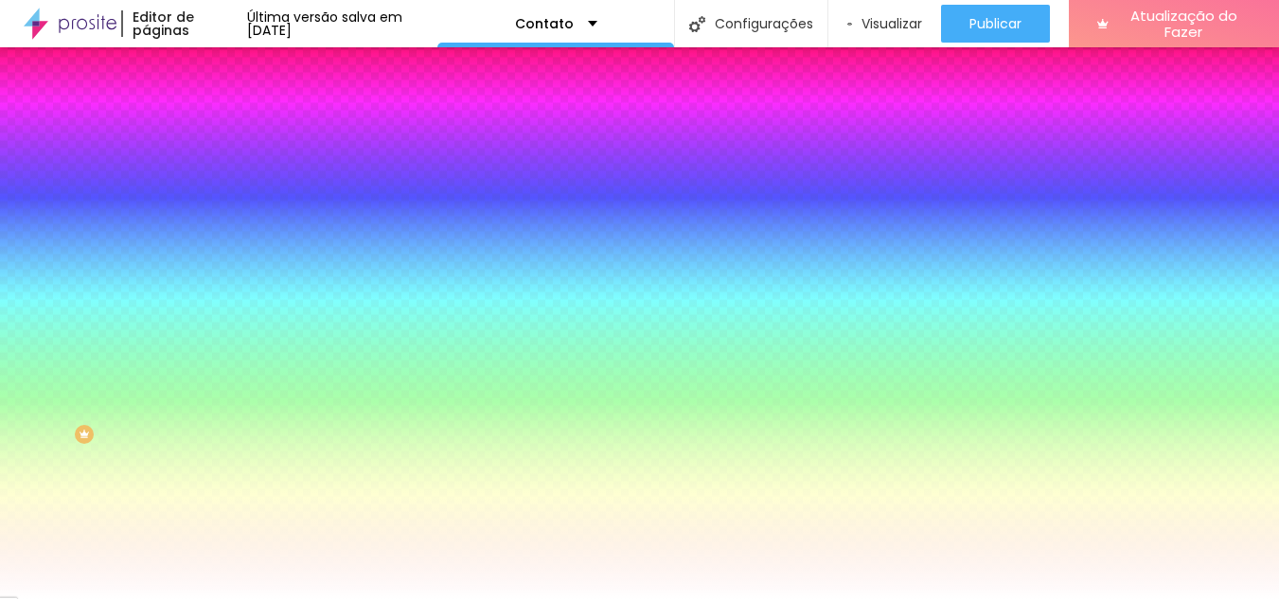
click at [16, 566] on font "Aa" at bounding box center [8, 574] width 16 height 16
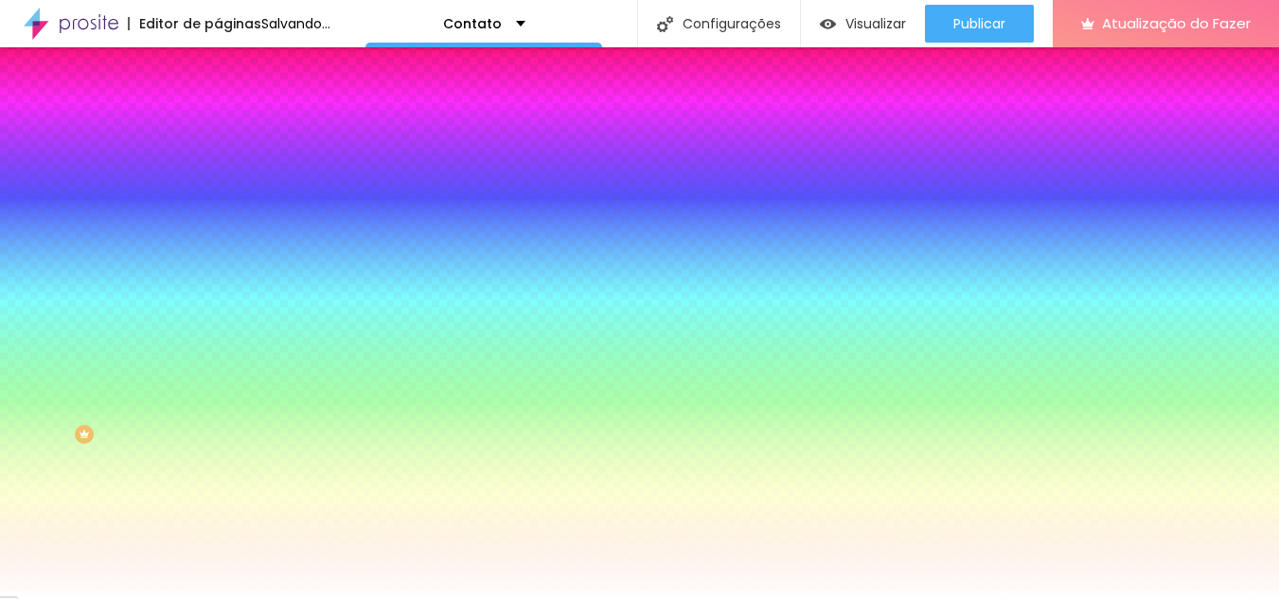
click at [10, 545] on img at bounding box center [5, 550] width 10 height 10
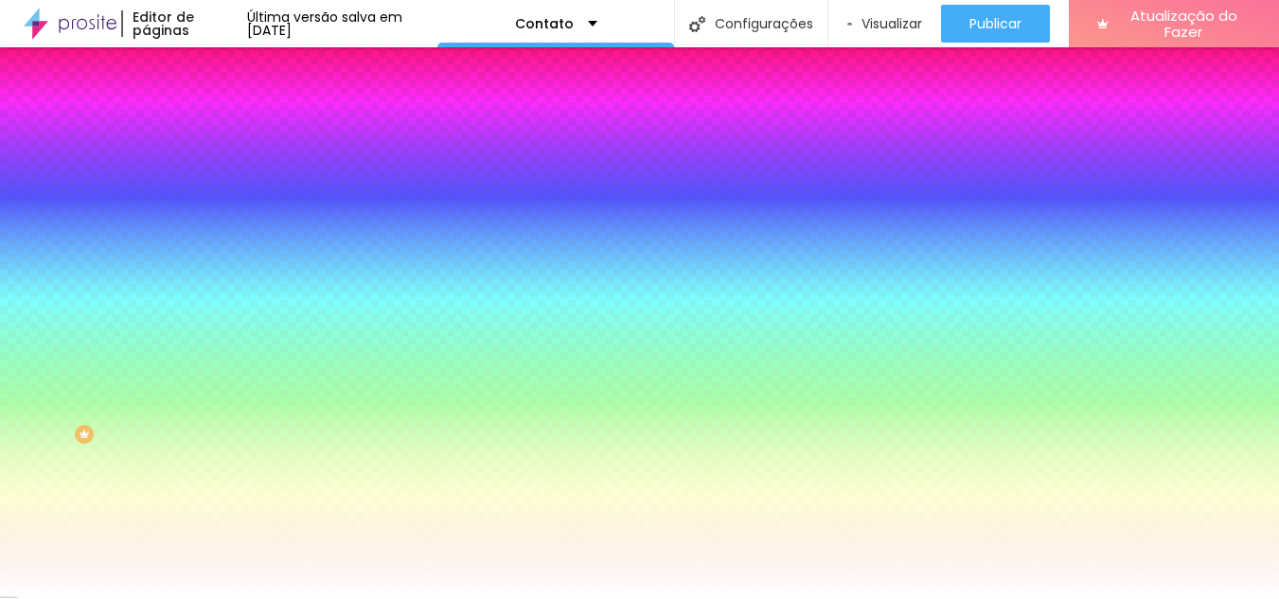
click at [93, 531] on font "Transformação" at bounding box center [46, 539] width 93 height 16
click at [85, 598] on div at bounding box center [639, 599] width 1279 height 0
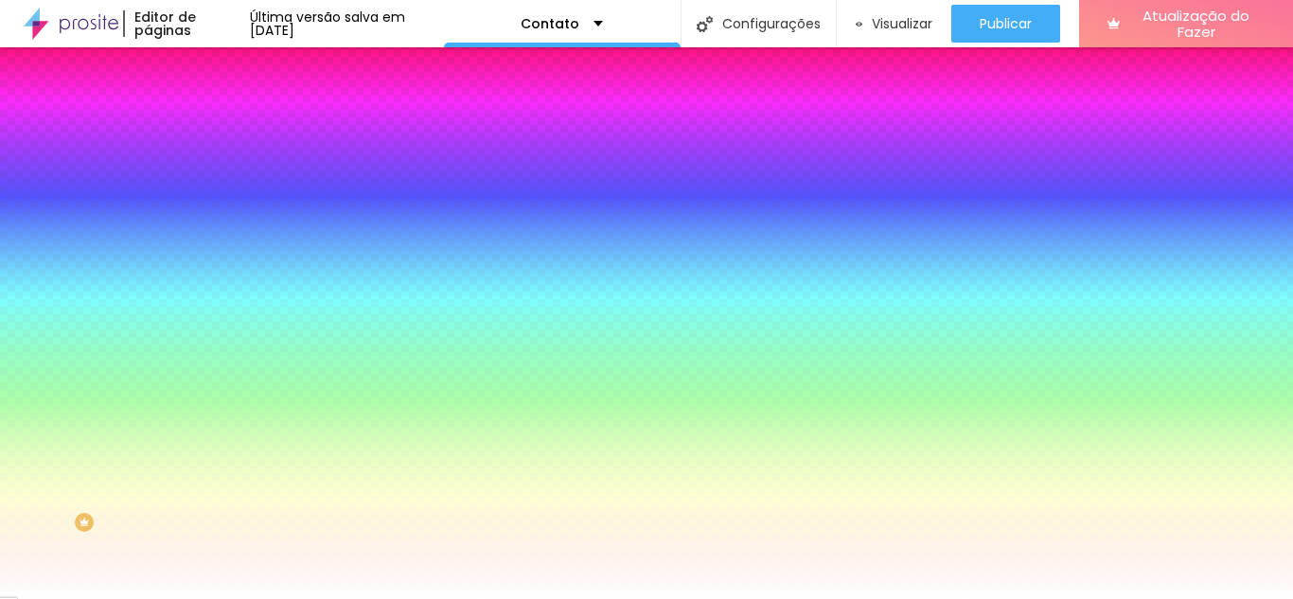
click at [218, 108] on img at bounding box center [226, 99] width 17 height 17
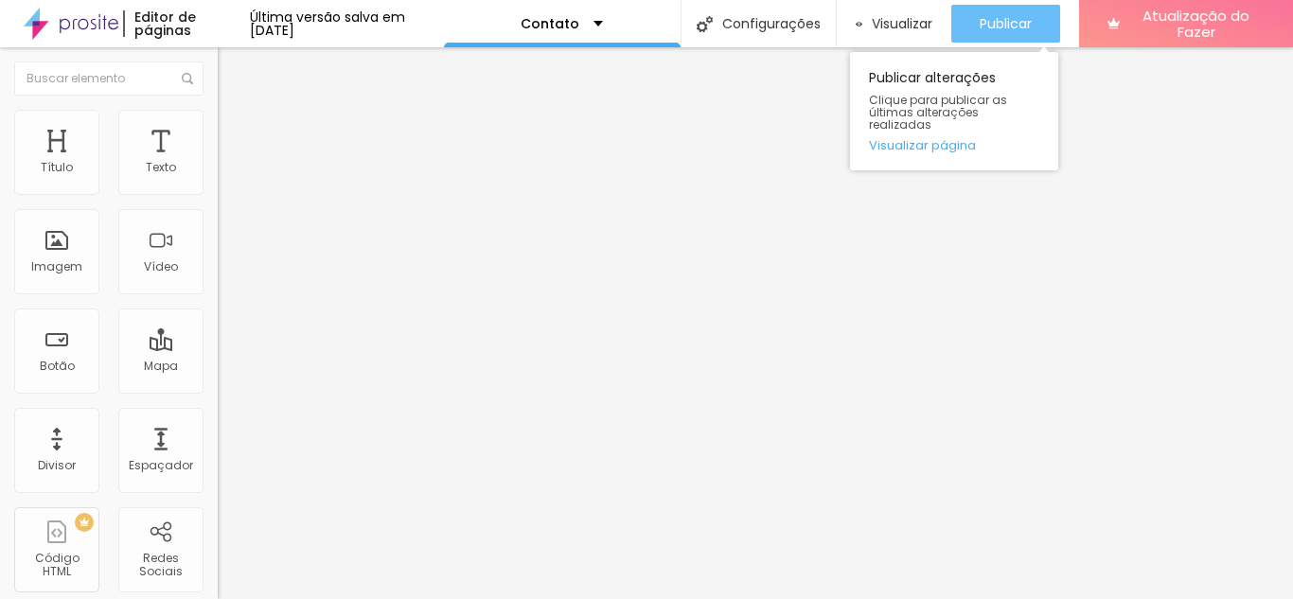
click at [1002, 21] on font "Publicar" at bounding box center [1006, 23] width 52 height 19
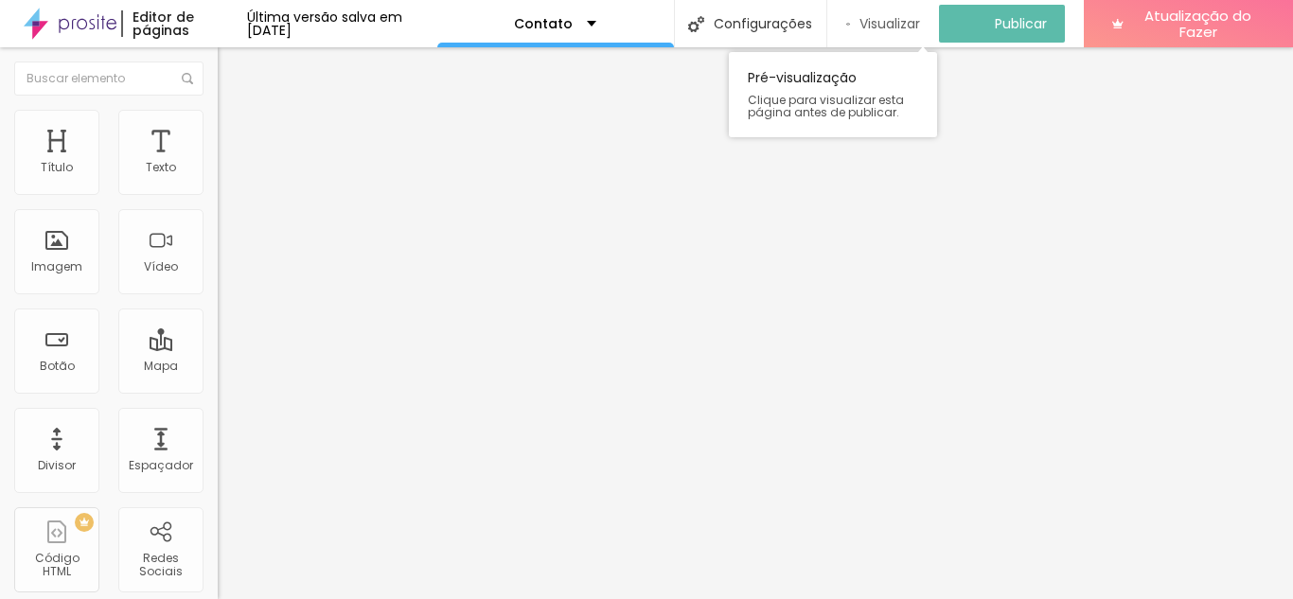
click at [920, 22] on font "Visualizar" at bounding box center [889, 23] width 61 height 19
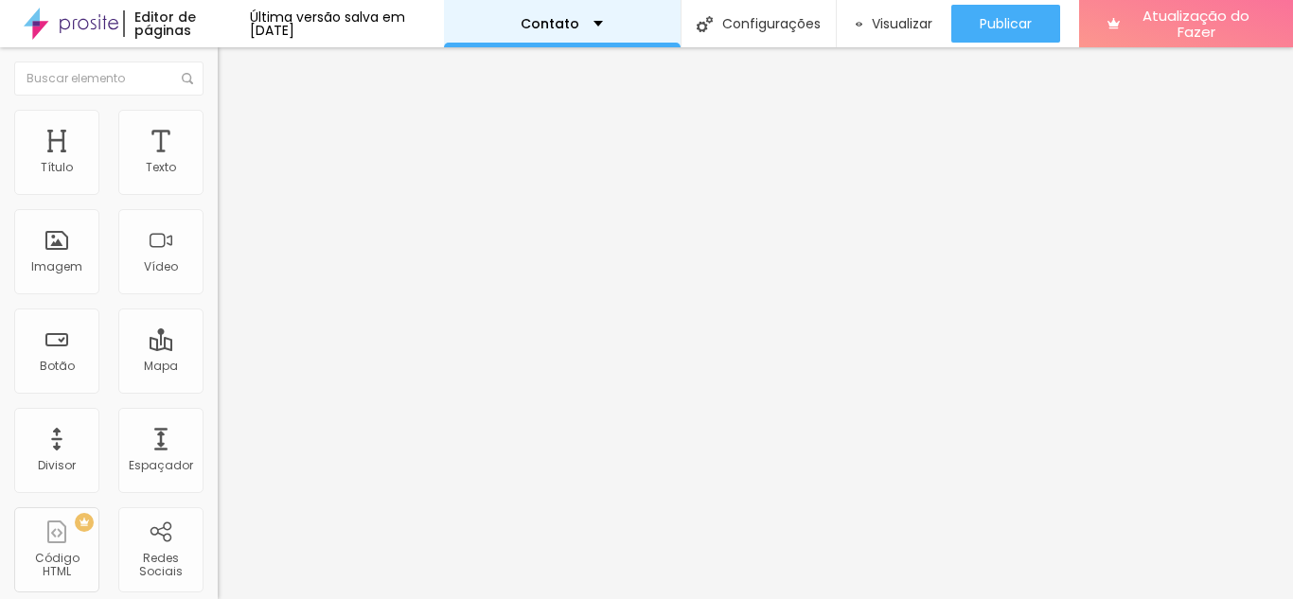
click at [636, 22] on div "Contato" at bounding box center [562, 23] width 237 height 47
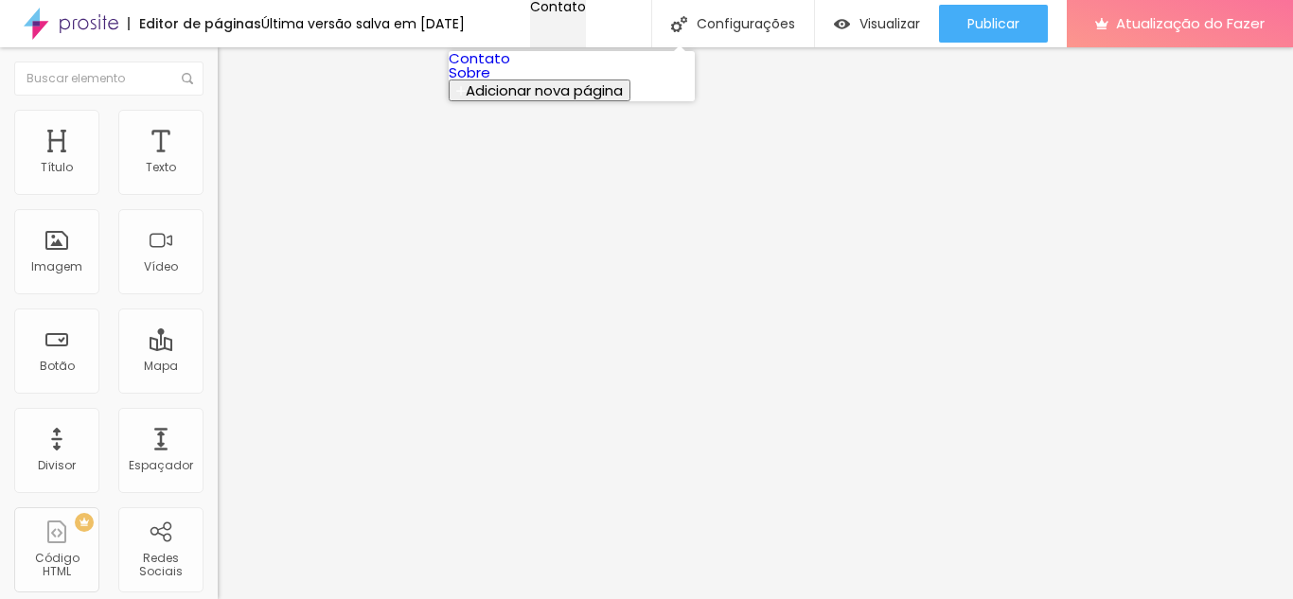
click at [586, 13] on div "Contato" at bounding box center [558, 6] width 56 height 13
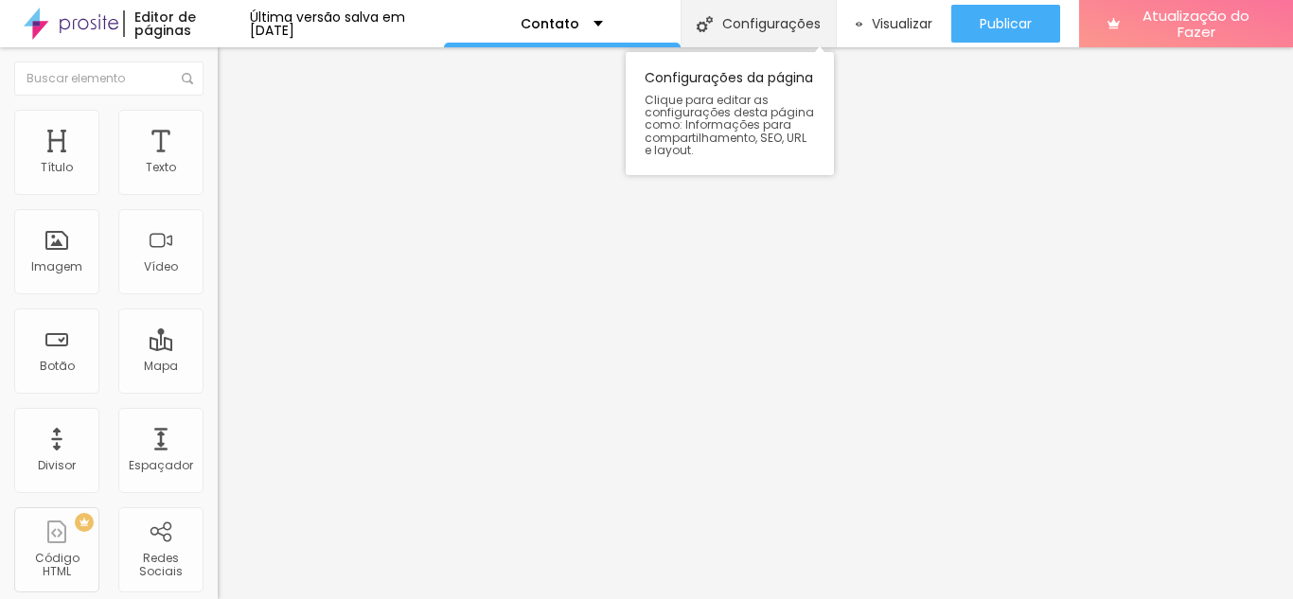
click at [836, 27] on div "Configurações" at bounding box center [758, 23] width 155 height 47
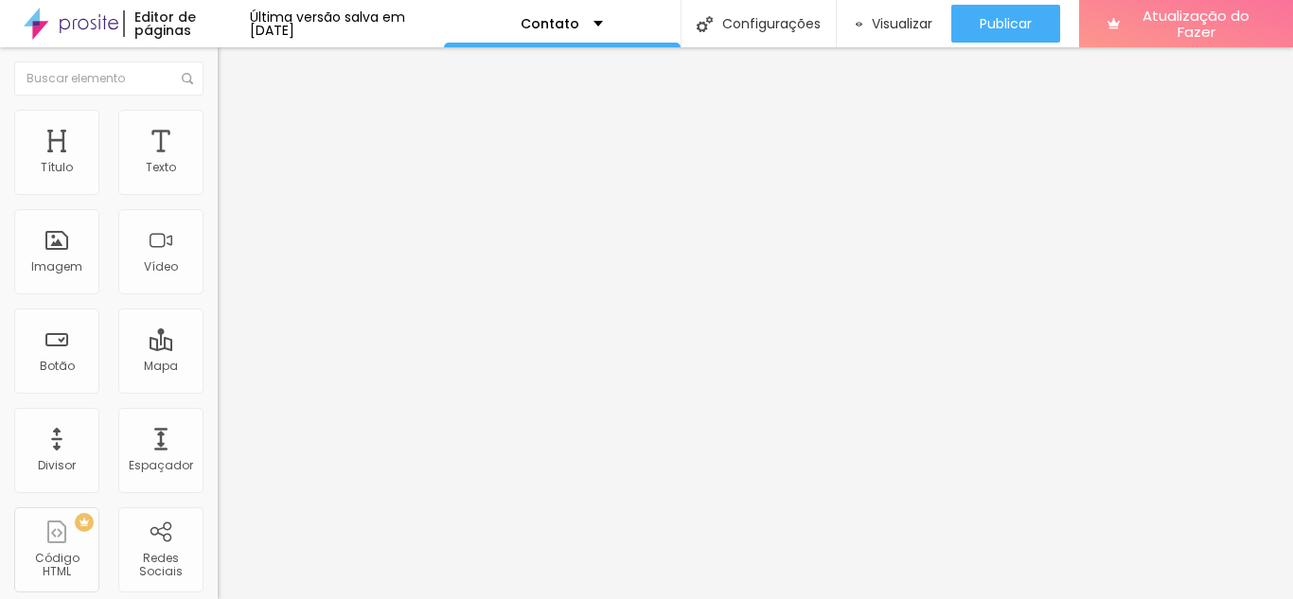
click at [582, 37] on div "Contato" at bounding box center [562, 23] width 237 height 47
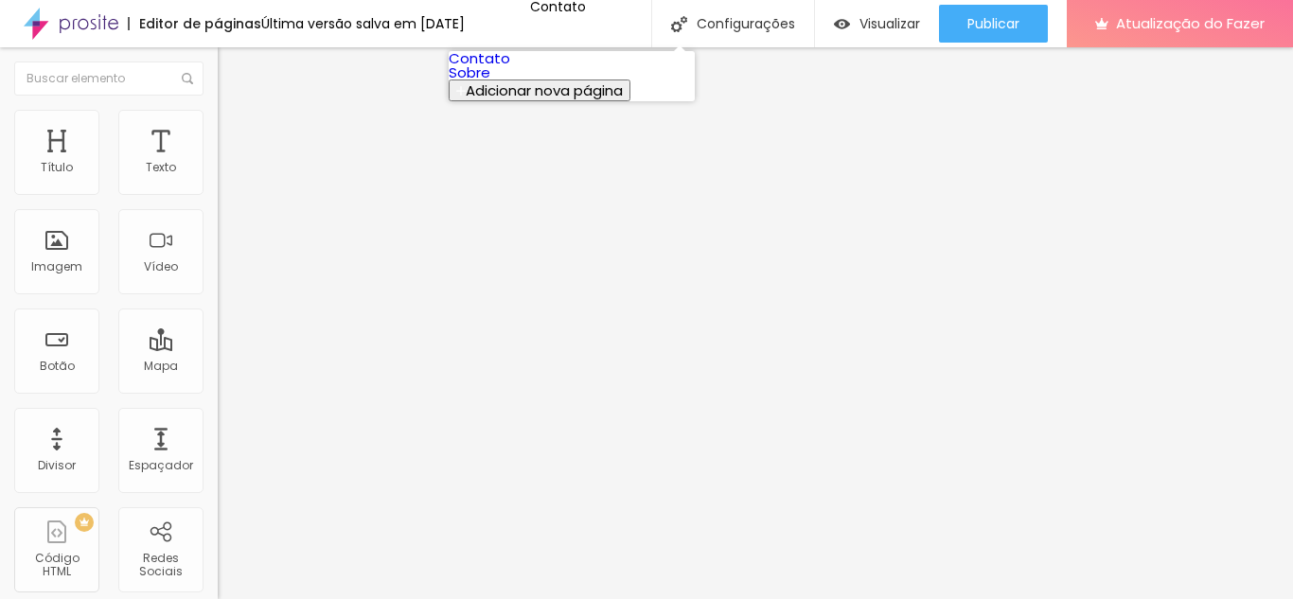
click at [537, 100] on font "Adicionar nova página" at bounding box center [544, 90] width 157 height 20
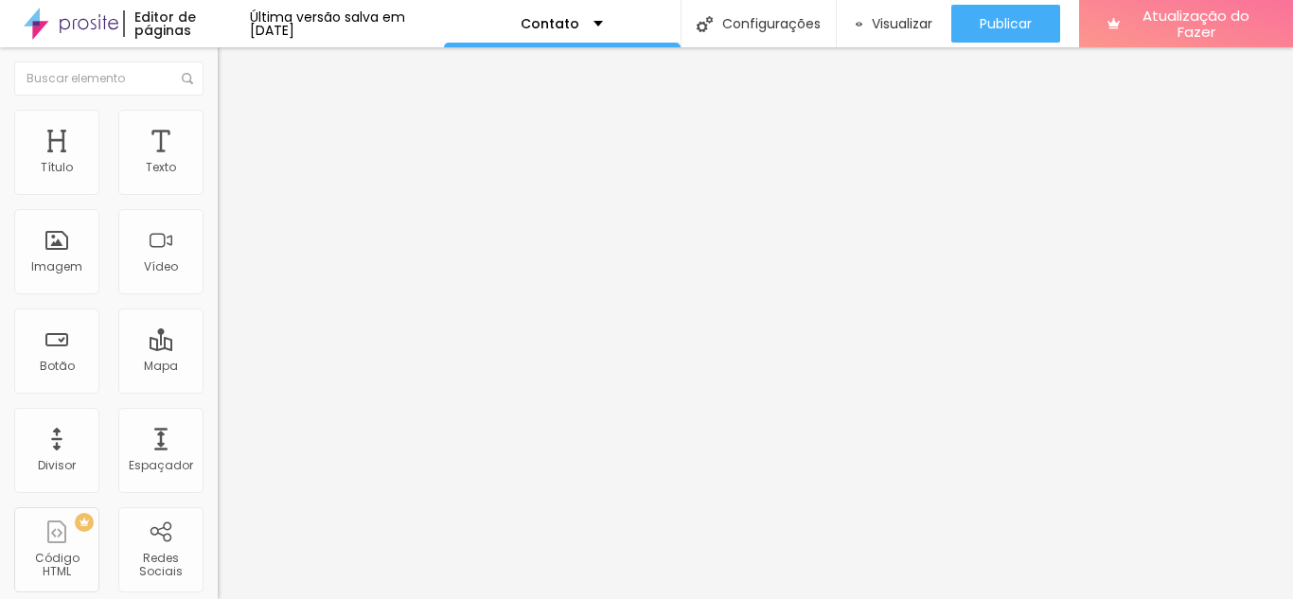
click at [894, 19] on font "Visualizar" at bounding box center [902, 23] width 61 height 19
click at [647, 28] on div "Contato" at bounding box center [562, 23] width 237 height 47
click at [230, 185] on div "Contato" at bounding box center [326, 176] width 193 height 17
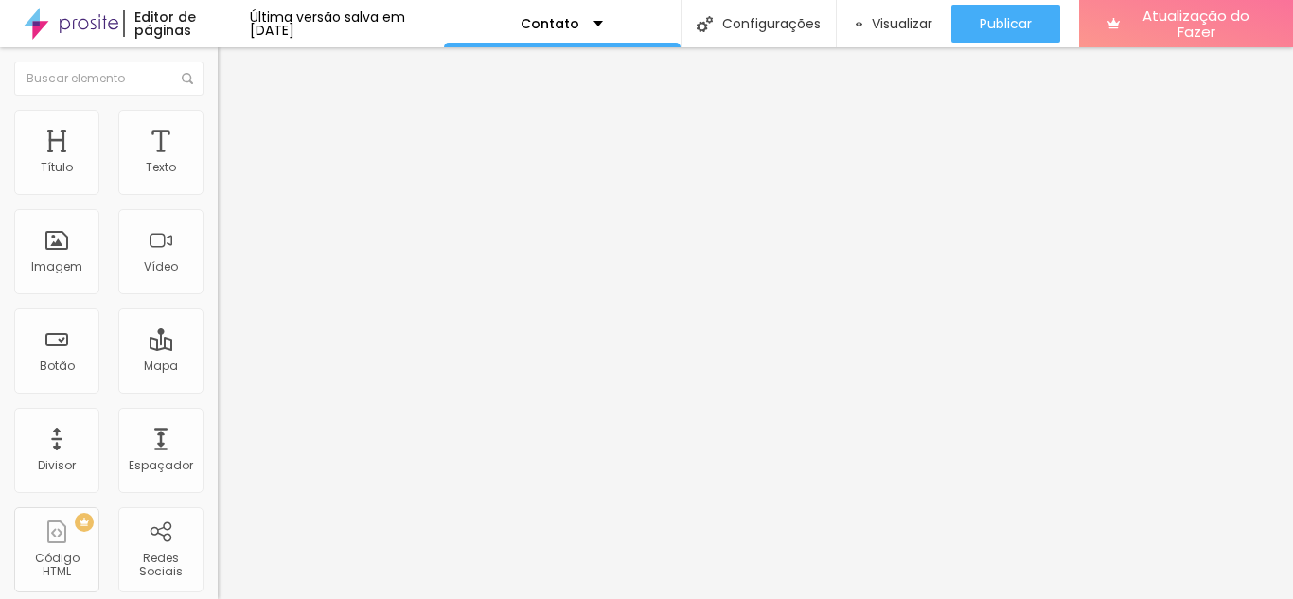
click at [218, 190] on span at bounding box center [223, 198] width 11 height 16
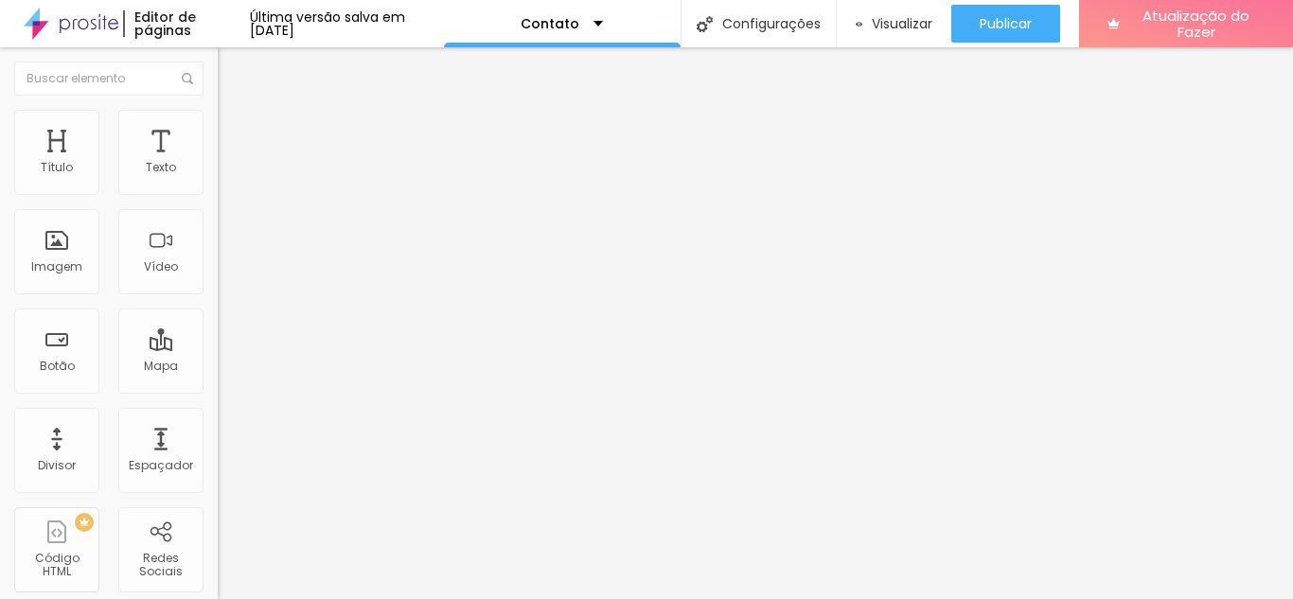
drag, startPoint x: 878, startPoint y: 235, endPoint x: 662, endPoint y: 251, distance: 217.3
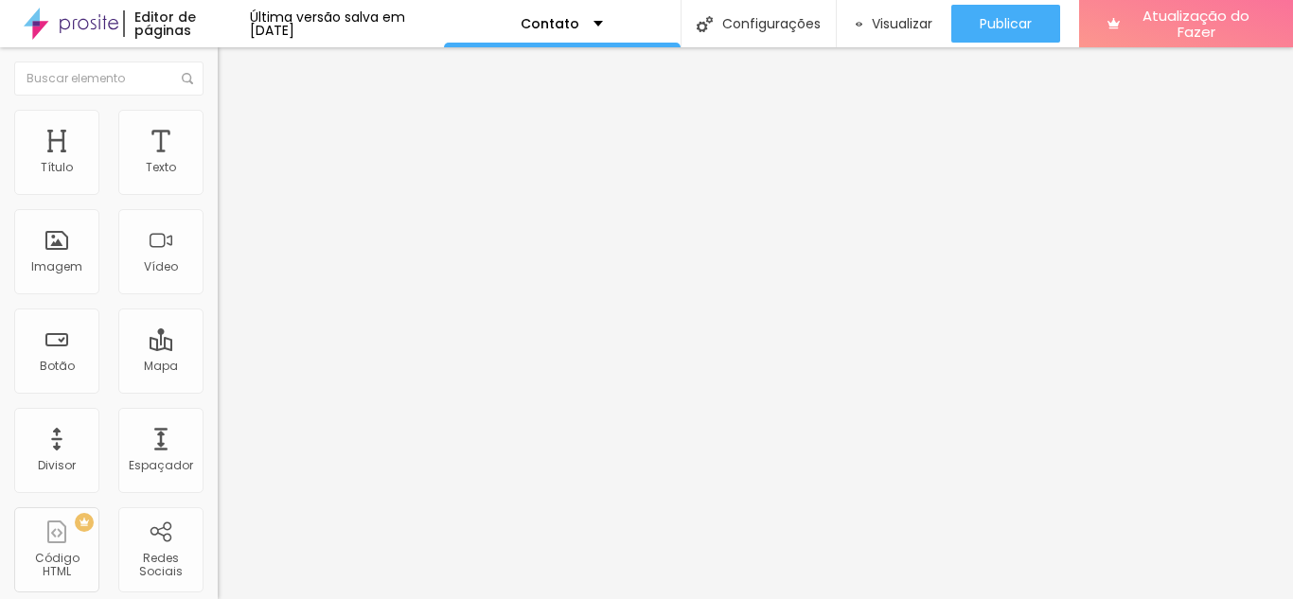
drag, startPoint x: 804, startPoint y: 357, endPoint x: 653, endPoint y: 361, distance: 151.5
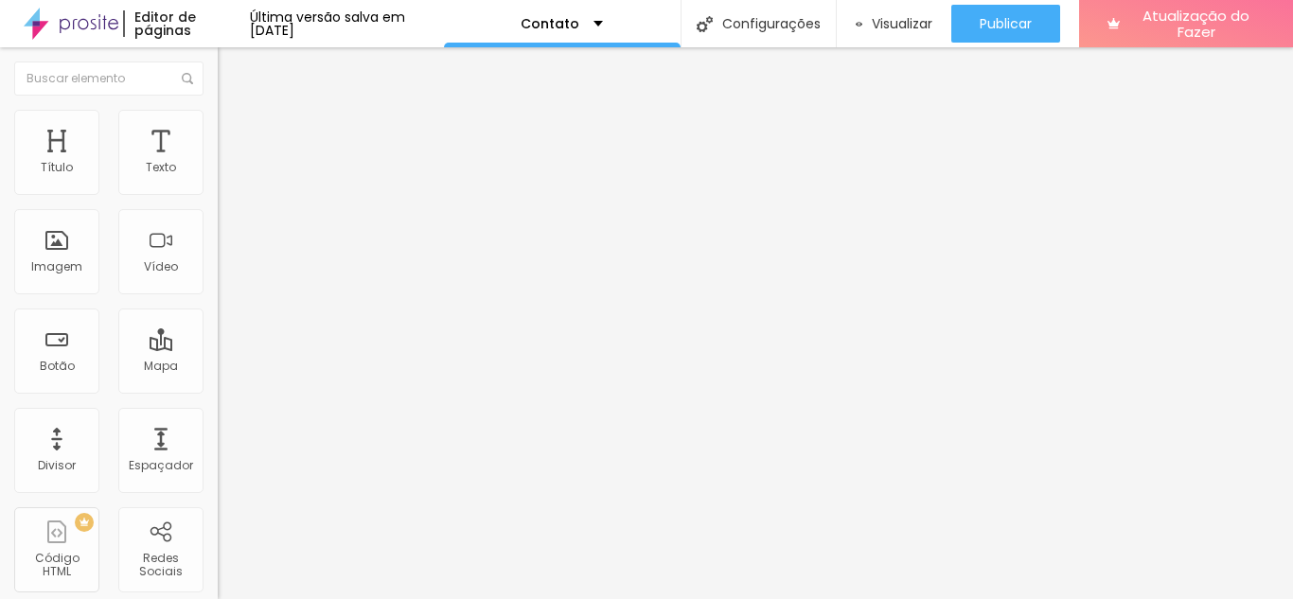
drag, startPoint x: 891, startPoint y: 244, endPoint x: 658, endPoint y: 274, distance: 234.8
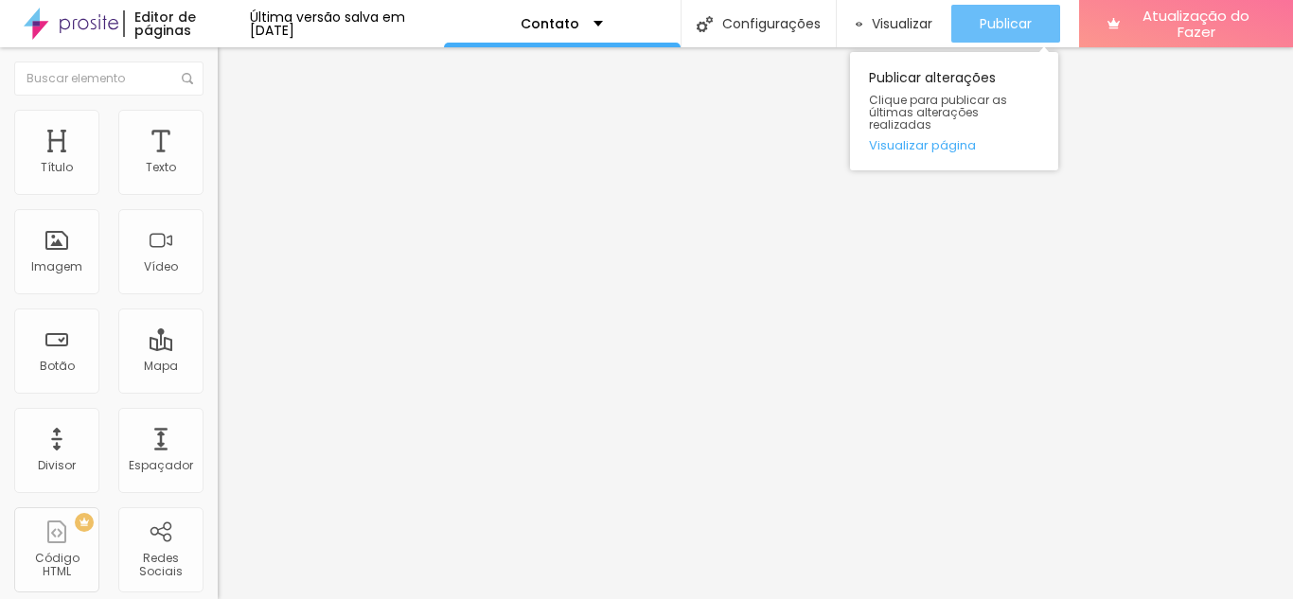
click at [988, 21] on font "Publicar" at bounding box center [1006, 23] width 52 height 19
click at [1017, 34] on div "Publicar" at bounding box center [1006, 24] width 52 height 38
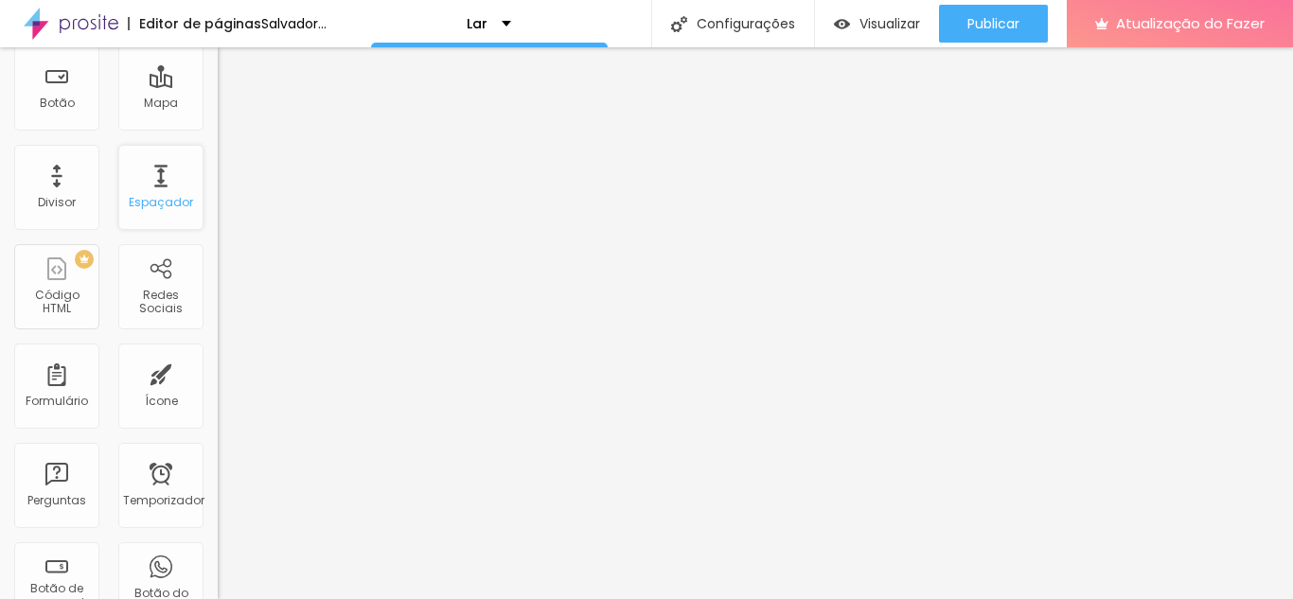
scroll to position [284, 0]
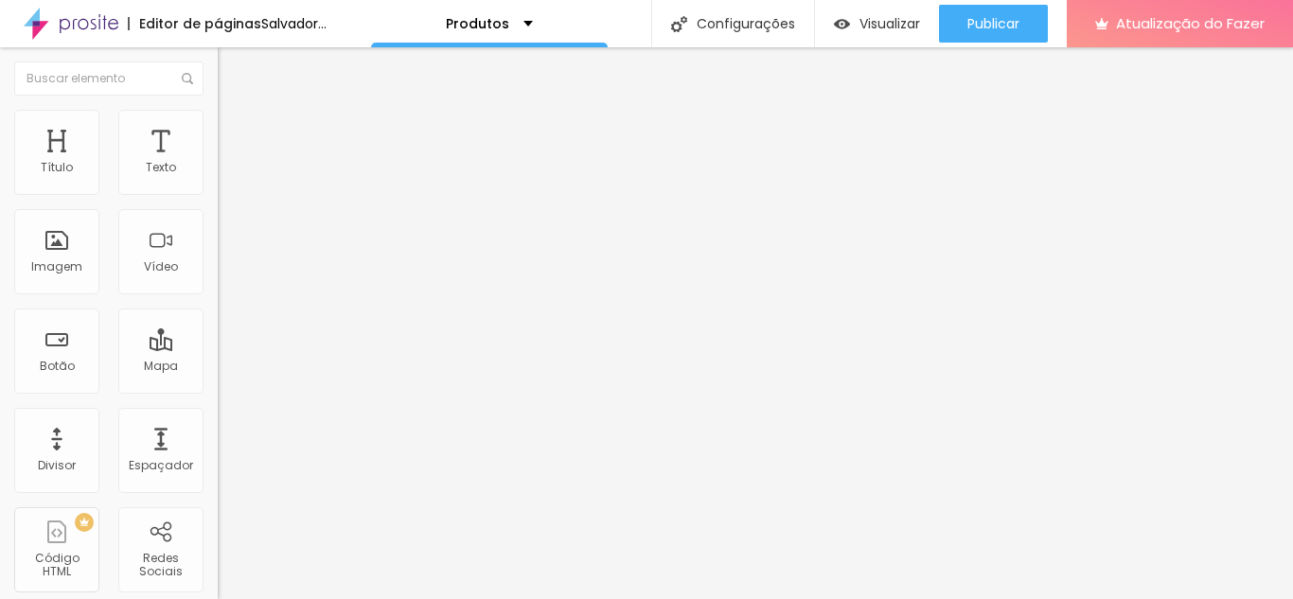
click at [218, 163] on span "Trocar imagem" at bounding box center [269, 155] width 103 height 16
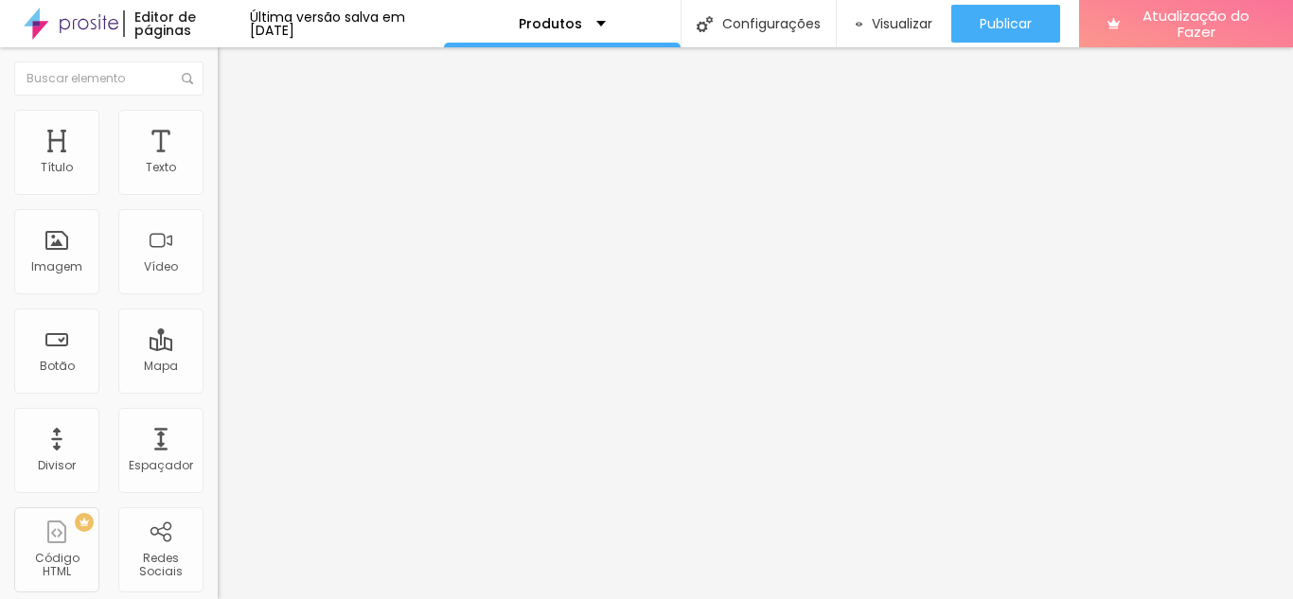
click at [218, 339] on img at bounding box center [222, 343] width 8 height 8
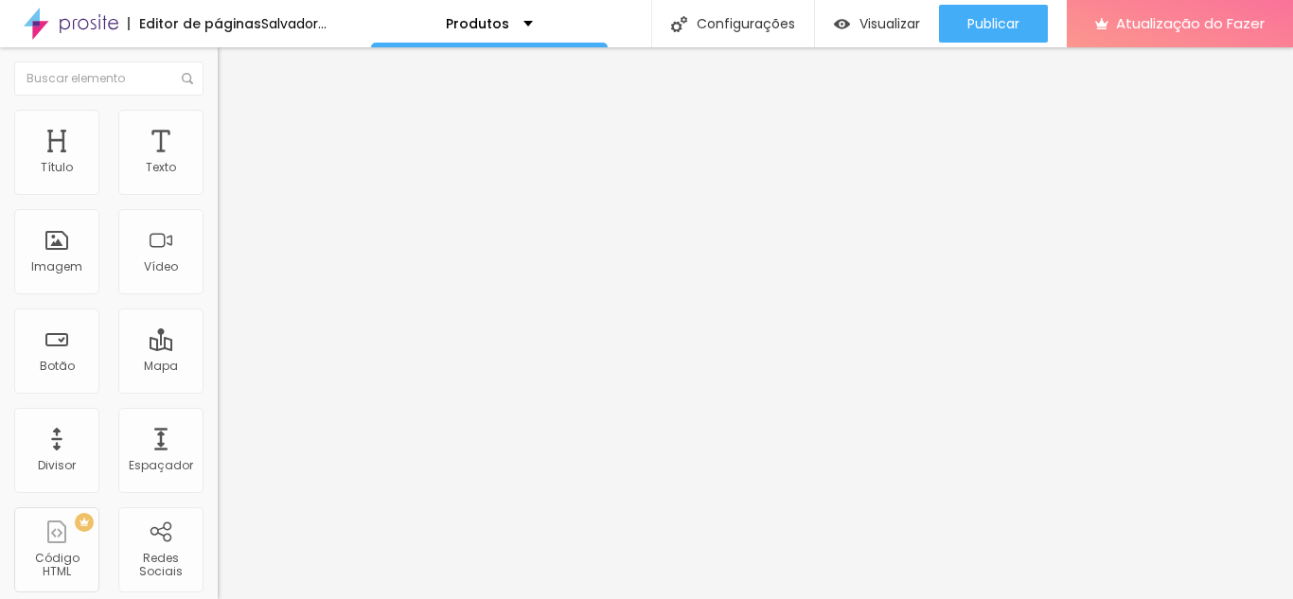
click at [232, 68] on img "button" at bounding box center [239, 69] width 15 height 15
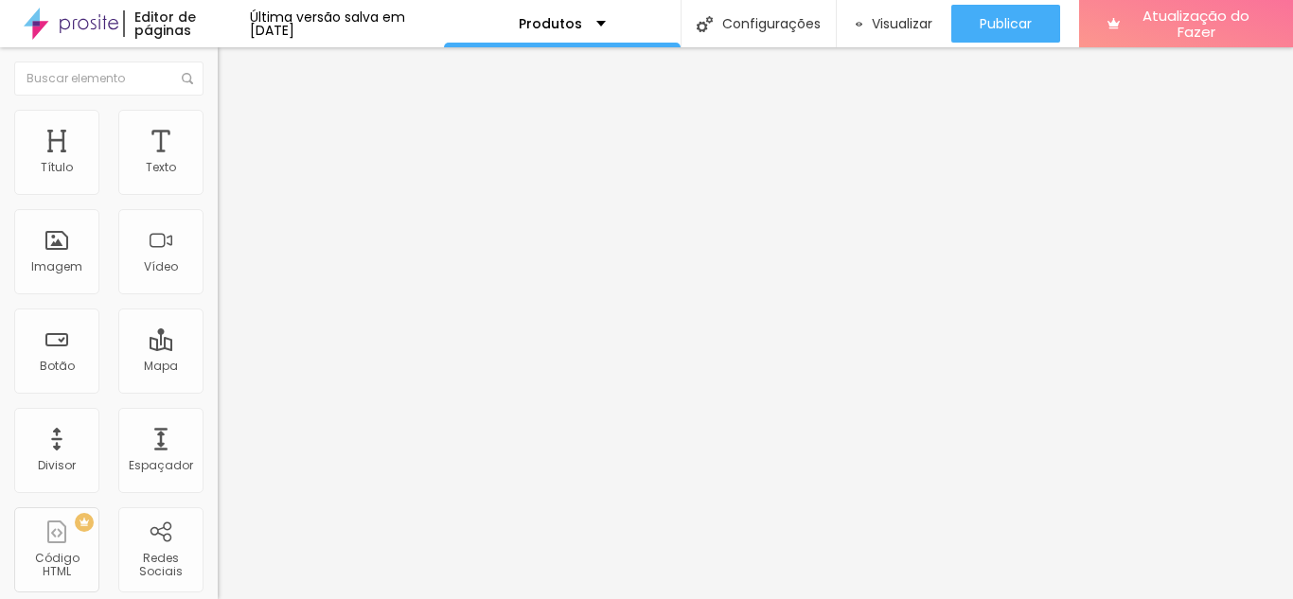
click at [218, 178] on input "text" at bounding box center [331, 168] width 227 height 19
type input "(67)99648-8998"
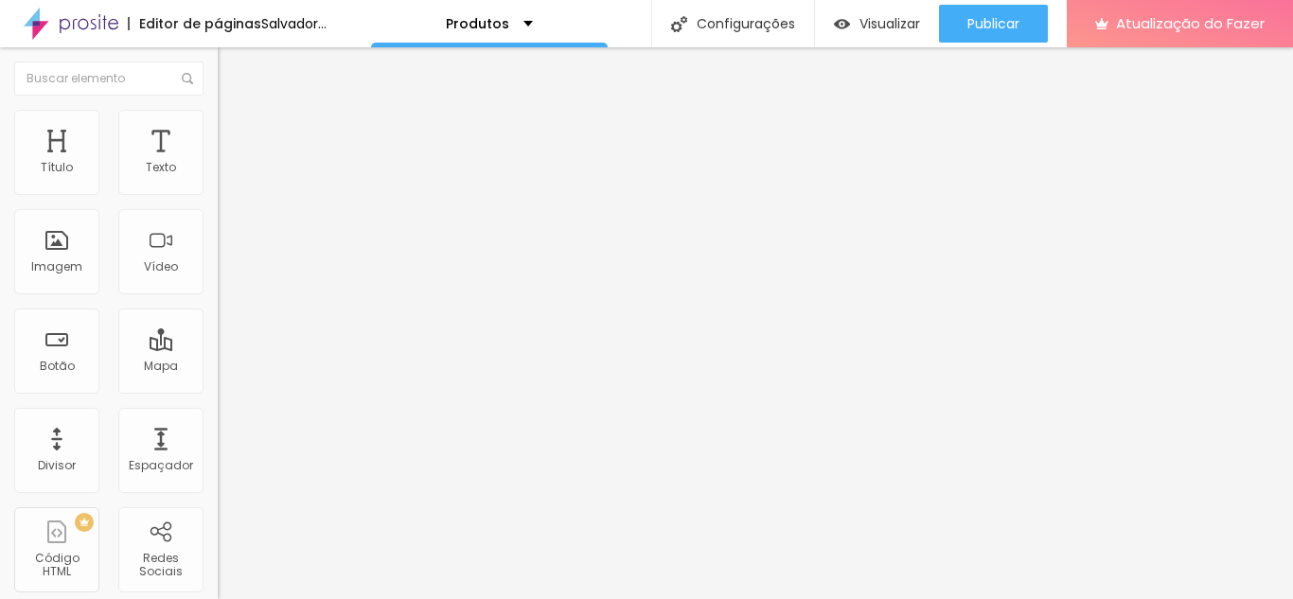
drag, startPoint x: 178, startPoint y: 264, endPoint x: 20, endPoint y: 257, distance: 158.2
click at [218, 585] on input "Conversar no WhatsApp" at bounding box center [331, 594] width 227 height 19
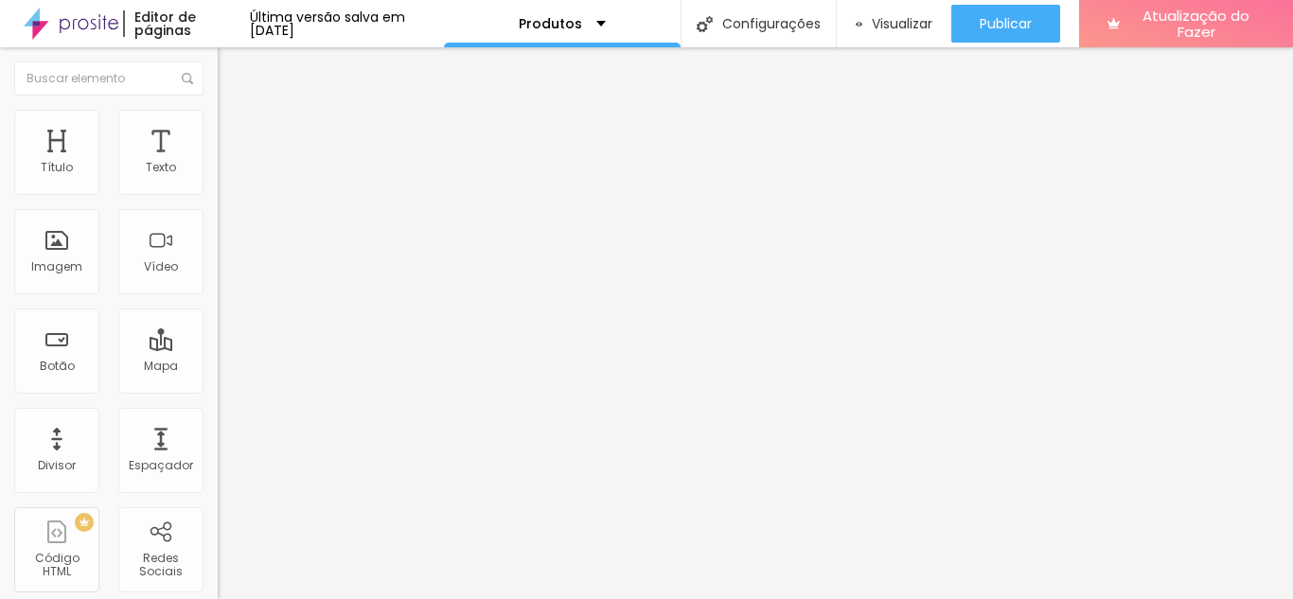
type input "Chama a gente"
drag, startPoint x: 72, startPoint y: 327, endPoint x: 150, endPoint y: 373, distance: 90.4
type textarea "Oiii :) Gostaria de um orçamento!!"
click at [229, 163] on font "Trocar imagem" at bounding box center [275, 155] width 92 height 16
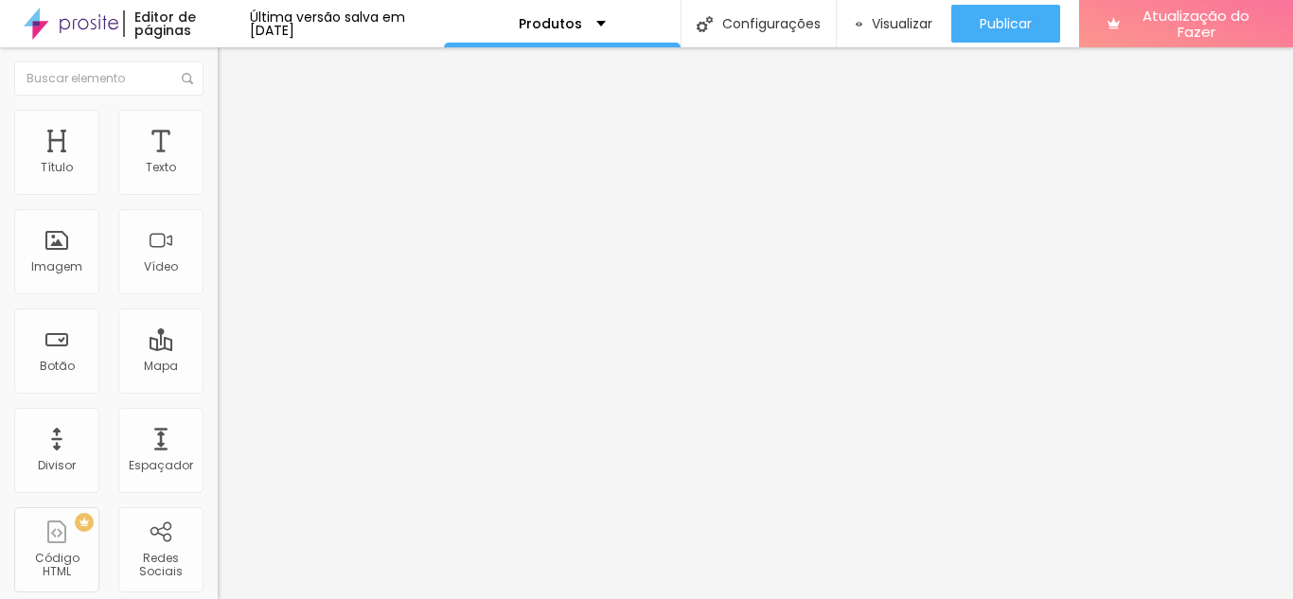
click at [235, 129] on font "Estilo" at bounding box center [249, 123] width 29 height 16
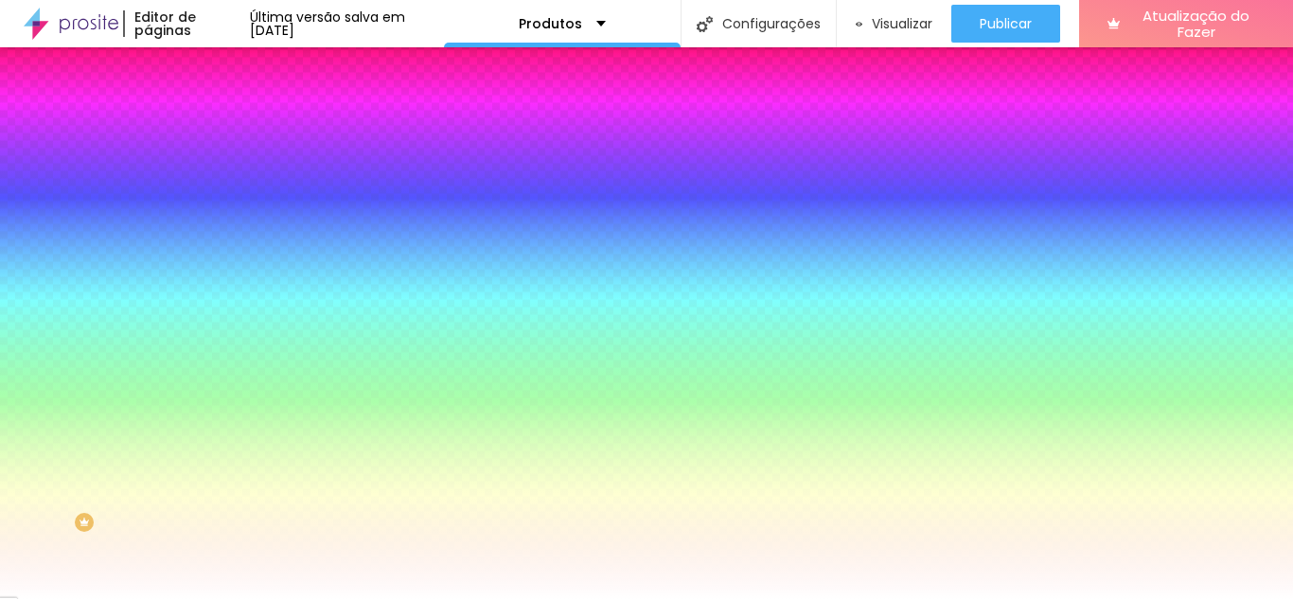
click at [218, 189] on div "Cor de fundo Voltar ao padrão #FFFFFF 0 Borda arredondada" at bounding box center [327, 308] width 218 height 320
click at [218, 189] on input "#FFFFFF" at bounding box center [331, 190] width 227 height 19
click at [218, 187] on input "#FFFFFF" at bounding box center [331, 190] width 227 height 19
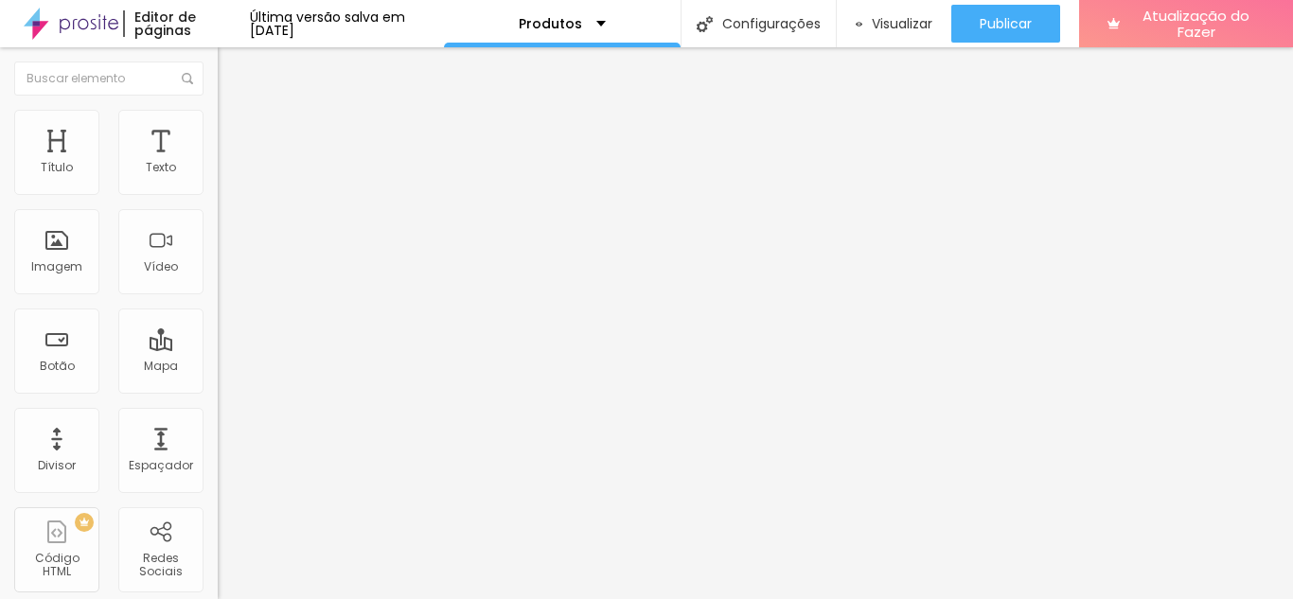
click at [218, 123] on li "Estilo" at bounding box center [327, 119] width 218 height 19
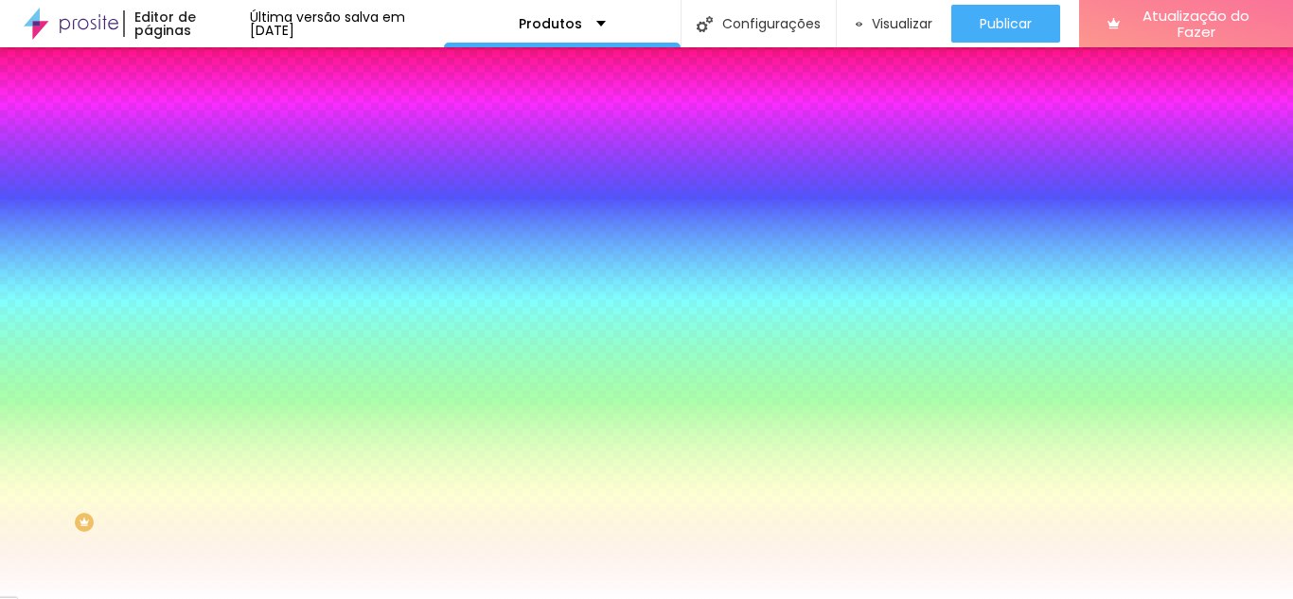
click at [218, 188] on input "#FFFFFF" at bounding box center [331, 190] width 227 height 19
click at [218, 181] on div at bounding box center [327, 181] width 218 height 0
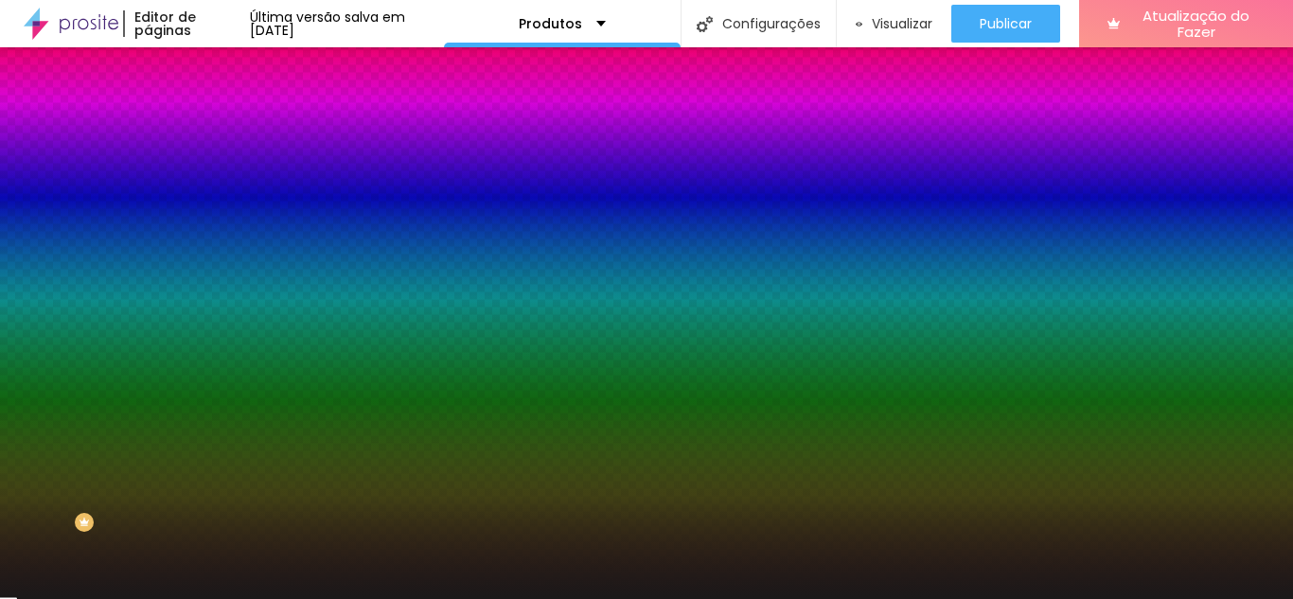
type input "#070707"
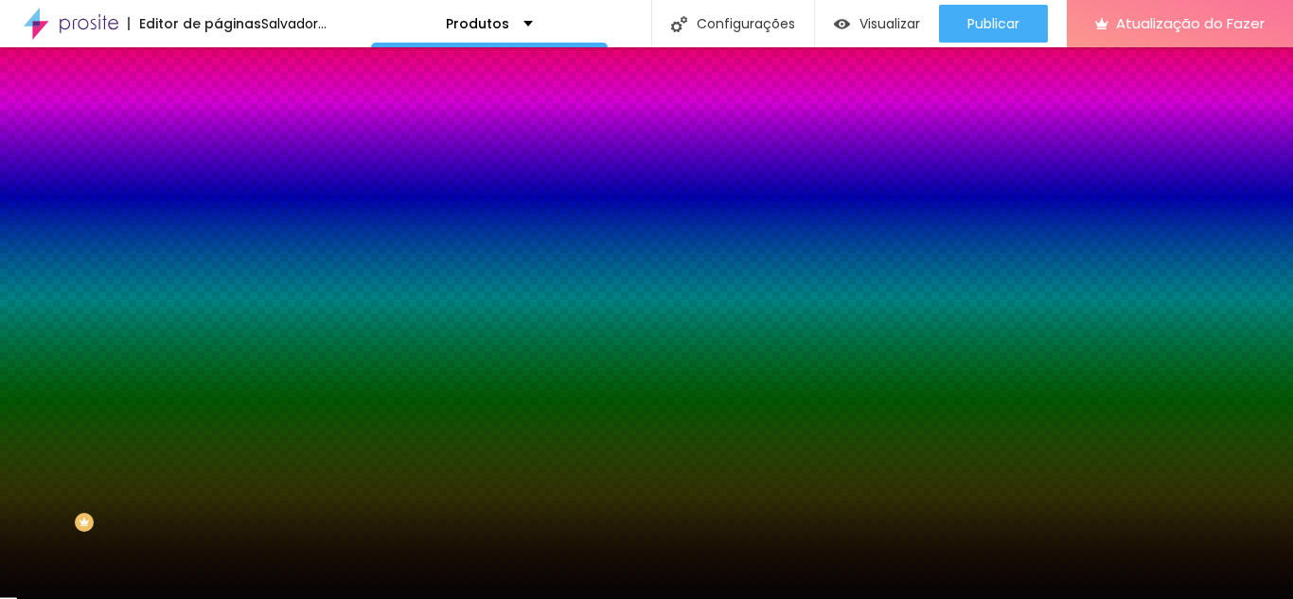
drag, startPoint x: 37, startPoint y: 307, endPoint x: 32, endPoint y: 353, distance: 46.6
click at [32, 353] on div at bounding box center [646, 299] width 1293 height 599
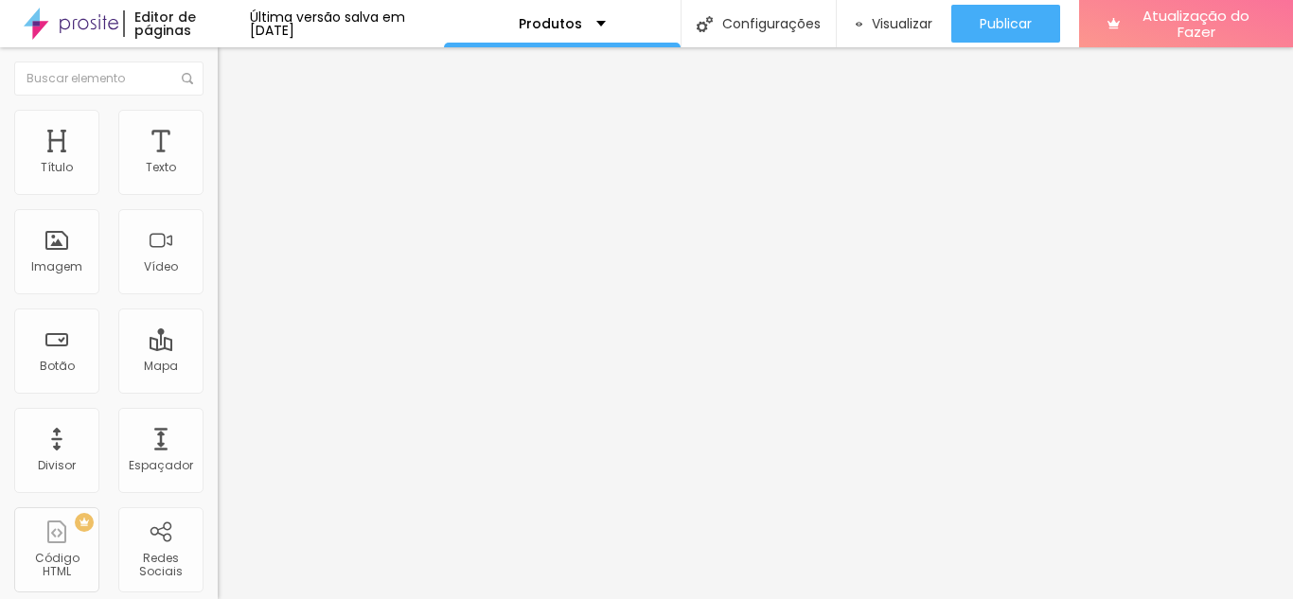
click at [218, 120] on img at bounding box center [226, 118] width 17 height 17
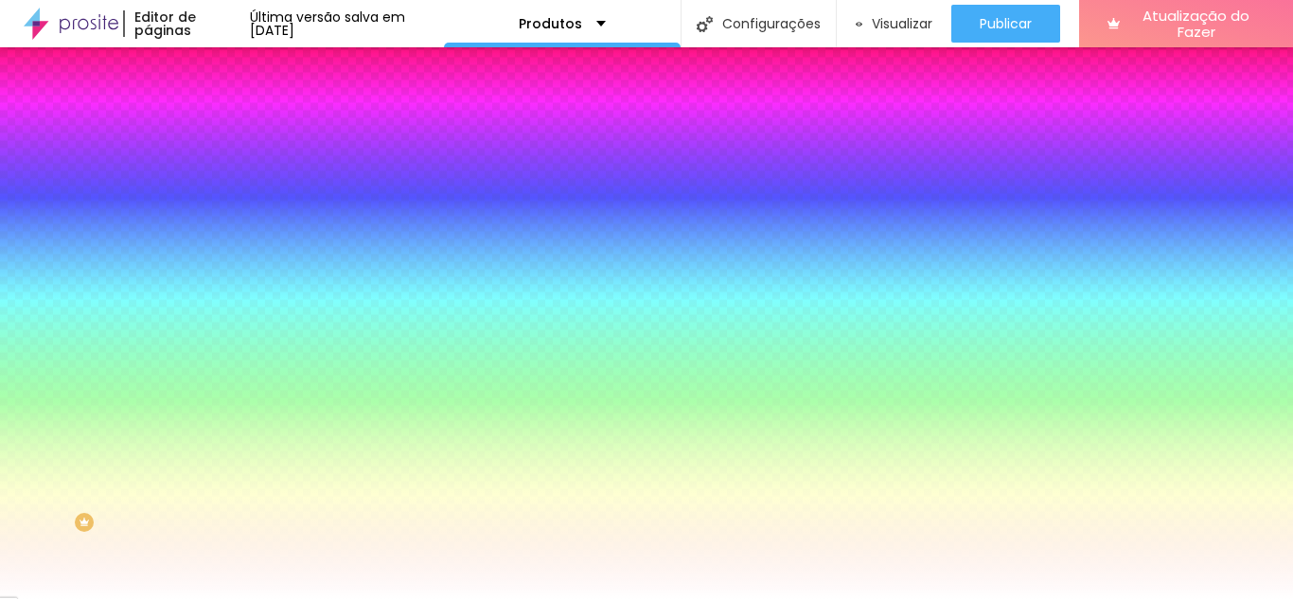
click at [218, 181] on div at bounding box center [327, 181] width 218 height 0
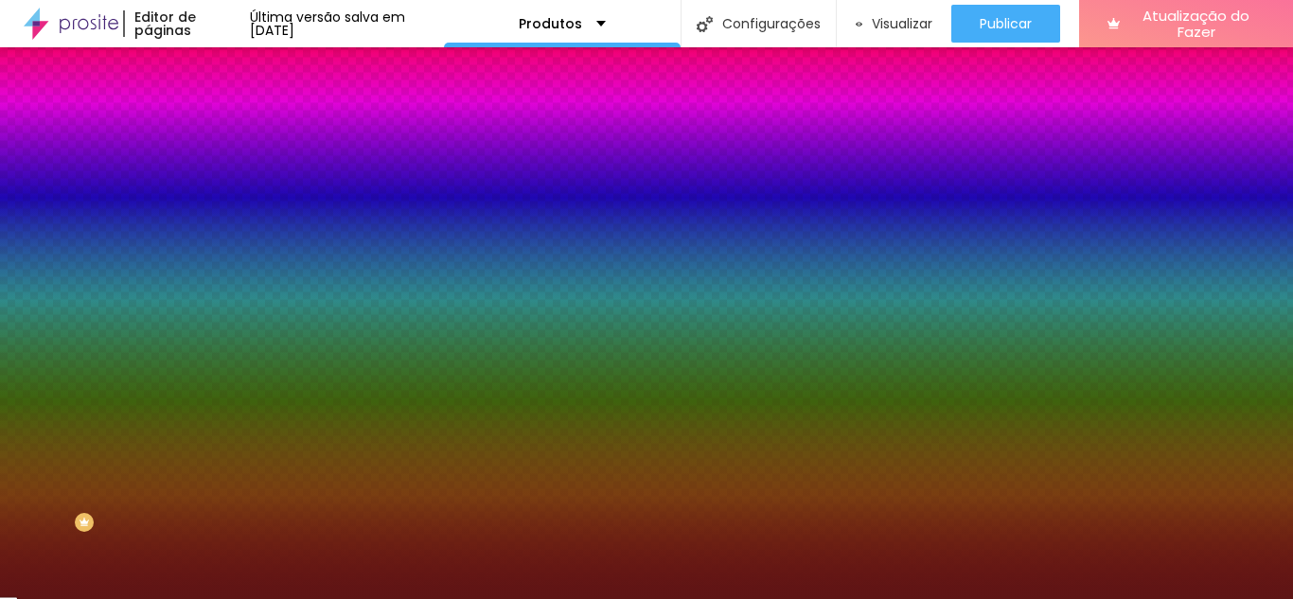
type input "#5A1414"
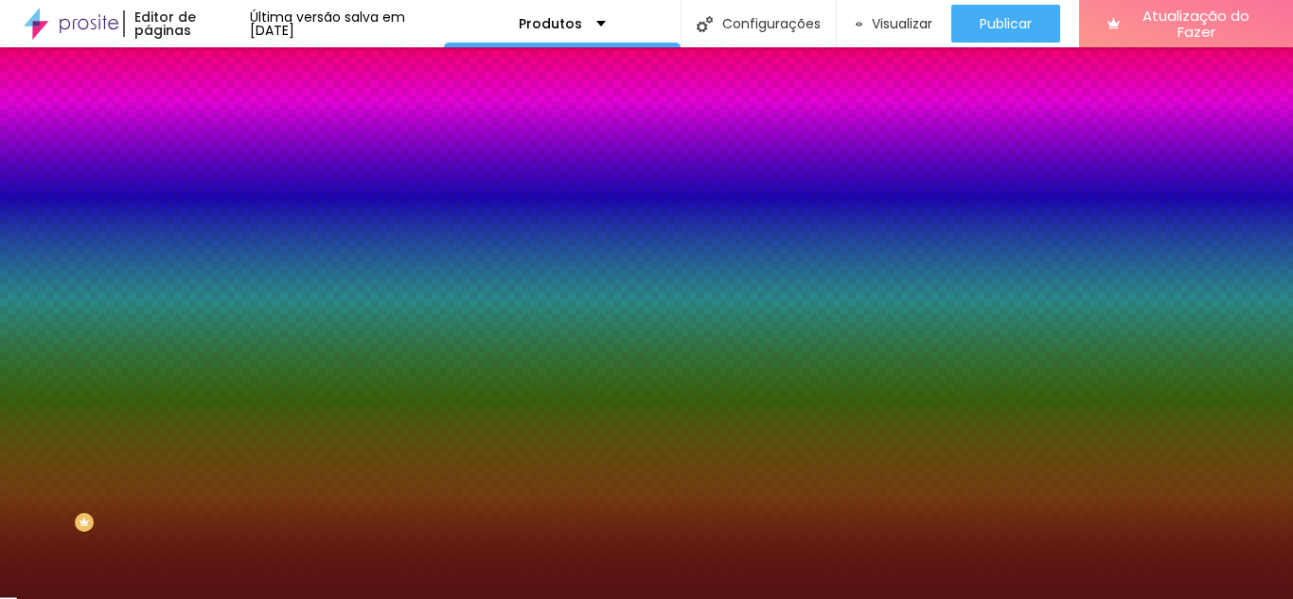
drag, startPoint x: 132, startPoint y: 258, endPoint x: 126, endPoint y: 309, distance: 50.5
click at [126, 309] on div at bounding box center [646, 299] width 1293 height 599
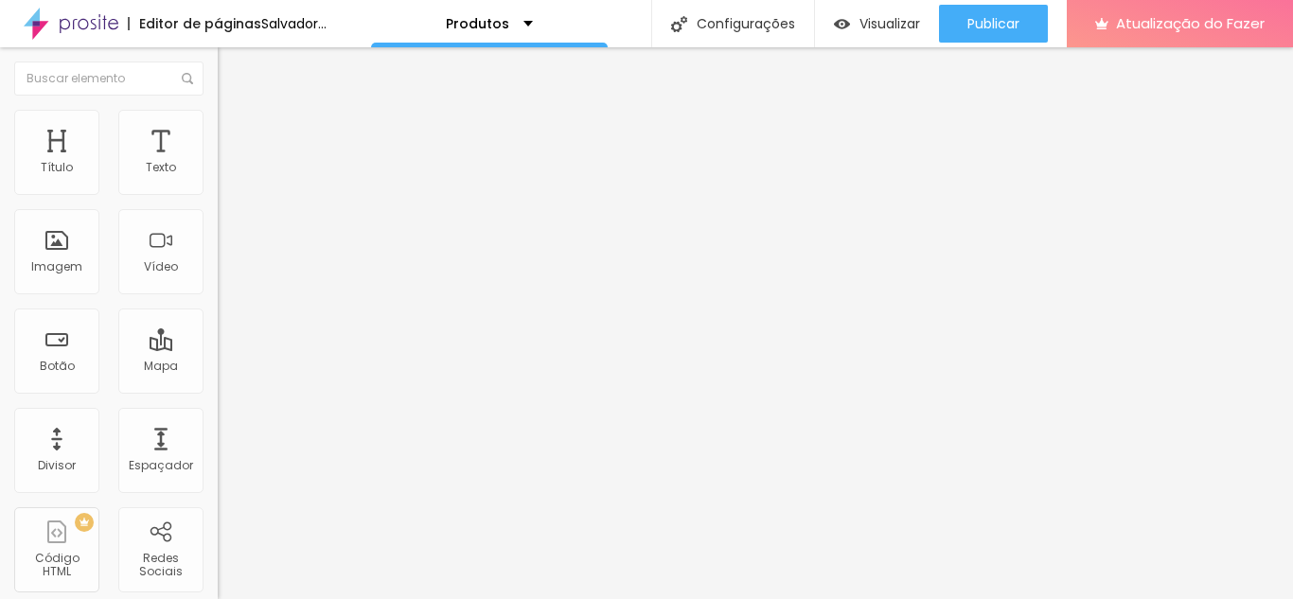
click at [229, 163] on font "Trocar imagem" at bounding box center [275, 155] width 92 height 16
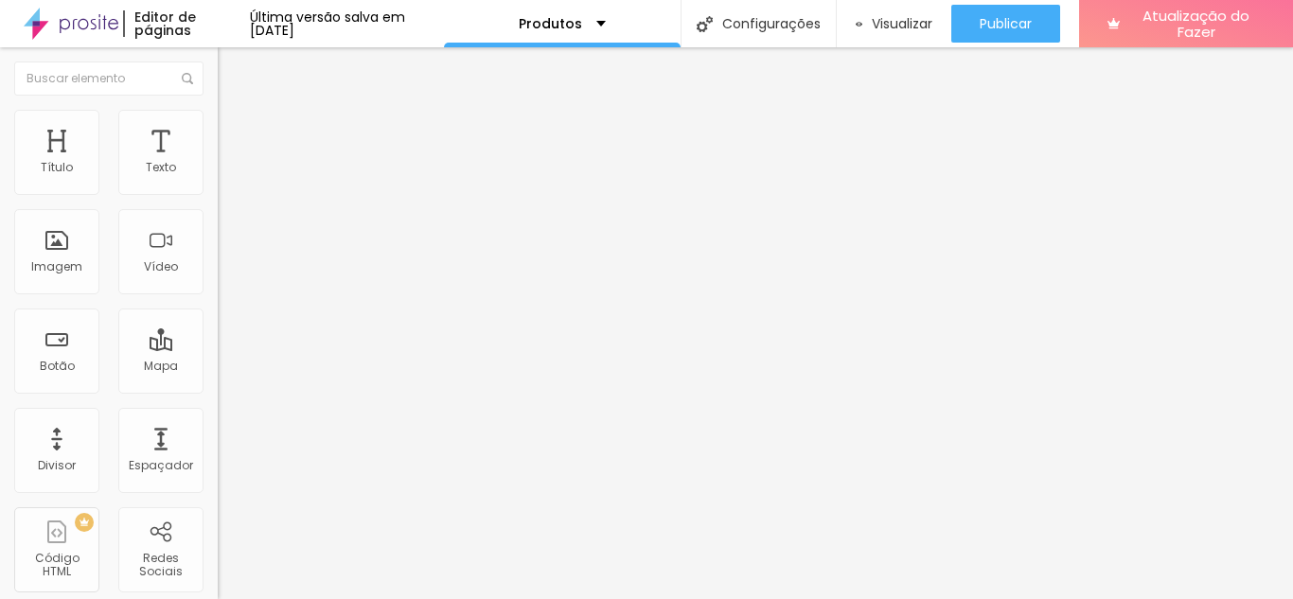
click at [225, 176] on icon "button" at bounding box center [230, 170] width 11 height 11
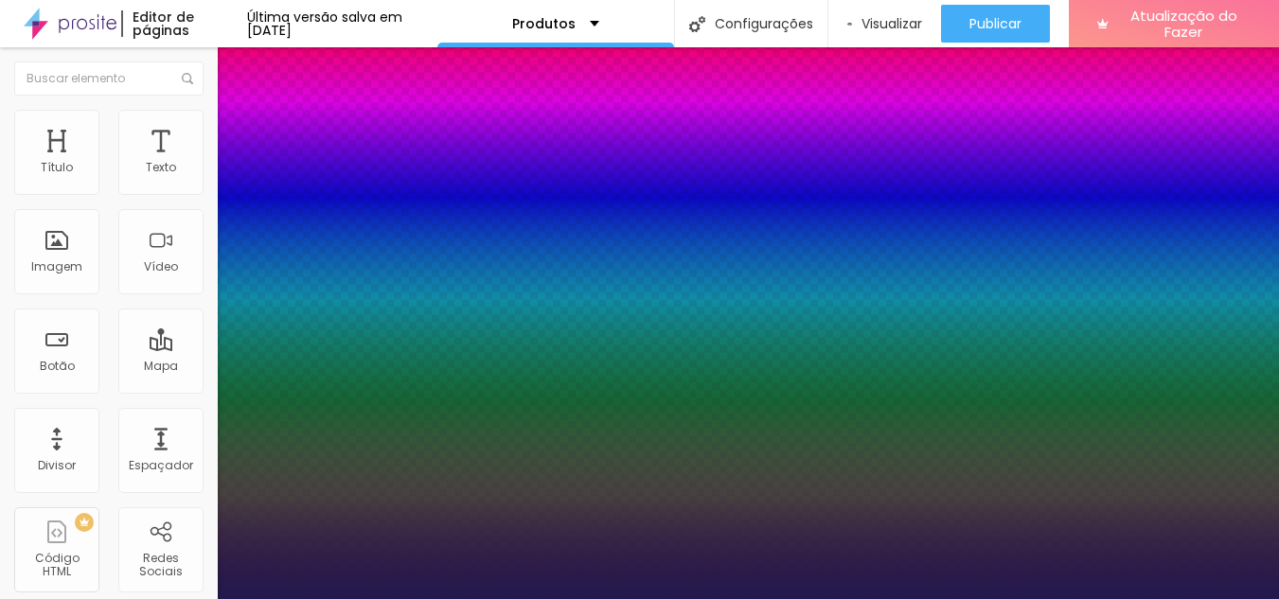
type input "1"
drag, startPoint x: 428, startPoint y: 494, endPoint x: 412, endPoint y: 496, distance: 16.2
drag, startPoint x: 432, startPoint y: 496, endPoint x: 395, endPoint y: 486, distance: 38.1
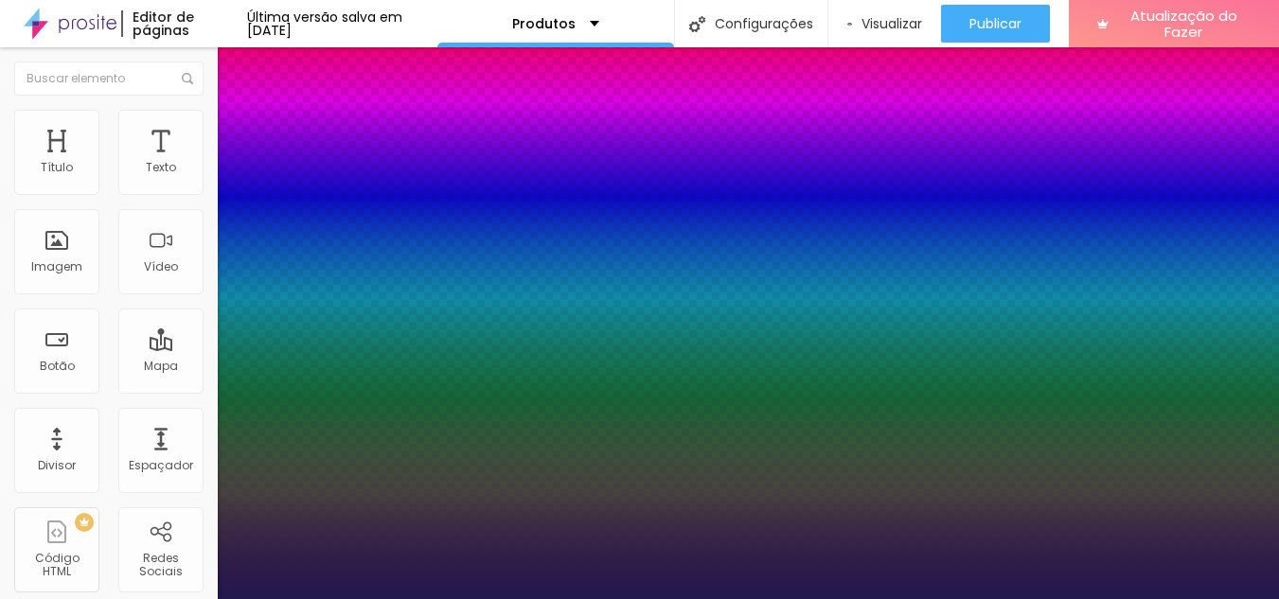
type input "#FF"
type input "1"
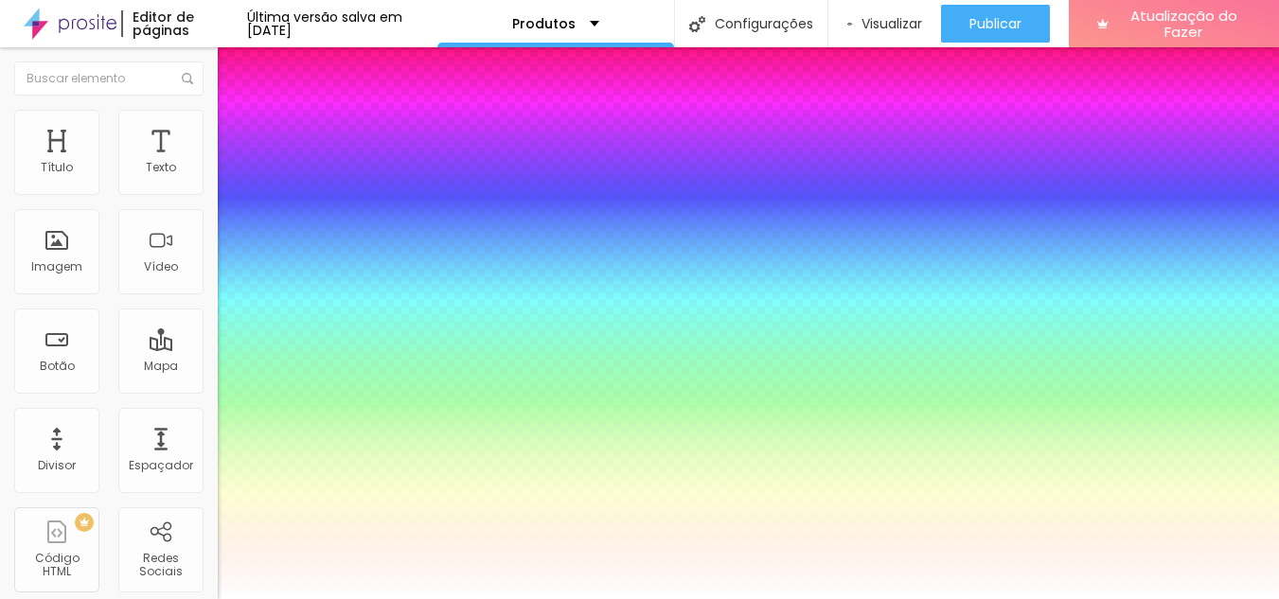
type input "#FFFFF"
type input "1"
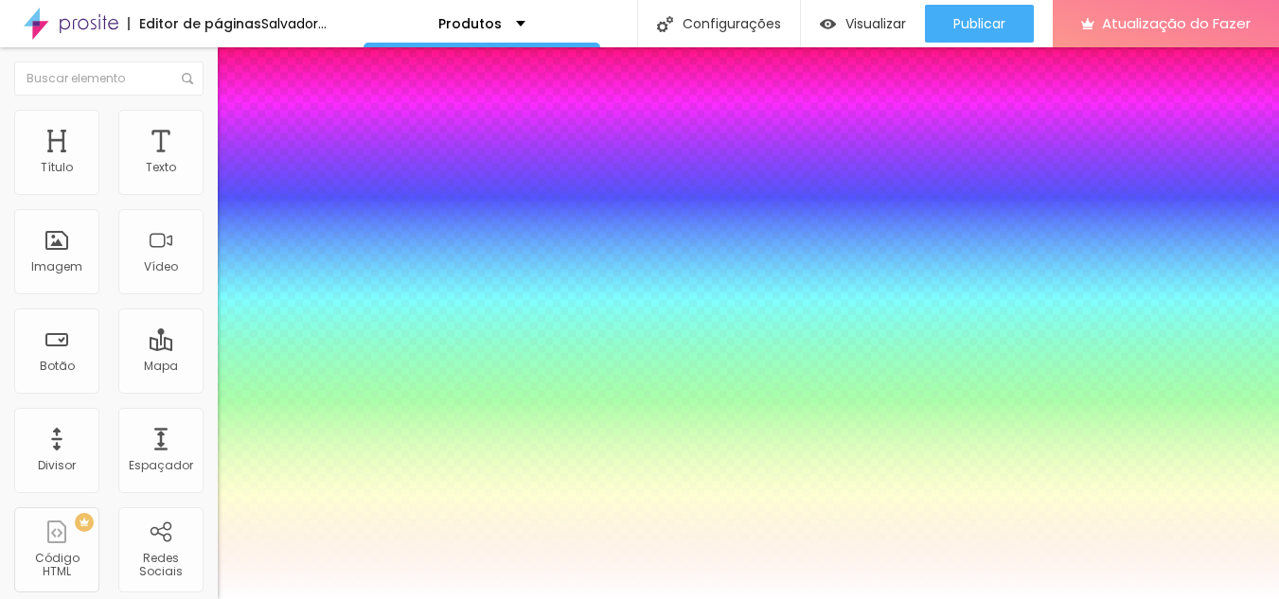
click at [132, 598] on div at bounding box center [639, 599] width 1279 height 0
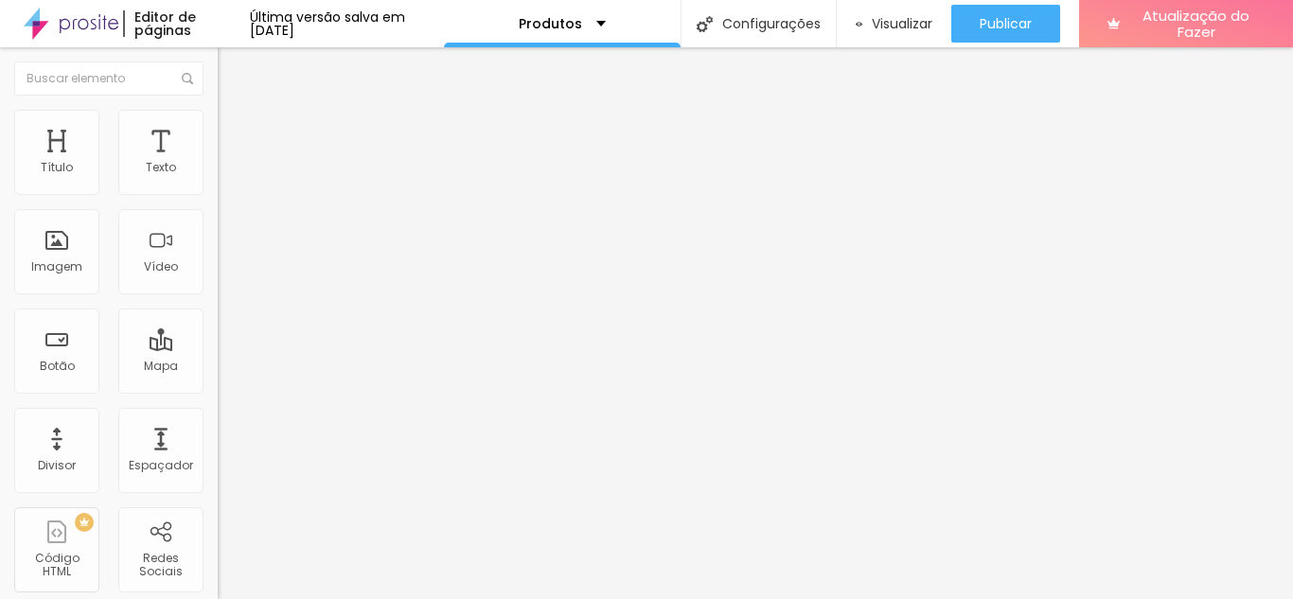
click at [218, 142] on font "Tipografia" at bounding box center [248, 134] width 61 height 16
click at [218, 162] on button "Voltar ao padrão" at bounding box center [282, 151] width 129 height 22
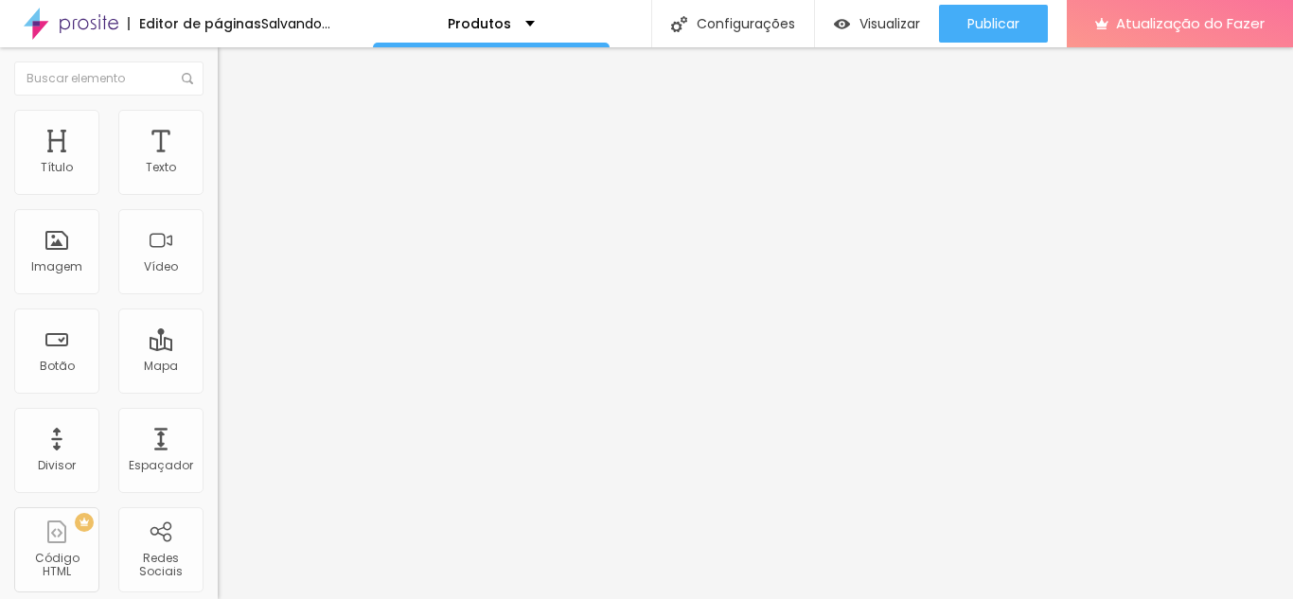
click at [218, 162] on button "Voltar ao padrão" at bounding box center [282, 151] width 129 height 22
click at [218, 182] on button "button" at bounding box center [231, 172] width 27 height 20
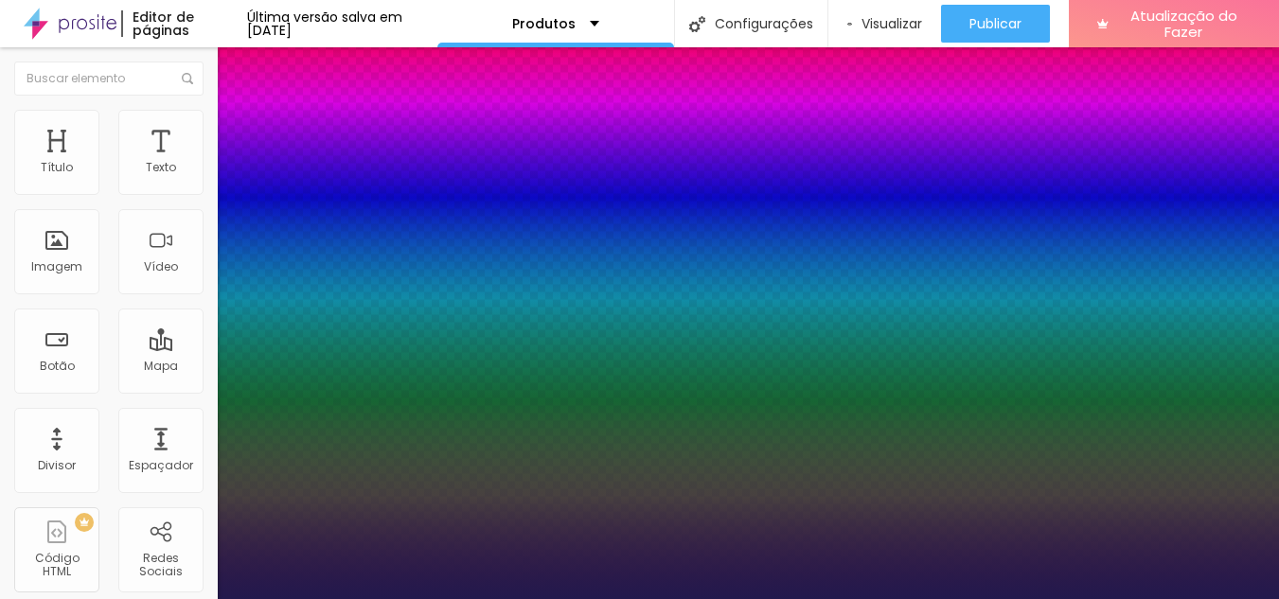
type input "1"
drag, startPoint x: 401, startPoint y: 492, endPoint x: 380, endPoint y: 489, distance: 22.0
type input "#FF"
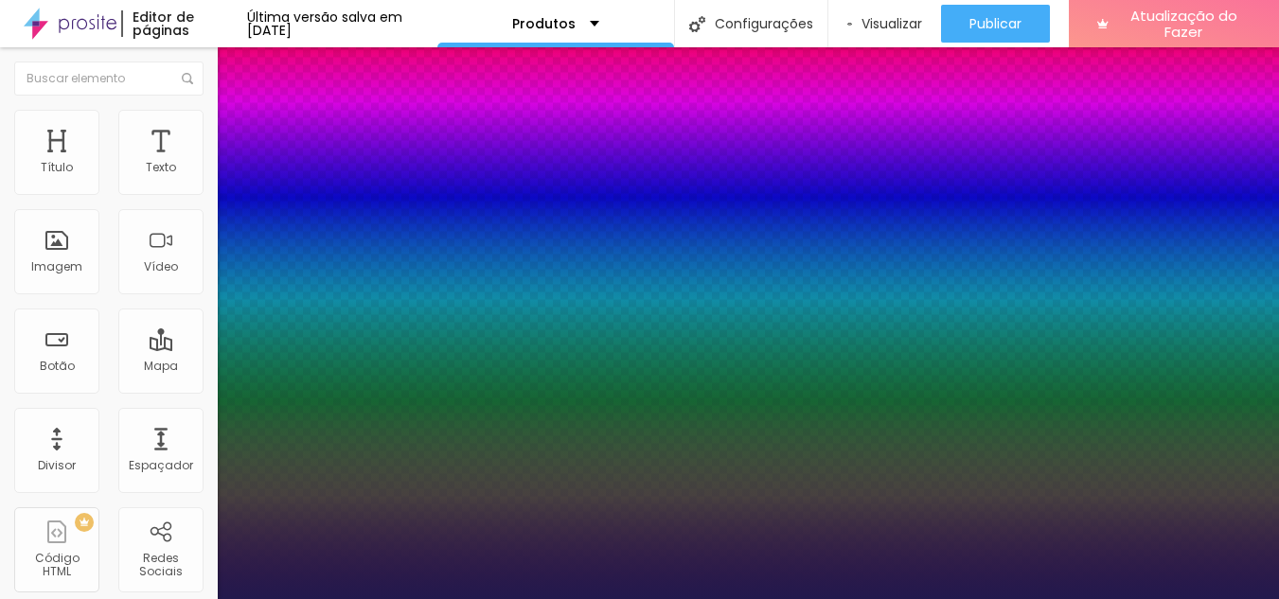
type input "1"
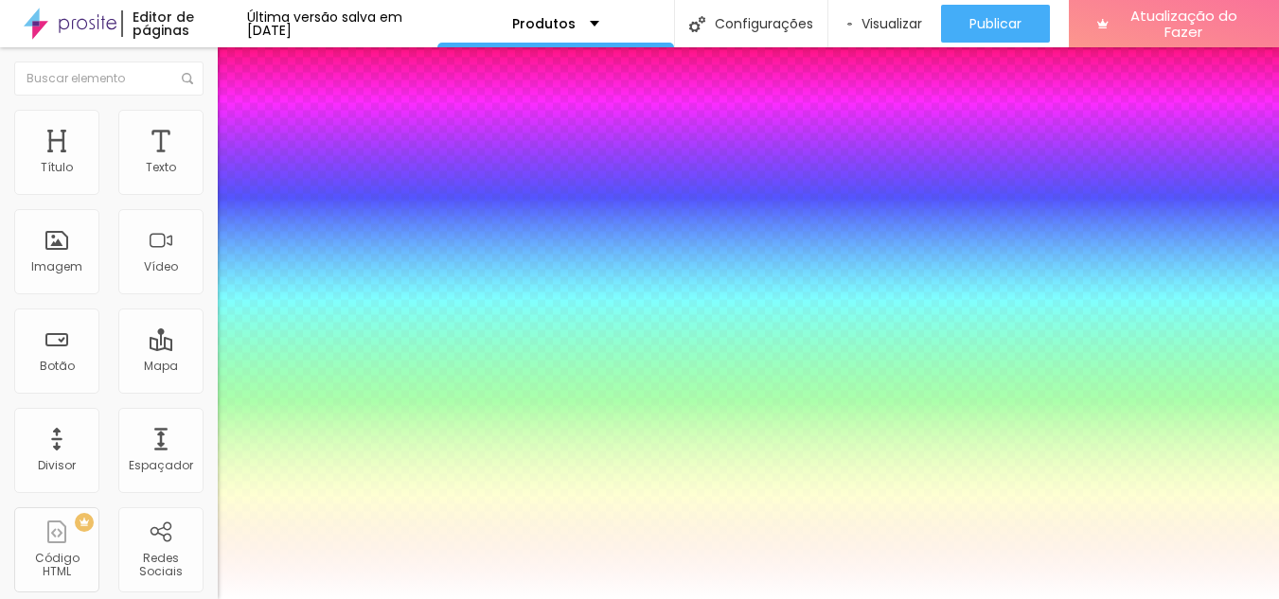
type input "#FFFF"
click at [932, 598] on div at bounding box center [639, 599] width 1279 height 0
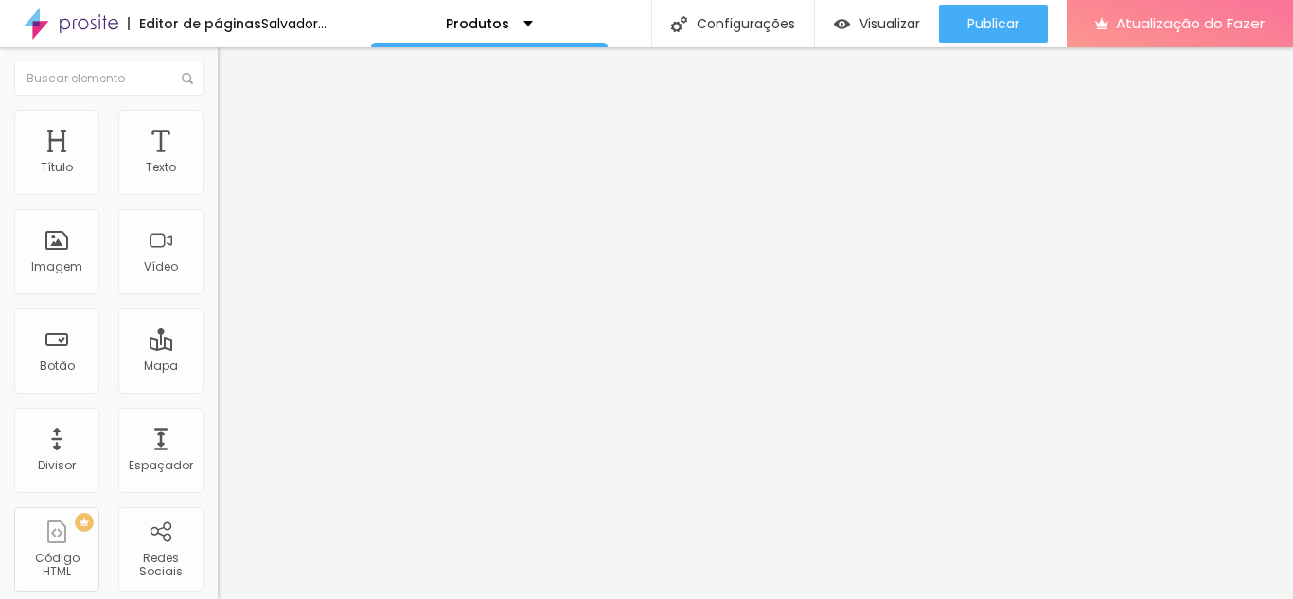
click at [218, 163] on span "Trocar imagem" at bounding box center [269, 155] width 103 height 16
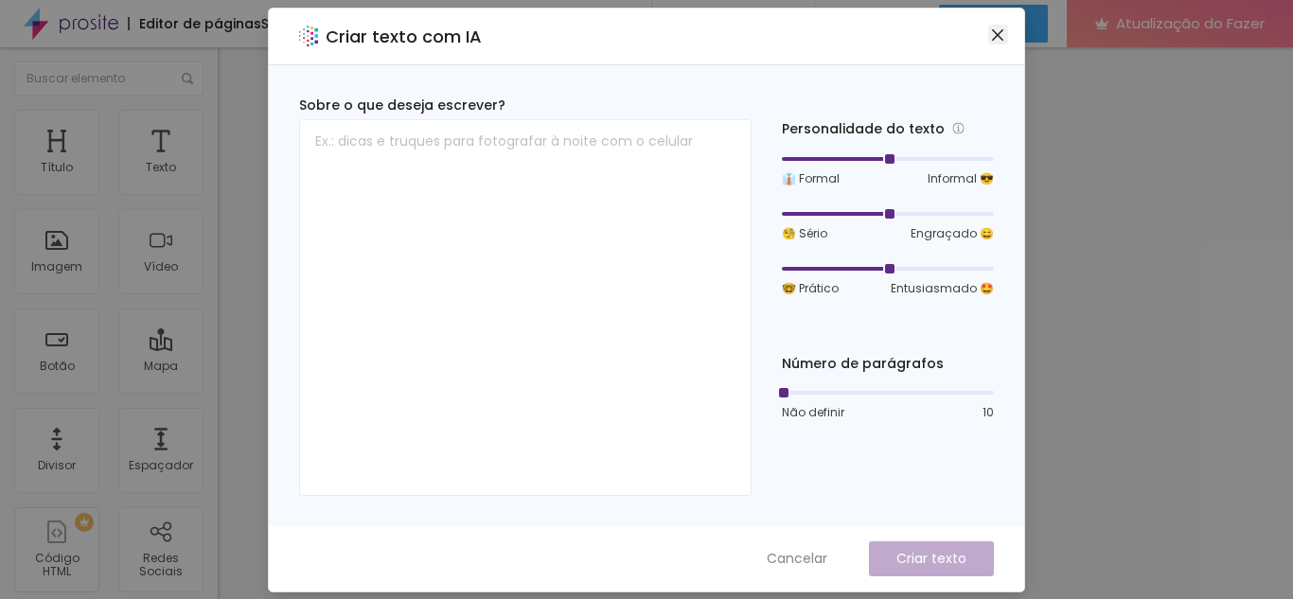
click at [998, 32] on icon "fechar" at bounding box center [997, 34] width 15 height 15
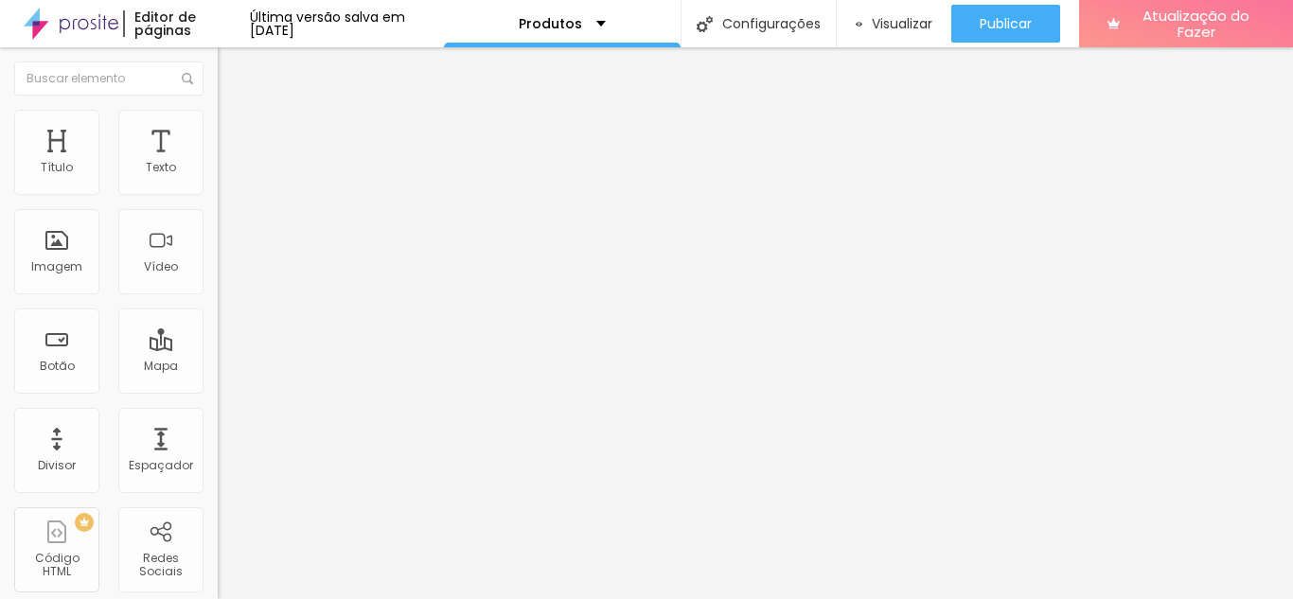
click at [229, 163] on font "Trocar imagem" at bounding box center [275, 155] width 92 height 16
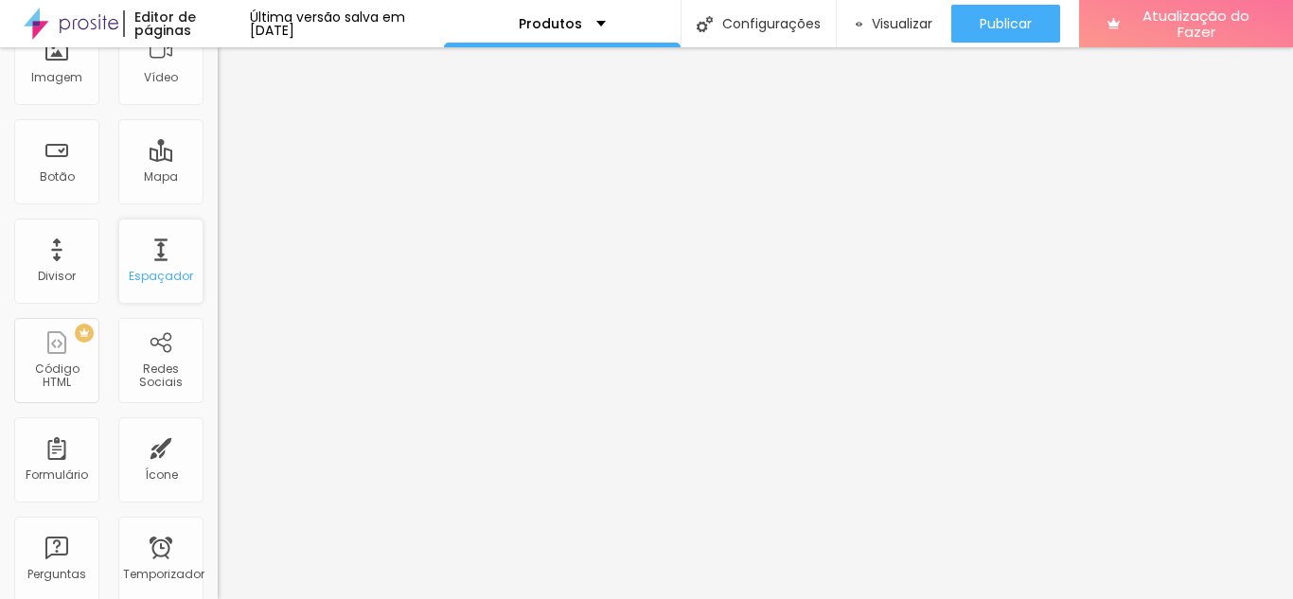
scroll to position [95, 0]
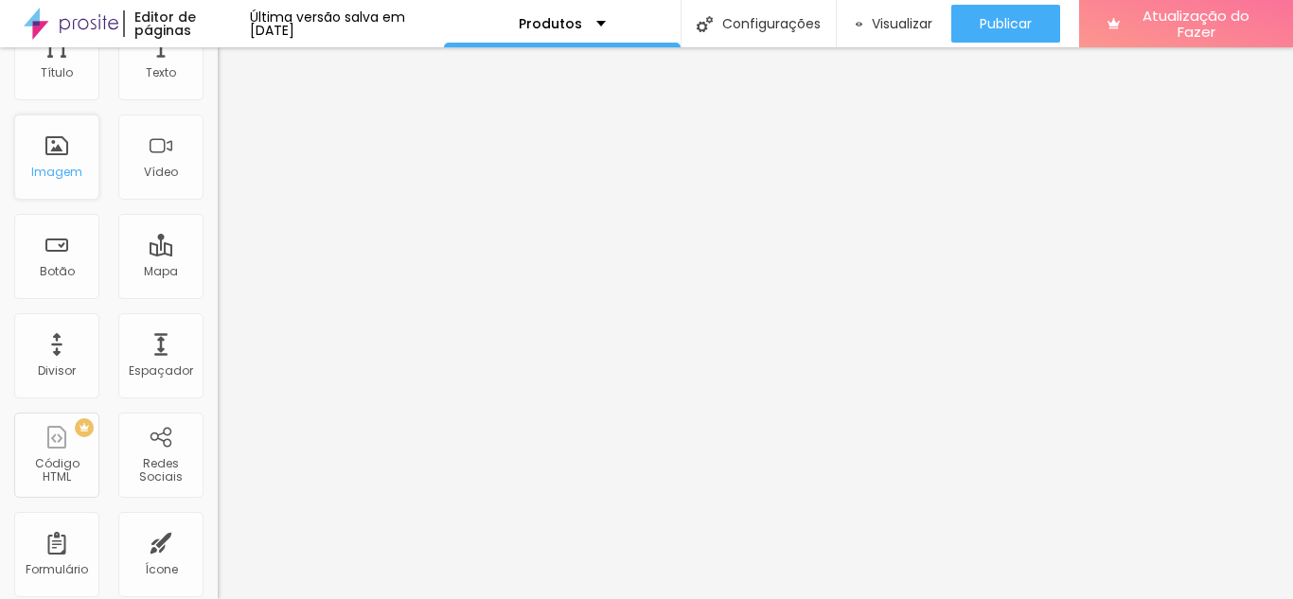
click at [39, 149] on div "Imagem" at bounding box center [56, 157] width 85 height 85
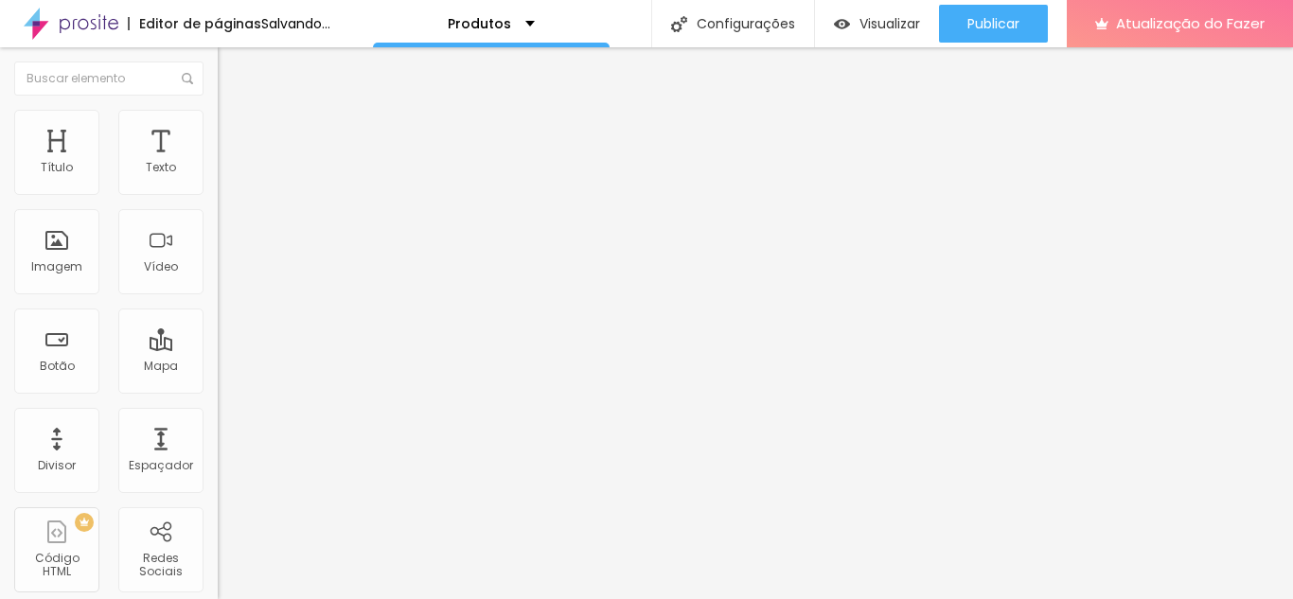
click at [218, 163] on span "Trocar imagem" at bounding box center [269, 155] width 103 height 16
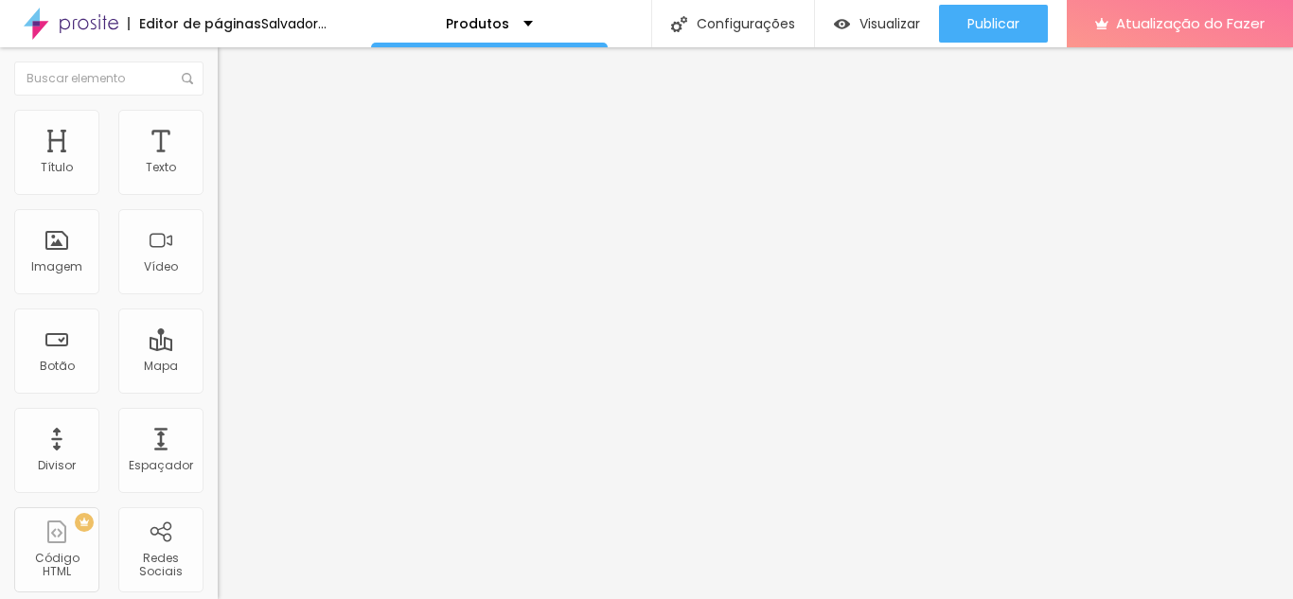
click at [218, 125] on li "Avançado" at bounding box center [327, 119] width 218 height 19
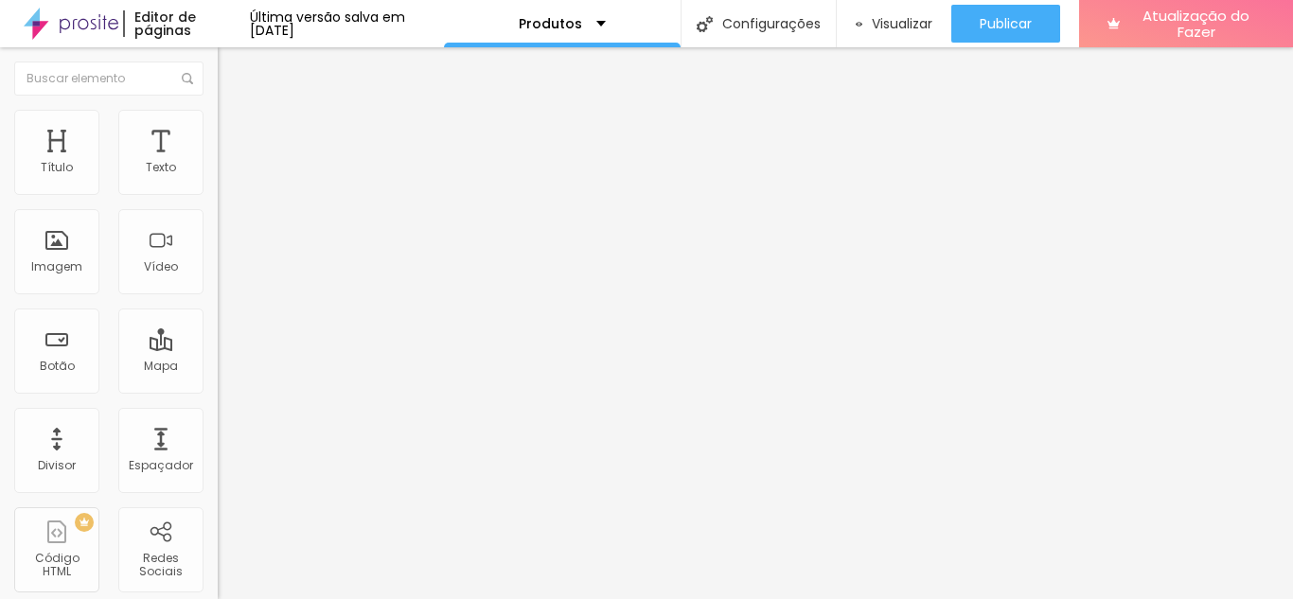
click at [218, 110] on li "Estilo" at bounding box center [327, 100] width 218 height 19
type input "1"
type input "1.3"
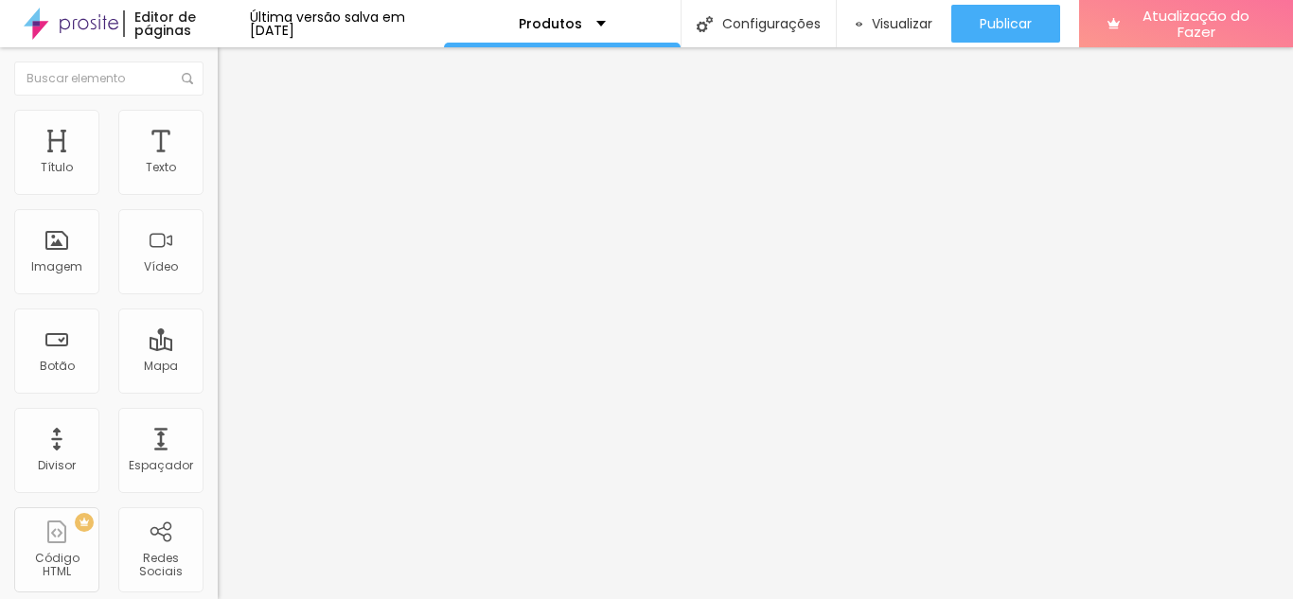
click at [218, 161] on div "Trocar imagem" at bounding box center [327, 154] width 218 height 13
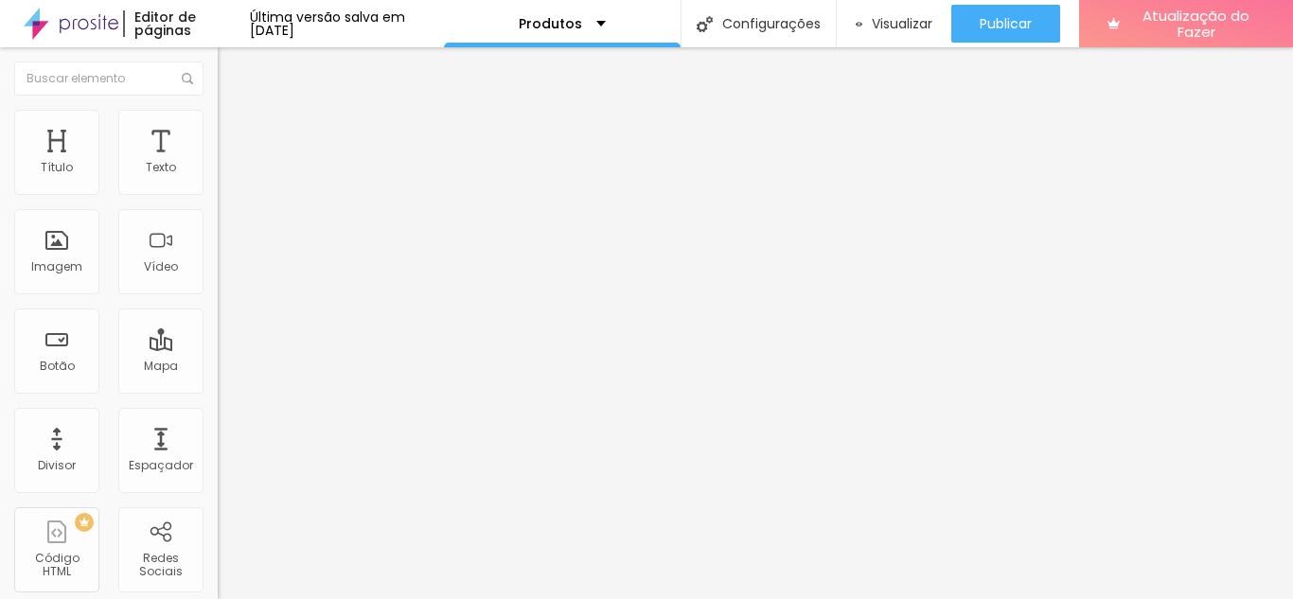
click at [218, 161] on div "Trocar imagem" at bounding box center [327, 154] width 218 height 13
click at [218, 110] on img at bounding box center [226, 118] width 17 height 17
type input "8"
type input "36"
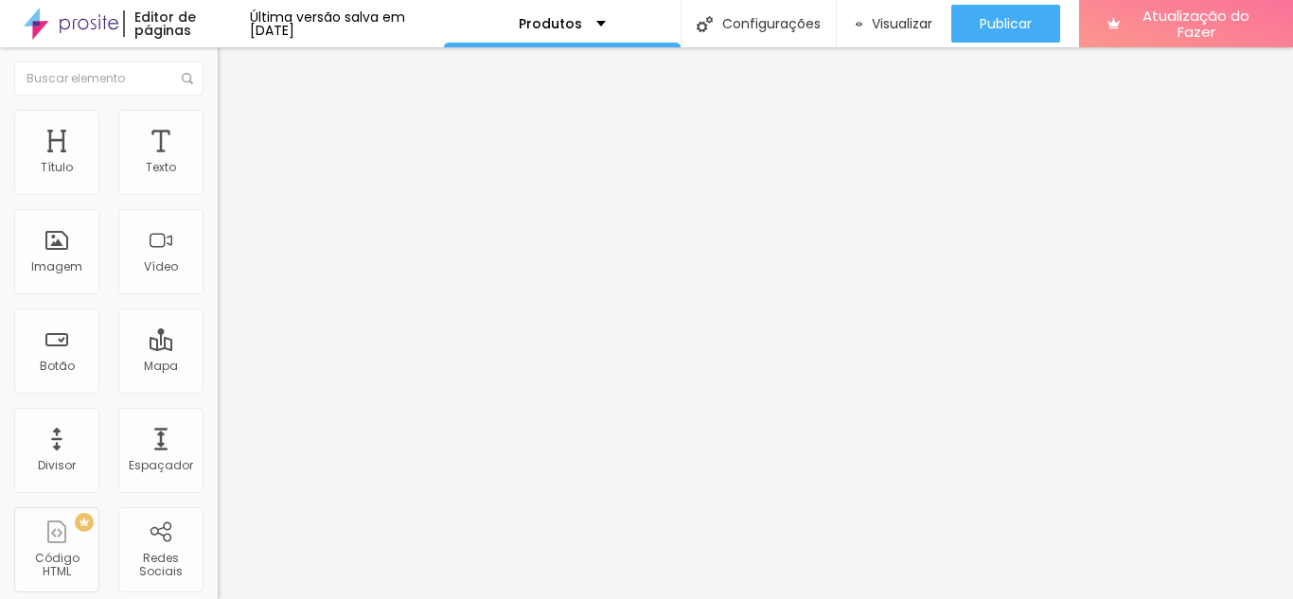
type input "36"
type input "8"
type input "0"
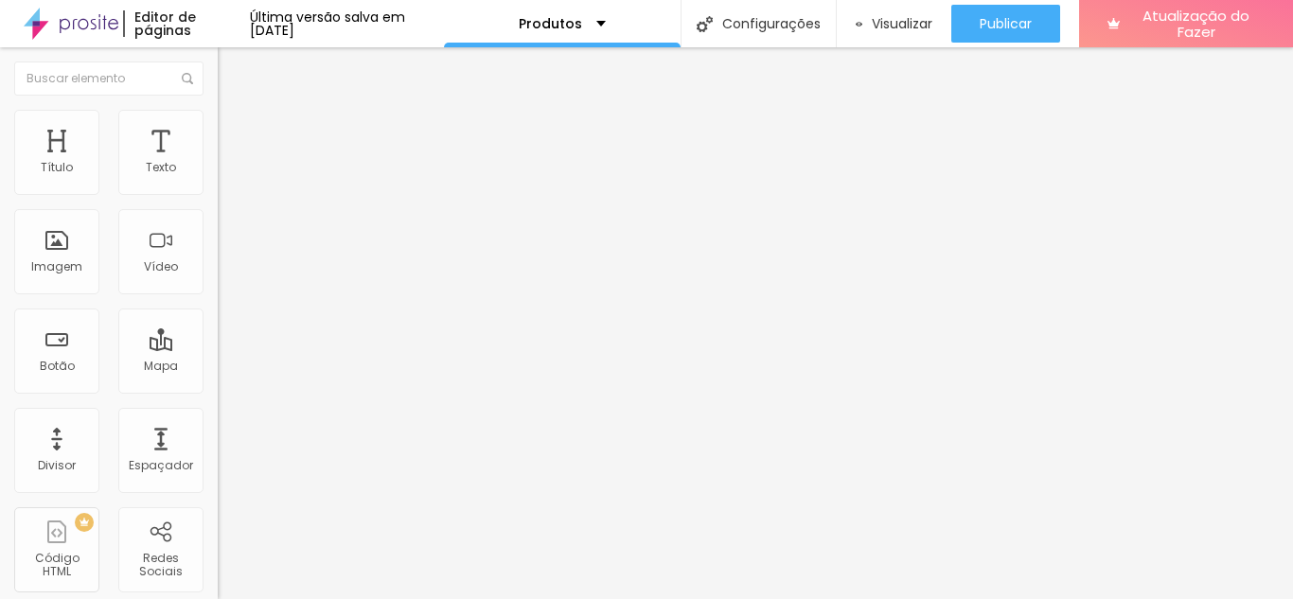
type input "30"
click at [218, 416] on input "range" at bounding box center [279, 423] width 122 height 15
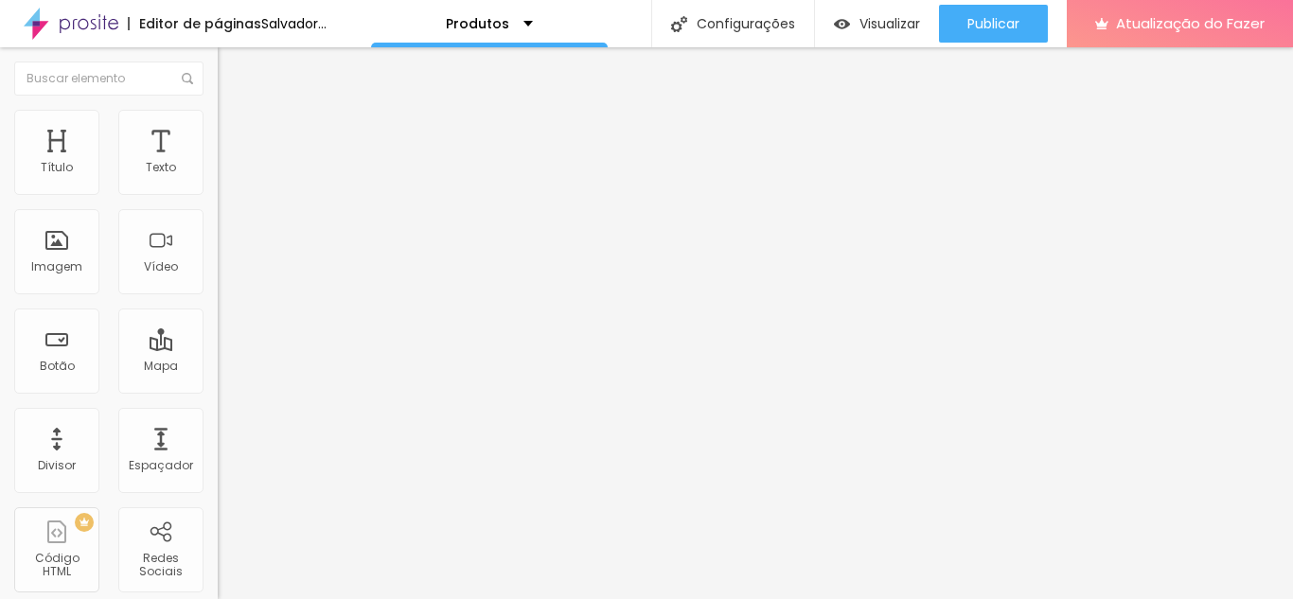
click at [218, 364] on div "Editar nulo Conteúdo Estilo Avançado Tamanho 100 px % 30 Borda arredondada Somb…" at bounding box center [327, 323] width 218 height 552
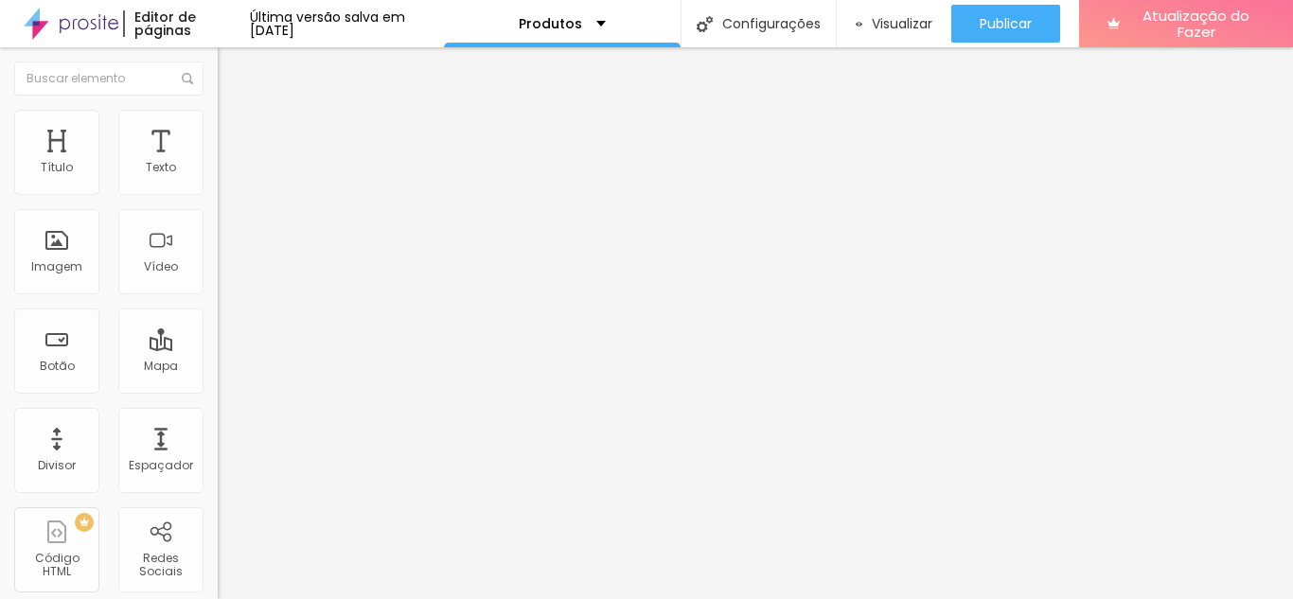
click at [235, 128] on font "Estilo" at bounding box center [249, 123] width 29 height 16
type input "0"
drag, startPoint x: 64, startPoint y: 238, endPoint x: 15, endPoint y: 242, distance: 49.4
type input "0"
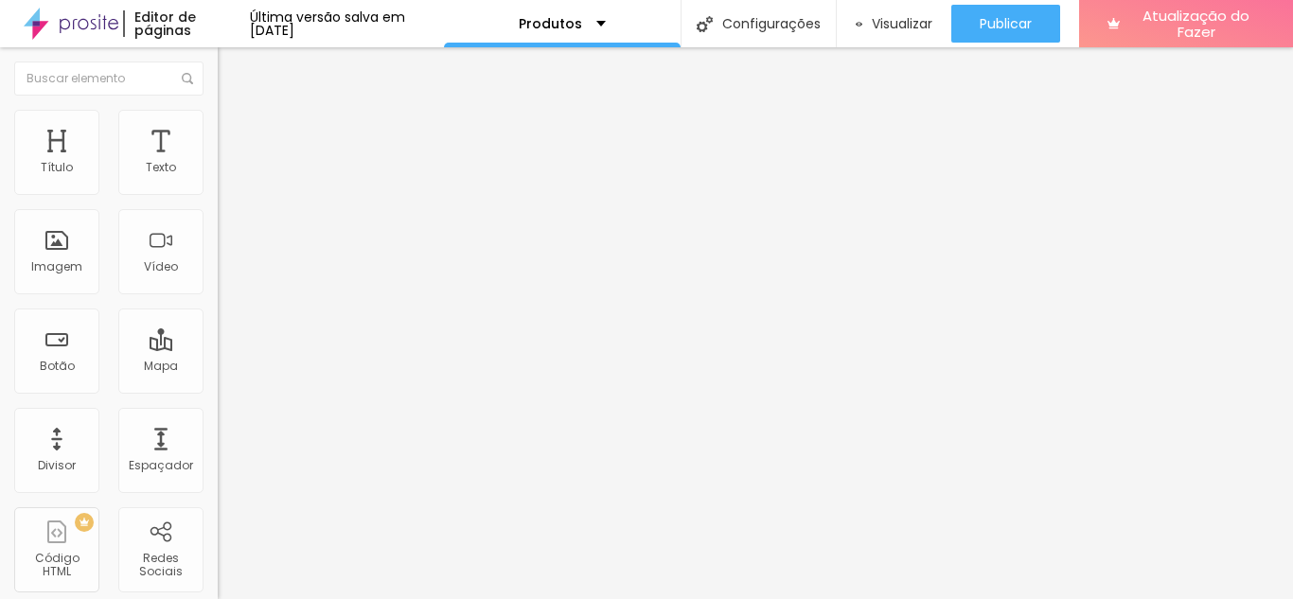
click at [218, 416] on input "range" at bounding box center [279, 423] width 122 height 15
click at [218, 472] on font "DESATIVADO" at bounding box center [252, 480] width 69 height 16
click at [218, 161] on div "Trocar imagem" at bounding box center [327, 154] width 218 height 13
click at [229, 163] on font "Trocar imagem" at bounding box center [275, 155] width 92 height 16
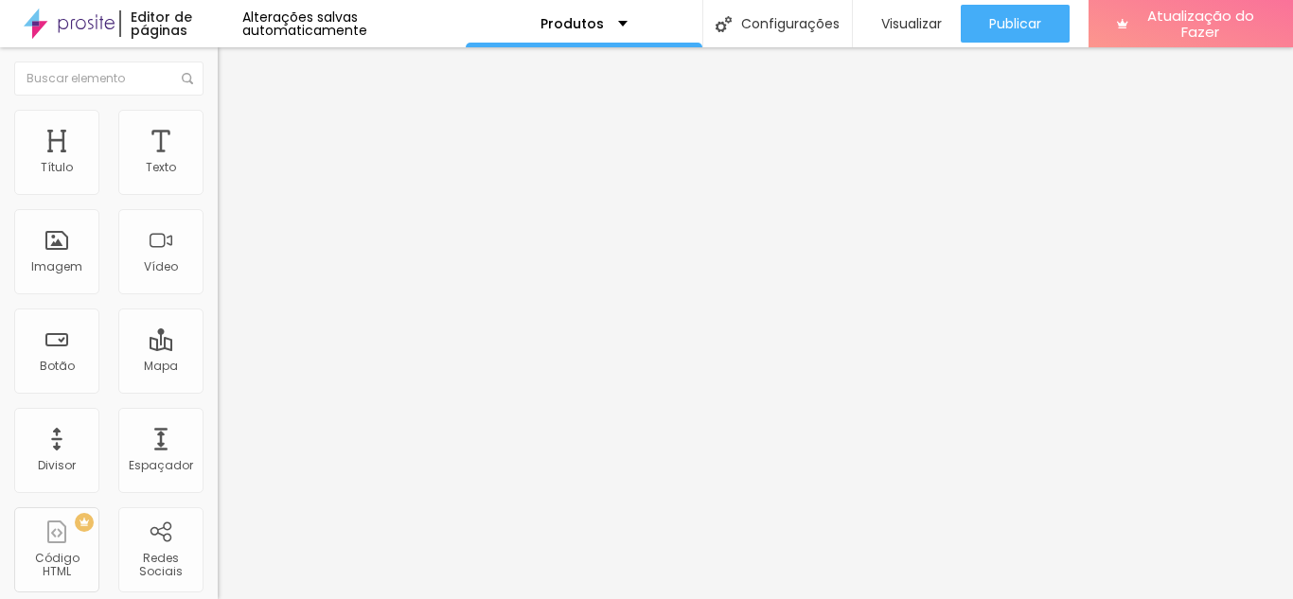
click at [229, 163] on font "Trocar imagem" at bounding box center [275, 155] width 92 height 16
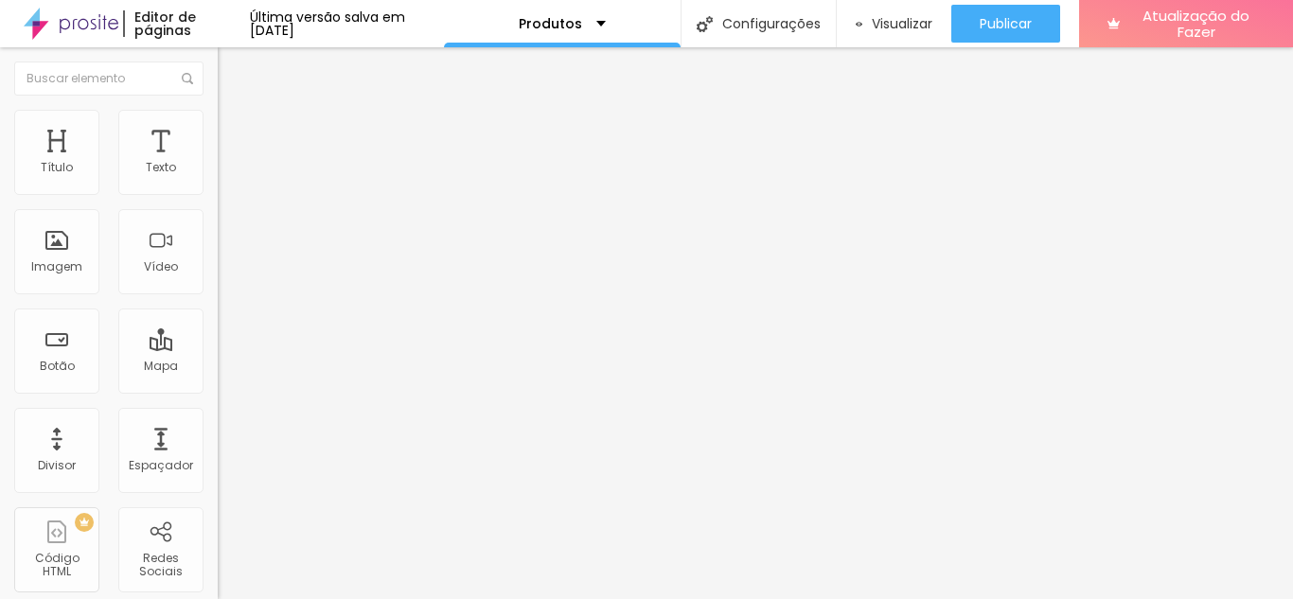
click at [229, 163] on font "Trocar imagem" at bounding box center [275, 155] width 92 height 16
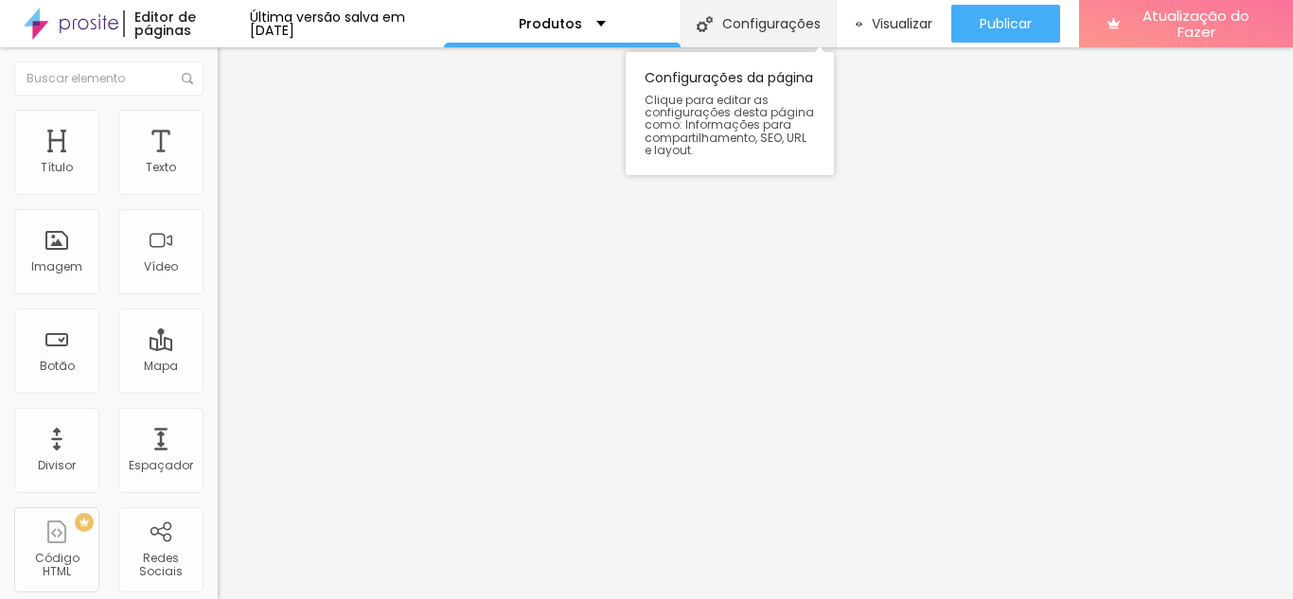
click at [734, 7] on div "Configurações" at bounding box center [758, 23] width 155 height 47
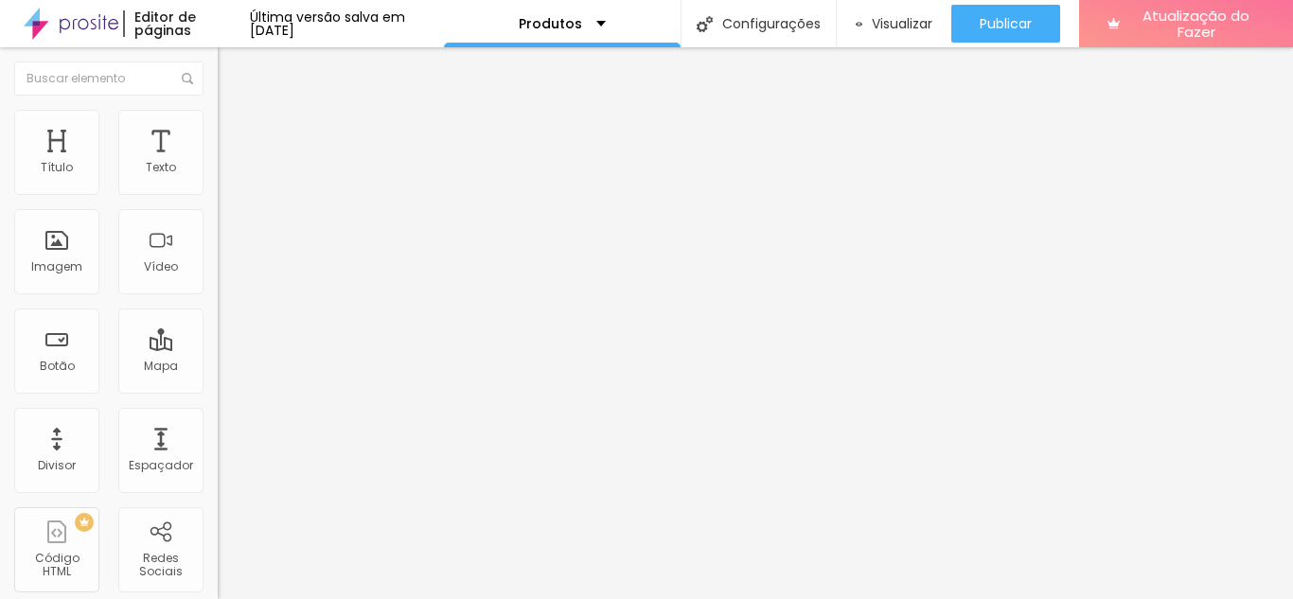
click at [229, 163] on font "Trocar imagem" at bounding box center [275, 155] width 92 height 16
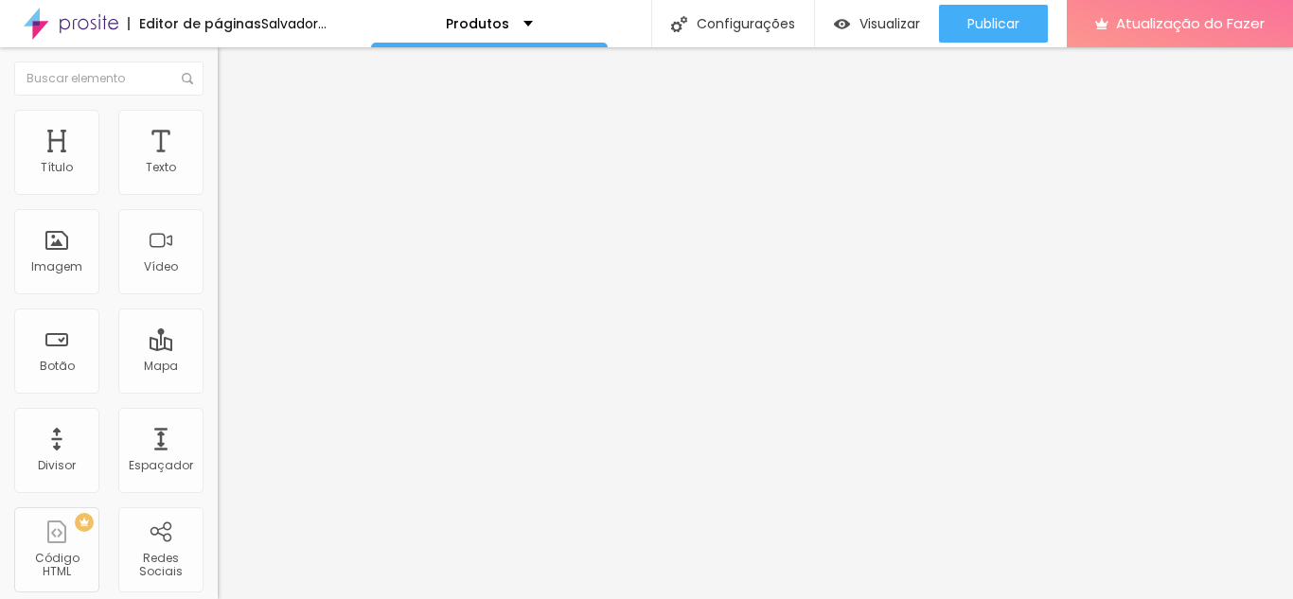
click at [218, 161] on div "Trocar imagem" at bounding box center [327, 154] width 218 height 13
click at [229, 163] on font "Trocar imagem" at bounding box center [275, 155] width 92 height 16
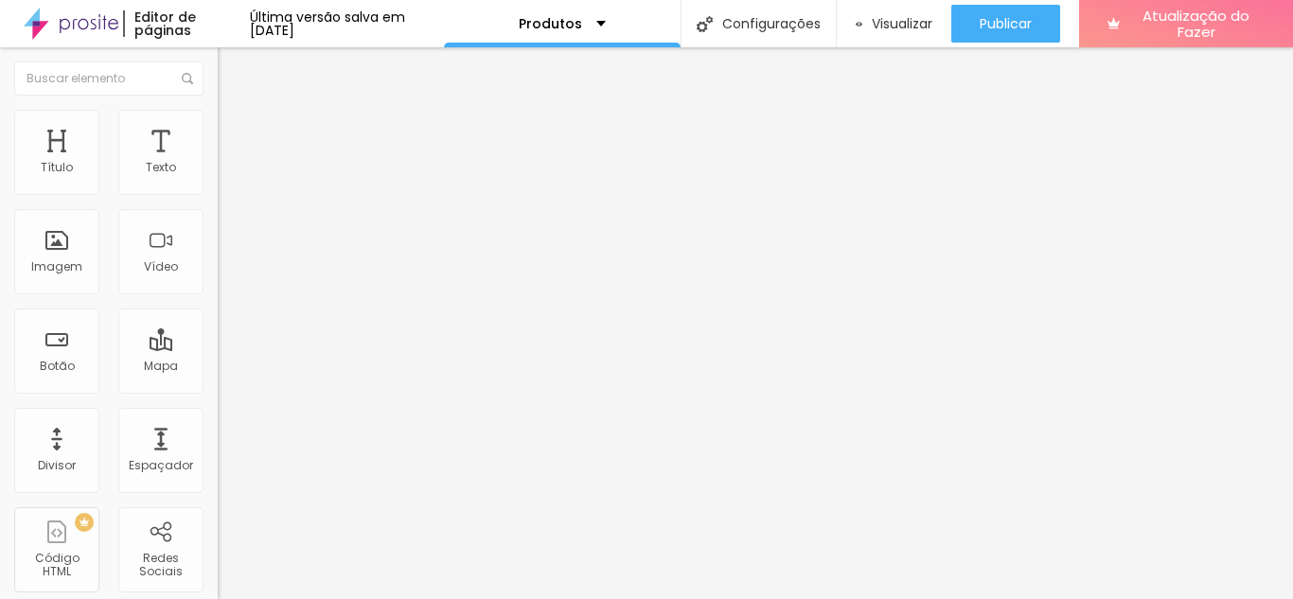
click at [229, 163] on font "Trocar imagem" at bounding box center [275, 155] width 92 height 16
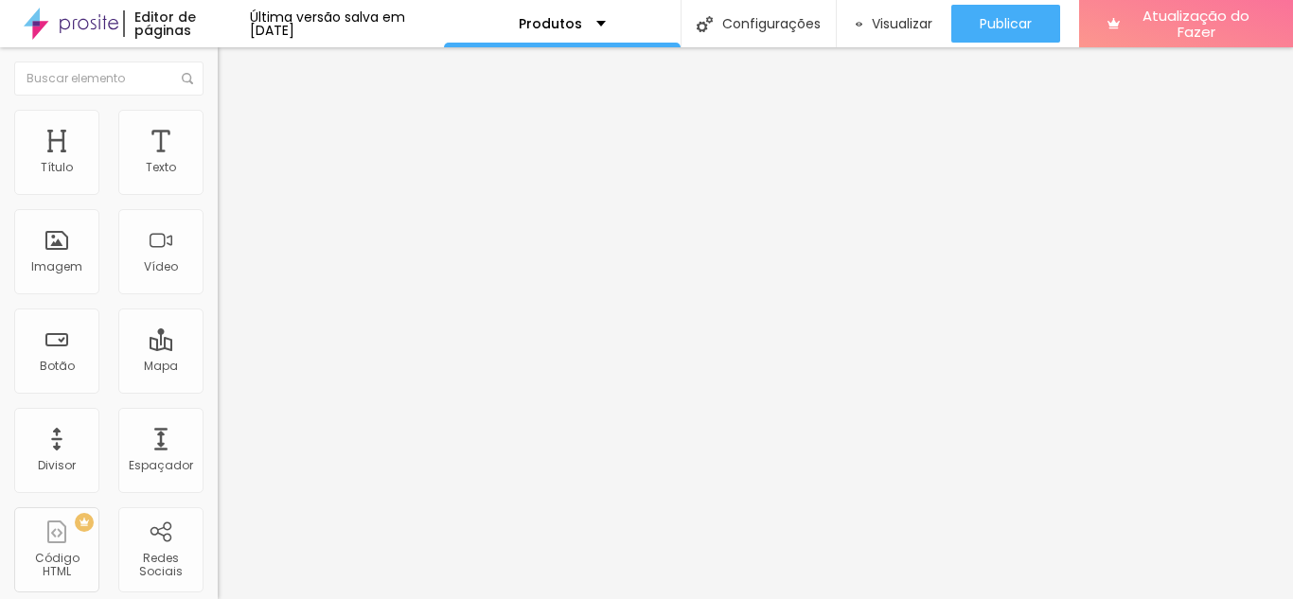
click at [229, 163] on font "Trocar imagem" at bounding box center [275, 155] width 92 height 16
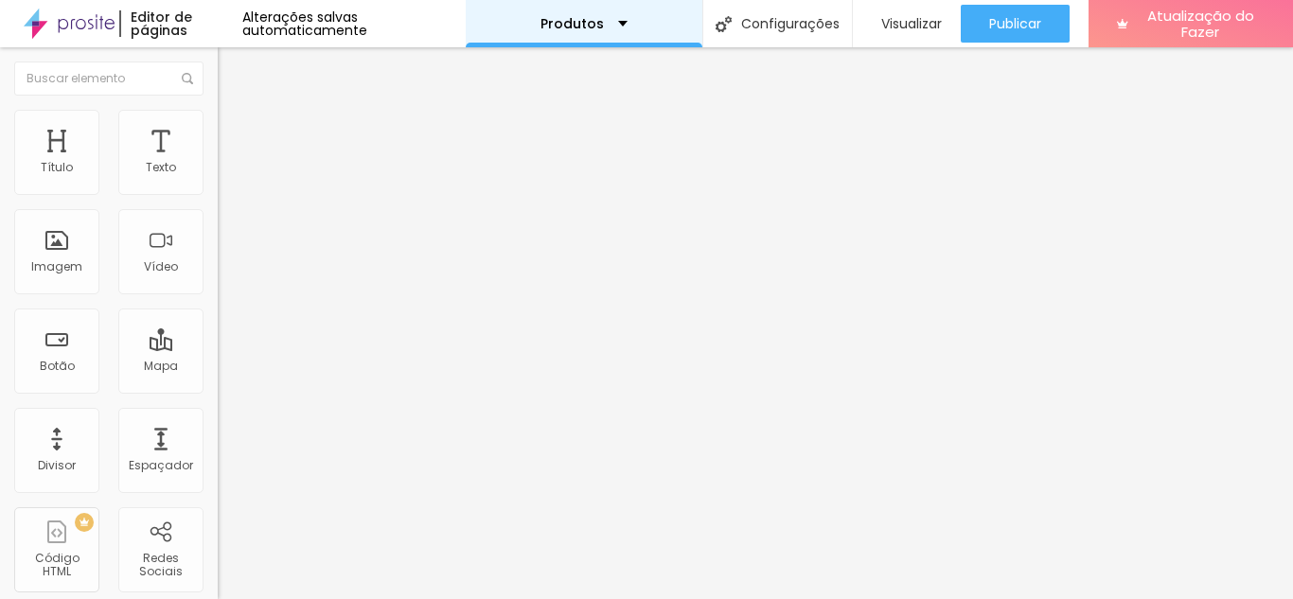
click at [601, 23] on div "Produtos" at bounding box center [583, 23] width 87 height 13
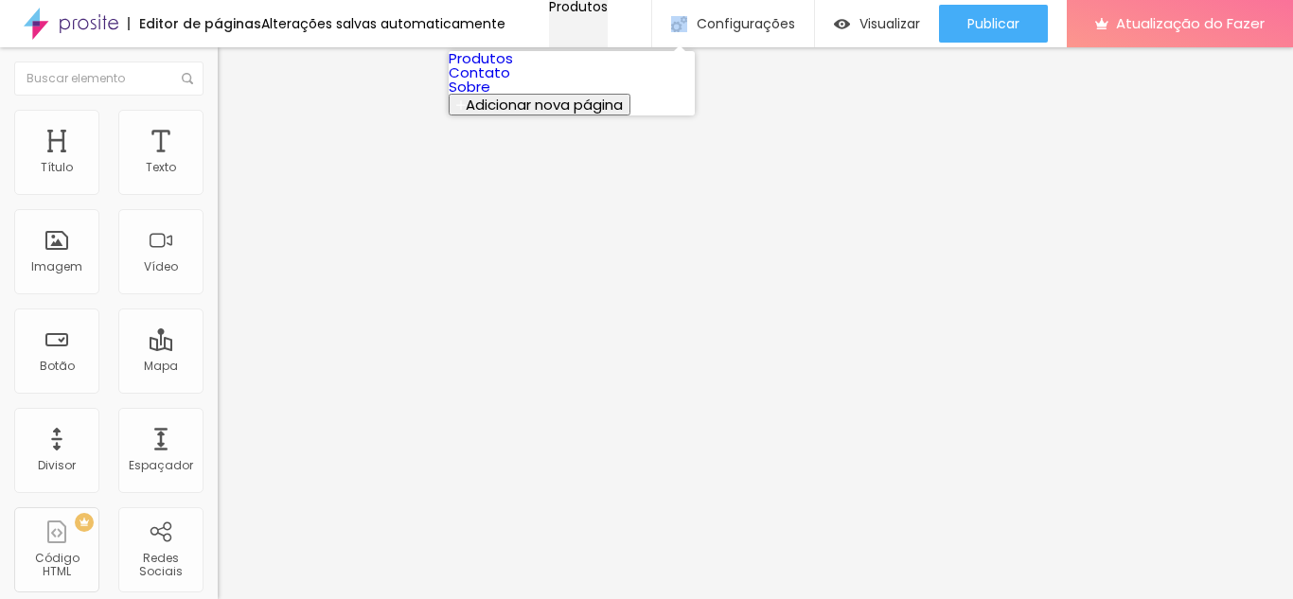
click at [601, 13] on div "Produtos" at bounding box center [578, 6] width 59 height 13
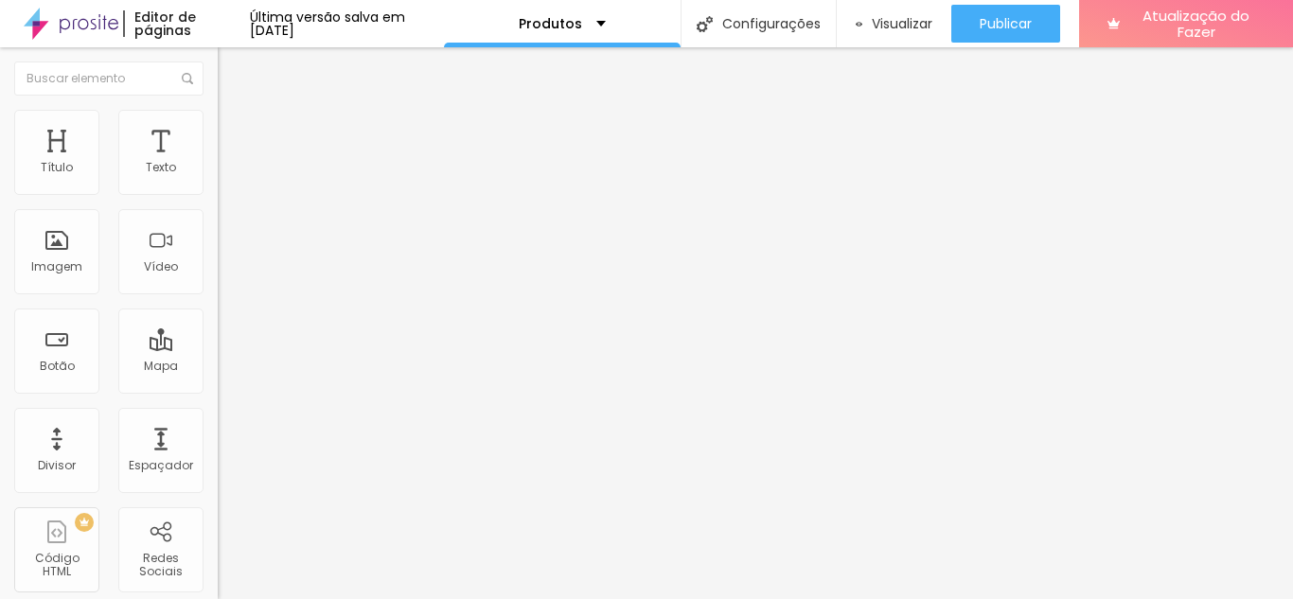
click at [229, 163] on font "Trocar imagem" at bounding box center [275, 155] width 92 height 16
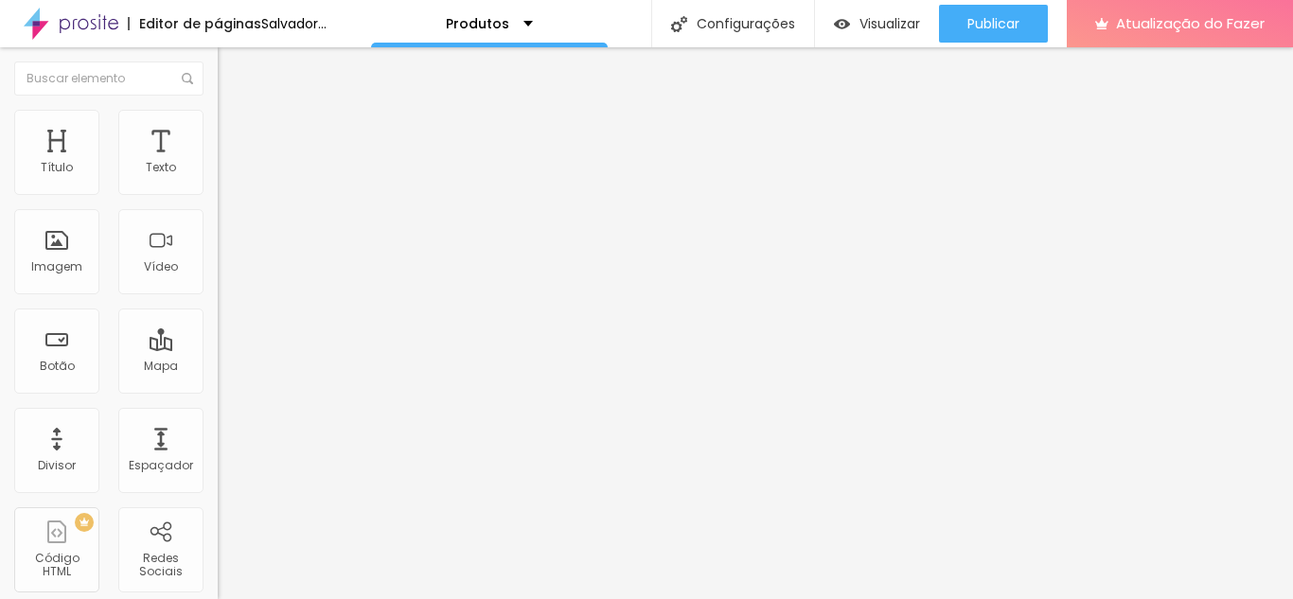
click at [229, 163] on font "Trocar imagem" at bounding box center [275, 155] width 92 height 16
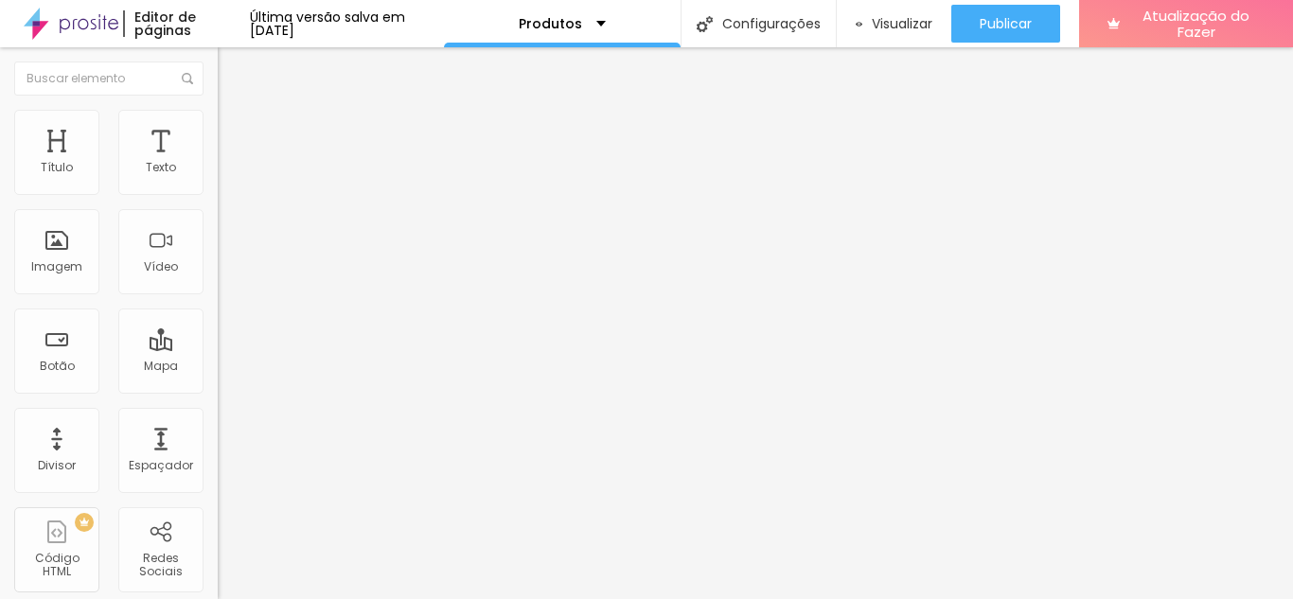
click at [229, 163] on font "Trocar imagem" at bounding box center [275, 155] width 92 height 16
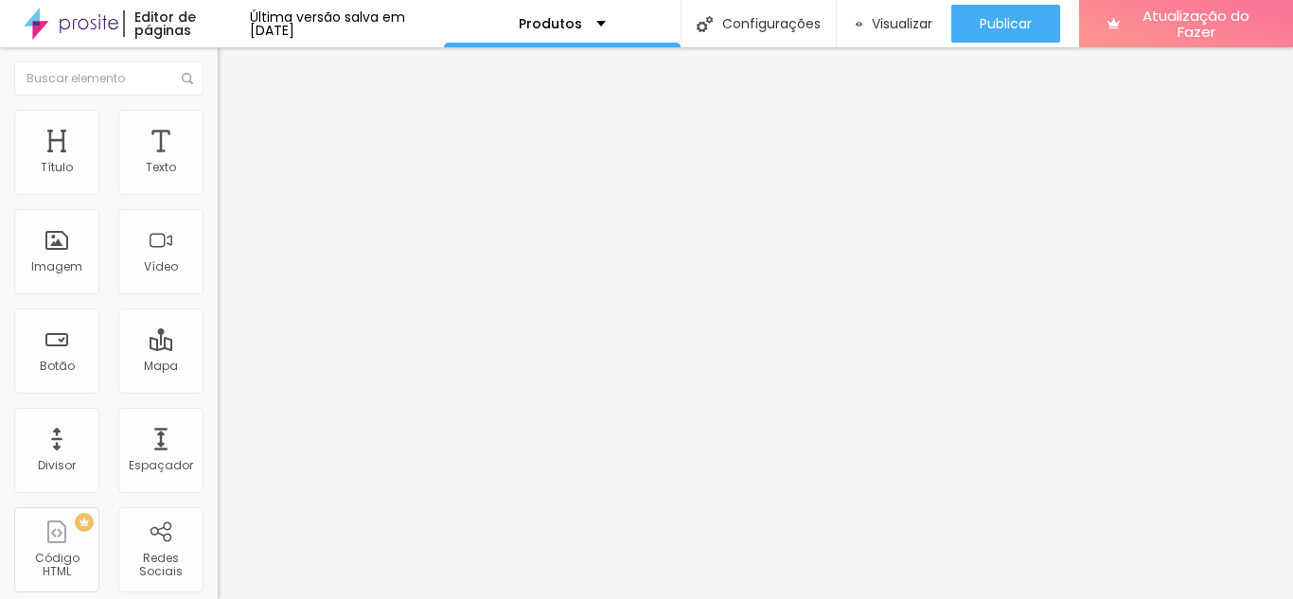
click at [218, 80] on button "Editar nulo" at bounding box center [327, 69] width 218 height 44
click at [218, 121] on ul "Conteúdo Estilo Avançado" at bounding box center [327, 119] width 218 height 57
click at [218, 121] on img at bounding box center [226, 118] width 17 height 17
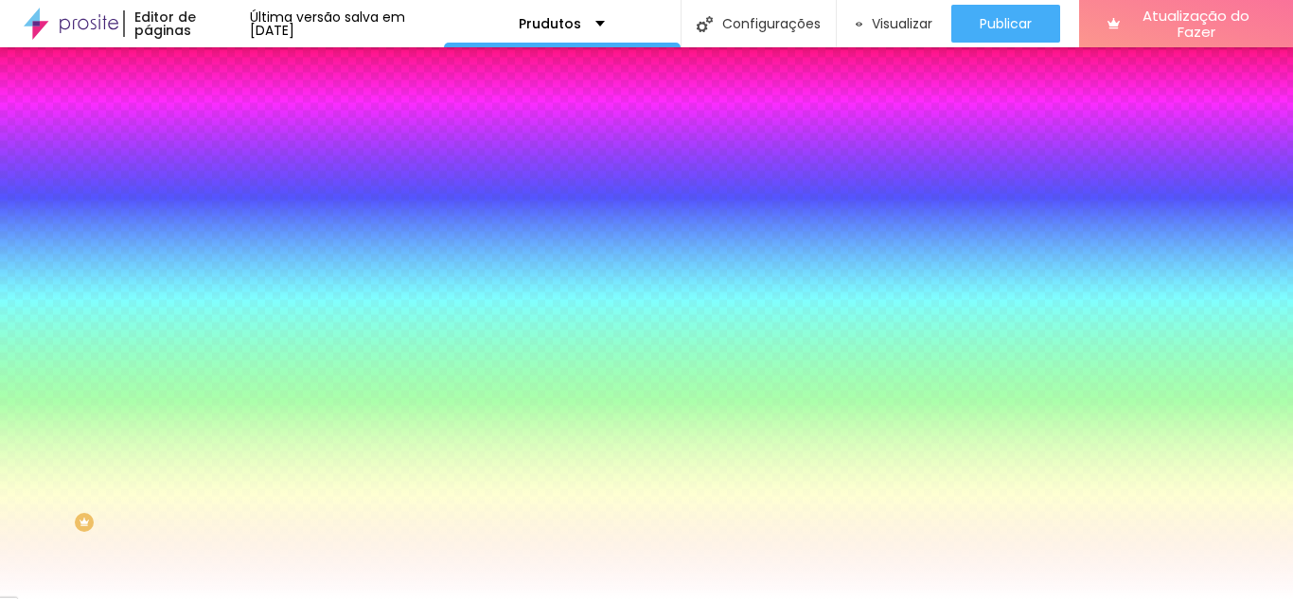
click at [218, 181] on div at bounding box center [327, 181] width 218 height 0
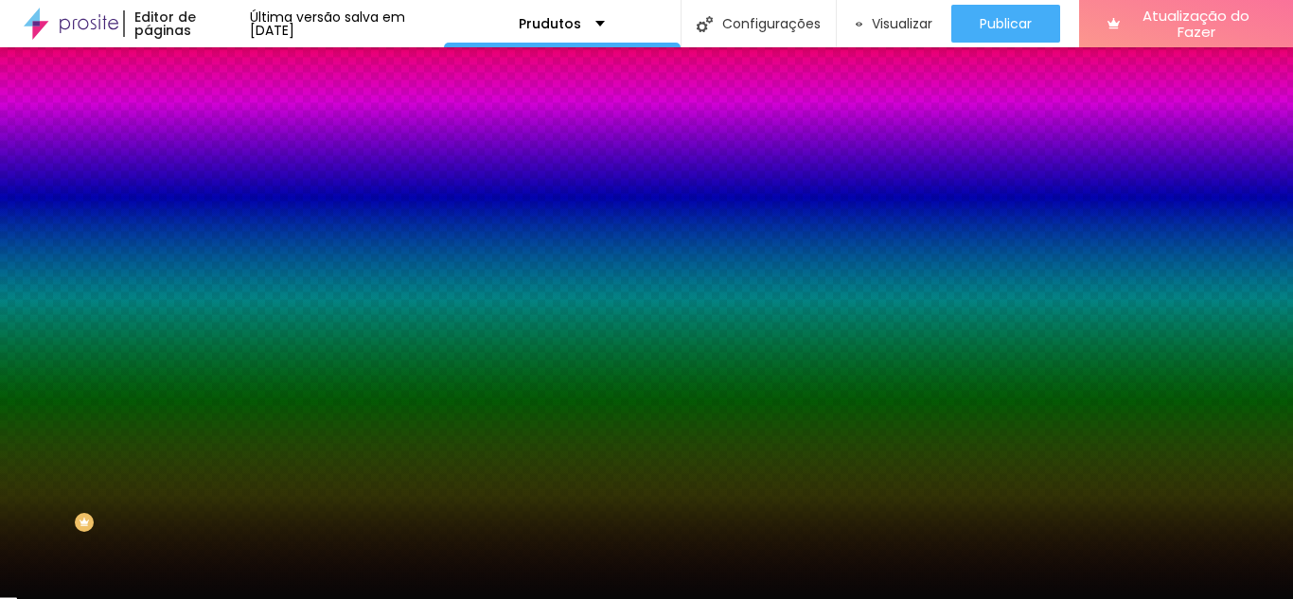
type input "#000000"
drag, startPoint x: 56, startPoint y: 347, endPoint x: 19, endPoint y: 367, distance: 41.9
click at [218, 367] on div "Editar nulo Conteúdo Estilo Avançado Cor de fundo Voltar ao padrão #000000 0 Bo…" at bounding box center [327, 323] width 218 height 552
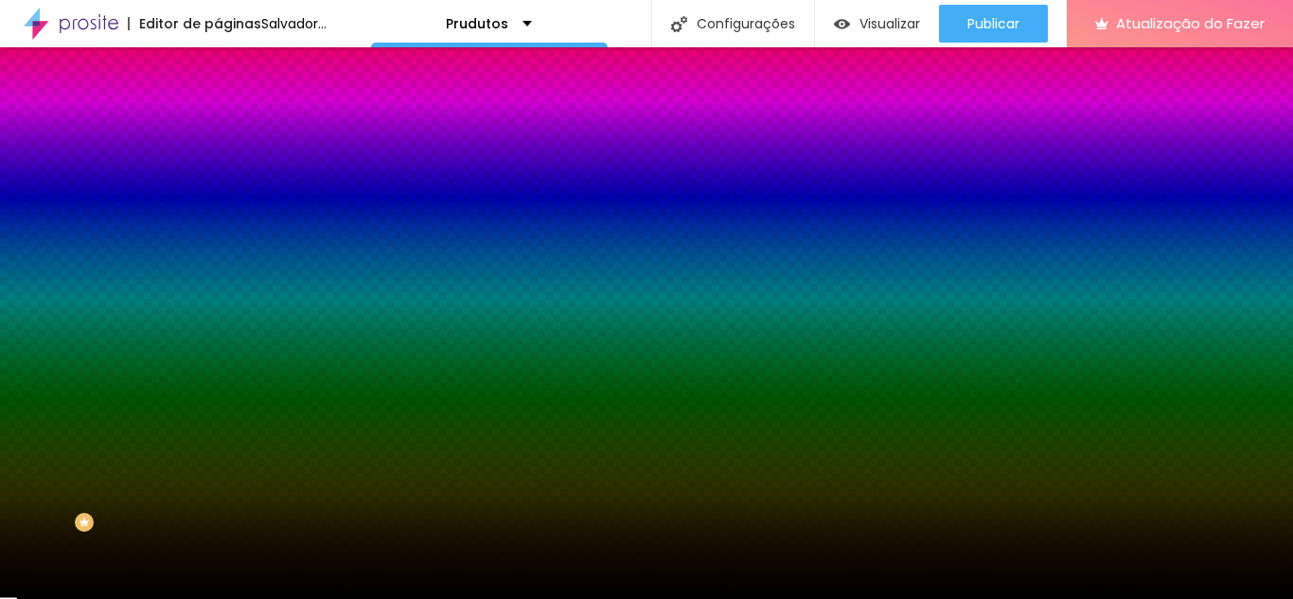
click at [218, 437] on div "Editar nulo Conteúdo Estilo Avançado Cor de fundo Voltar ao padrão #000000 0 Bo…" at bounding box center [327, 323] width 218 height 552
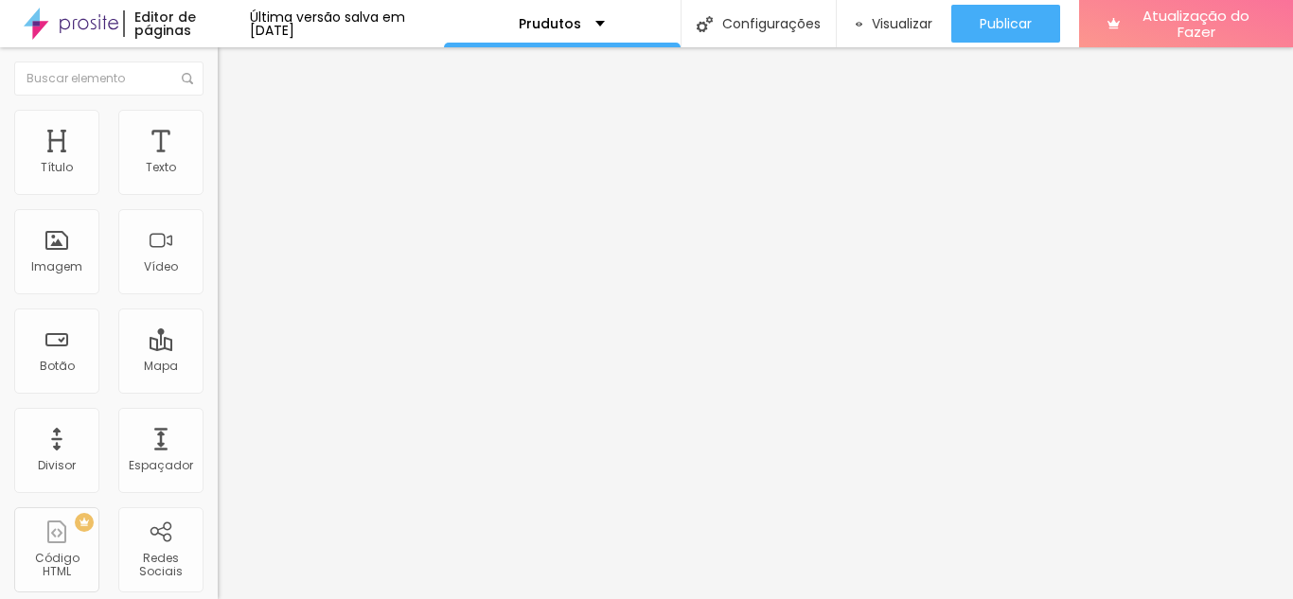
click at [235, 131] on font "Estilo" at bounding box center [249, 123] width 29 height 16
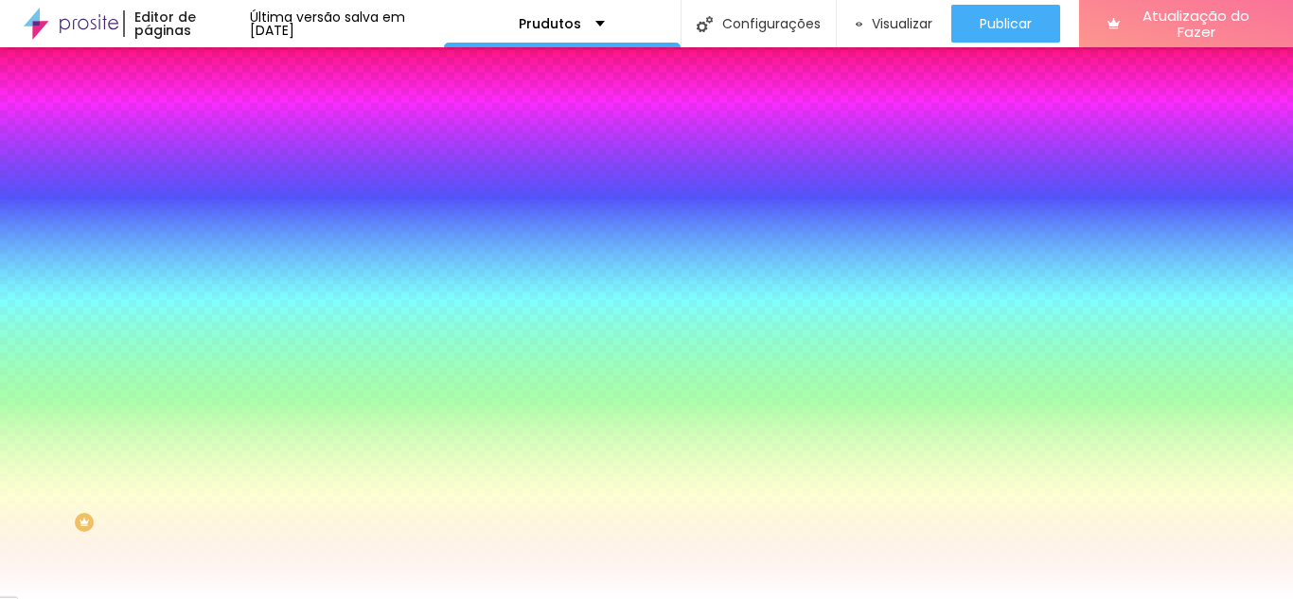
click at [218, 276] on input "#FFFFFF" at bounding box center [331, 266] width 227 height 19
click at [218, 257] on div at bounding box center [327, 257] width 218 height 0
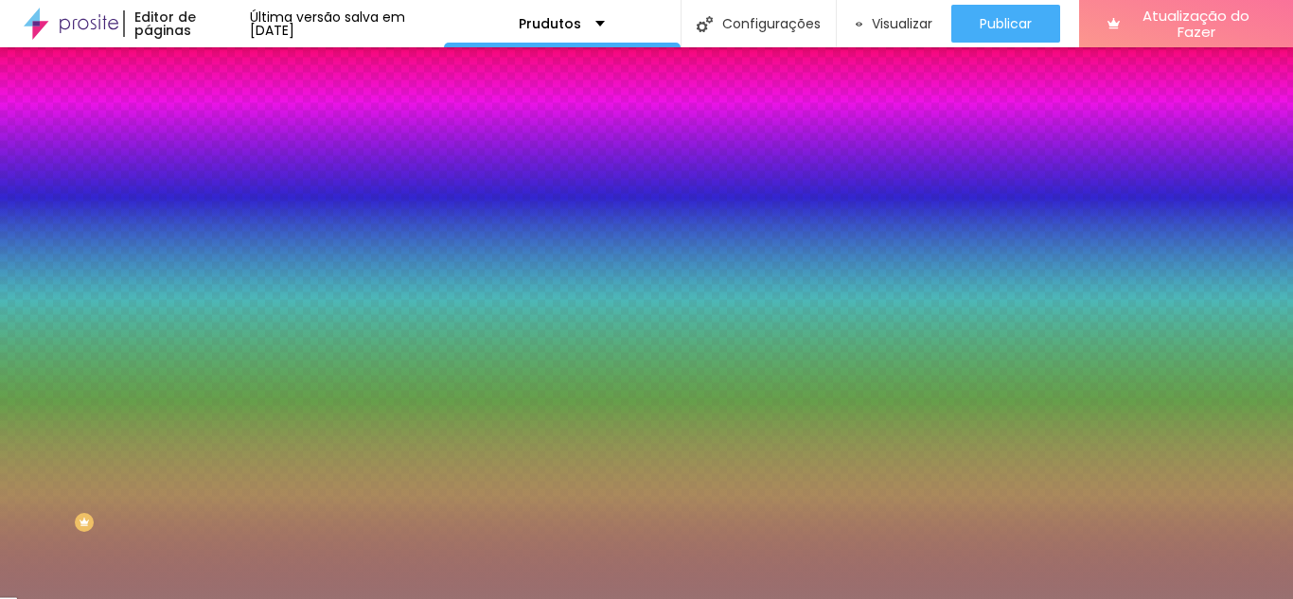
type input "#000000"
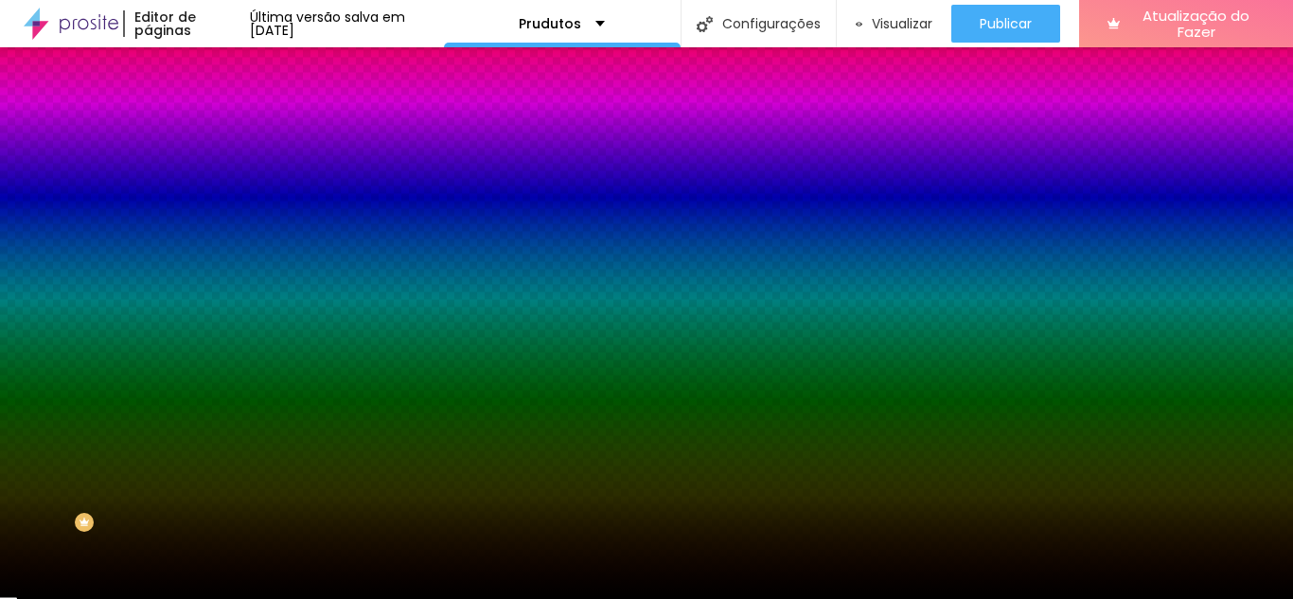
drag, startPoint x: 61, startPoint y: 428, endPoint x: 27, endPoint y: 509, distance: 88.2
click at [218, 276] on div at bounding box center [327, 276] width 218 height 0
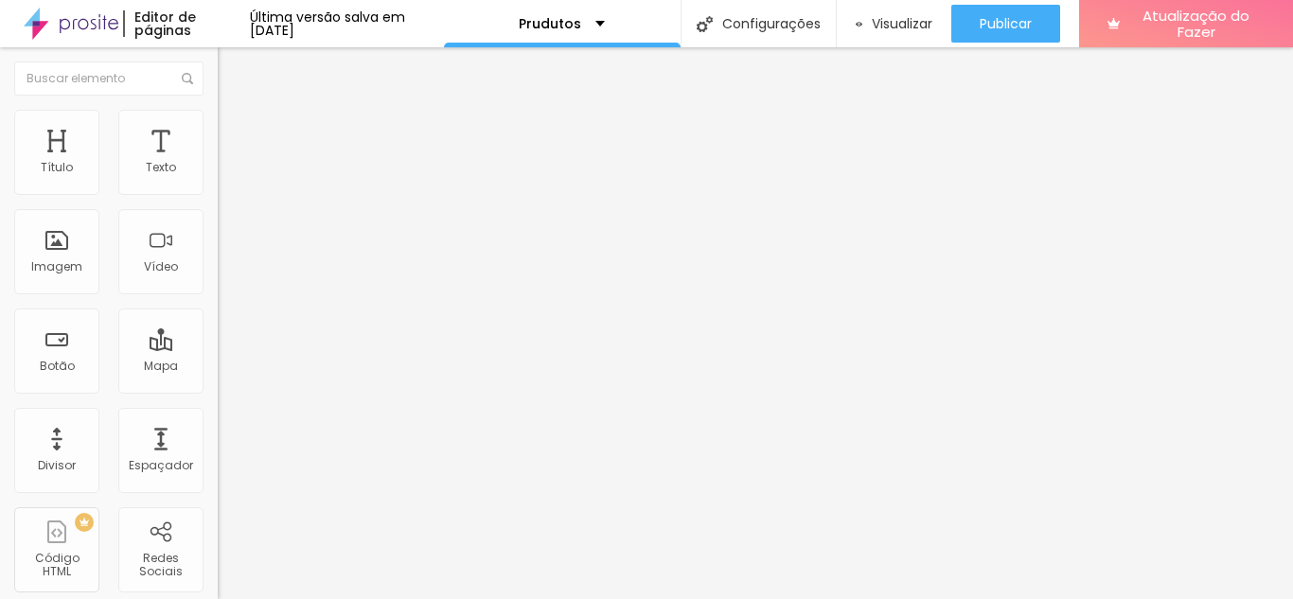
click at [218, 115] on img at bounding box center [226, 118] width 17 height 17
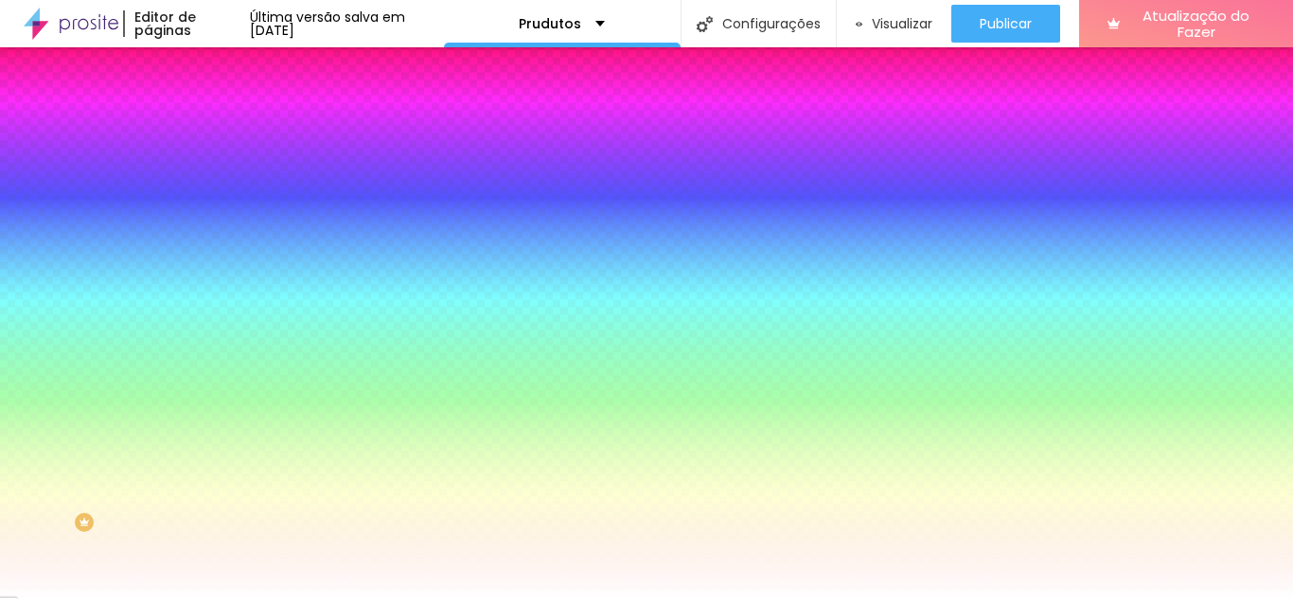
click at [218, 257] on div at bounding box center [327, 257] width 218 height 0
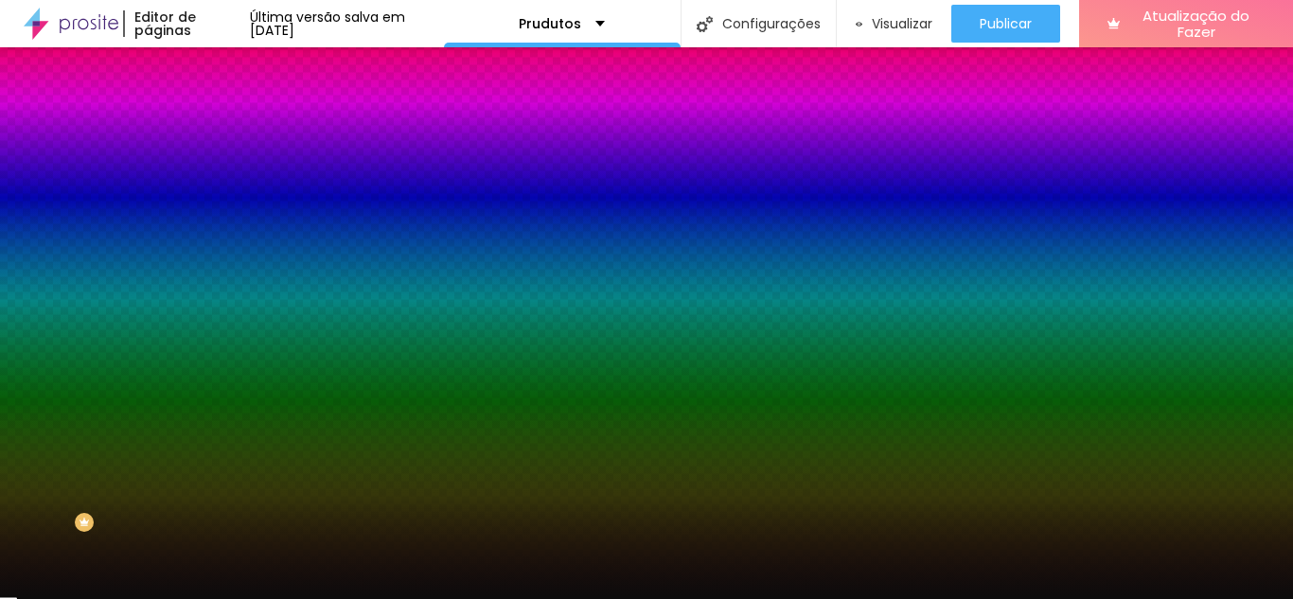
type input "#000000"
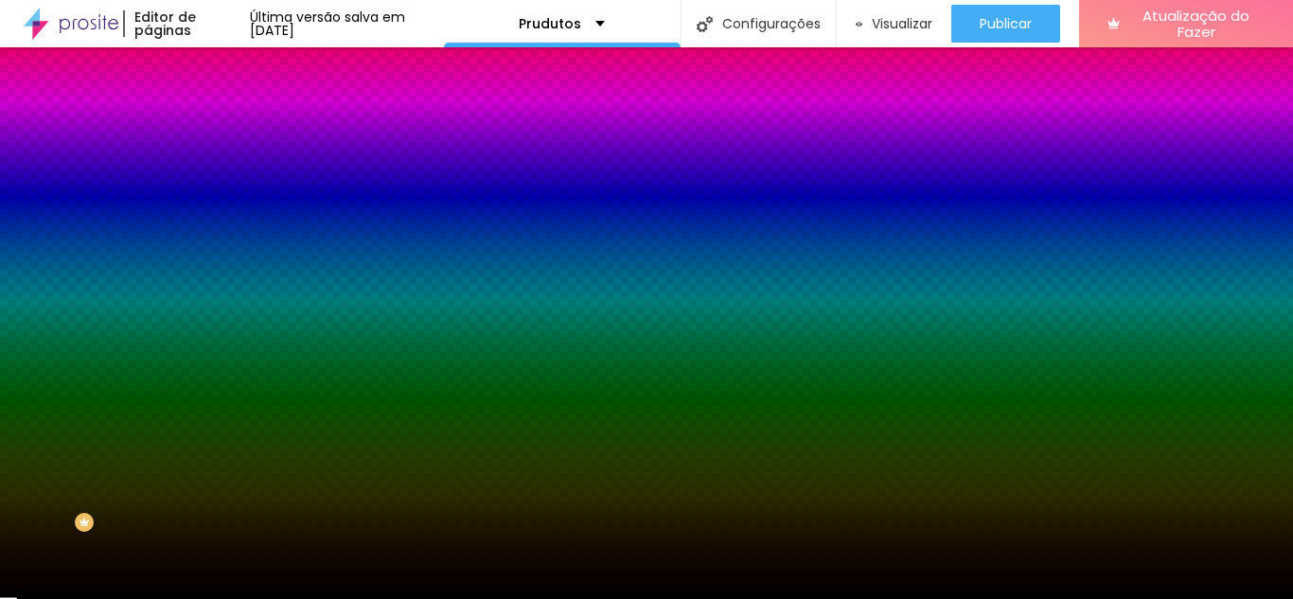
drag, startPoint x: 92, startPoint y: 390, endPoint x: 14, endPoint y: 523, distance: 154.4
click at [218, 523] on div "Editar nulo Conteúdo Estilo Avançado Imagem de fundo Adicionar imagem Efeito da…" at bounding box center [327, 323] width 218 height 552
click at [218, 556] on div "Editar nulo Conteúdo Estilo Avançado Imagem de fundo Adicionar imagem Efeito da…" at bounding box center [327, 323] width 218 height 552
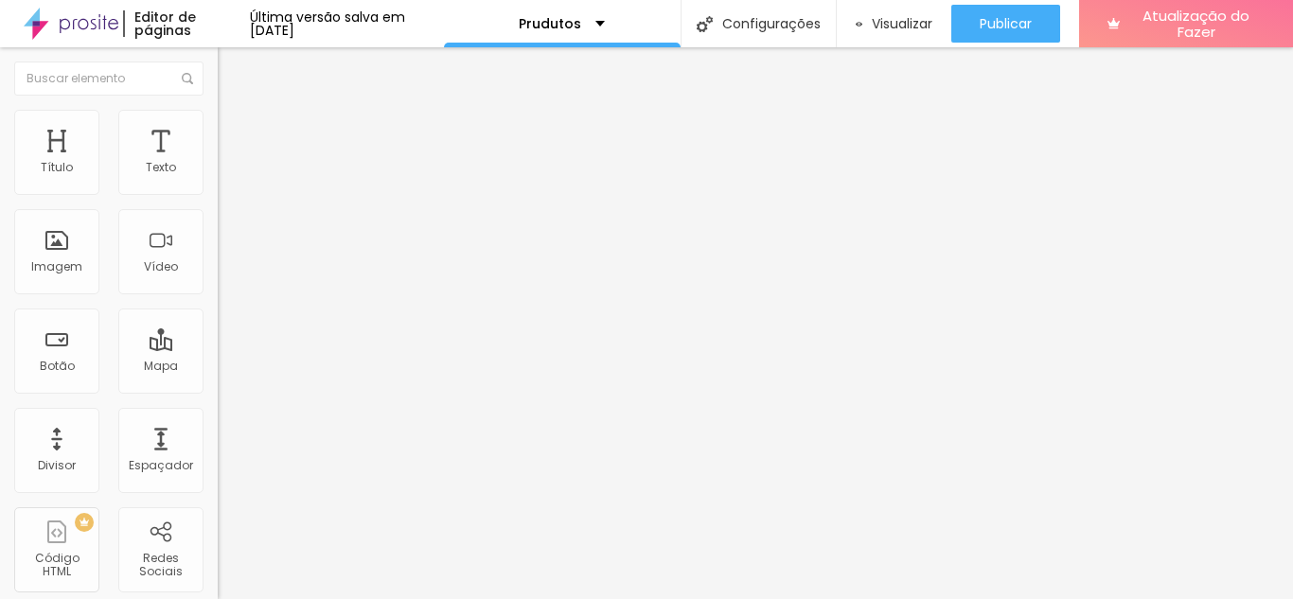
drag, startPoint x: 89, startPoint y: 89, endPoint x: 102, endPoint y: 114, distance: 27.9
click at [218, 96] on div "Editar nulo Conteúdo Estilo Avançado Alinhamento" at bounding box center [327, 323] width 218 height 552
click at [218, 114] on img at bounding box center [226, 118] width 17 height 17
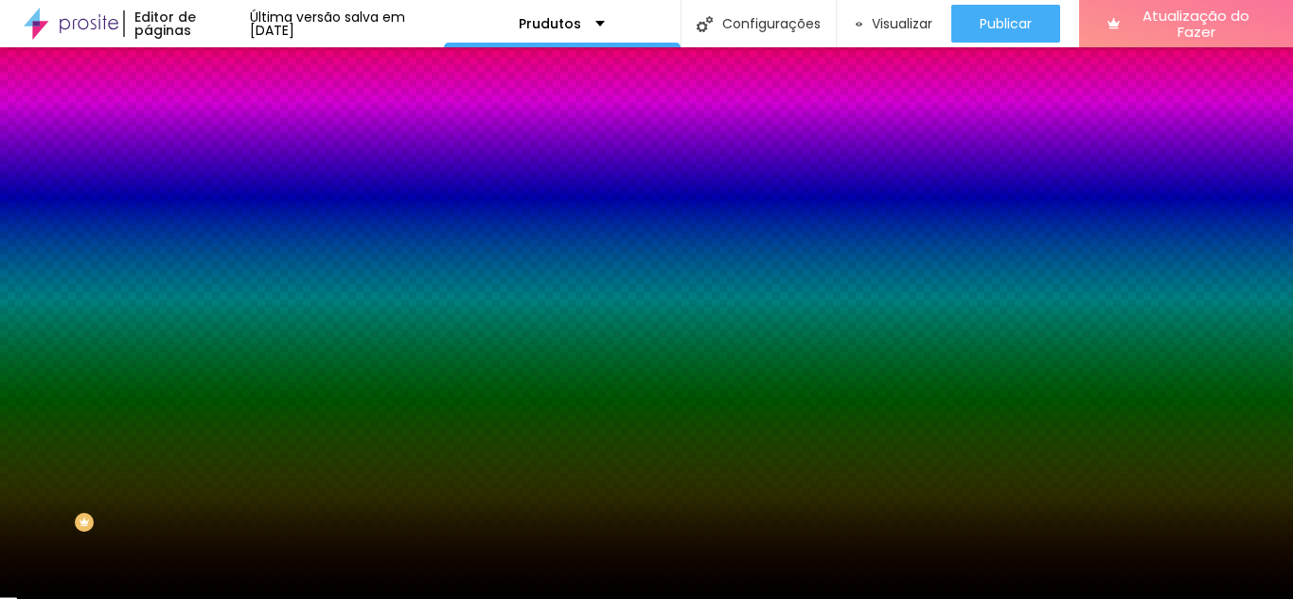
click at [218, 108] on img at bounding box center [226, 99] width 17 height 17
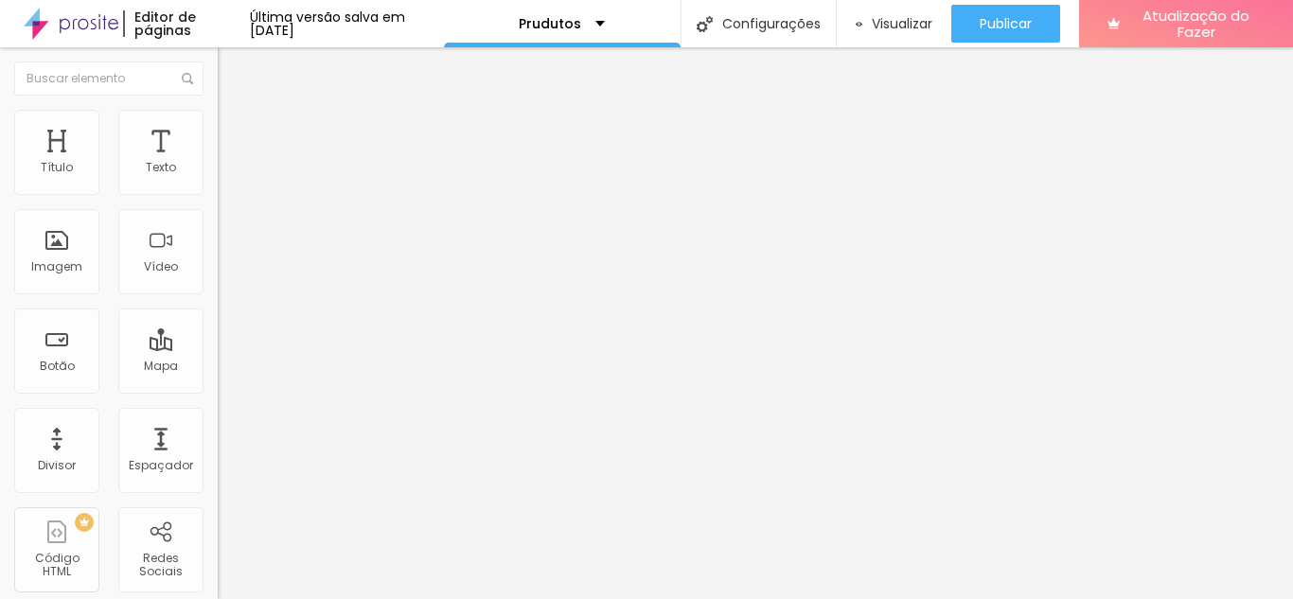
click at [218, 58] on button "Editar nulo" at bounding box center [327, 69] width 218 height 44
click at [218, 73] on button "Editar nulo" at bounding box center [327, 69] width 218 height 44
click at [218, 161] on div "Adicionar imagem" at bounding box center [327, 154] width 218 height 13
click at [229, 163] on font "Adicionar imagem" at bounding box center [284, 155] width 111 height 16
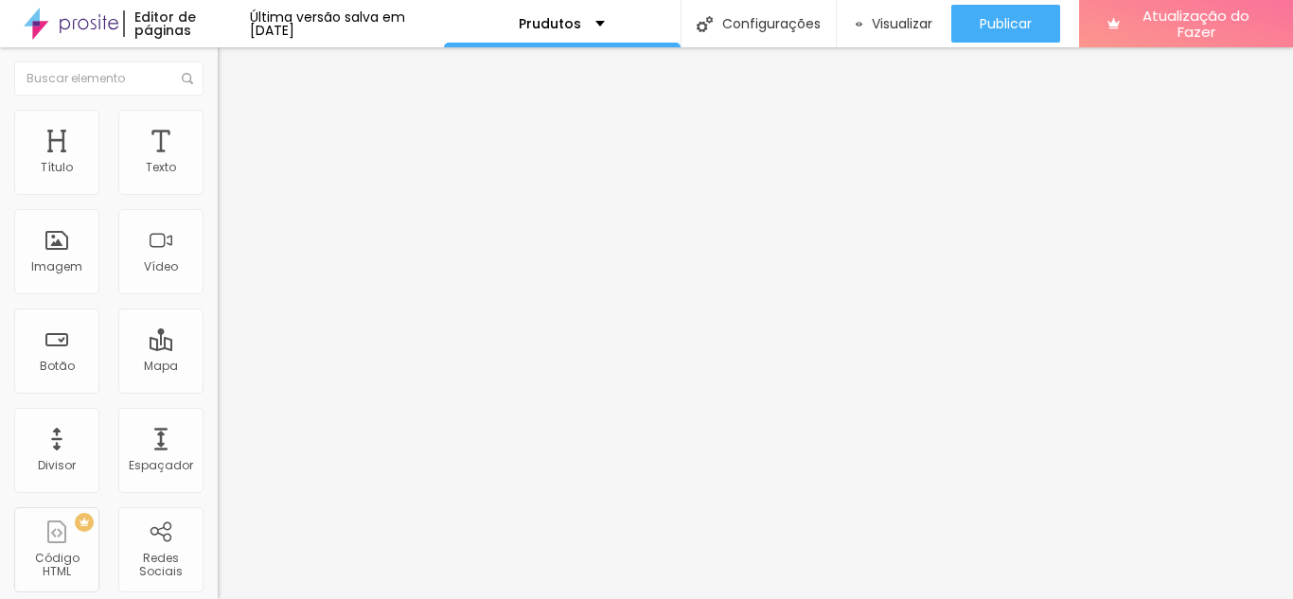
click at [218, 123] on li "Estilo" at bounding box center [327, 119] width 218 height 19
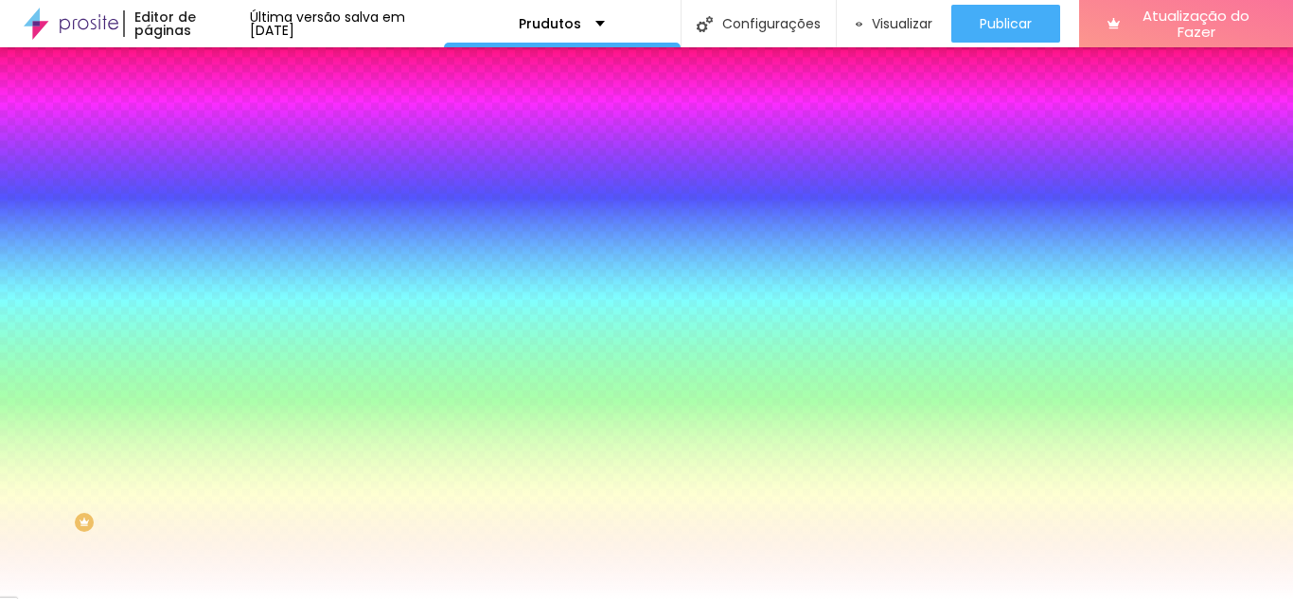
type input "15"
type input "171"
type input "186"
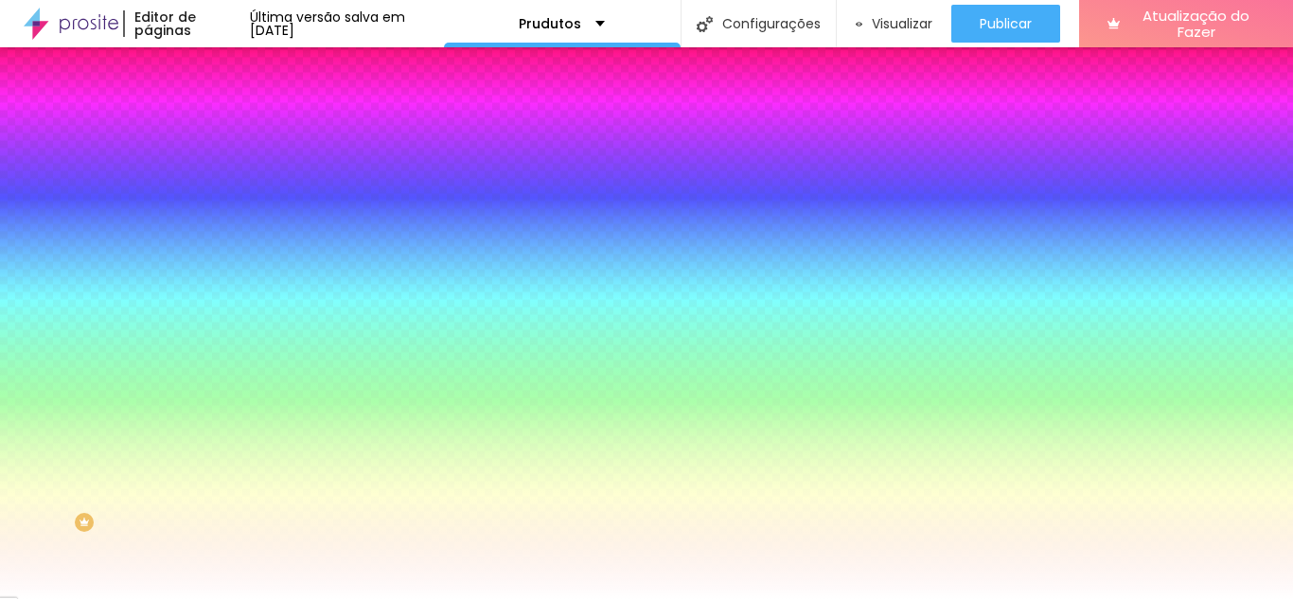
type input "186"
type input "199"
type input "200"
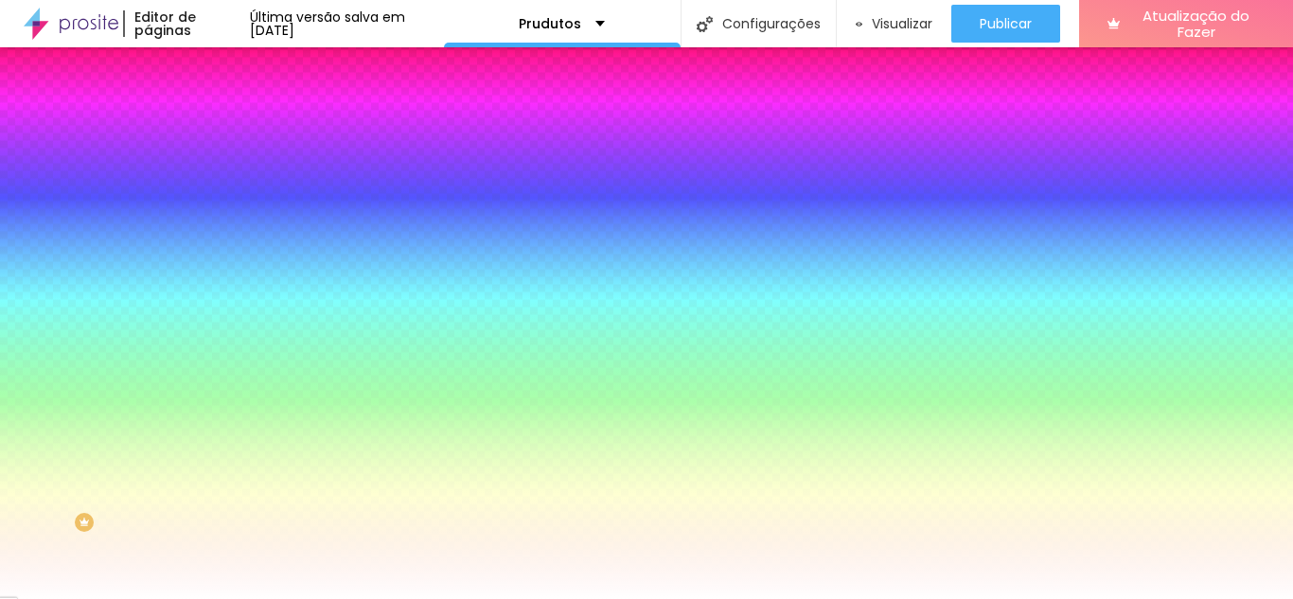
drag, startPoint x: 52, startPoint y: 226, endPoint x: 190, endPoint y: 236, distance: 138.5
click at [218, 419] on input "range" at bounding box center [279, 426] width 122 height 15
type input "120"
type input "0"
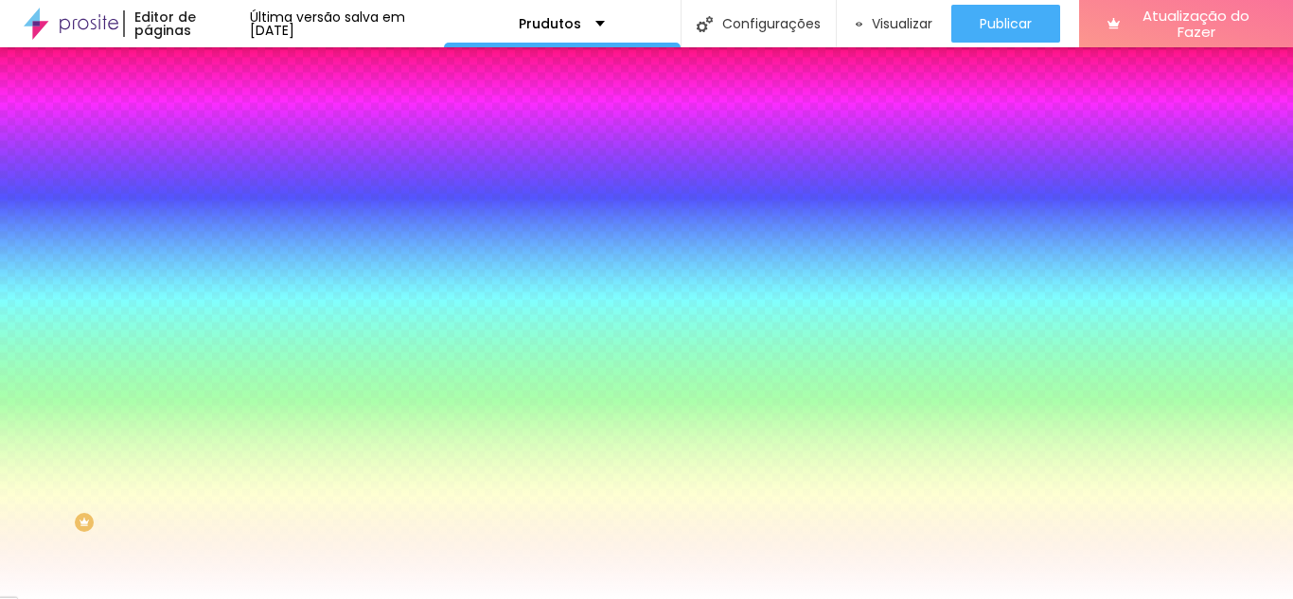
type input "0"
drag, startPoint x: 161, startPoint y: 236, endPoint x: 19, endPoint y: 236, distance: 142.0
type input "0"
click at [218, 419] on input "range" at bounding box center [279, 426] width 122 height 15
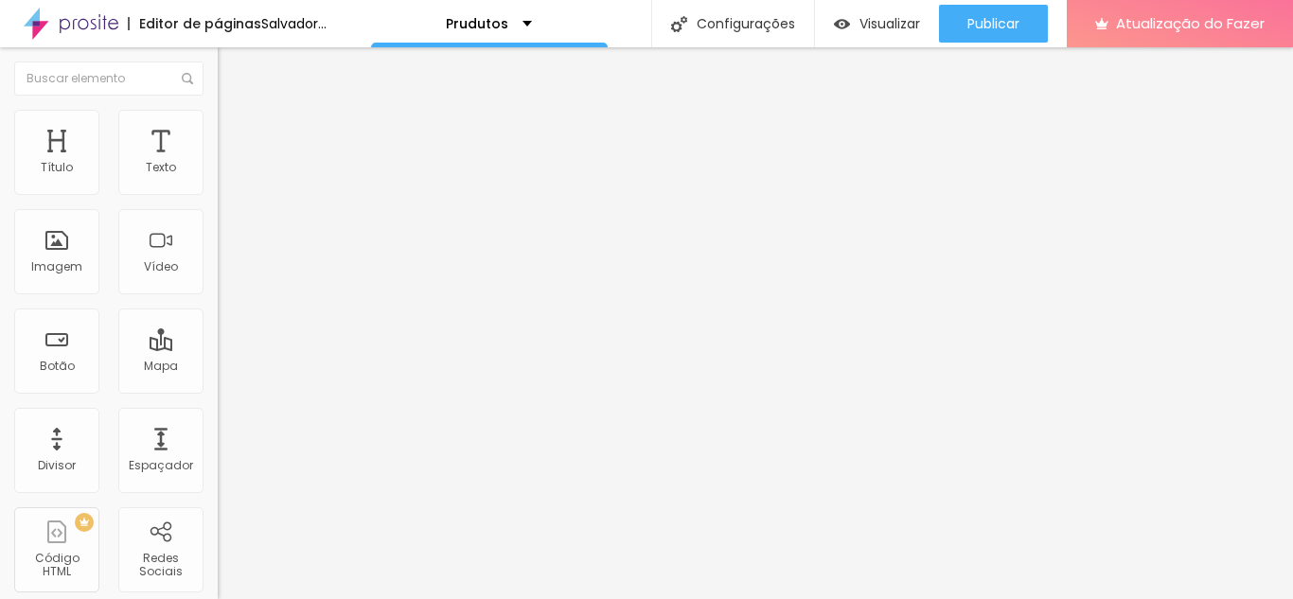
click at [235, 112] on font "Conteúdo" at bounding box center [264, 104] width 59 height 16
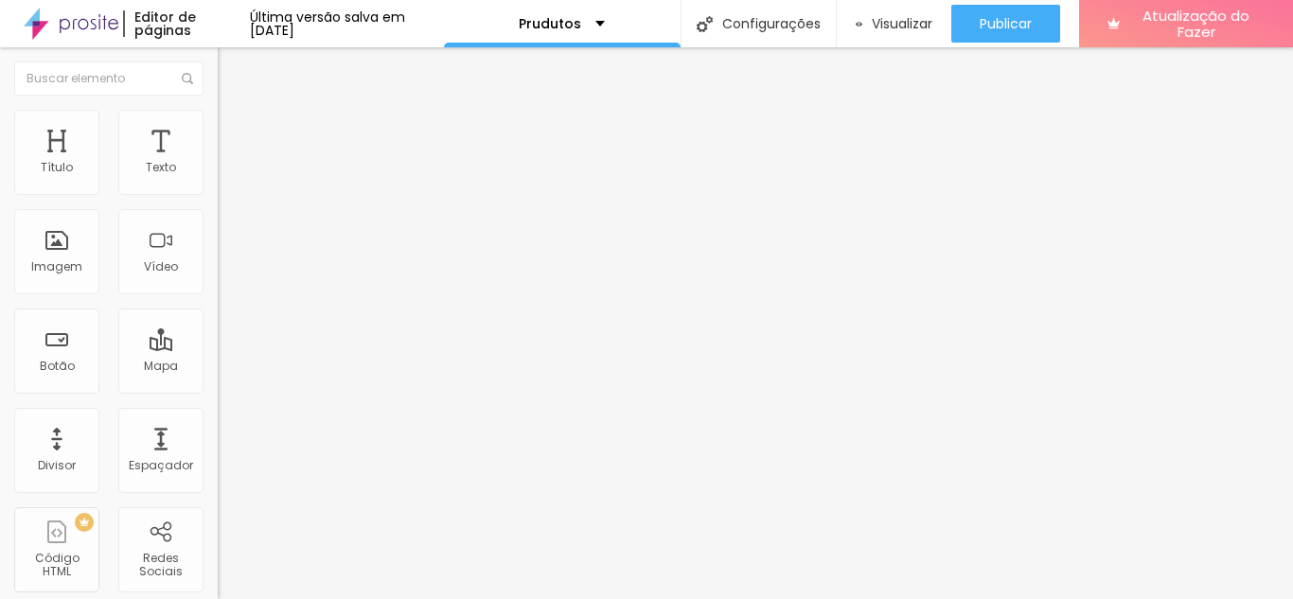
click at [24, 44] on img at bounding box center [71, 23] width 95 height 47
click at [235, 131] on font "Estilo" at bounding box center [249, 123] width 29 height 16
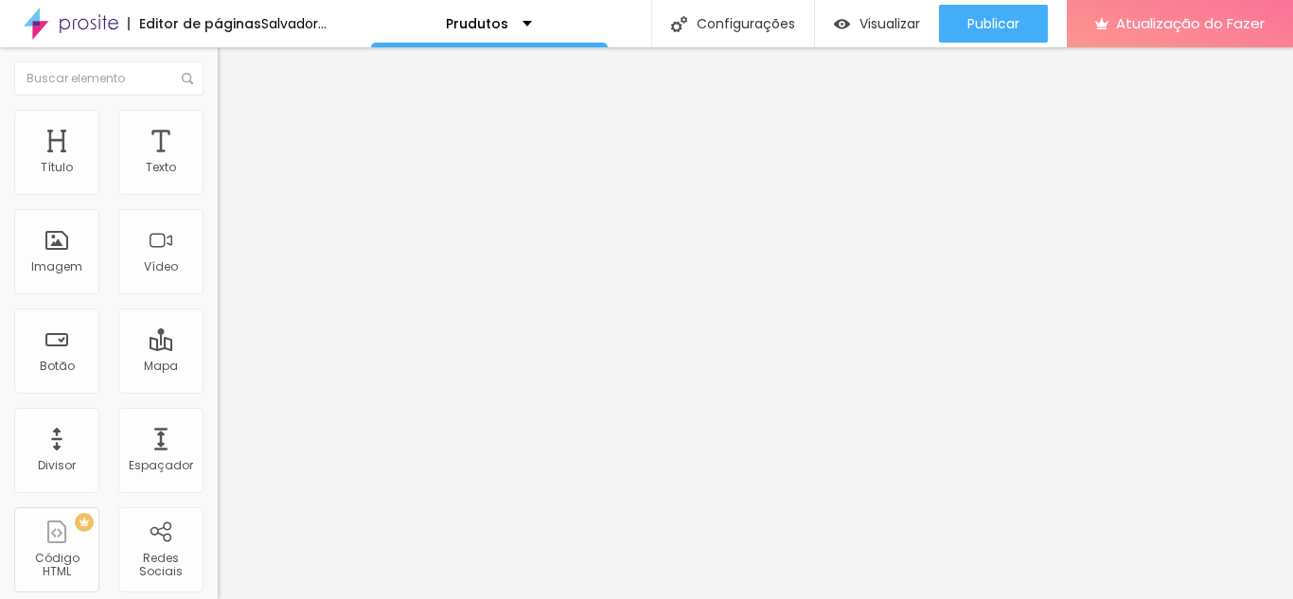
click at [229, 163] on font "Adicionar imagem" at bounding box center [284, 155] width 111 height 16
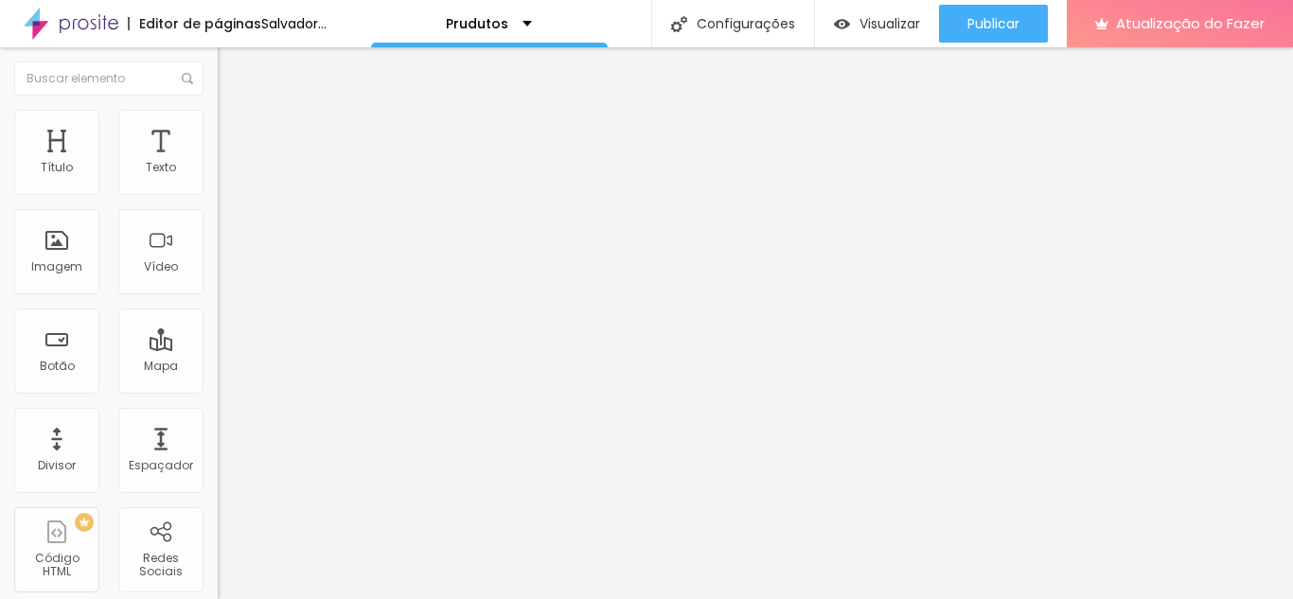
click at [218, 161] on div "Adicionar imagem" at bounding box center [327, 154] width 218 height 13
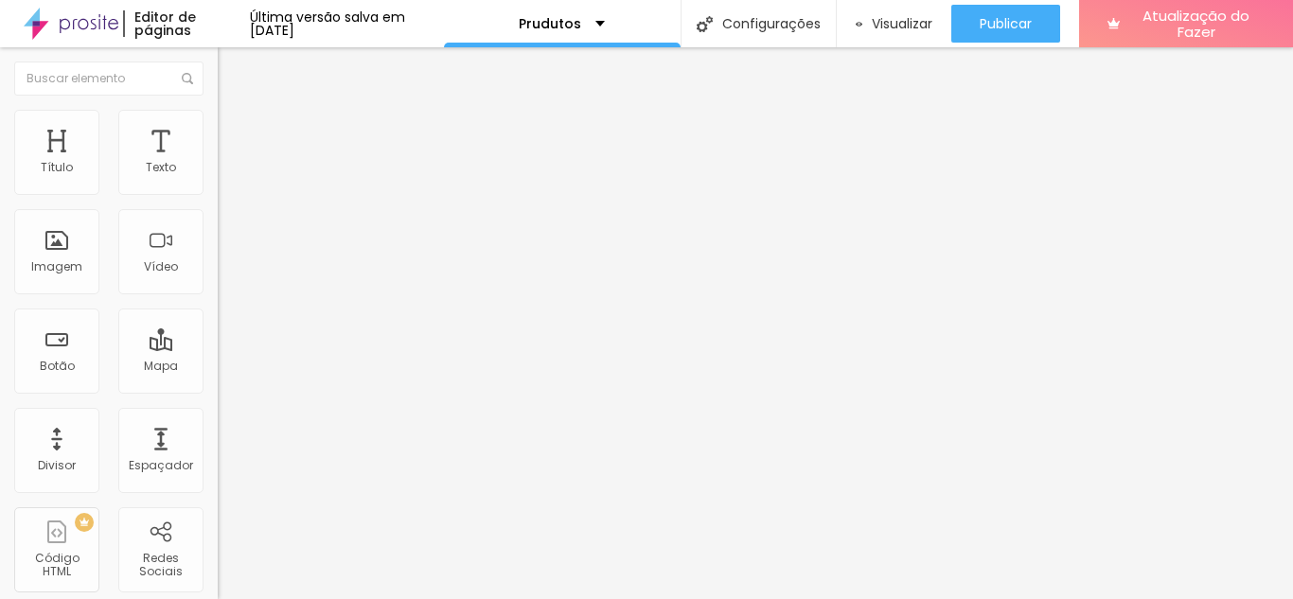
click at [218, 283] on div "Proporção" at bounding box center [327, 277] width 218 height 11
click at [218, 308] on span "Cinema" at bounding box center [241, 300] width 47 height 16
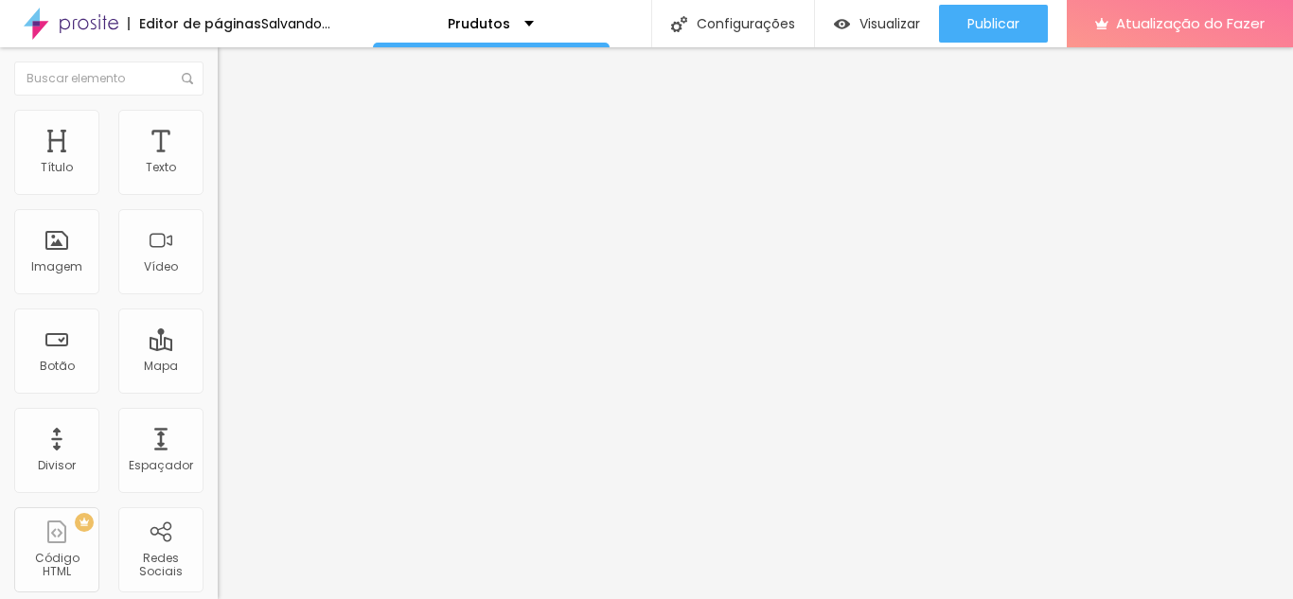
click at [218, 324] on div "Padrão 4:3" at bounding box center [327, 317] width 218 height 11
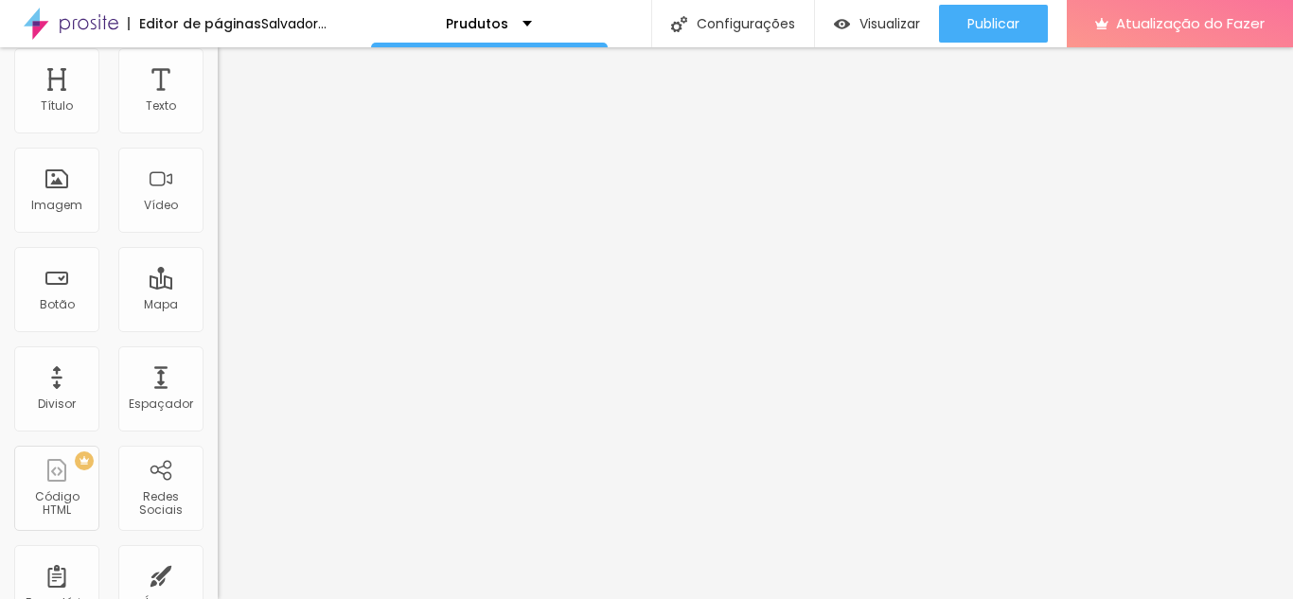
scroll to position [95, 0]
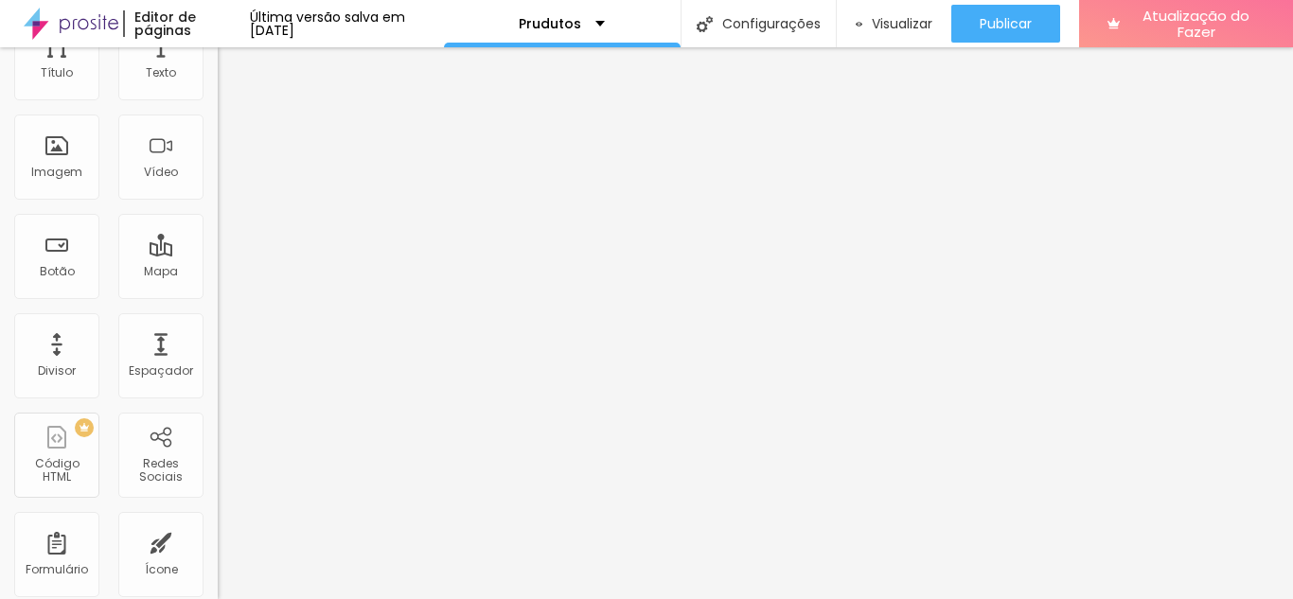
click at [218, 254] on font "Original" at bounding box center [240, 246] width 45 height 16
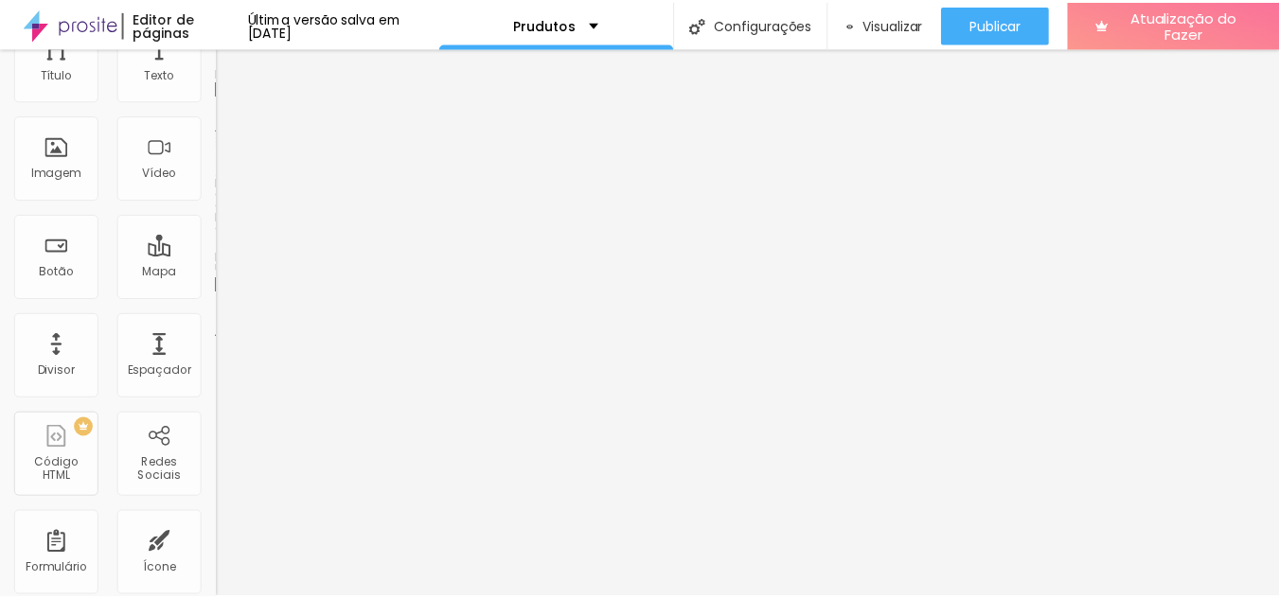
scroll to position [0, 0]
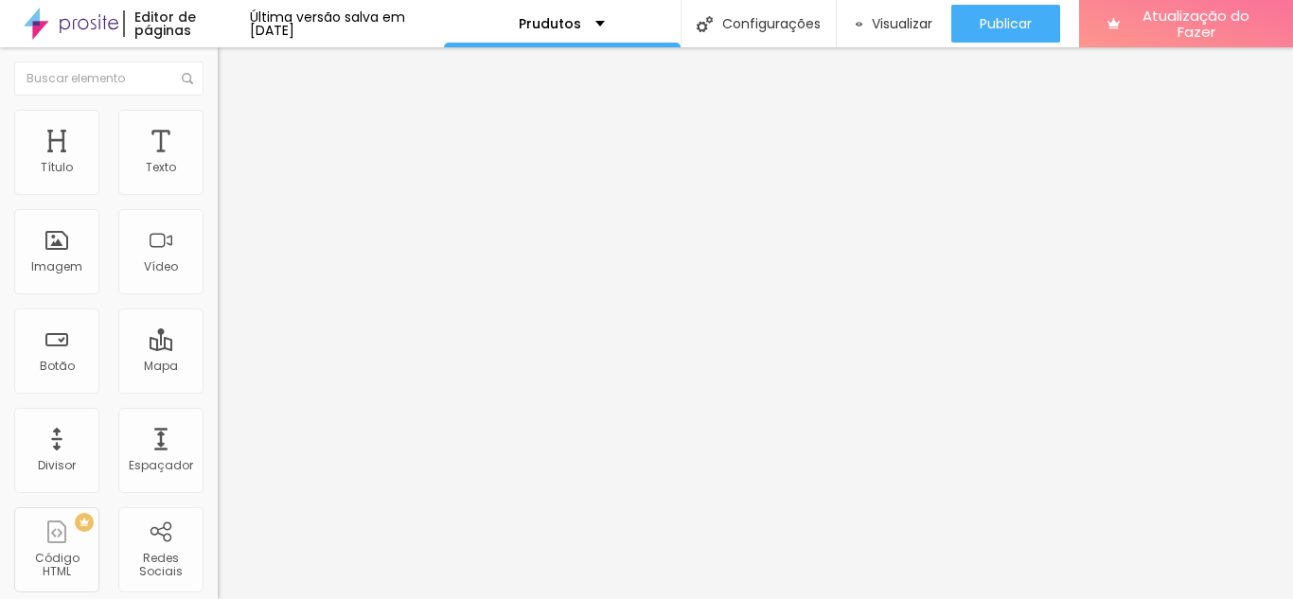
click at [218, 123] on li "Estilo" at bounding box center [327, 119] width 218 height 19
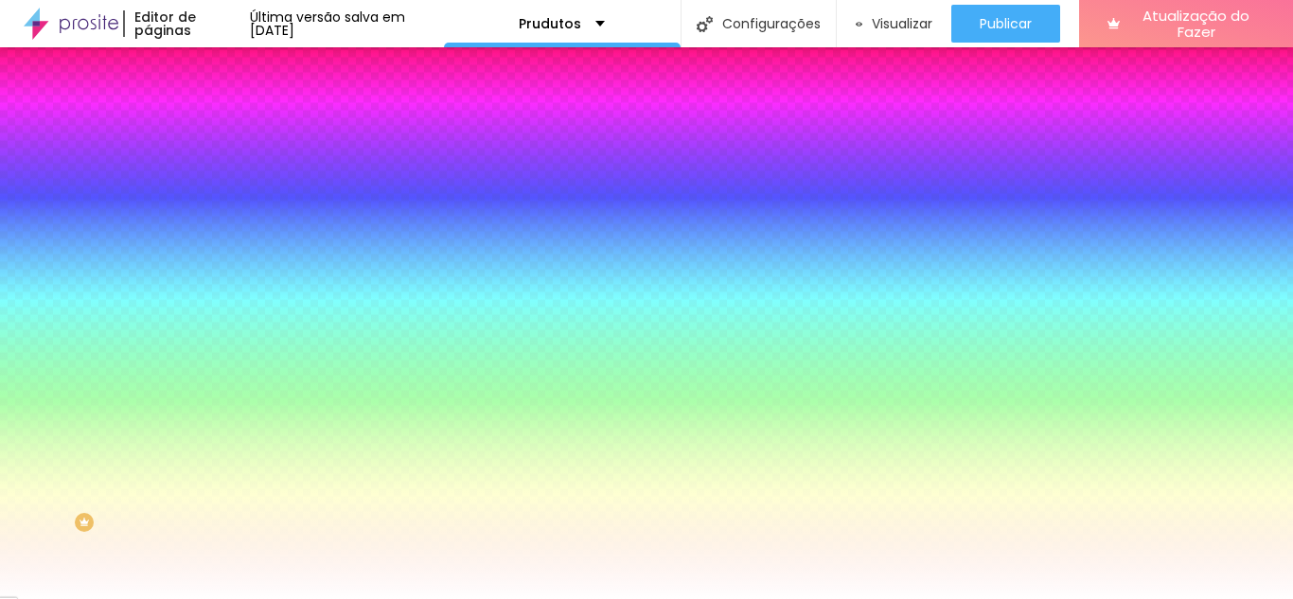
click at [218, 181] on div at bounding box center [327, 181] width 218 height 0
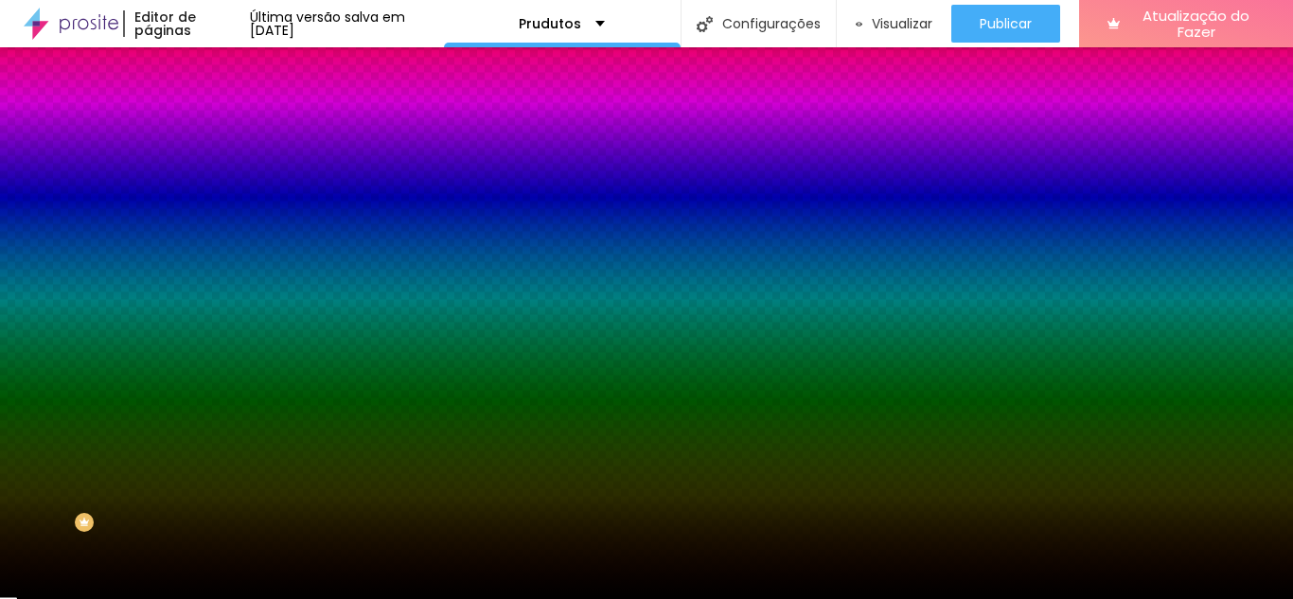
type input "#000000"
drag, startPoint x: 58, startPoint y: 332, endPoint x: 14, endPoint y: 368, distance: 56.5
click at [218, 368] on div "Editar nulo Conteúdo Estilo Avançado Cor de fundo Voltar ao padrão #000000 Somb…" at bounding box center [327, 323] width 218 height 552
click at [218, 415] on div "Editar nulo Conteúdo Estilo Avançado Cor de fundo Voltar ao padrão #000000 Somb…" at bounding box center [327, 323] width 218 height 552
click at [218, 110] on li "Conteúdo" at bounding box center [327, 100] width 218 height 19
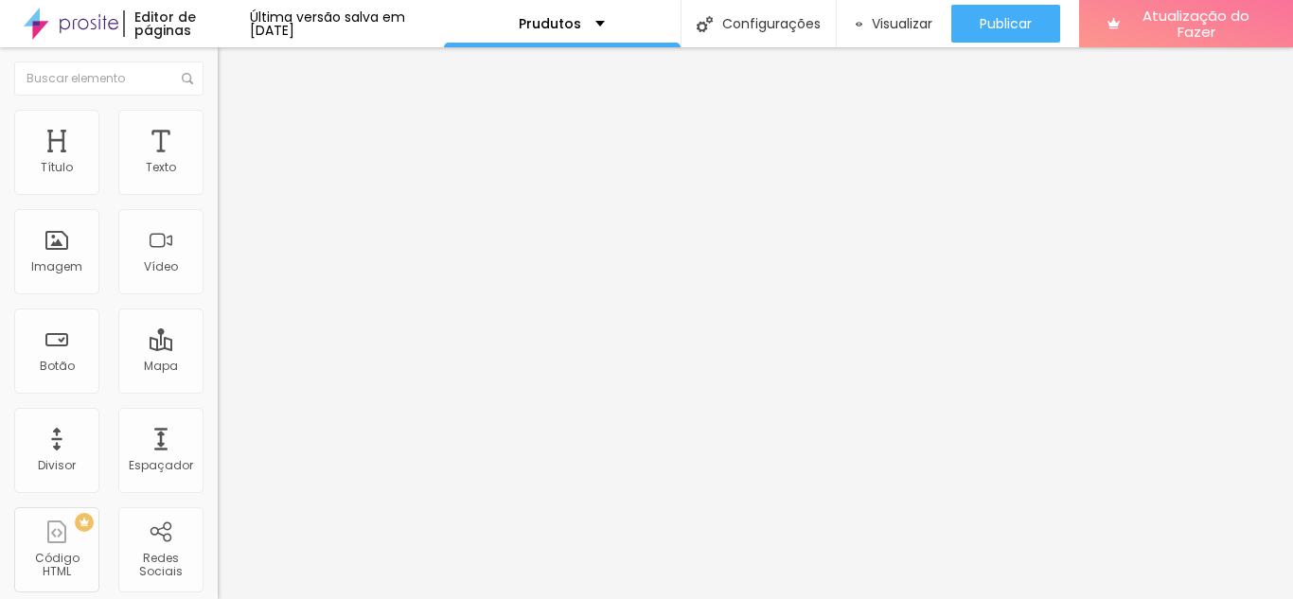
click at [235, 131] on font "Estilo" at bounding box center [249, 123] width 29 height 16
click at [218, 464] on div "Sombra DESATIVADO Voltar ao padrão" at bounding box center [327, 496] width 218 height 64
click at [218, 472] on font "DESATIVADO" at bounding box center [252, 480] width 69 height 16
click at [227, 513] on icon "button" at bounding box center [231, 517] width 8 height 8
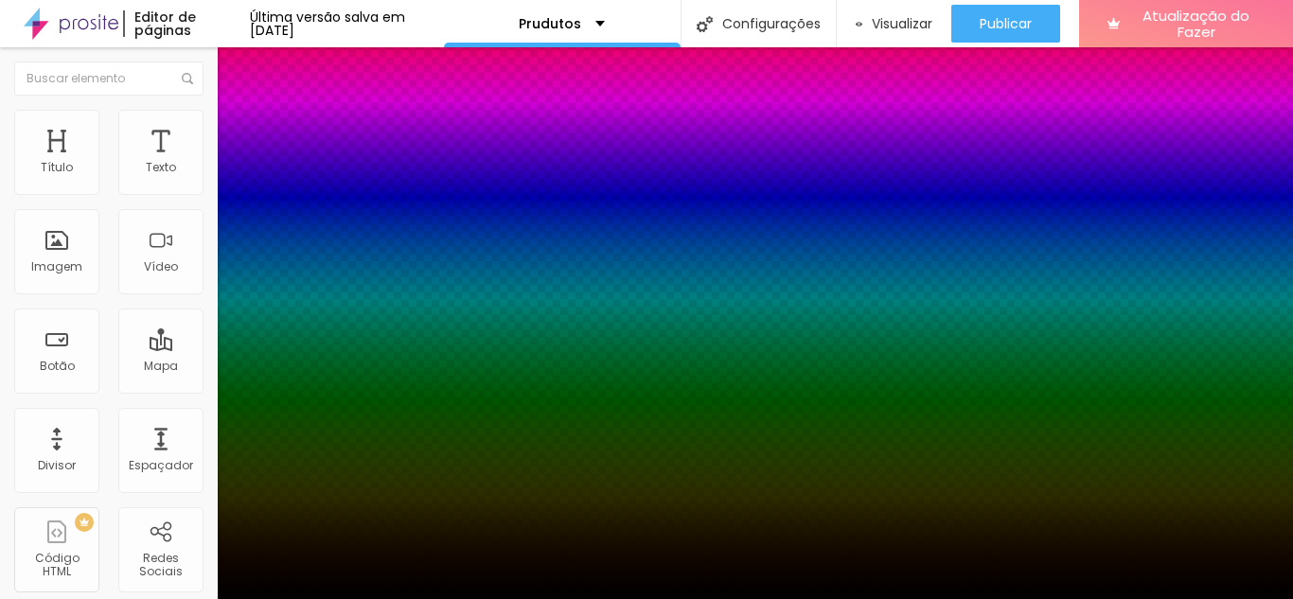
click at [337, 598] on div at bounding box center [646, 610] width 1293 height 0
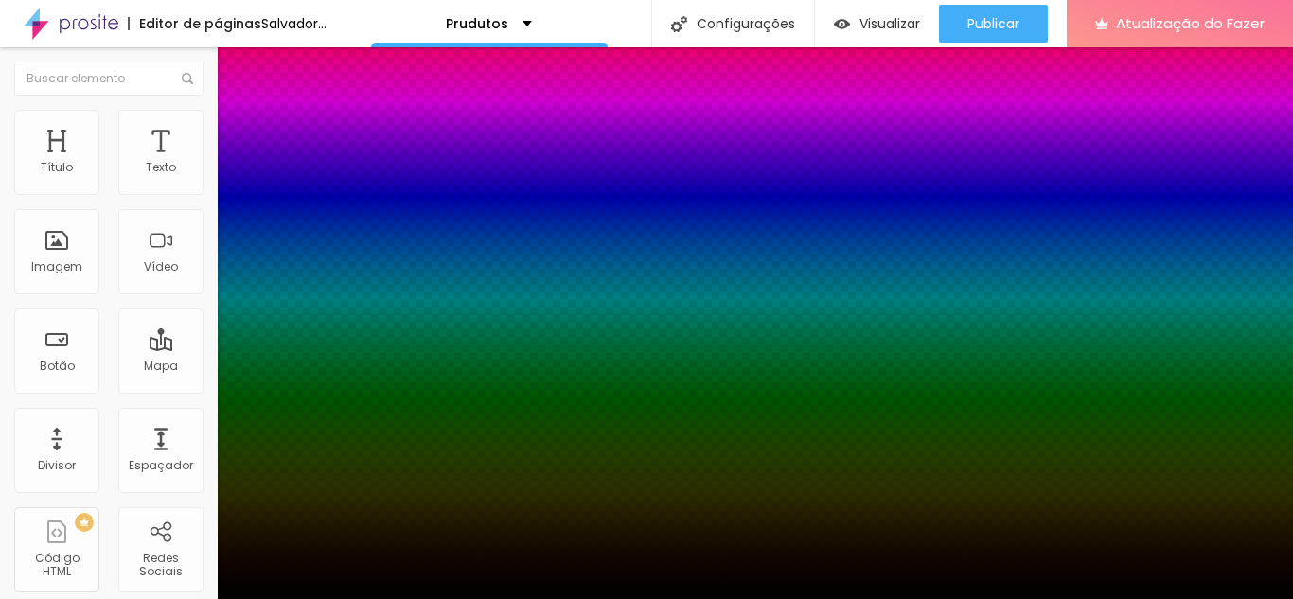
type input "57"
type input "100"
drag, startPoint x: 312, startPoint y: 515, endPoint x: 379, endPoint y: 522, distance: 66.7
type input "100"
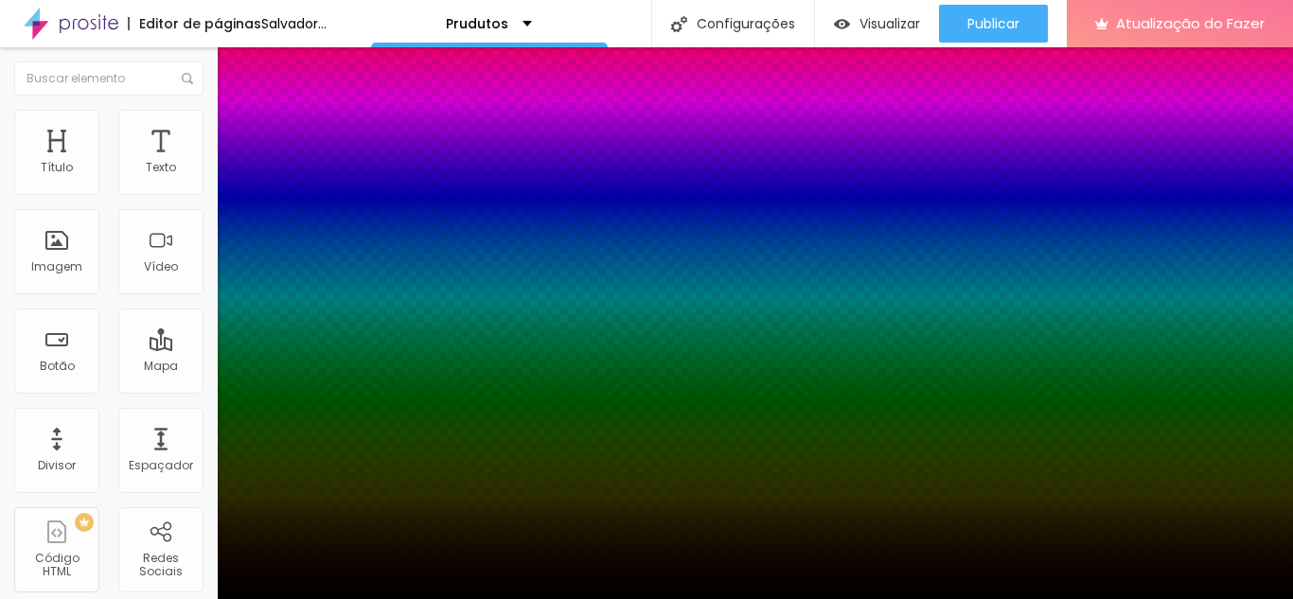
drag, startPoint x: 358, startPoint y: 522, endPoint x: 285, endPoint y: 518, distance: 73.0
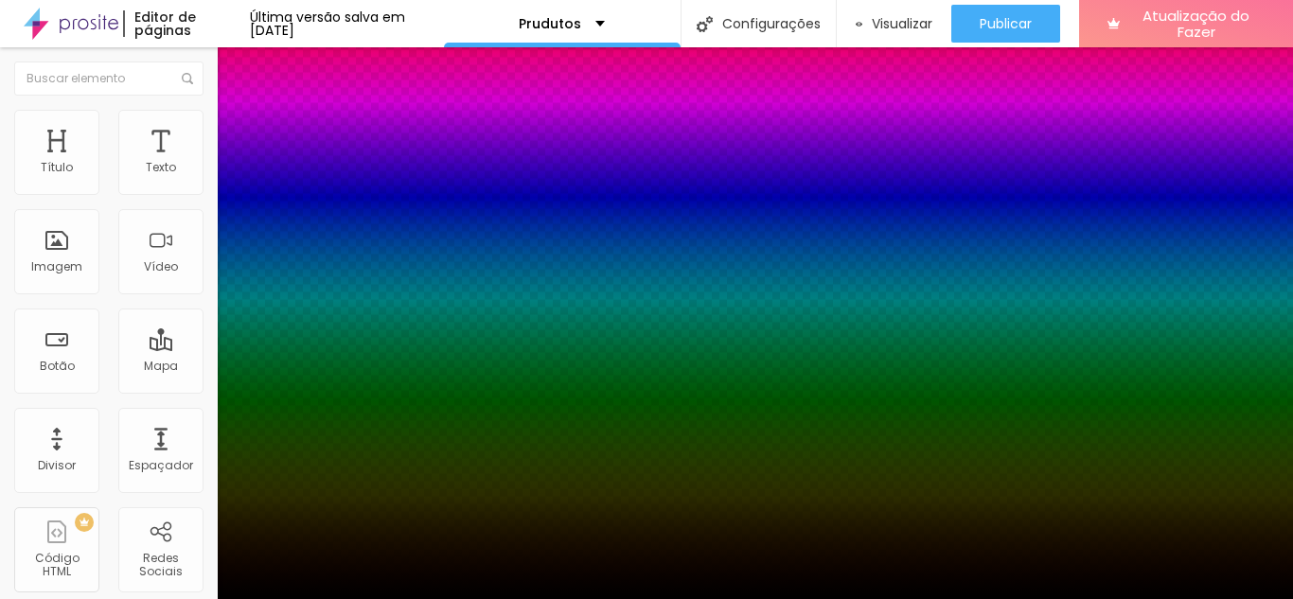
type input "23"
type input "0"
drag, startPoint x: 322, startPoint y: 517, endPoint x: 303, endPoint y: 517, distance: 18.9
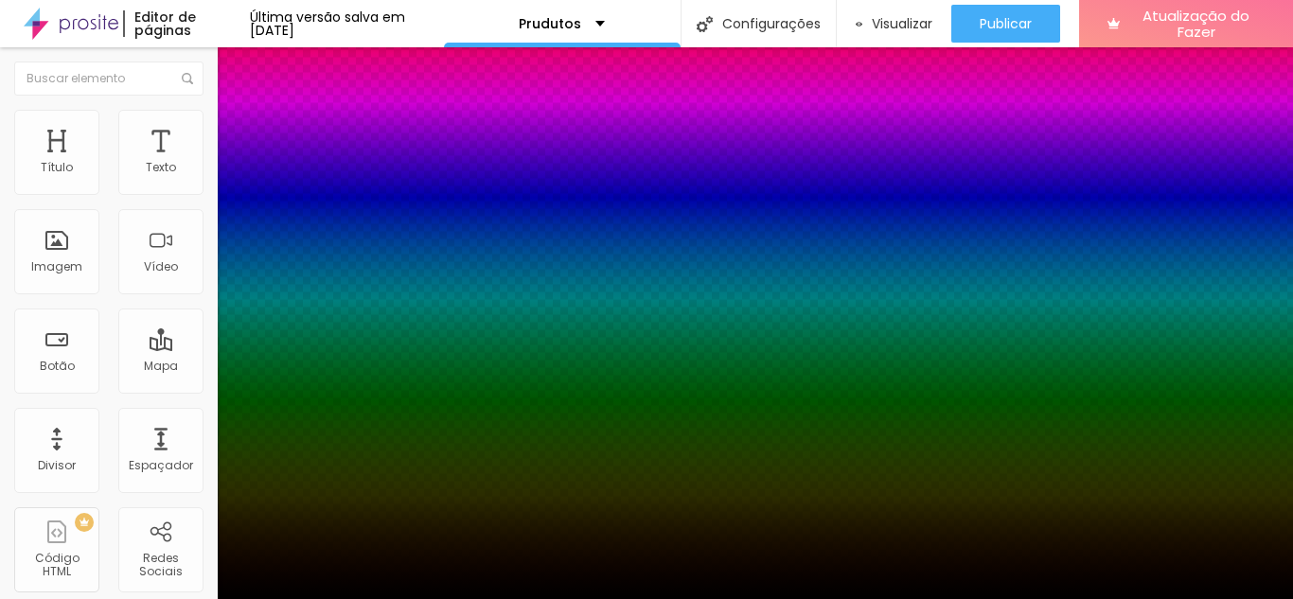
type input "0"
click at [96, 598] on div at bounding box center [646, 599] width 1293 height 0
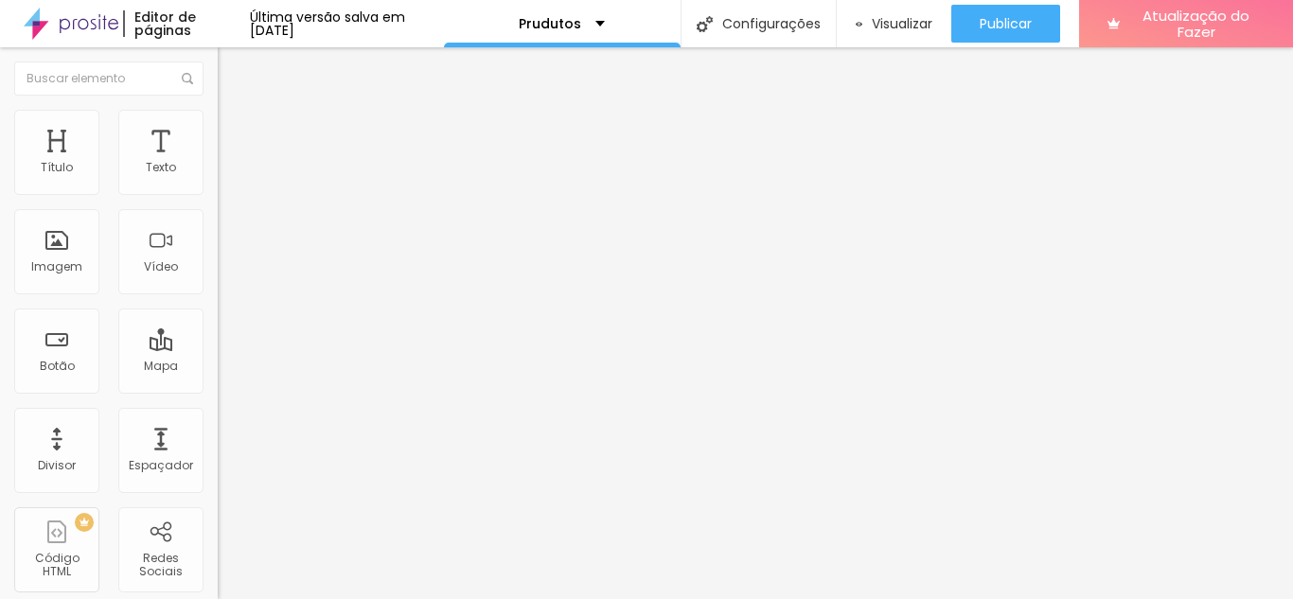
click at [218, 464] on div "Sombra ATIVO Voltar ao padrão" at bounding box center [327, 496] width 218 height 64
click at [235, 131] on font "Estilo" at bounding box center [249, 123] width 29 height 16
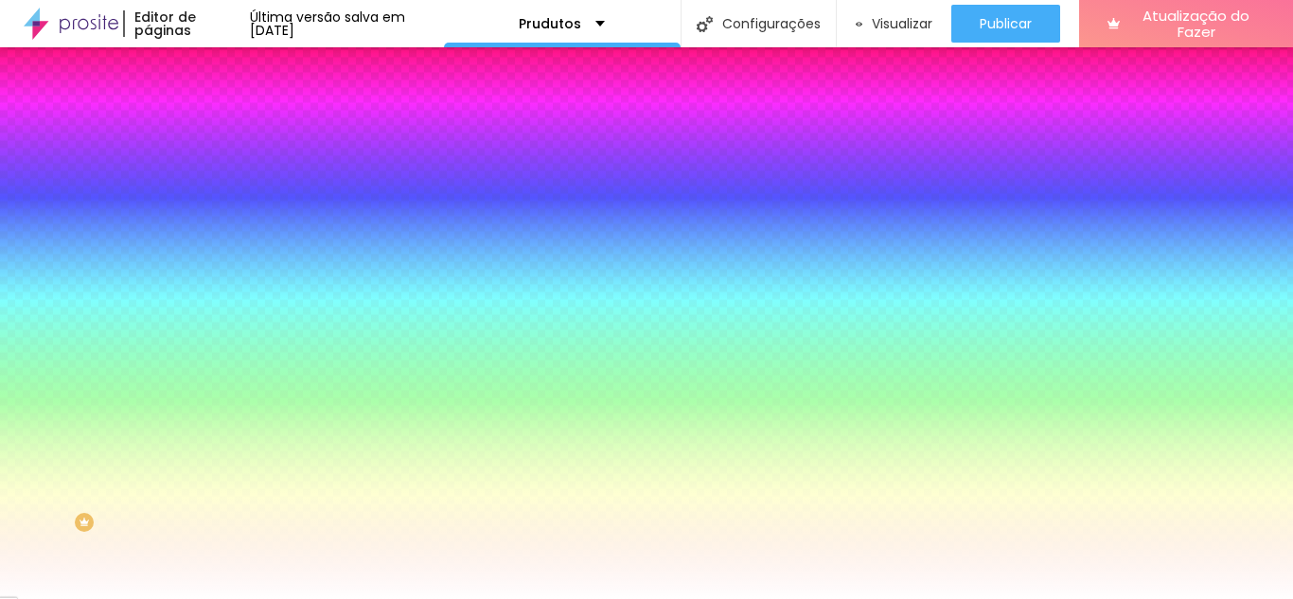
click at [218, 181] on div at bounding box center [327, 181] width 218 height 0
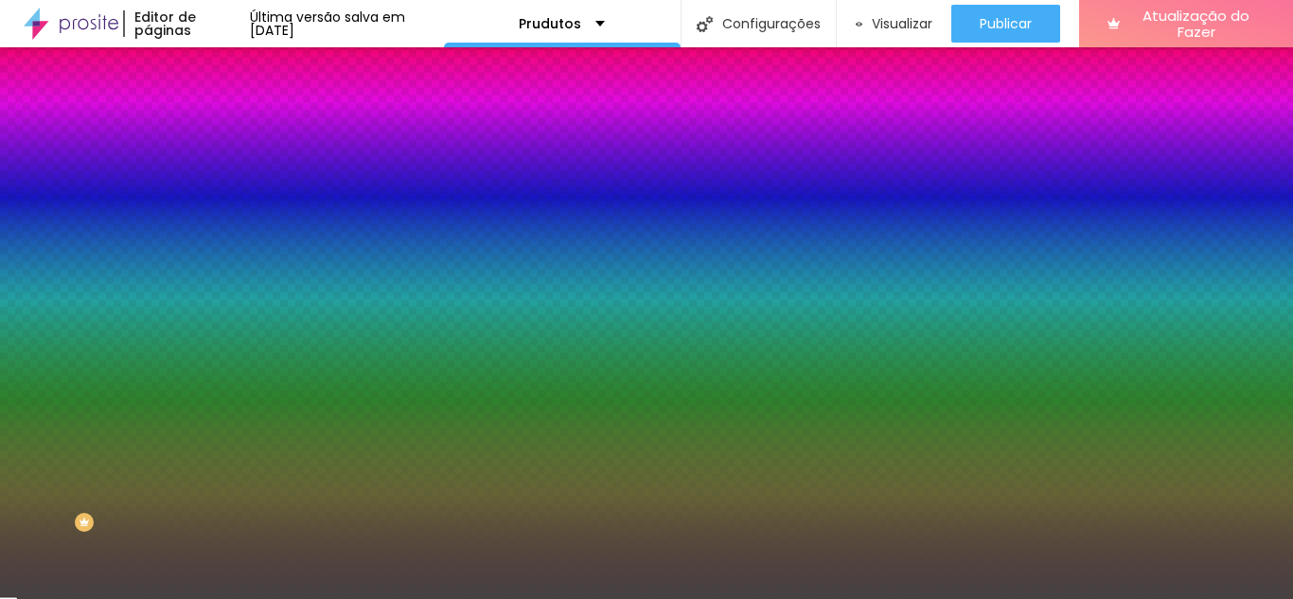
type input "#3F3D3D"
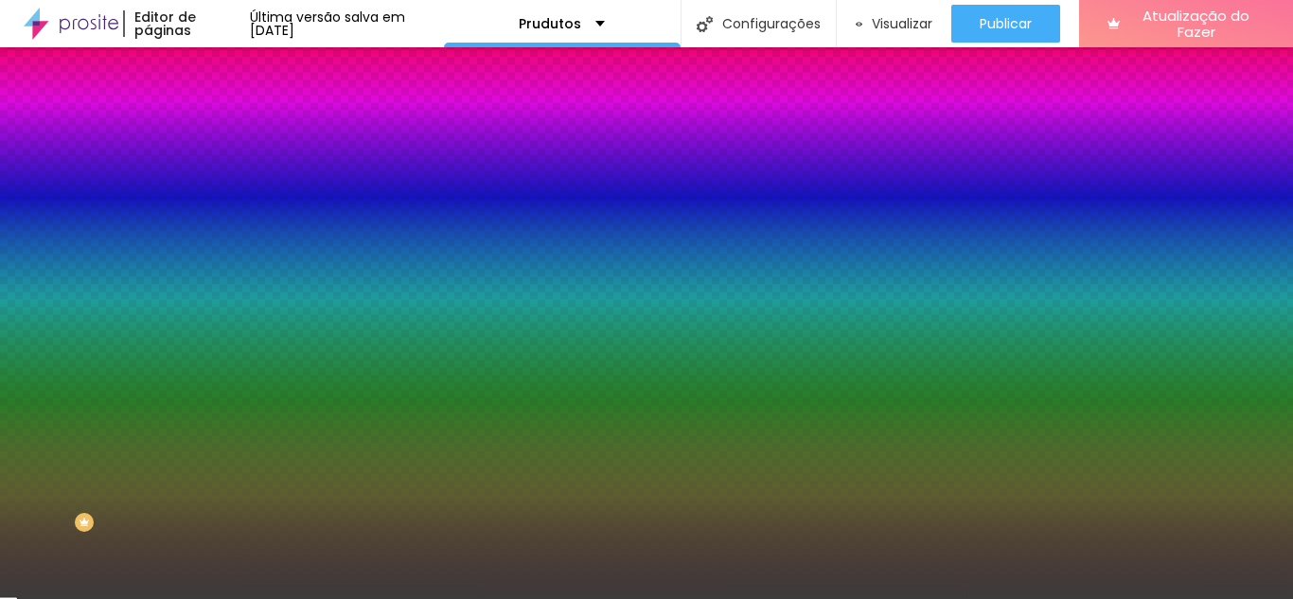
drag, startPoint x: 112, startPoint y: 272, endPoint x: 33, endPoint y: 322, distance: 93.2
click at [33, 322] on div at bounding box center [646, 299] width 1293 height 599
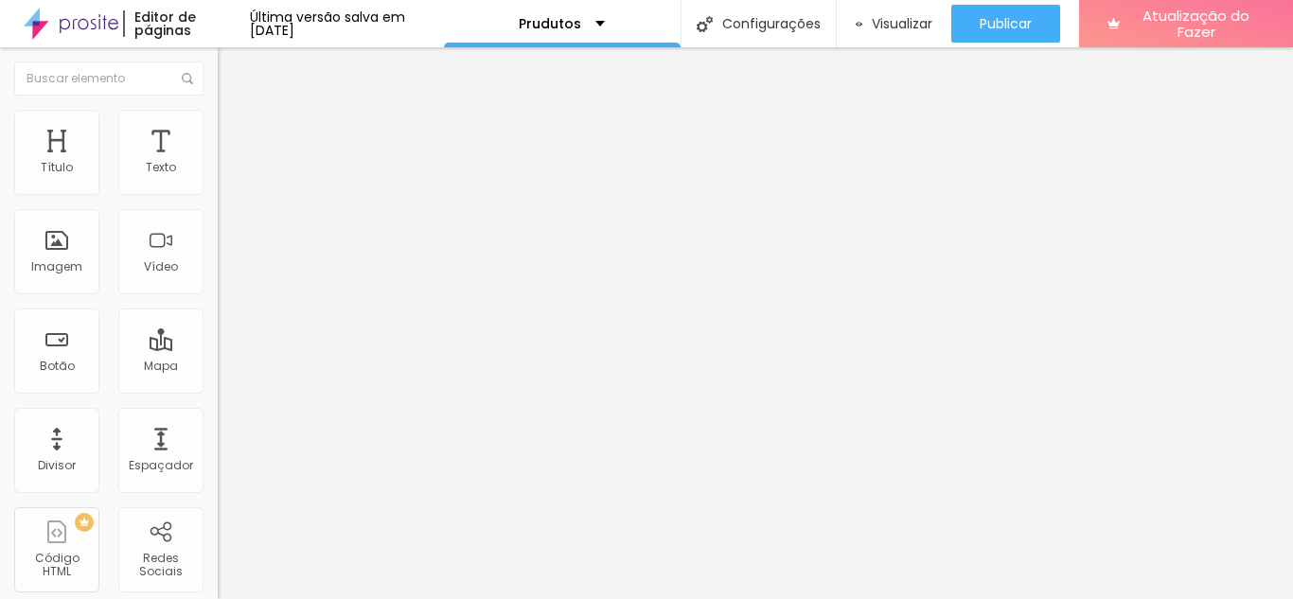
click at [218, 120] on img at bounding box center [226, 118] width 17 height 17
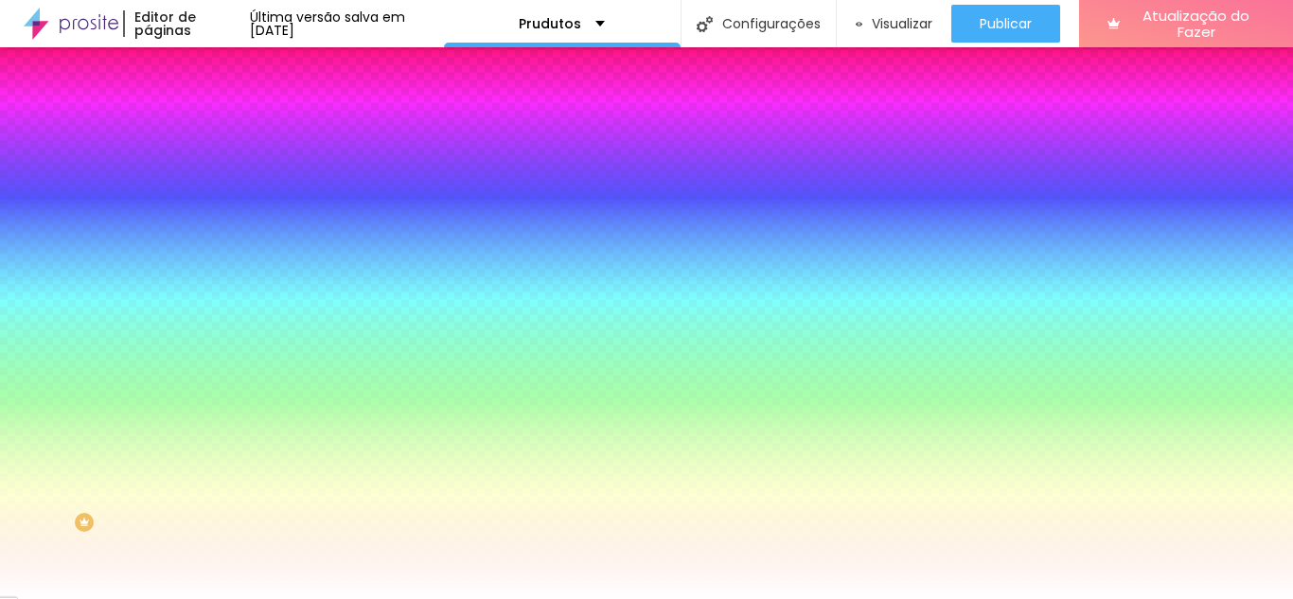
click at [218, 257] on div at bounding box center [327, 257] width 218 height 0
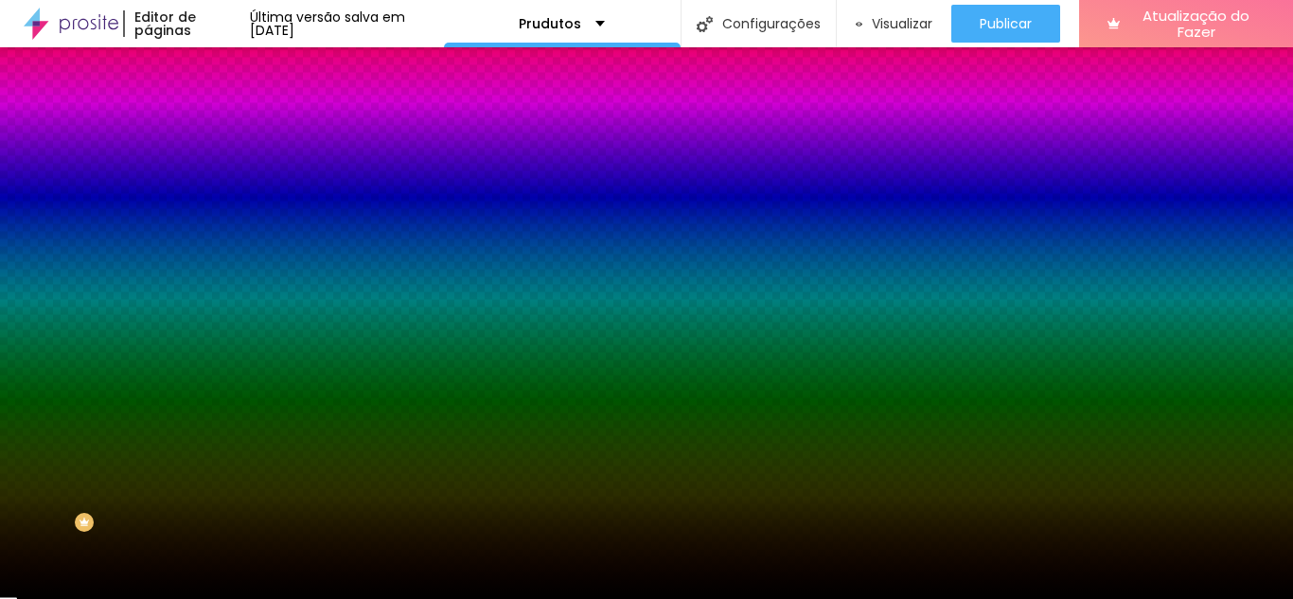
type input "#000000"
drag, startPoint x: 48, startPoint y: 427, endPoint x: 0, endPoint y: 531, distance: 114.8
click at [218, 531] on div "Editar nulo Conteúdo Estilo Avançado Imagem de fundo Adicionar imagem Efeito da…" at bounding box center [327, 323] width 218 height 552
click at [218, 538] on div "Editar nulo Conteúdo Estilo Avançado Imagem de fundo Adicionar imagem Efeito da…" at bounding box center [327, 323] width 218 height 552
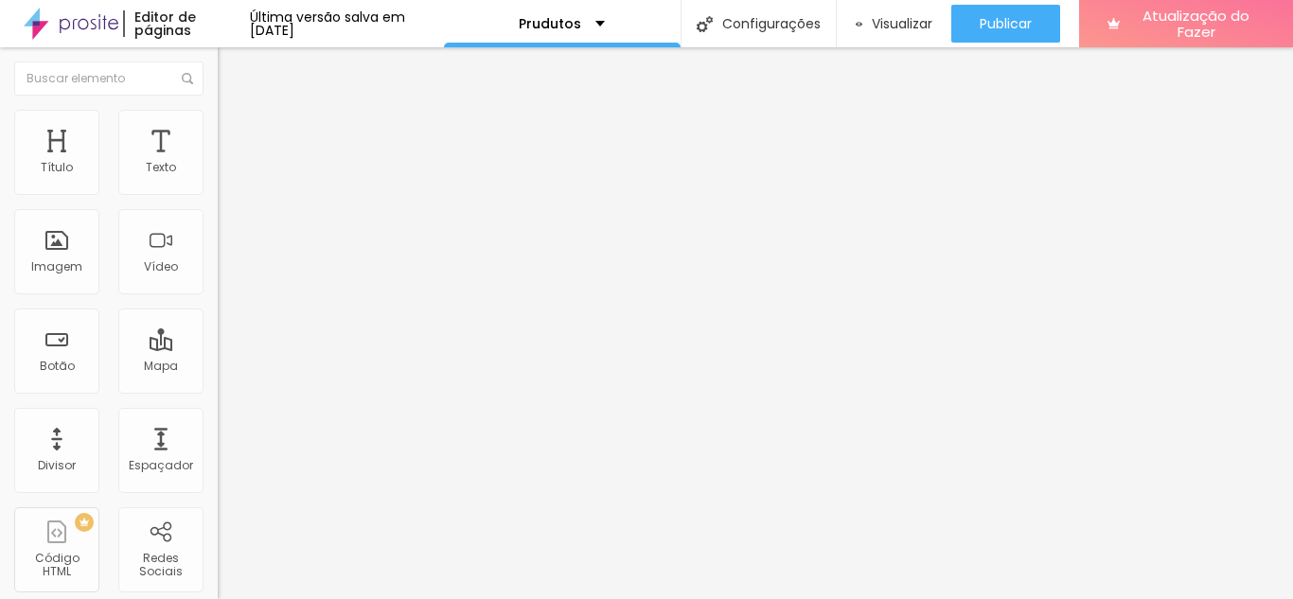
click at [218, 55] on button "Editar nulo" at bounding box center [327, 69] width 218 height 44
click at [218, 280] on button "button" at bounding box center [231, 270] width 27 height 20
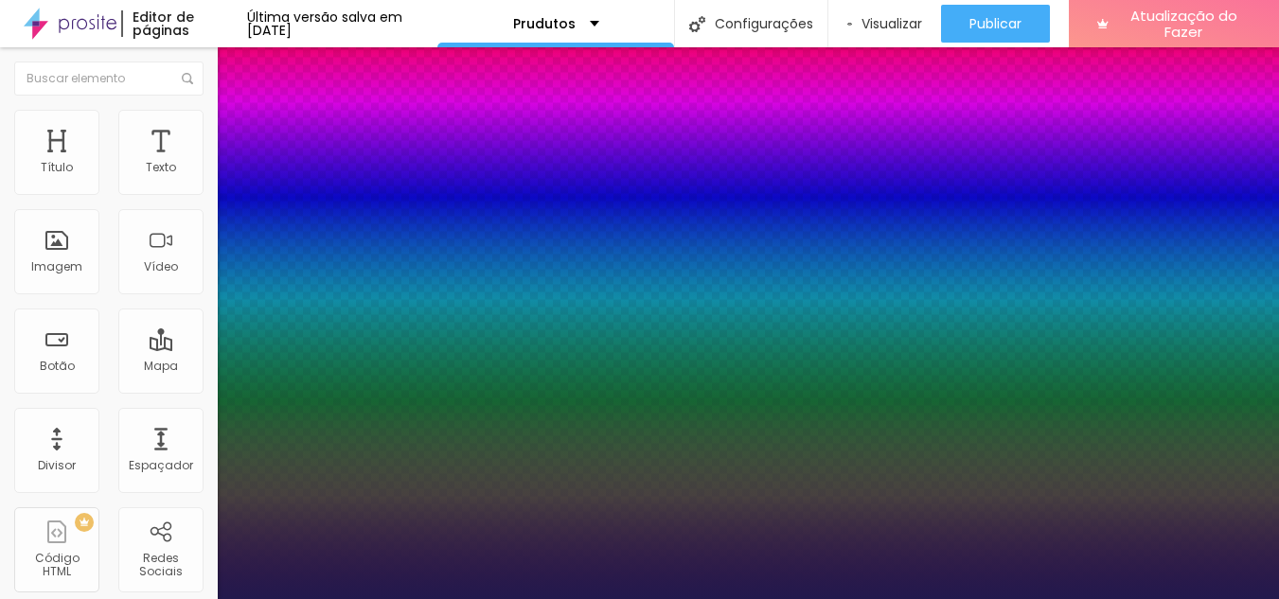
type input "1"
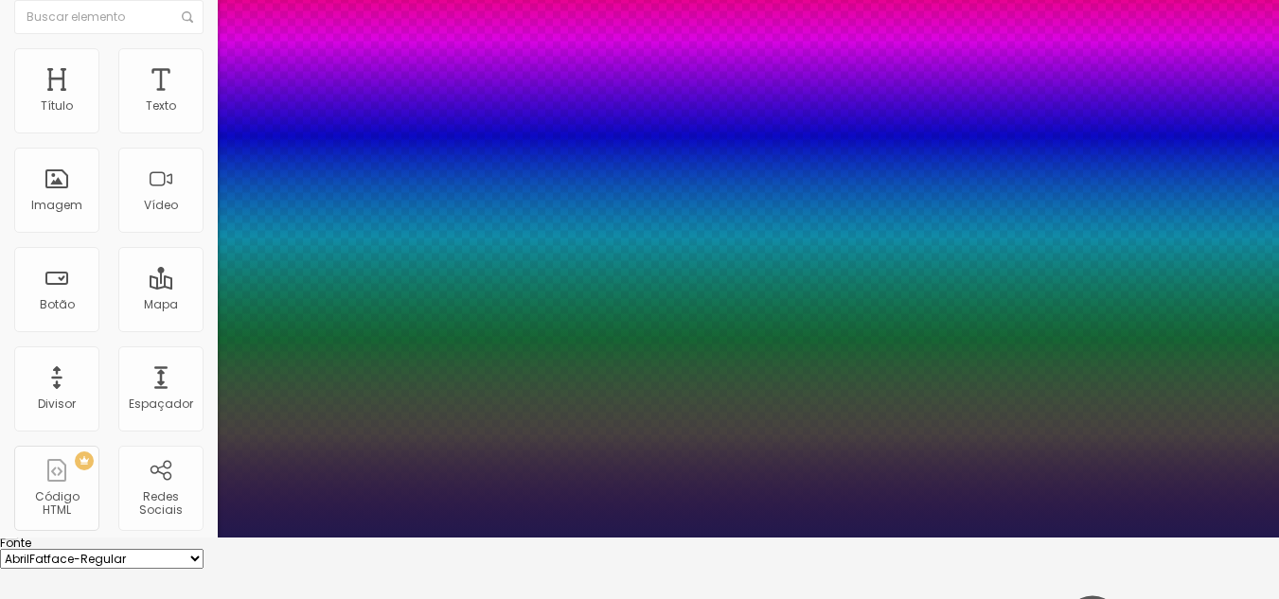
scroll to position [95, 0]
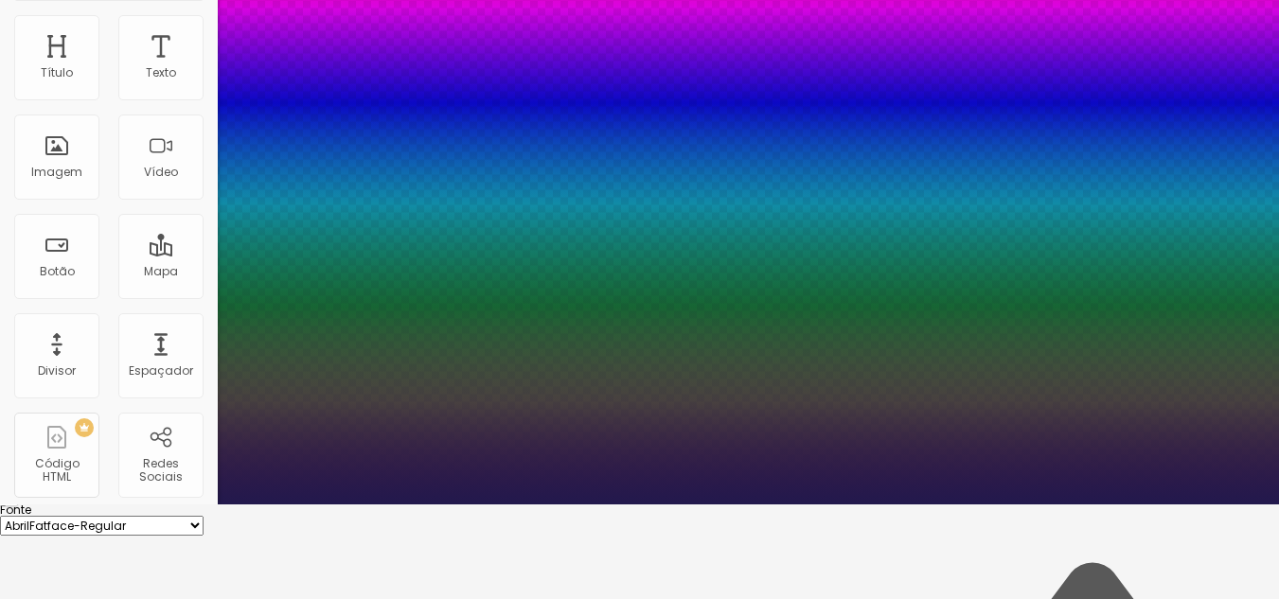
drag, startPoint x: 264, startPoint y: 447, endPoint x: 307, endPoint y: 445, distance: 42.6
drag, startPoint x: 255, startPoint y: 433, endPoint x: 292, endPoint y: 438, distance: 37.2
type input "26"
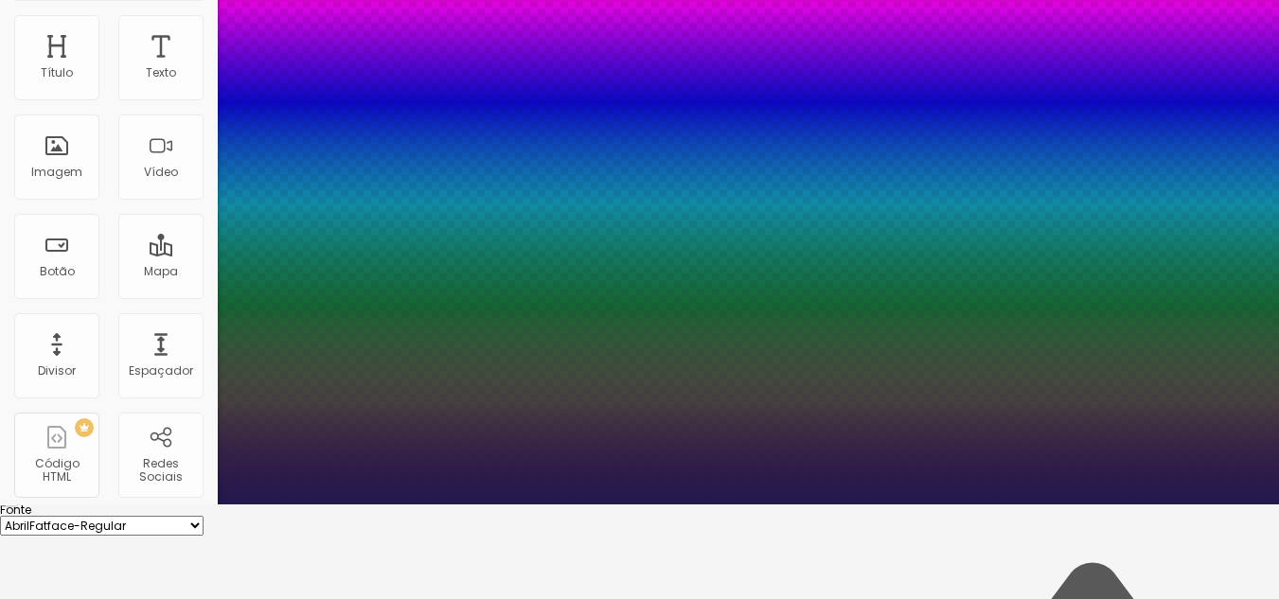
type input "26"
type input "1"
type input "52"
type input "1"
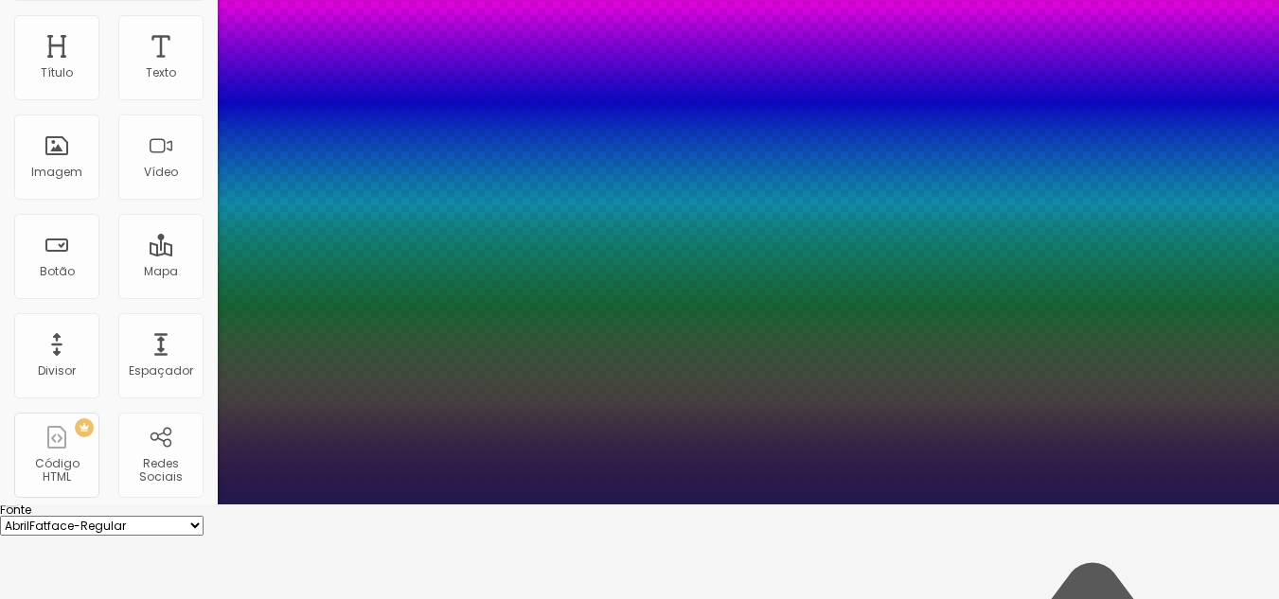
type input "48"
type input "1"
type input "44"
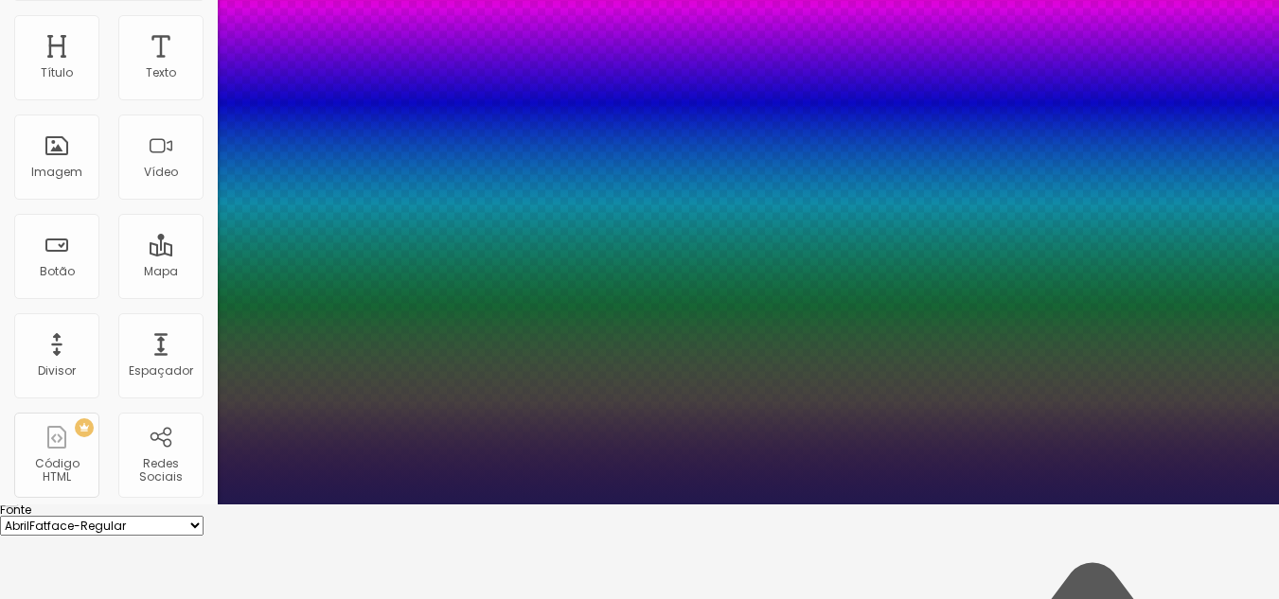
type input "1"
type input "42"
type input "1"
type input "40"
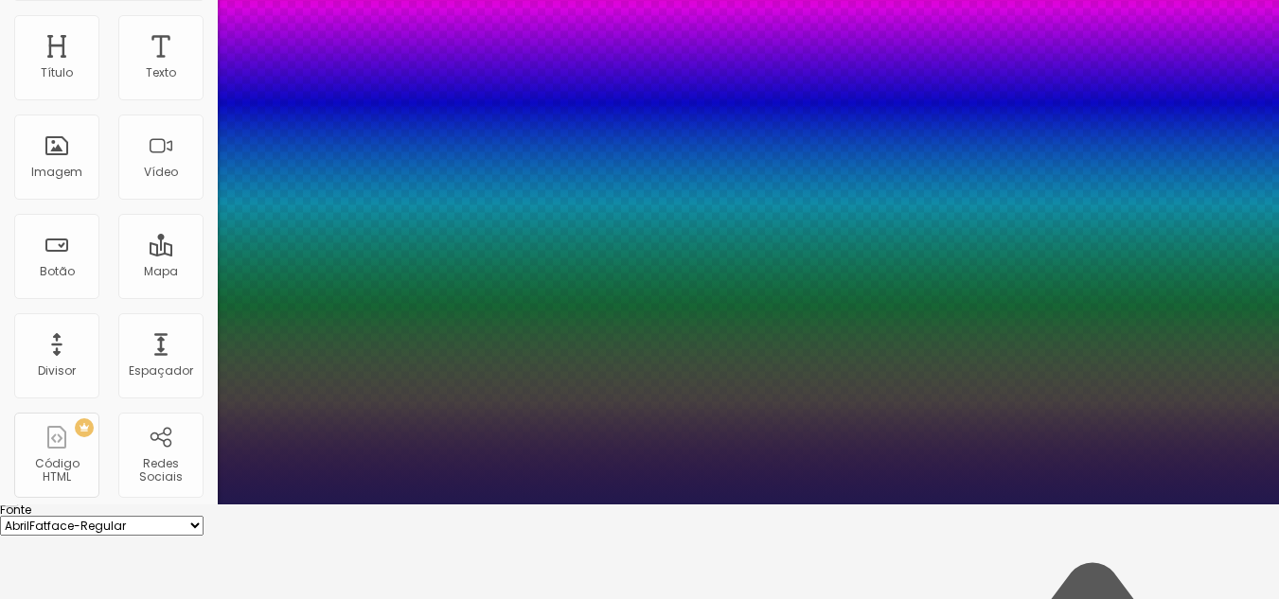
type input "40"
type input "1"
drag, startPoint x: 257, startPoint y: 438, endPoint x: 291, endPoint y: 441, distance: 33.2
type input "40"
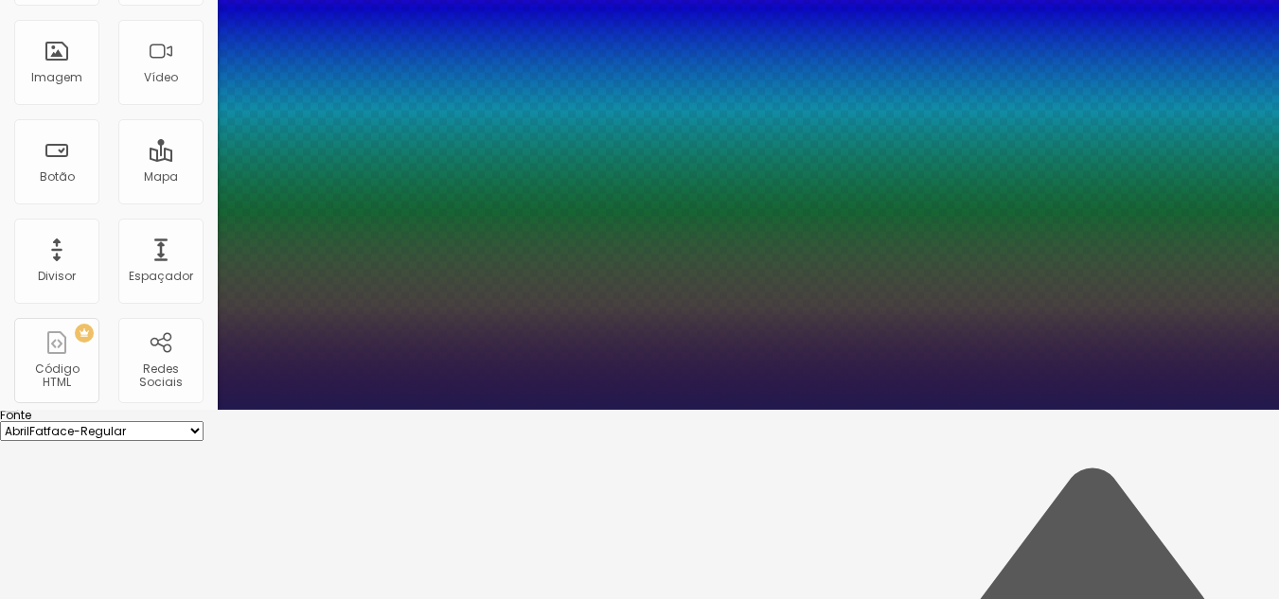
scroll to position [279, 0]
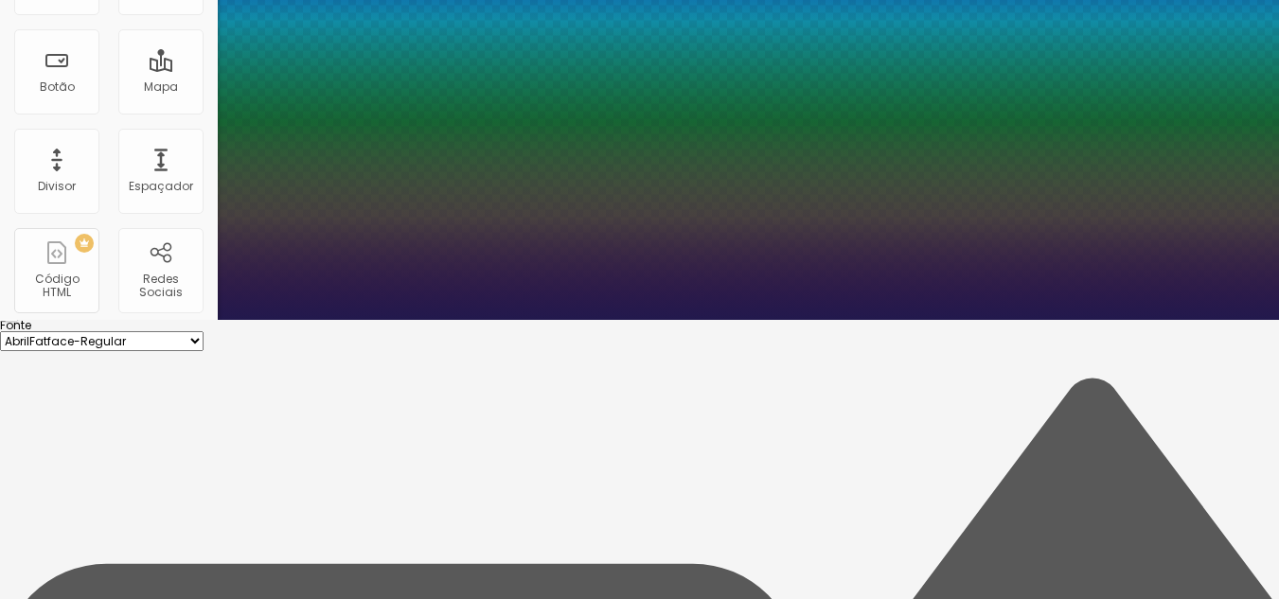
type input "1"
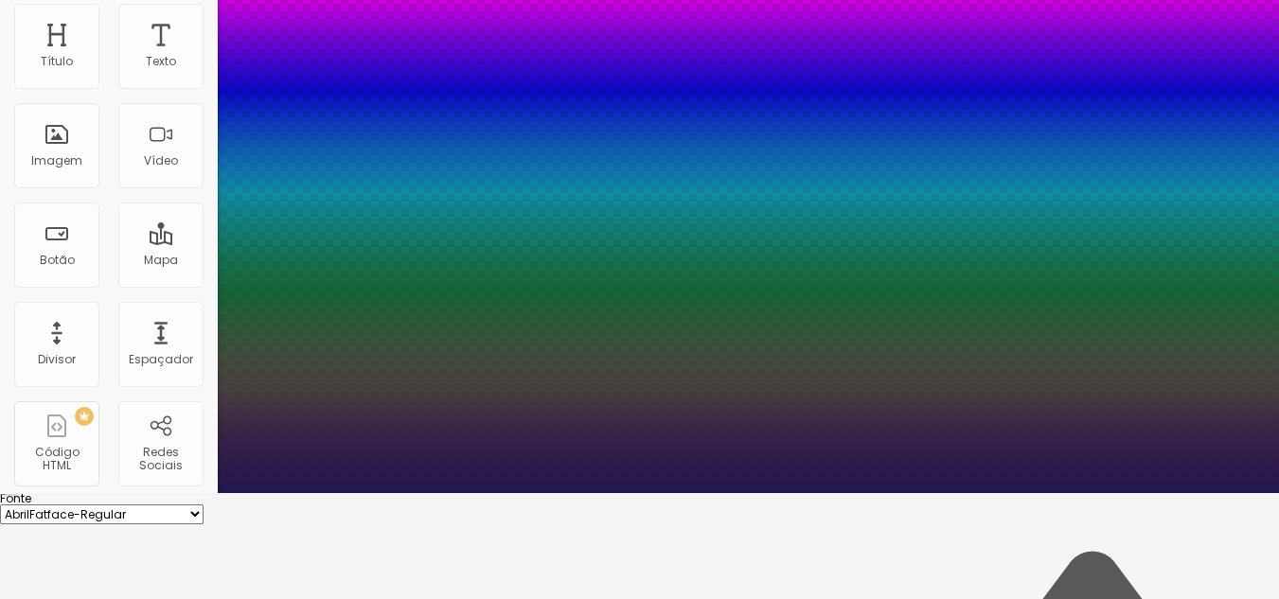
scroll to position [90, 0]
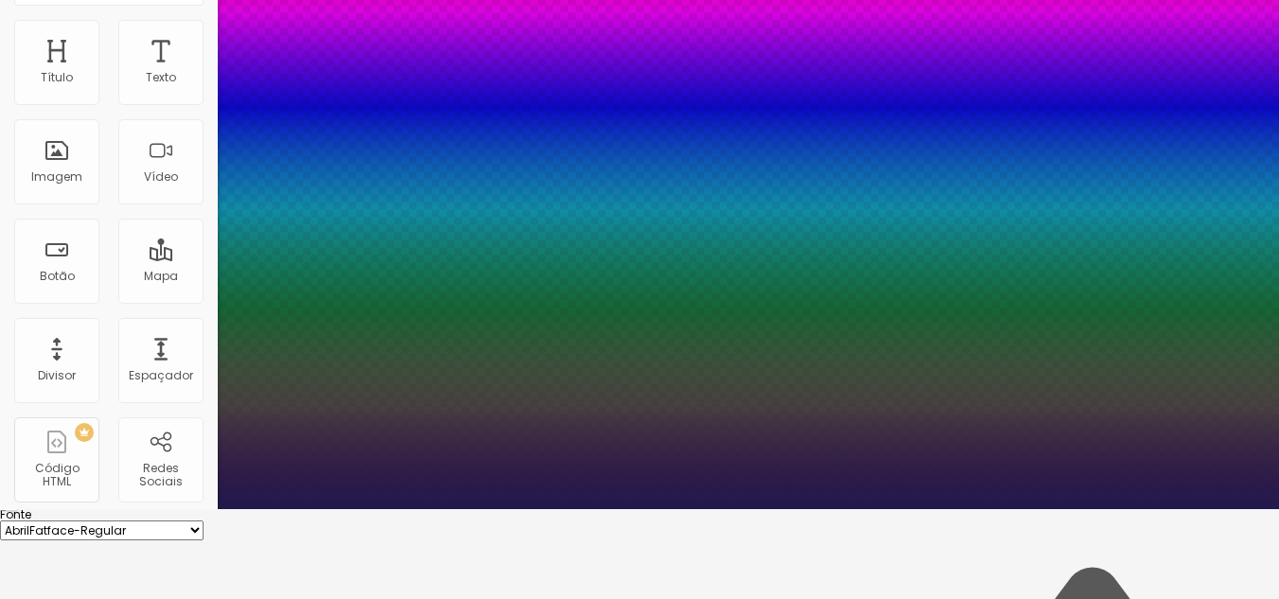
click at [203, 521] on select "AbrilFatface-Regular Actor-Regular Alegreya AlegreyaBlack [PERSON_NAME] Allan-R…" at bounding box center [101, 531] width 203 height 20
select select "LibreBaskerville"
click at [202, 521] on select "AbrilFatface-Regular Actor-Regular Alegreya AlegreyaBlack [PERSON_NAME] Allan-R…" at bounding box center [101, 531] width 203 height 20
type input "1"
click at [66, 509] on div at bounding box center [639, 509] width 1279 height 0
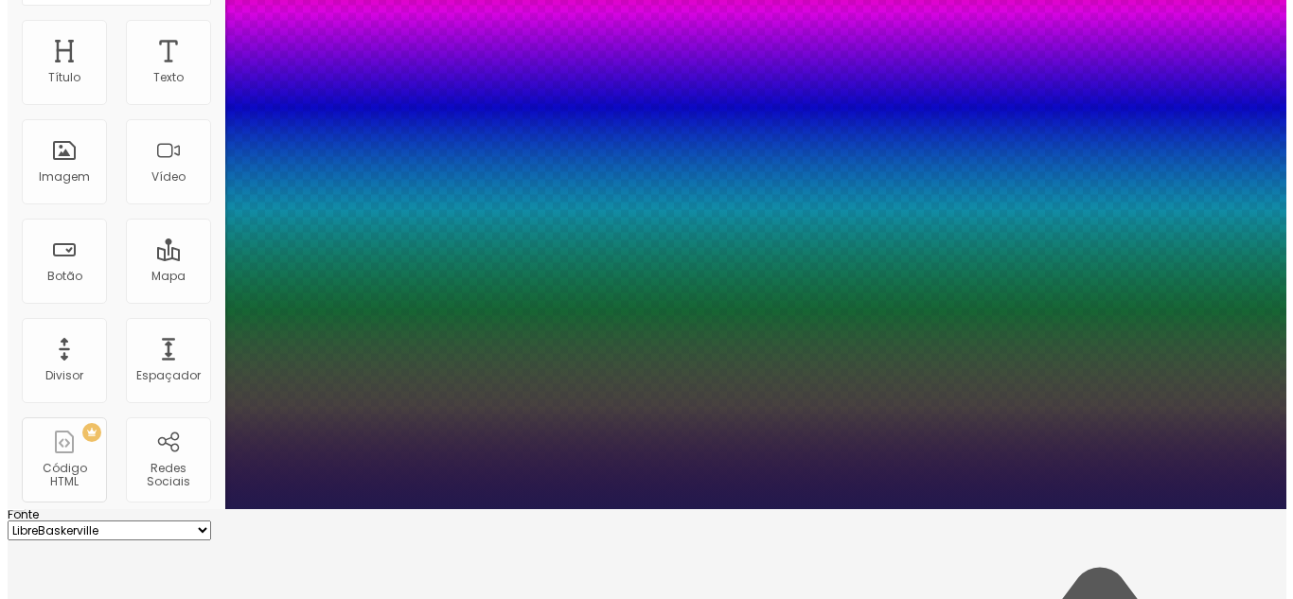
scroll to position [0, 0]
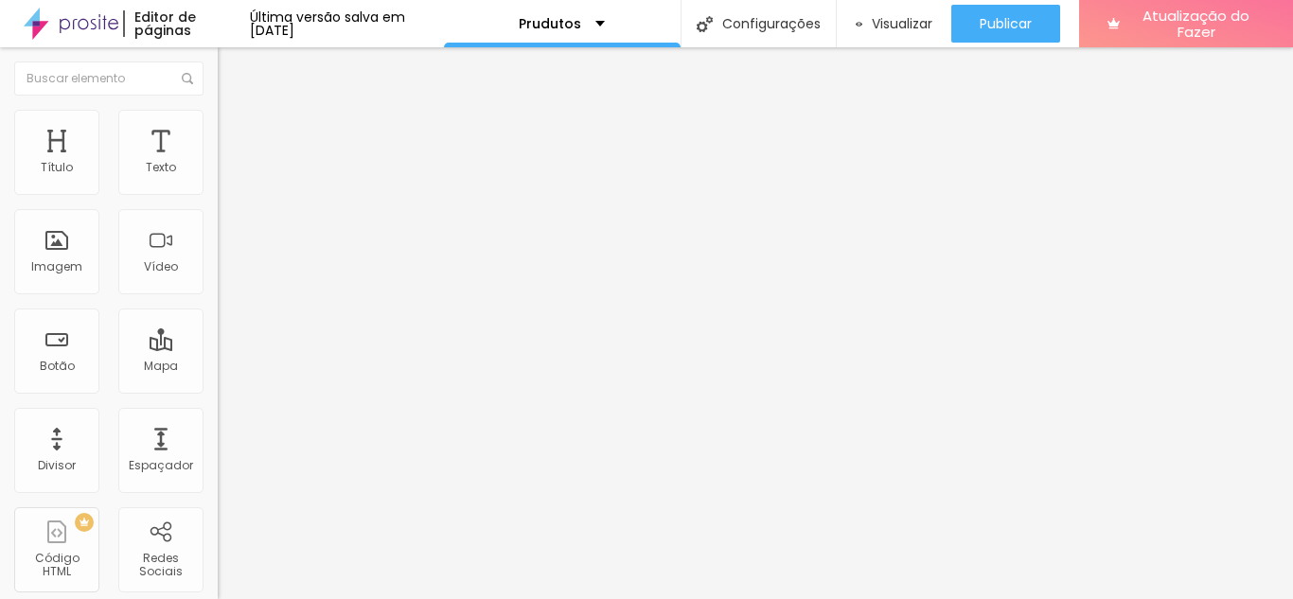
click at [218, 163] on span "Trocar imagem" at bounding box center [269, 155] width 103 height 16
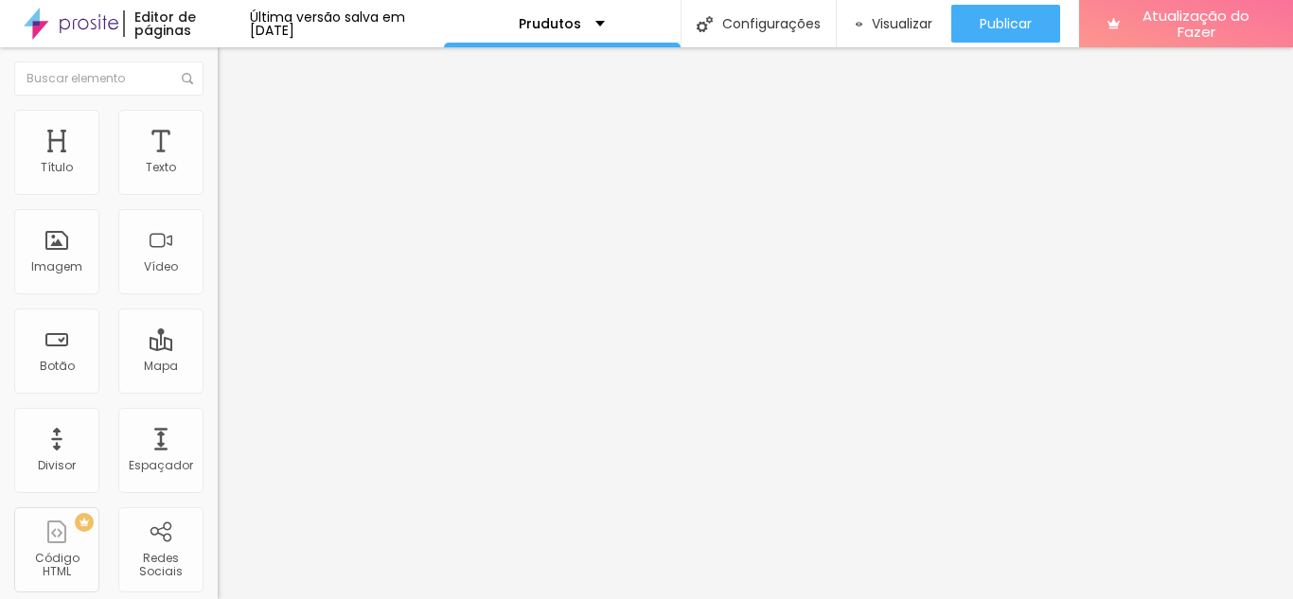
click at [229, 163] on font "Trocar imagem" at bounding box center [275, 155] width 92 height 16
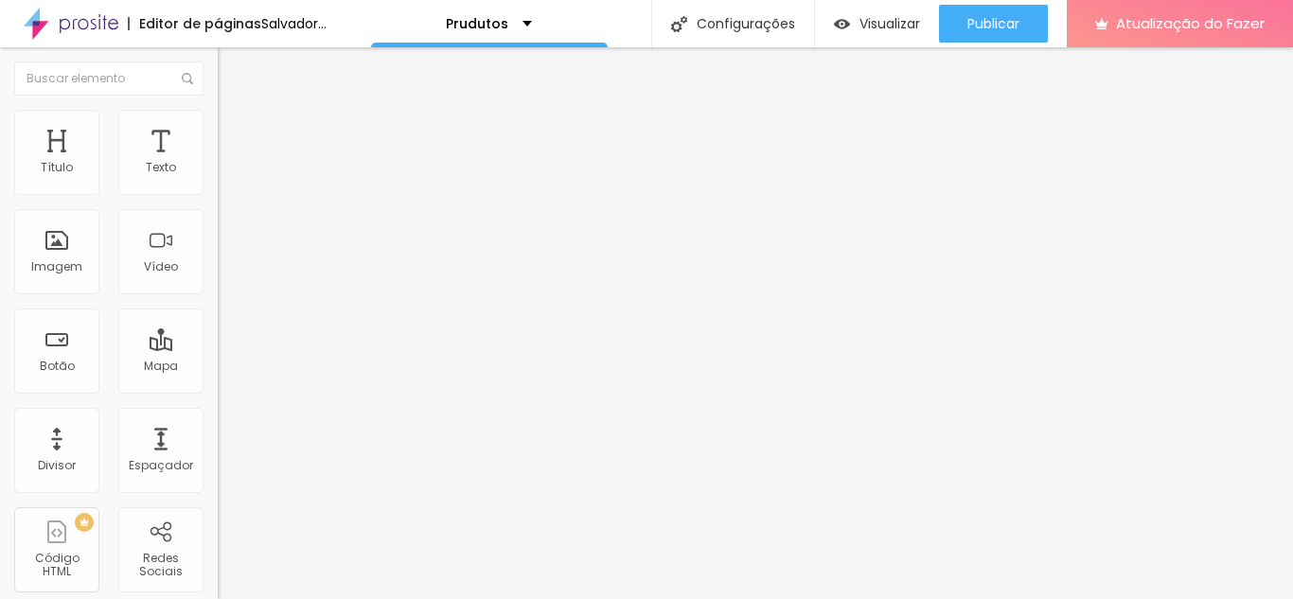
click at [218, 163] on span "Trocar imagem" at bounding box center [269, 155] width 103 height 16
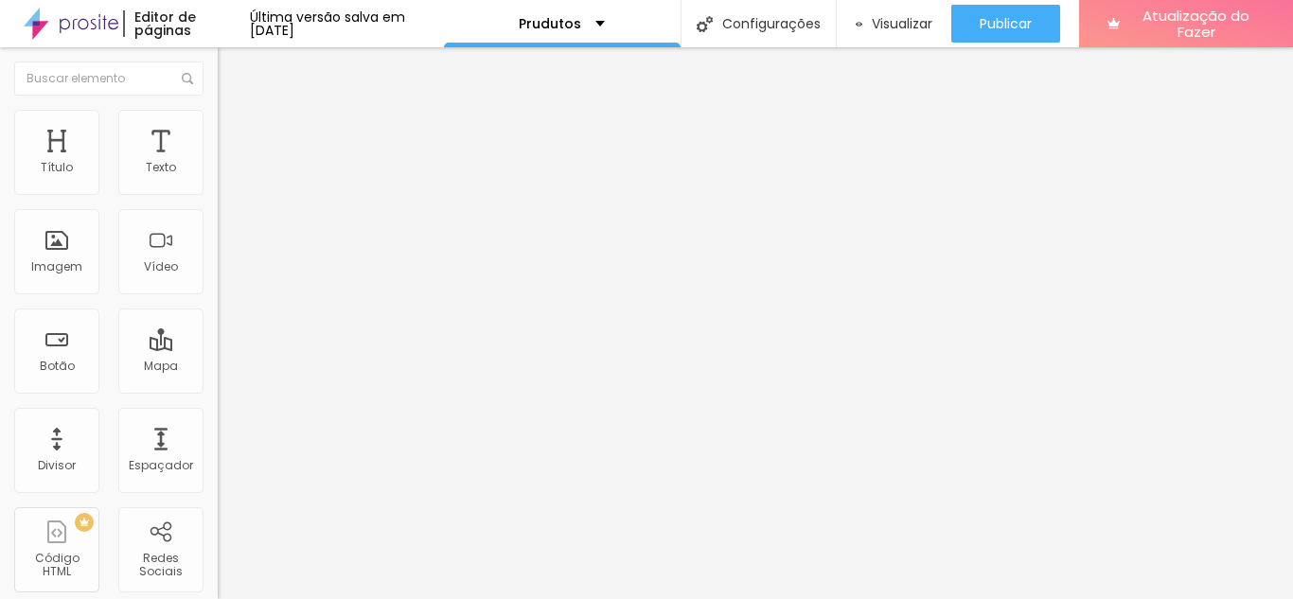
click at [229, 163] on font "Trocar imagem" at bounding box center [275, 155] width 92 height 16
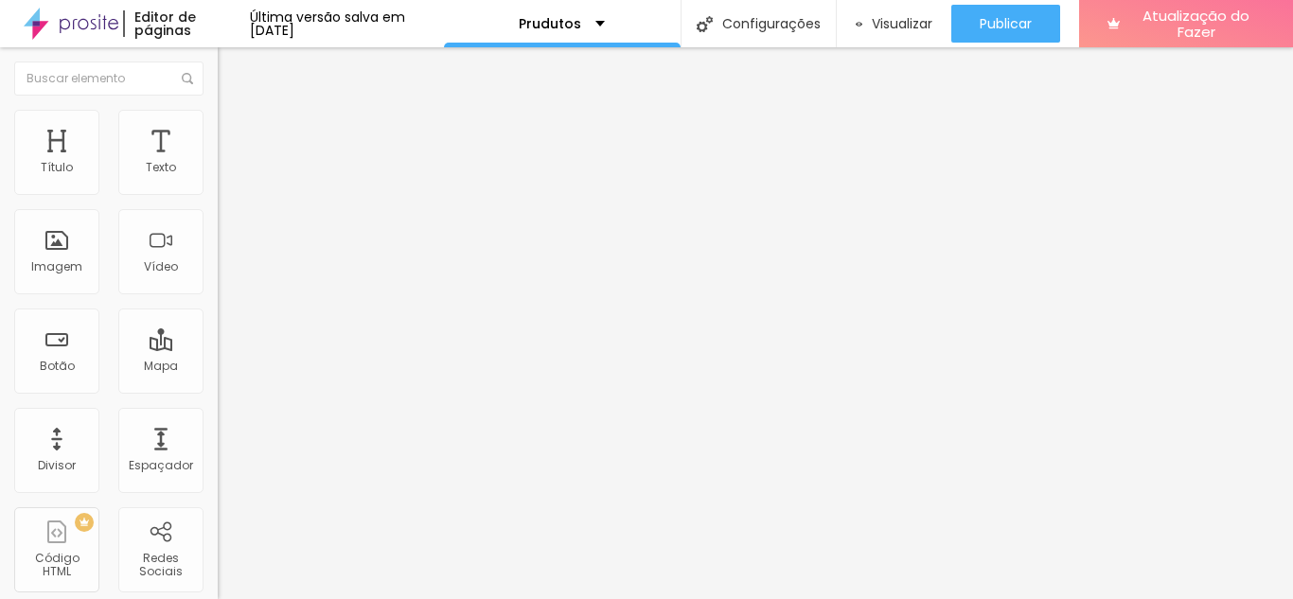
click at [218, 161] on div "Trocar imagem" at bounding box center [327, 154] width 218 height 13
type input "1.2"
type input "1.1"
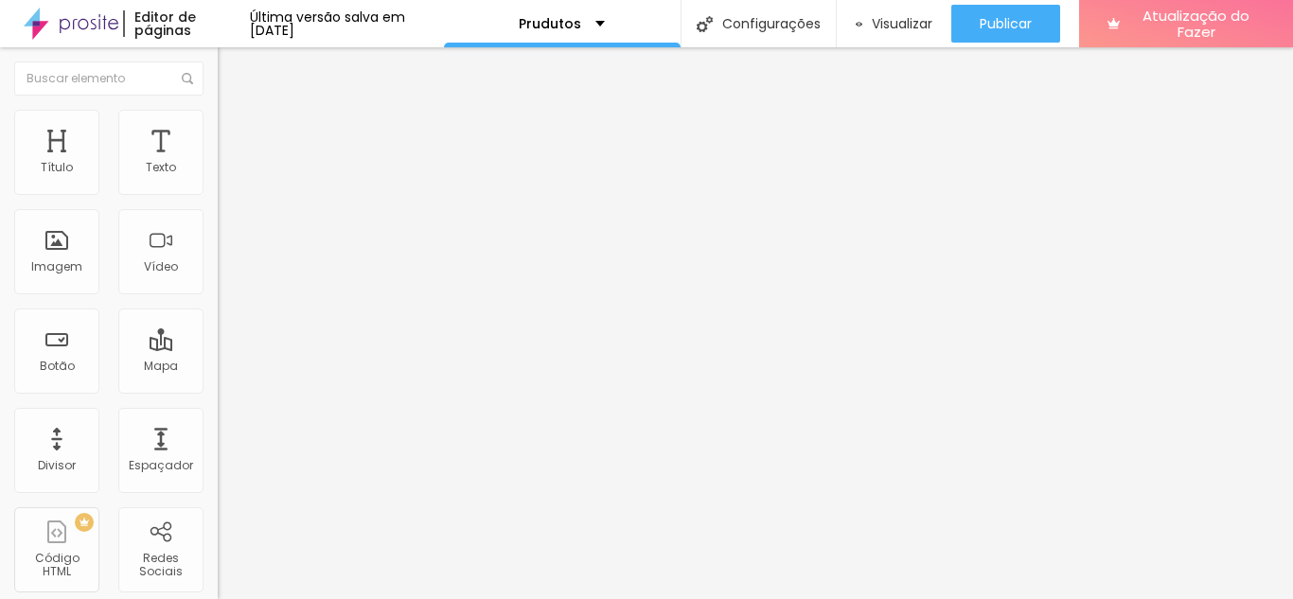
type input "1.1"
type input "1"
type input "1.1"
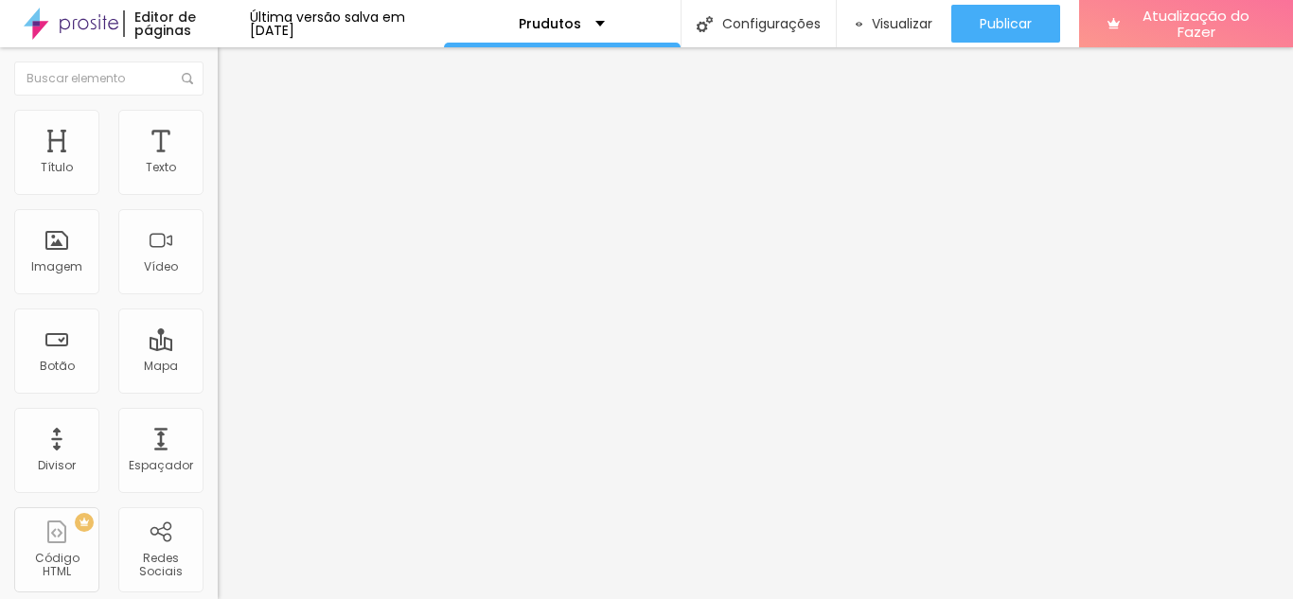
type input "1.2"
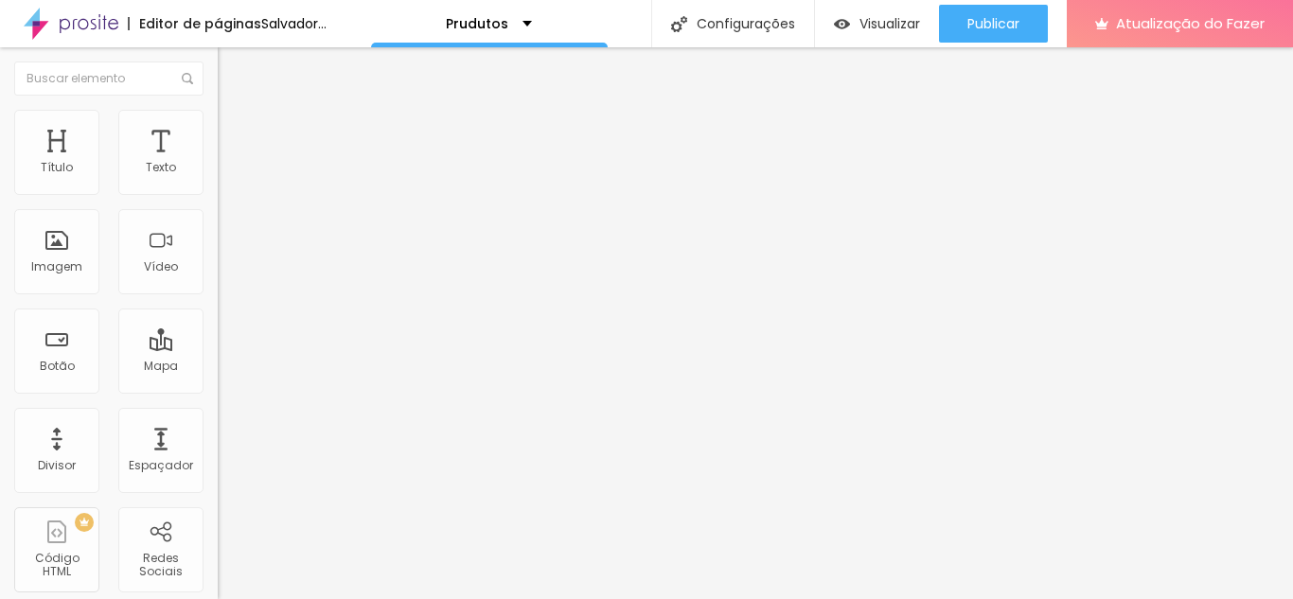
type input "1.2"
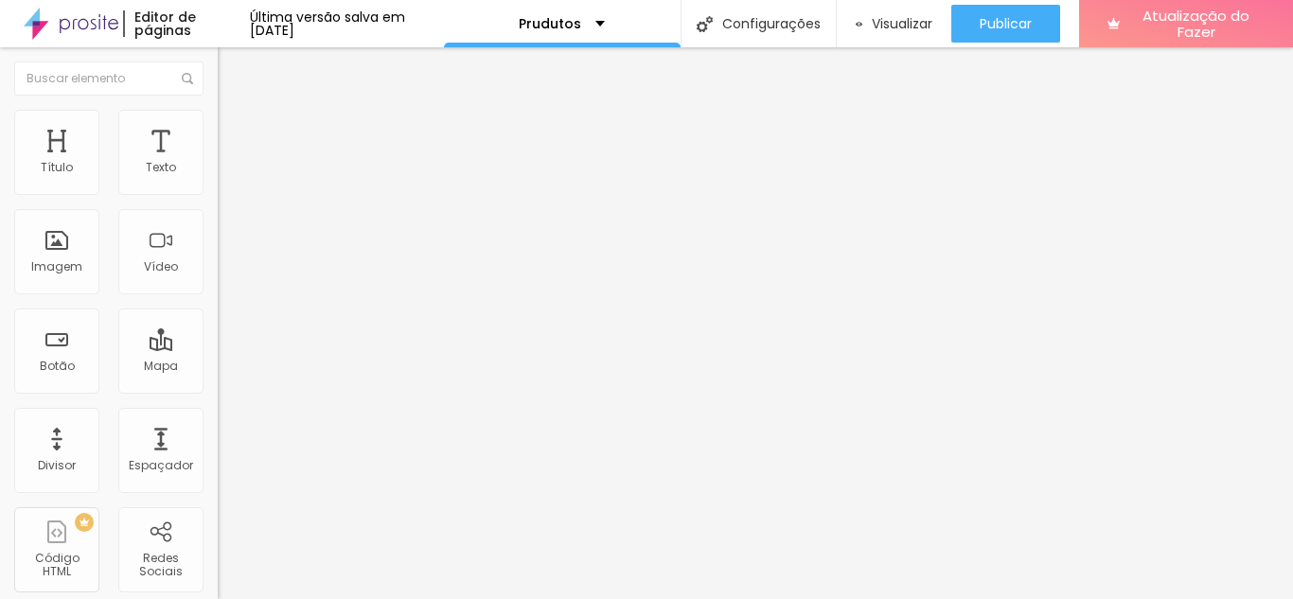
type input "1"
type input "6"
type input "7"
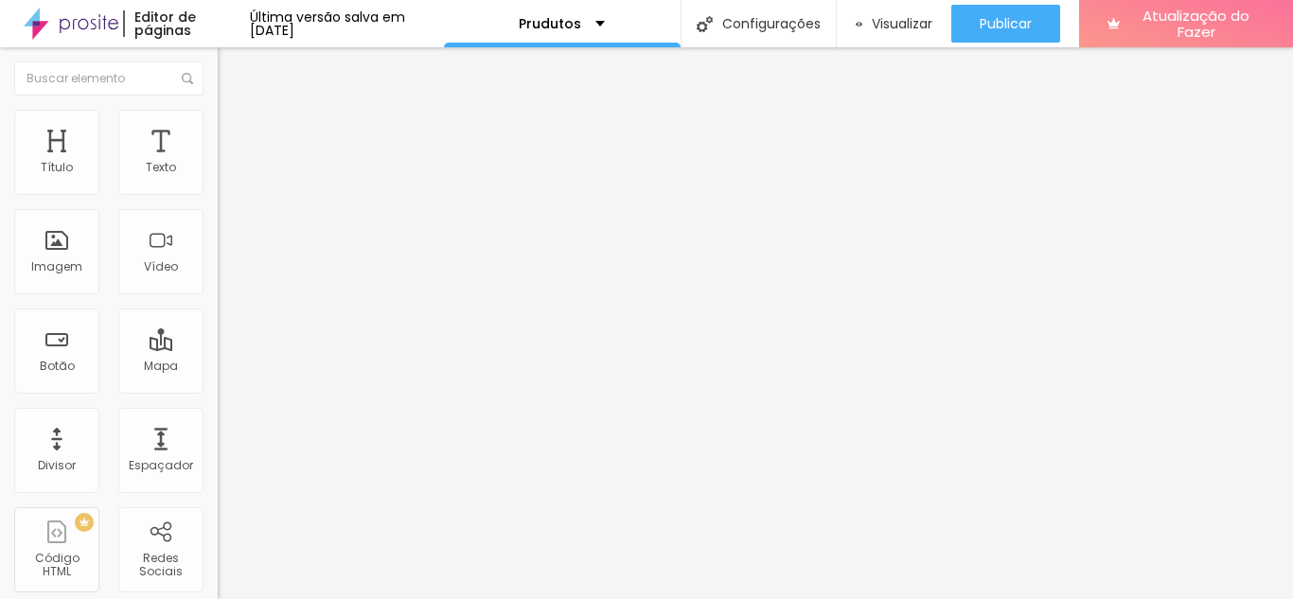
type input "7"
type input "10"
type input "11"
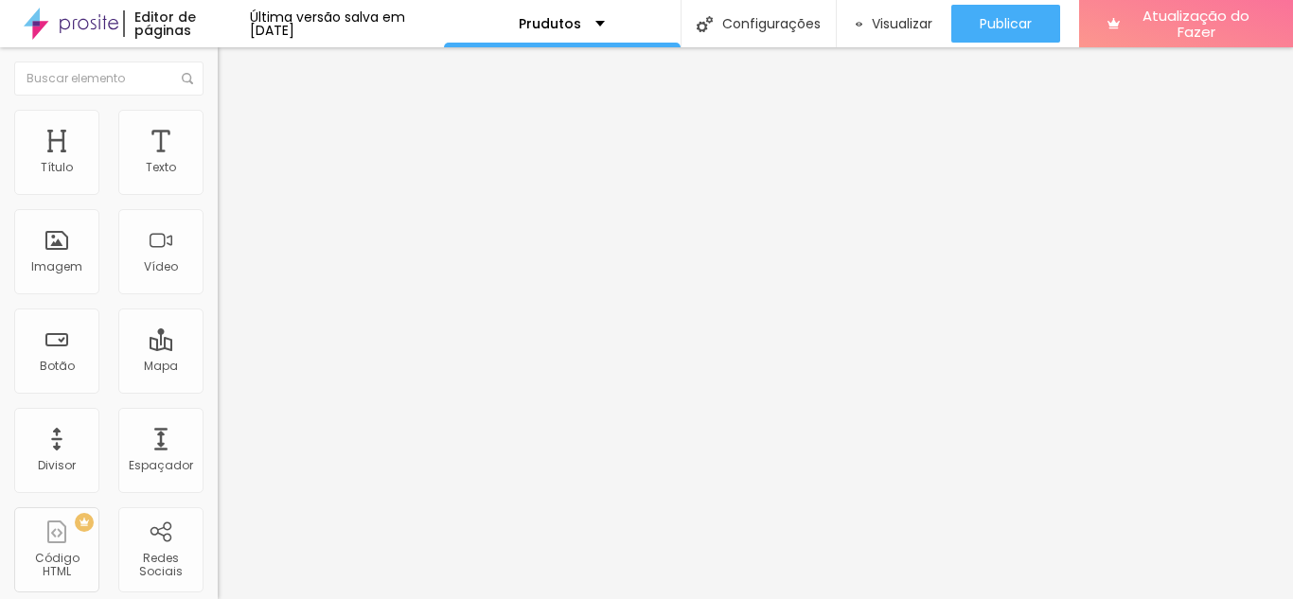
type input "10"
type input "0"
drag, startPoint x: 48, startPoint y: 512, endPoint x: 22, endPoint y: 511, distance: 26.5
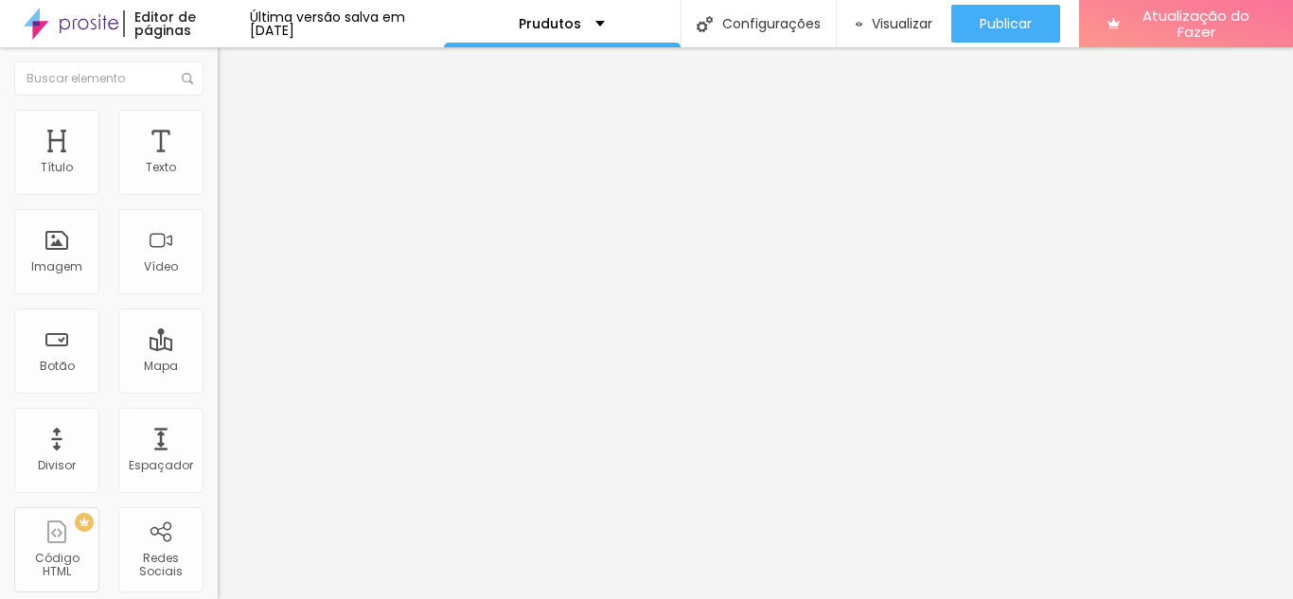
type input "18"
type input "23"
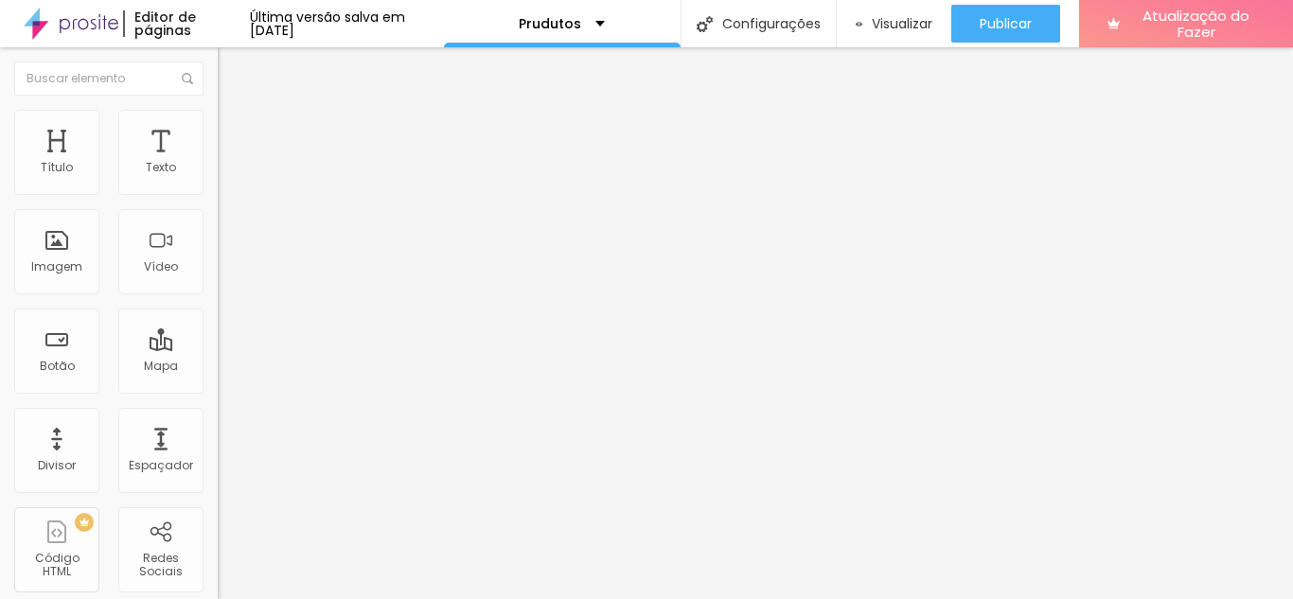
type input "20"
type input "18"
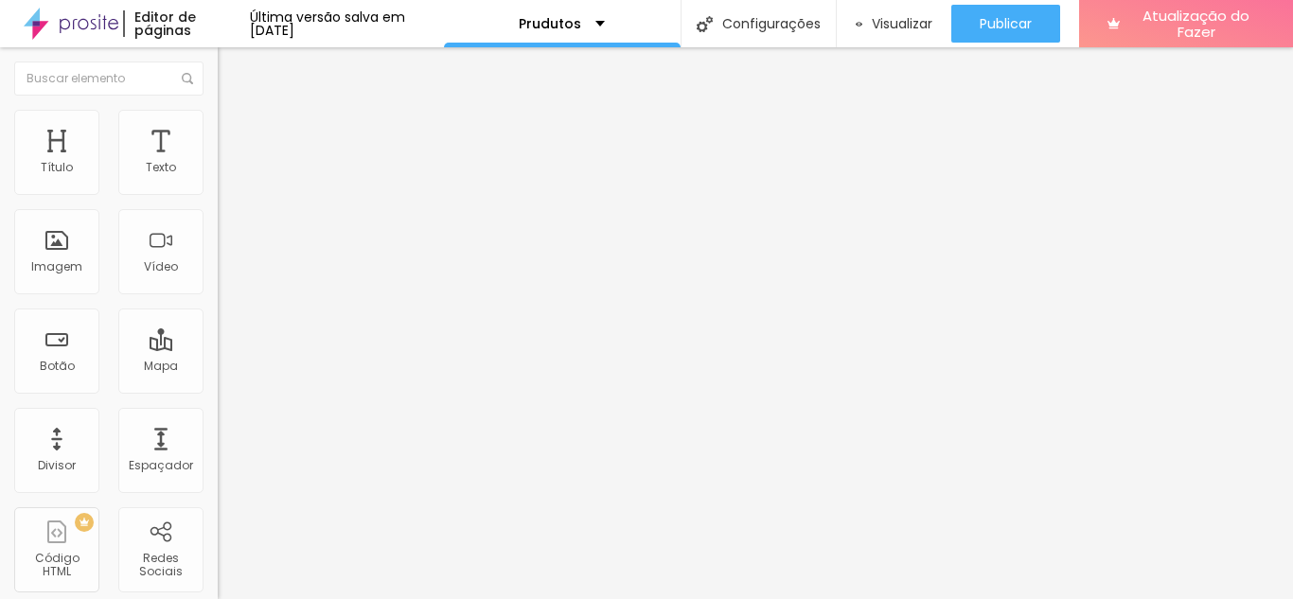
click at [218, 447] on input "range" at bounding box center [279, 454] width 122 height 15
type input "41"
click at [218, 447] on input "range" at bounding box center [279, 454] width 122 height 15
type input "39"
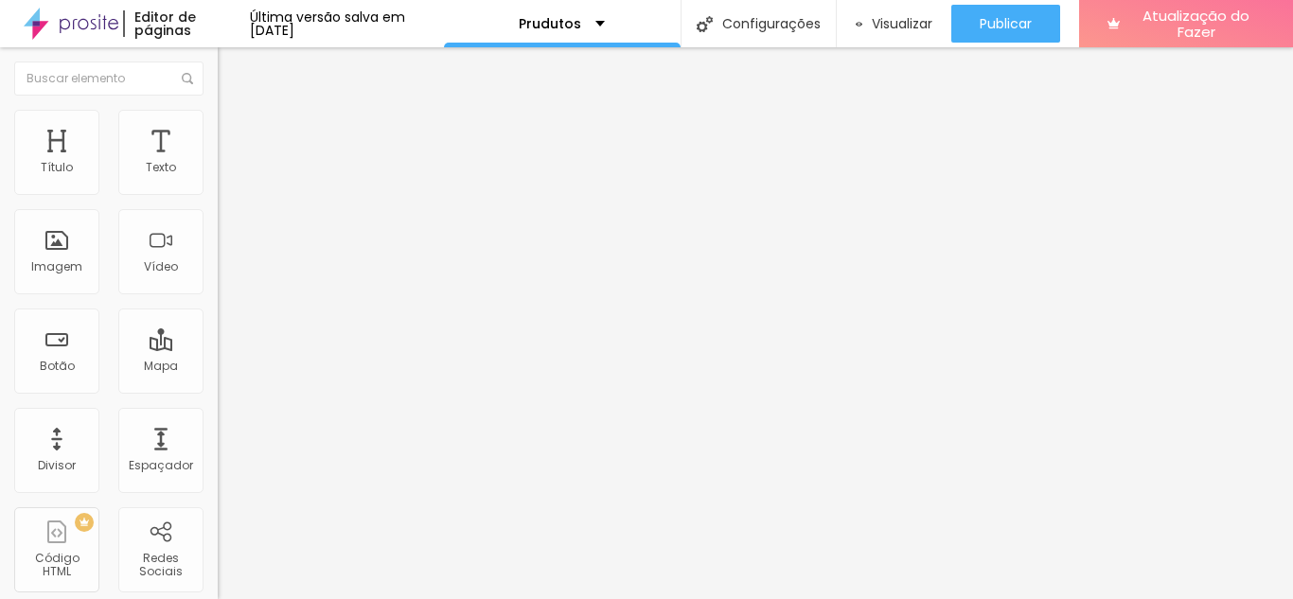
type input "39"
type input "28"
type input "20"
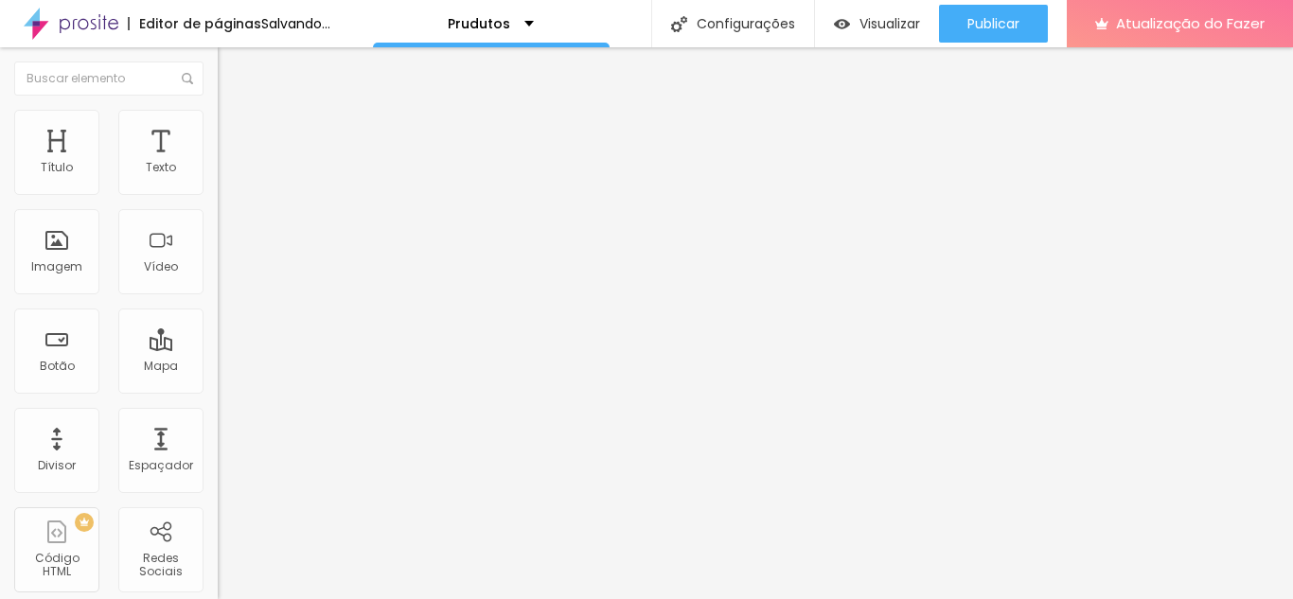
type input "19"
type input "14"
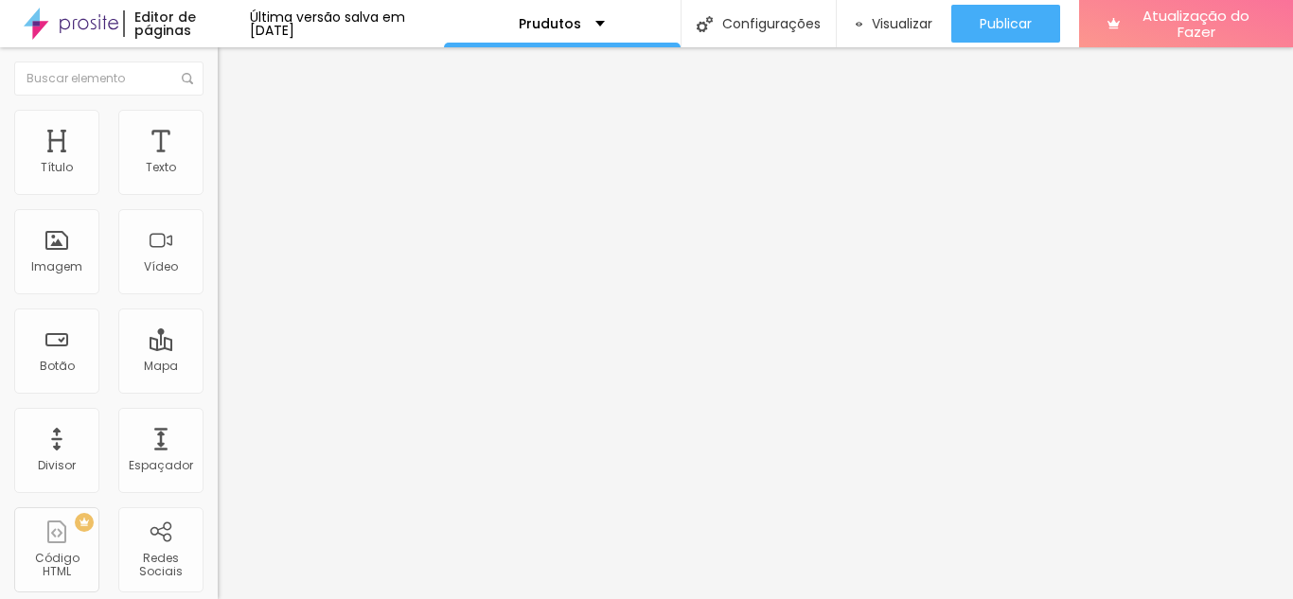
drag, startPoint x: 80, startPoint y: 398, endPoint x: 43, endPoint y: 402, distance: 38.2
type input "14"
click at [218, 447] on input "range" at bounding box center [279, 454] width 122 height 15
type input "20"
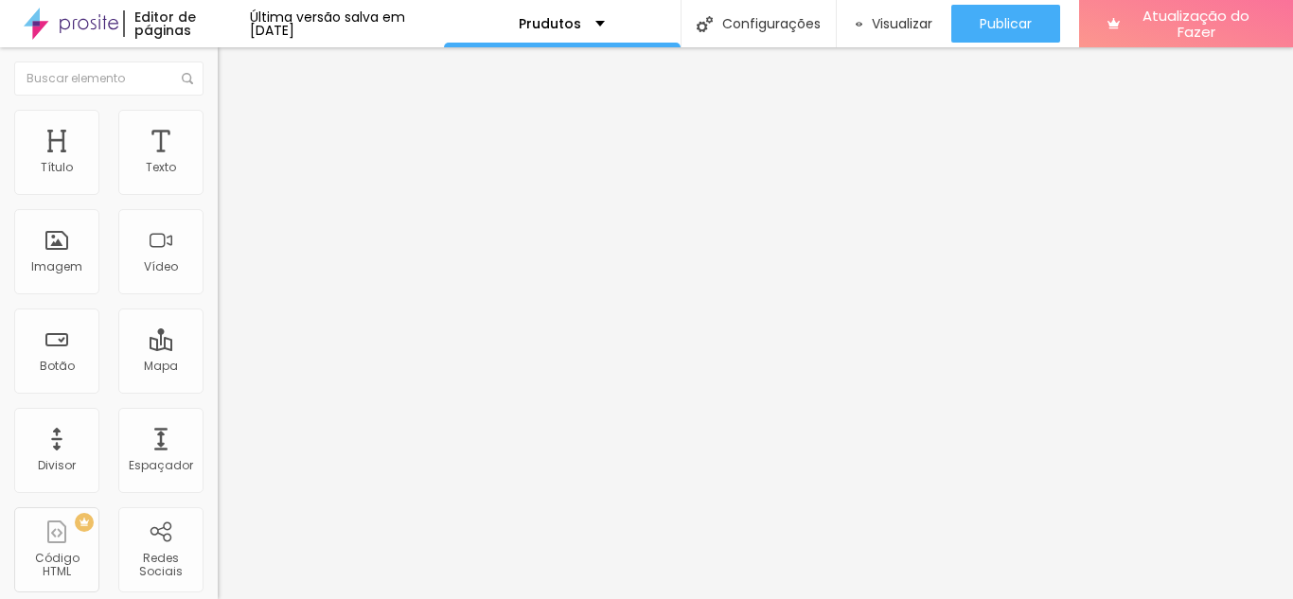
type input "22"
type input "14"
type input "16"
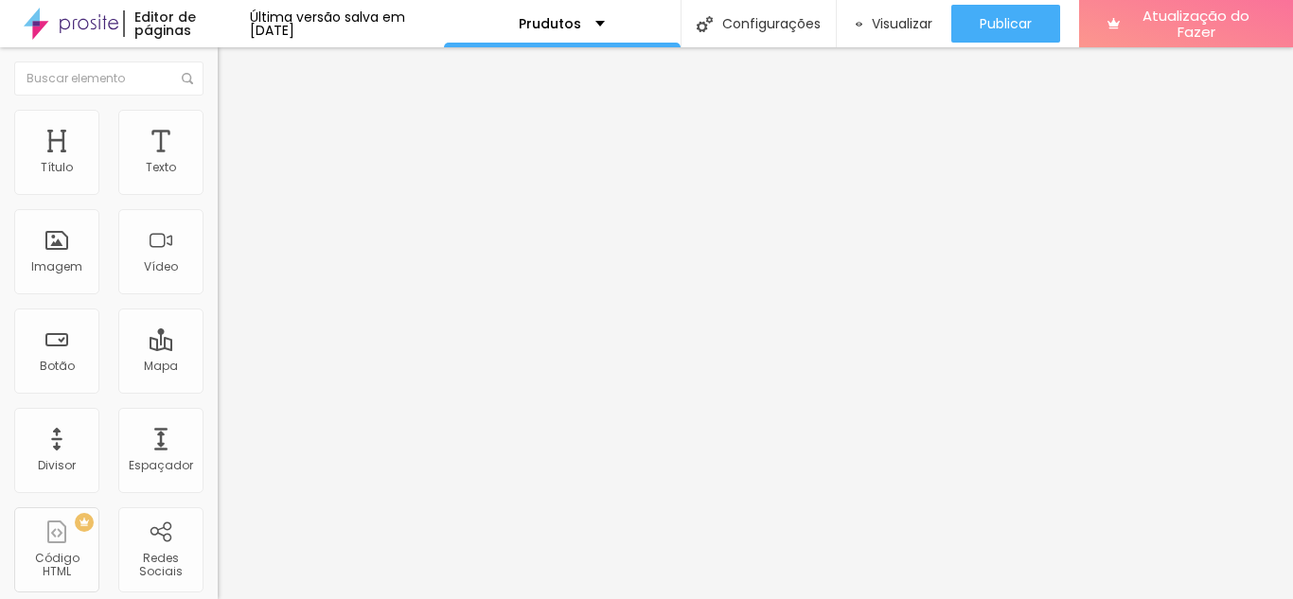
type input "16"
click at [218, 447] on input "range" at bounding box center [279, 454] width 122 height 15
type input "18"
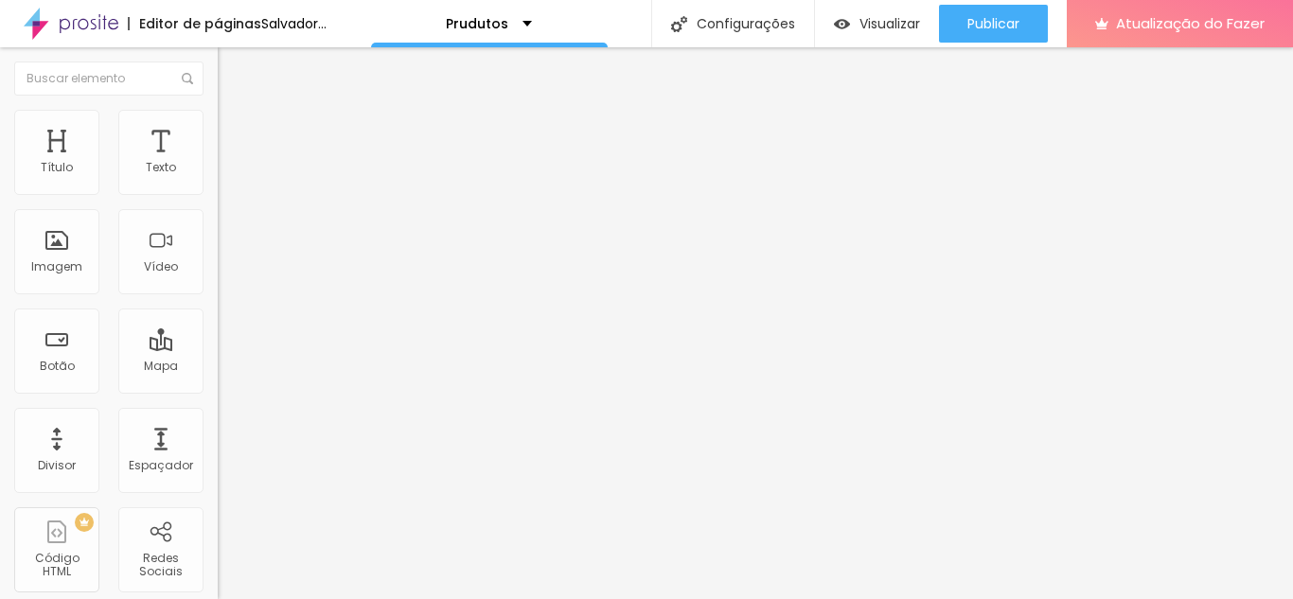
type input "15"
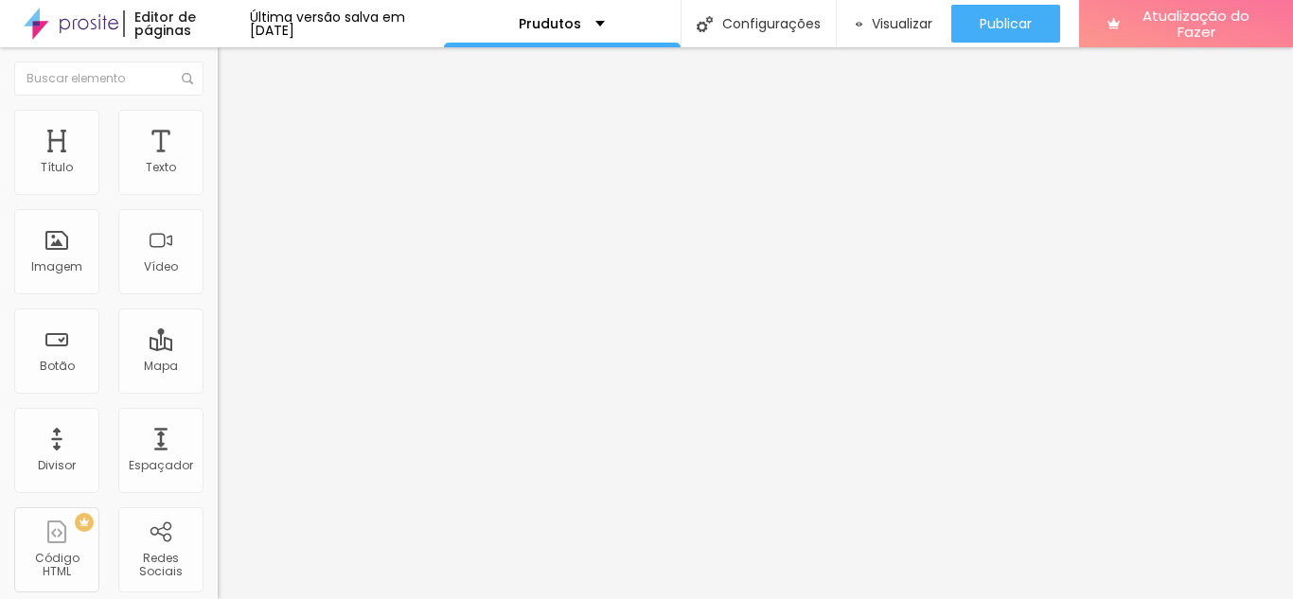
type input "18"
click at [218, 447] on input "range" at bounding box center [279, 454] width 122 height 15
click at [229, 163] on font "Trocar imagem" at bounding box center [275, 155] width 92 height 16
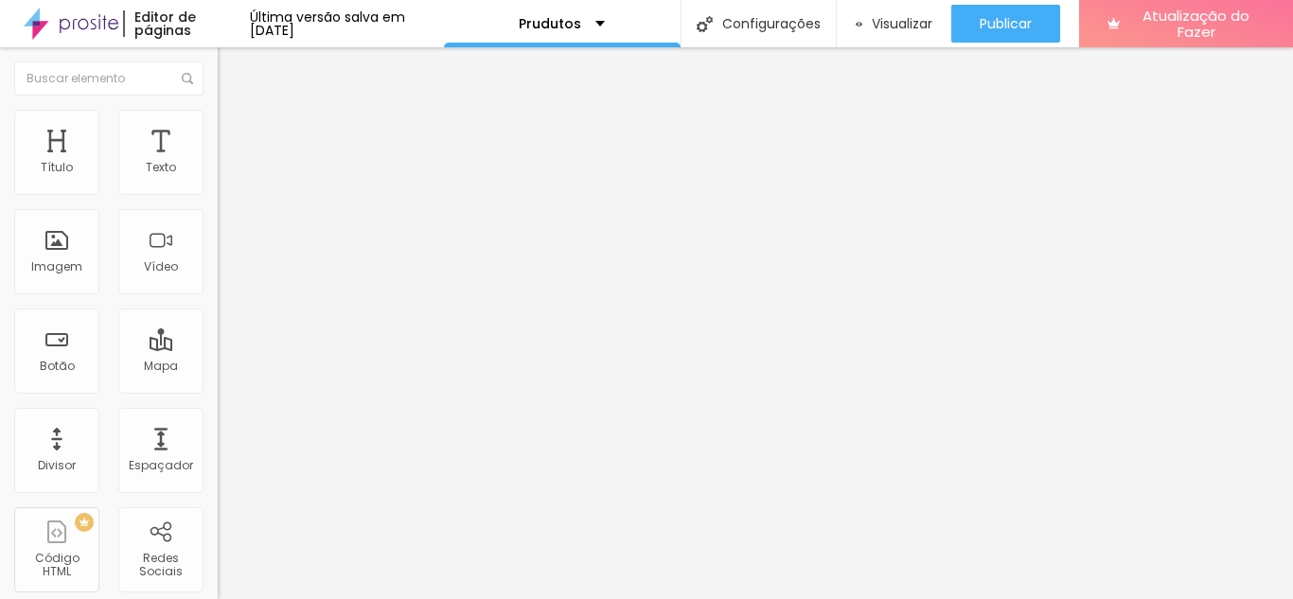
click at [235, 127] on font "Estilo" at bounding box center [249, 123] width 29 height 16
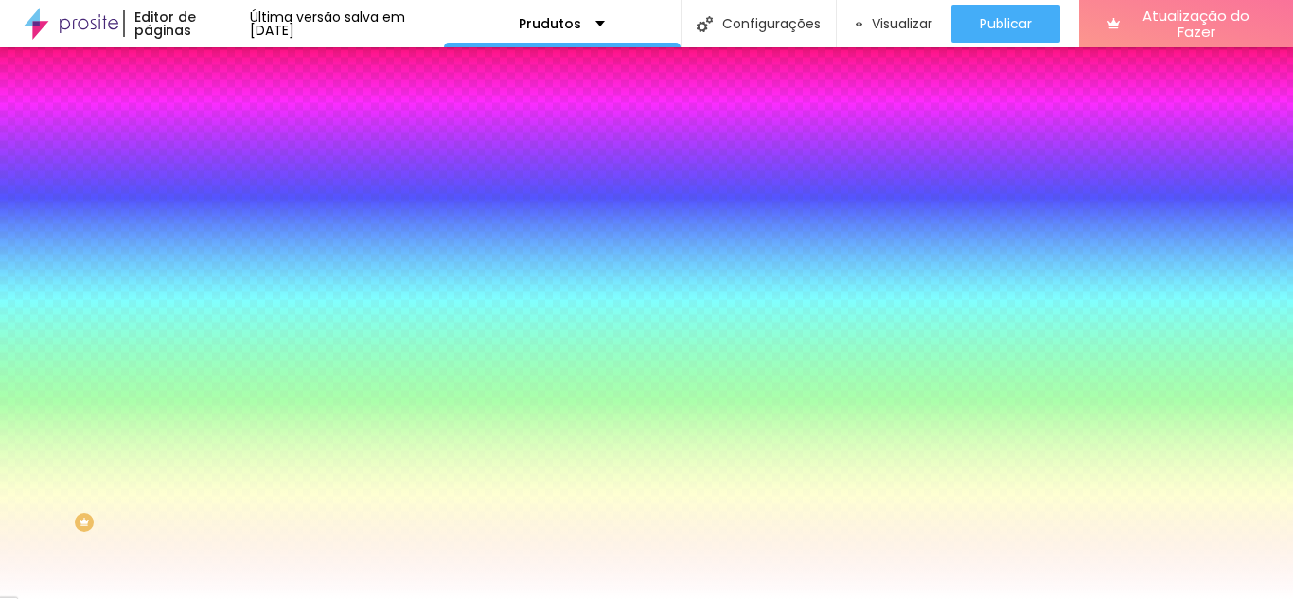
click at [218, 257] on div at bounding box center [327, 257] width 218 height 0
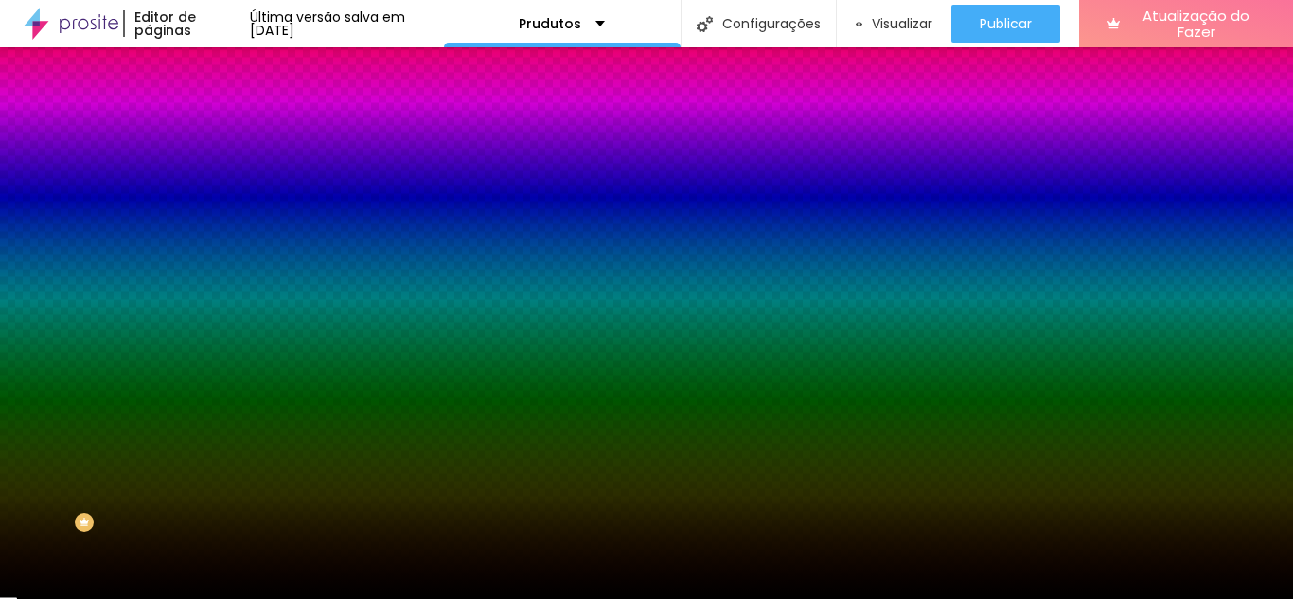
type input "#000000"
drag, startPoint x: 110, startPoint y: 382, endPoint x: 6, endPoint y: 528, distance: 179.1
click at [218, 528] on div "Editar nulo Conteúdo Estilo Avançado Imagem de fundo Adicionar imagem Efeito da…" at bounding box center [327, 323] width 218 height 552
click at [218, 535] on div "Editar nulo Conteúdo Estilo Avançado Imagem de fundo Adicionar imagem Efeito da…" at bounding box center [327, 323] width 218 height 552
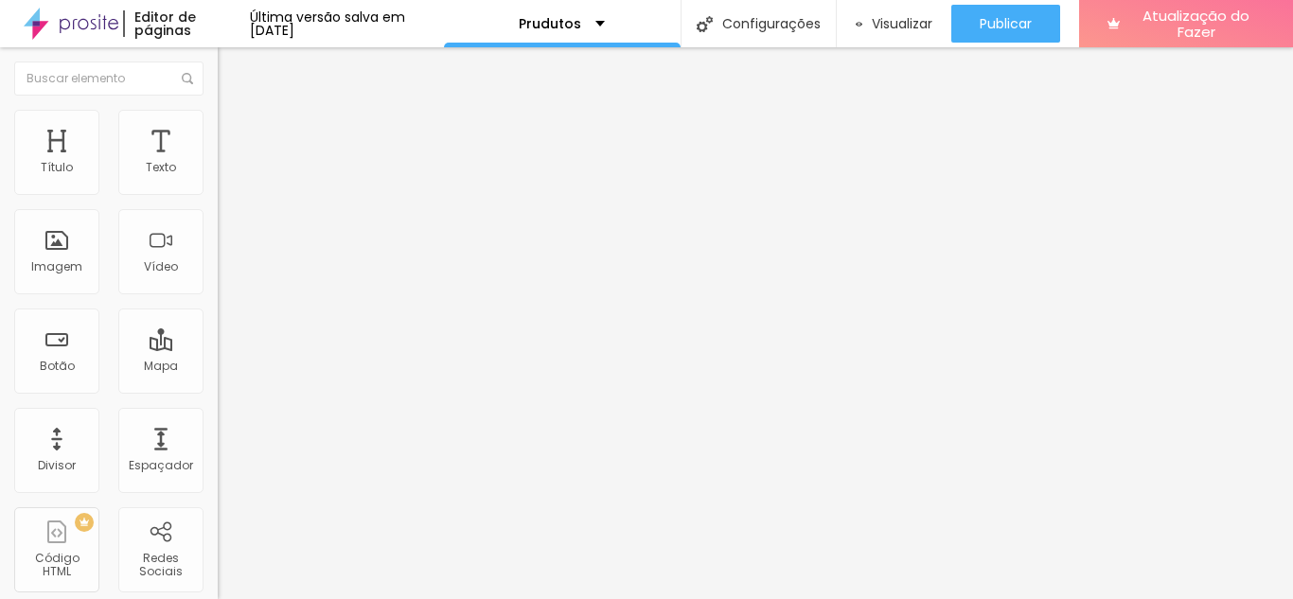
click at [218, 110] on img at bounding box center [226, 118] width 17 height 17
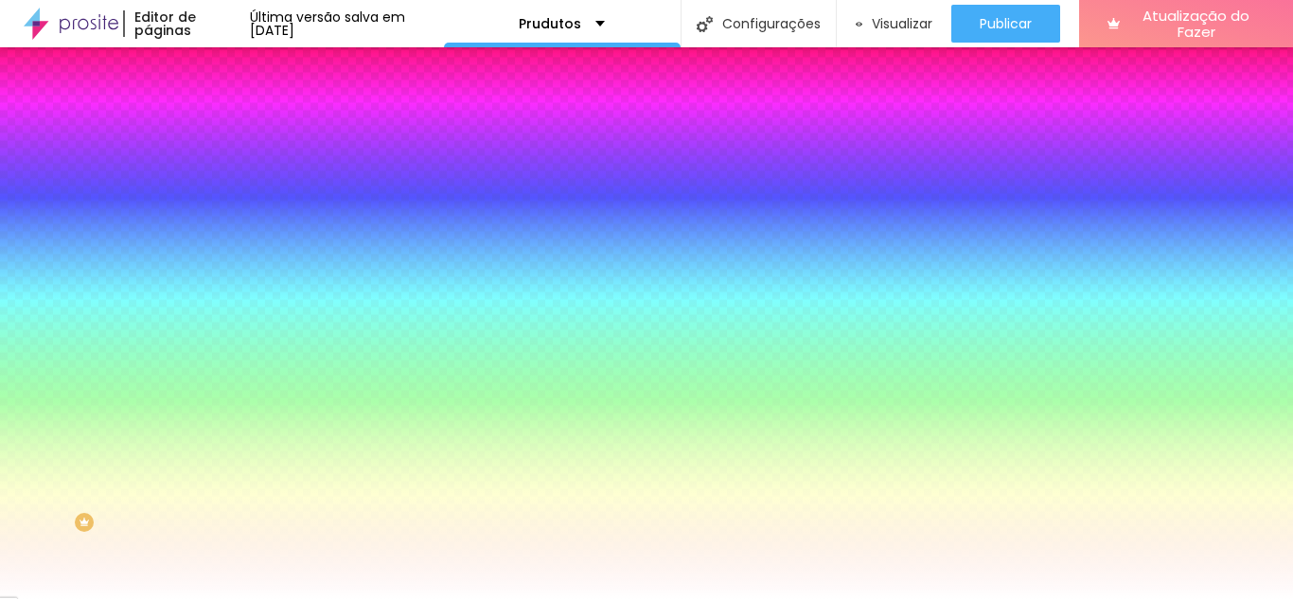
click at [218, 349] on button "button" at bounding box center [231, 359] width 27 height 20
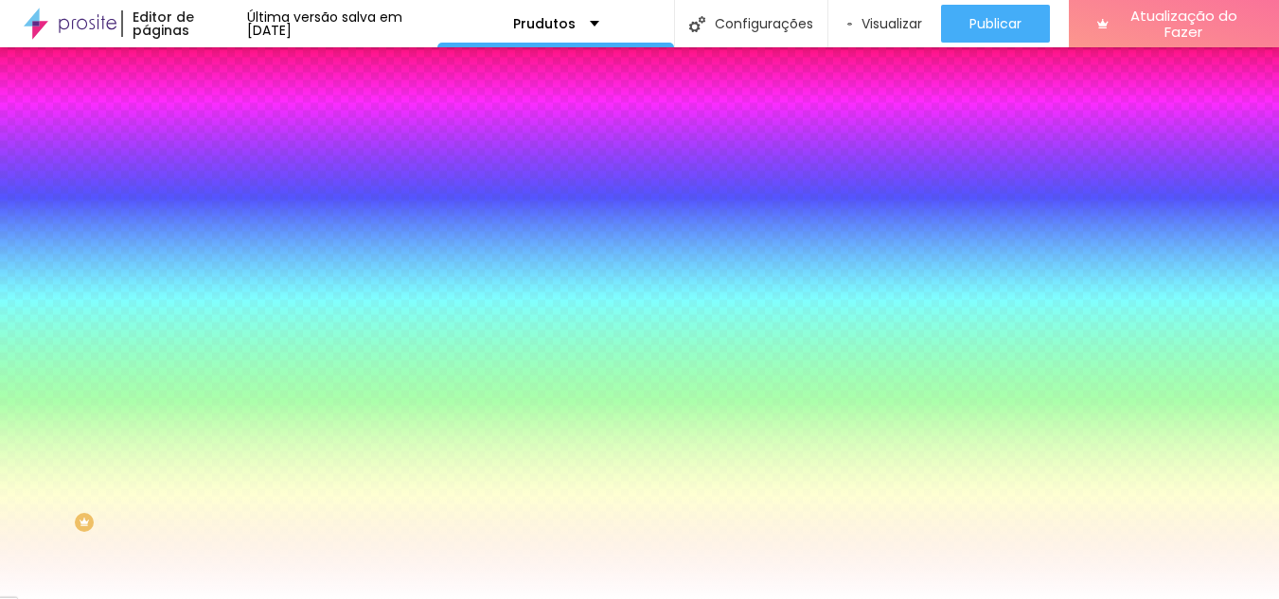
click at [314, 598] on div at bounding box center [639, 610] width 1279 height 0
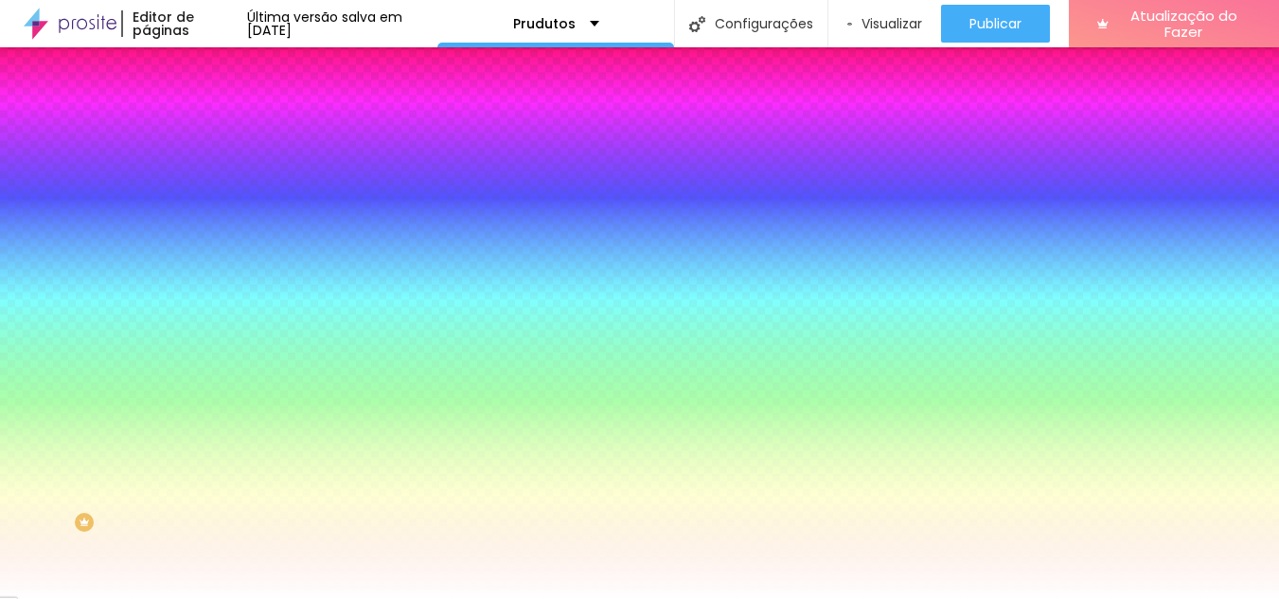
type input "#F8F2F2"
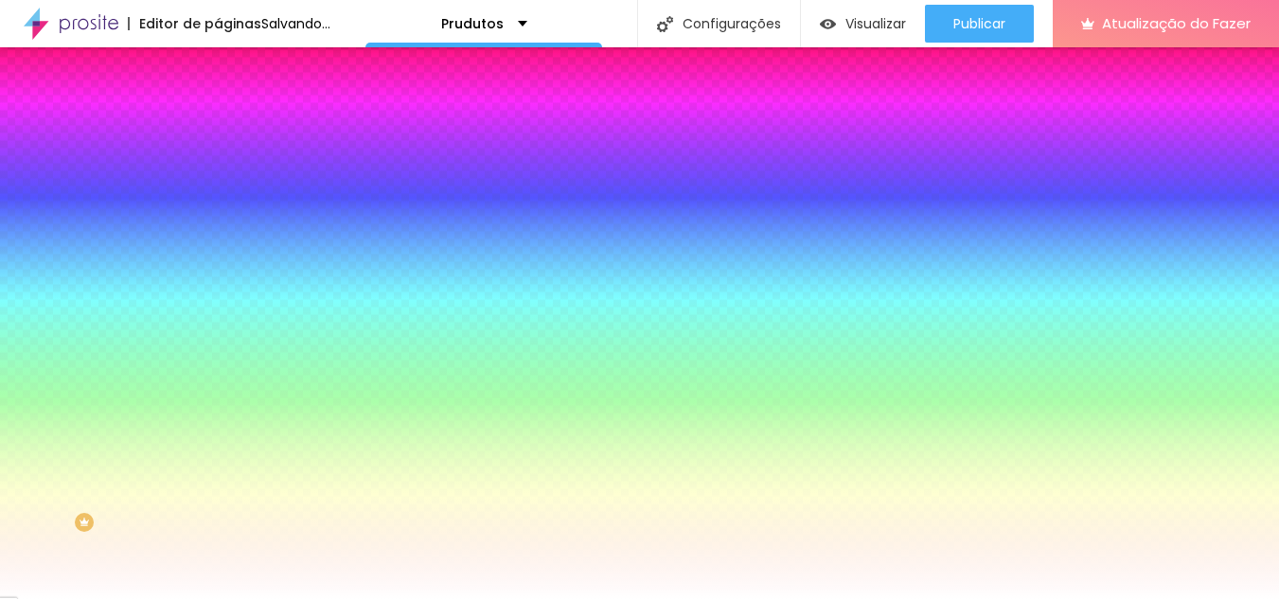
drag, startPoint x: 193, startPoint y: 482, endPoint x: 178, endPoint y: 472, distance: 17.9
click at [178, 472] on div at bounding box center [639, 299] width 1279 height 599
click at [98, 598] on div at bounding box center [639, 599] width 1279 height 0
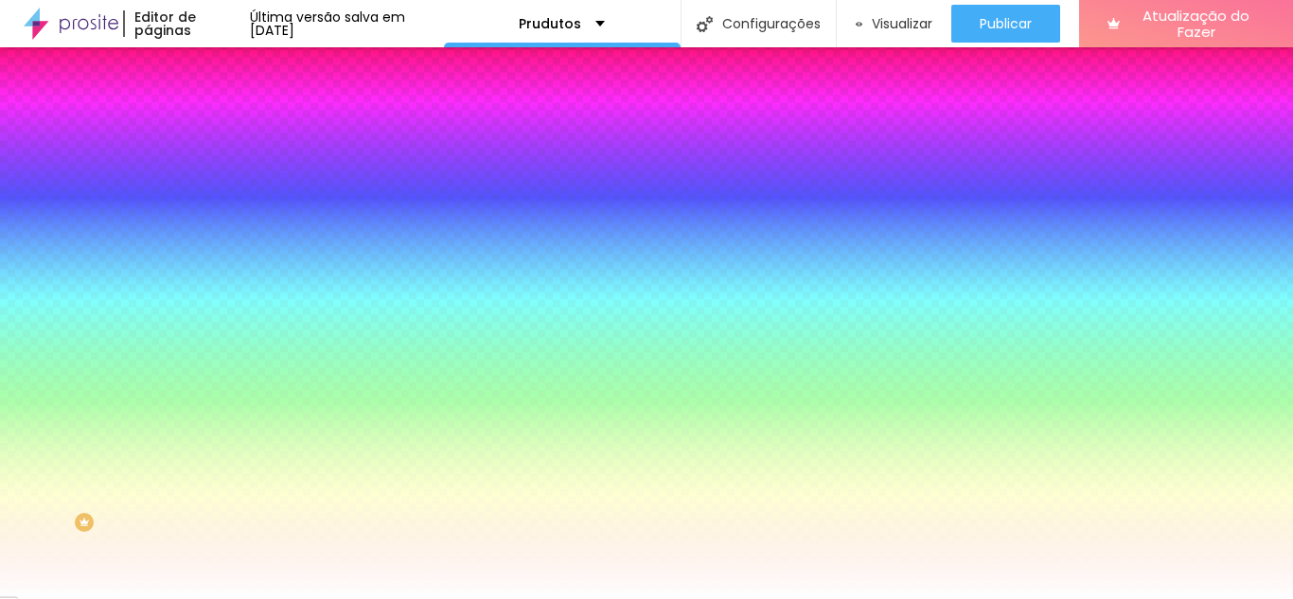
click at [218, 110] on li "Conteúdo" at bounding box center [327, 100] width 218 height 19
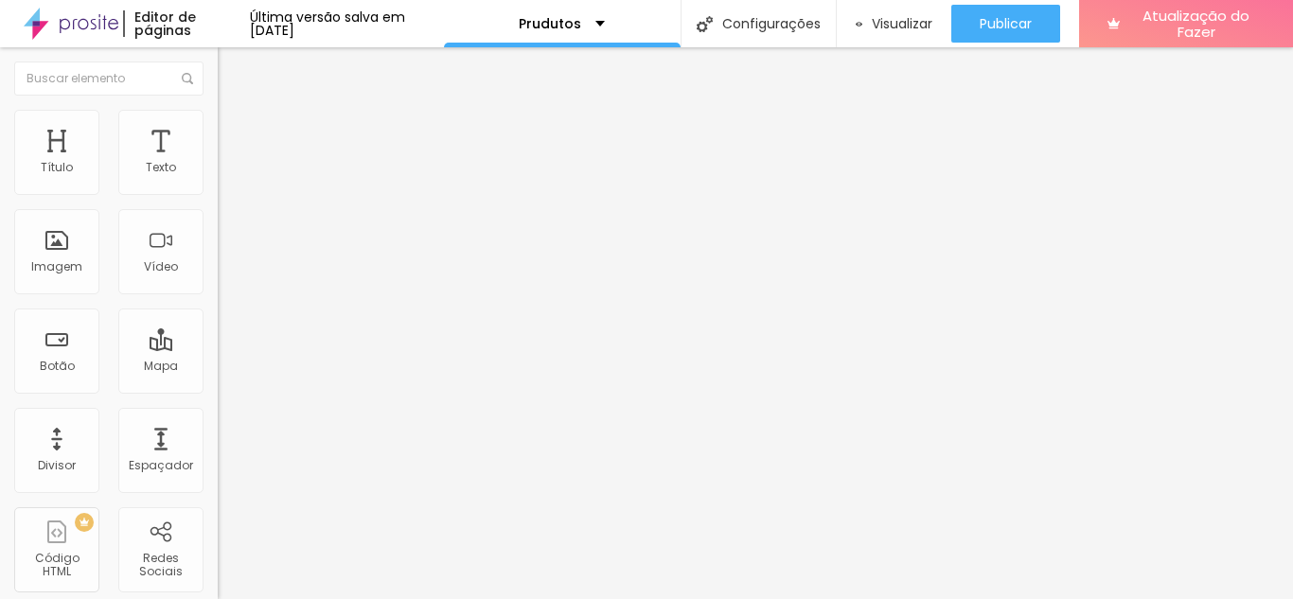
click at [218, 125] on li "Estilo" at bounding box center [327, 119] width 218 height 19
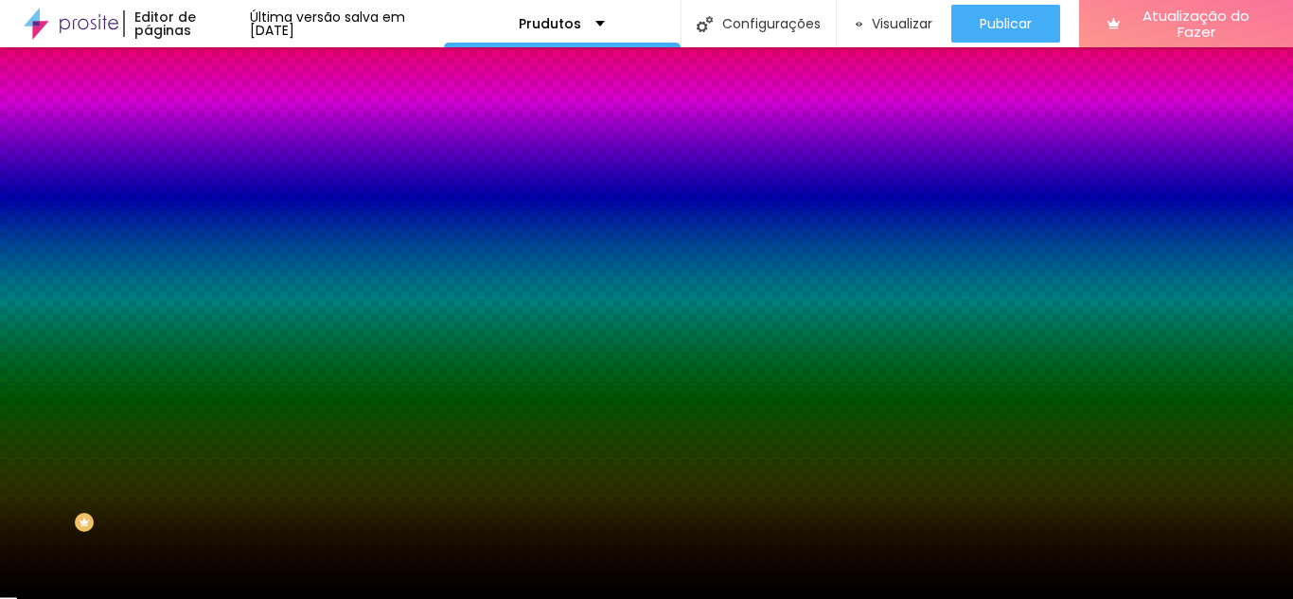
click at [218, 257] on div at bounding box center [327, 257] width 218 height 0
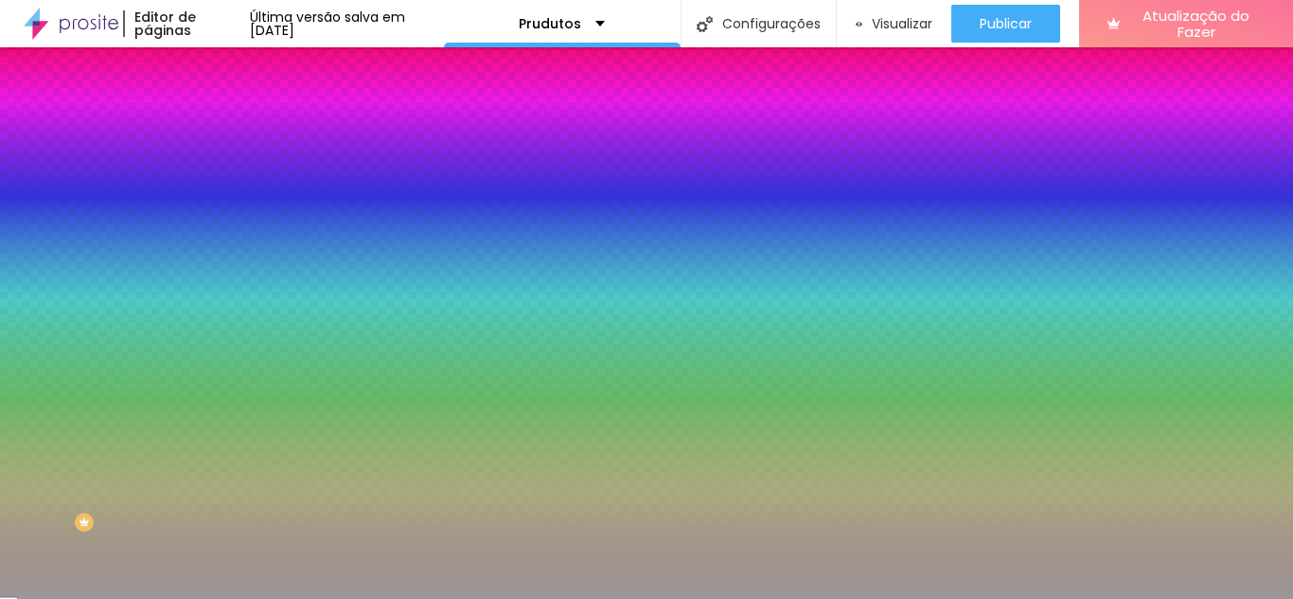
type input "#9D9A9A"
click at [31, 421] on div at bounding box center [646, 299] width 1293 height 599
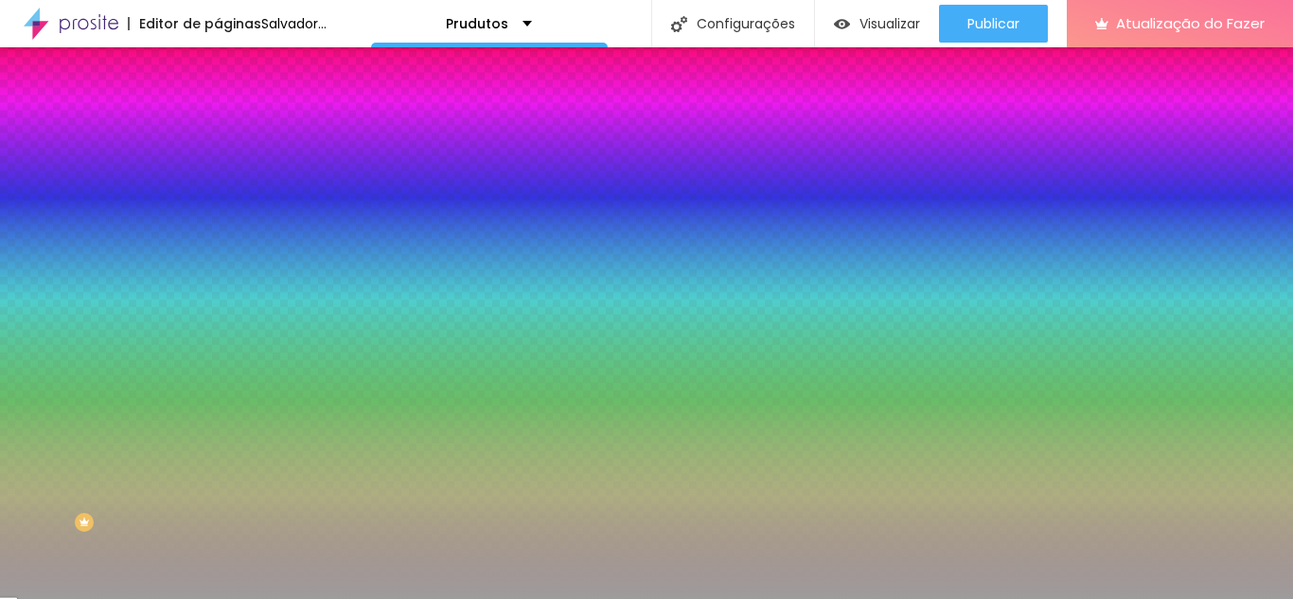
click at [218, 559] on div "Editar nulo Conteúdo Estilo Avançado Imagem de fundo Adicionar imagem Efeito da…" at bounding box center [327, 323] width 218 height 552
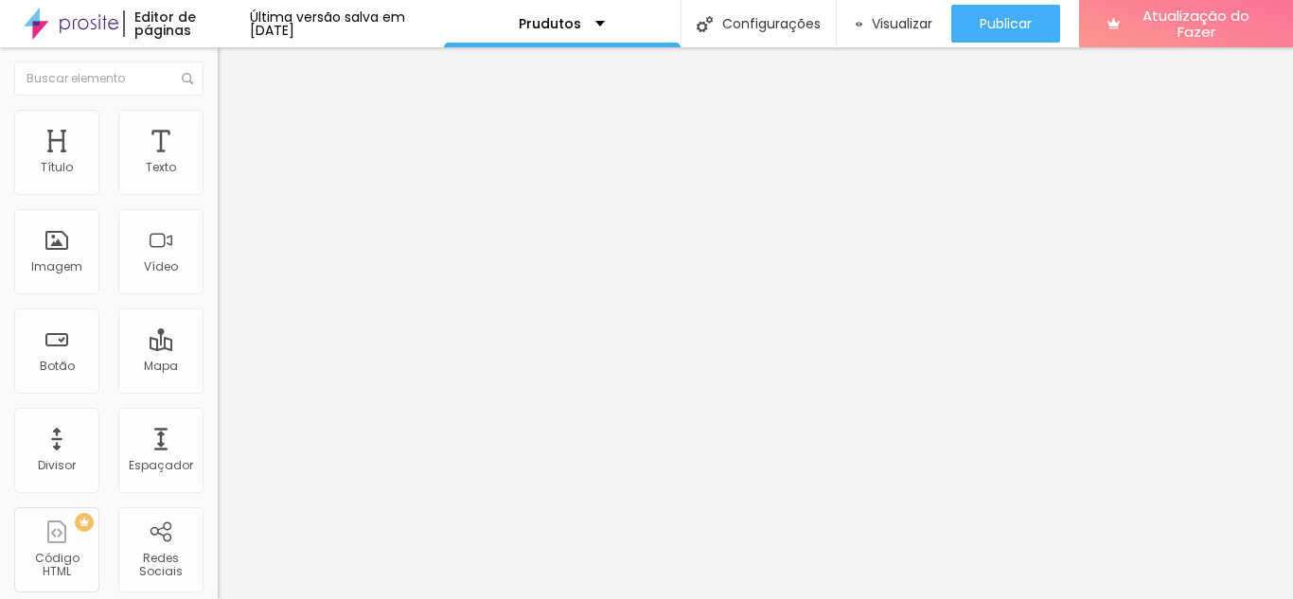
click at [218, 161] on div "Trocar imagem" at bounding box center [327, 154] width 218 height 13
click at [218, 394] on img at bounding box center [224, 400] width 13 height 13
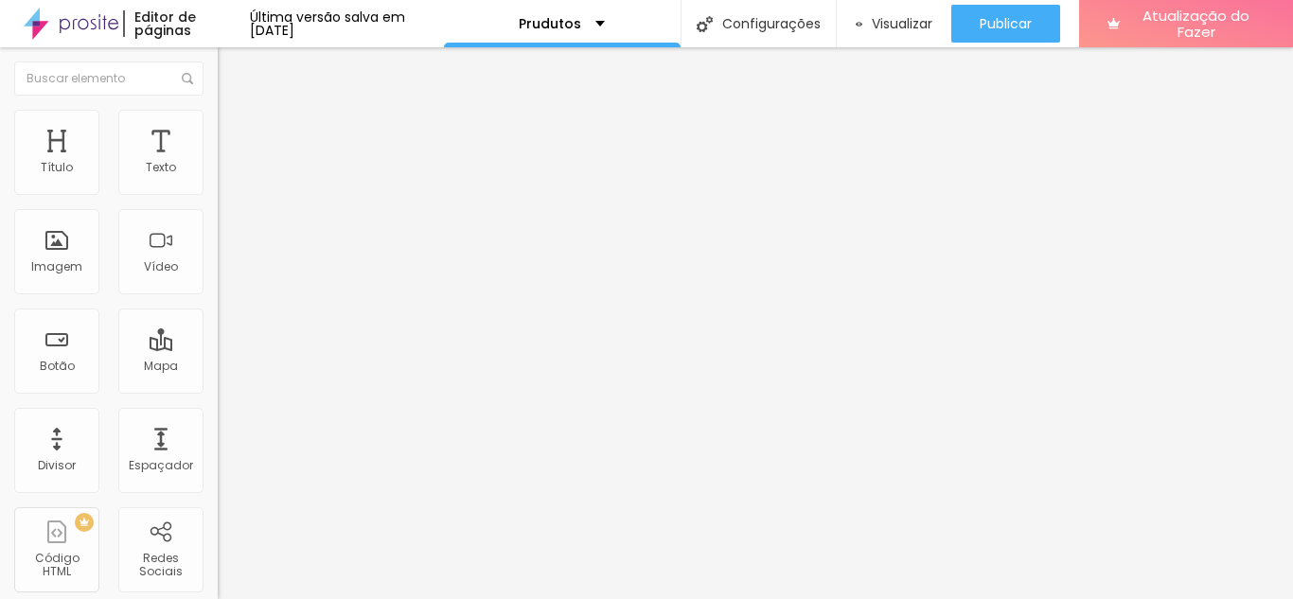
click at [218, 382] on div "Instagram" at bounding box center [327, 387] width 218 height 11
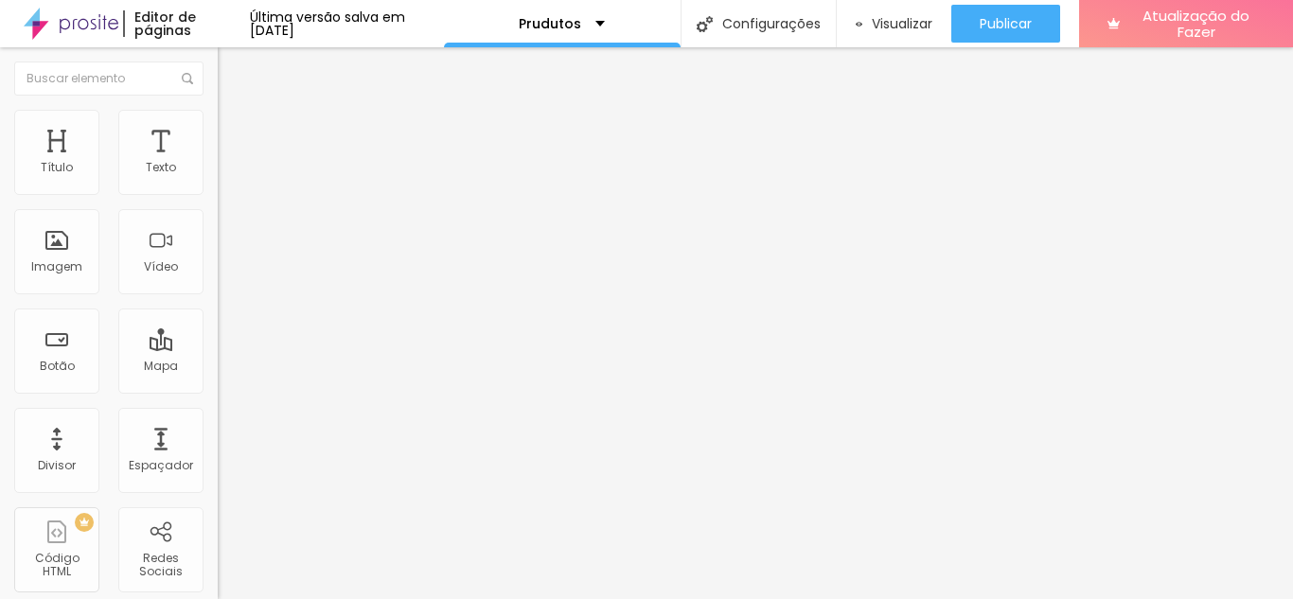
paste input "[URL][DOMAIN_NAME][DOMAIN_NAME]"
type input "https://[URL][DOMAIN_NAME][DOMAIN_NAME]"
click at [218, 512] on div "Editar nulo Conteúdo Estilo Avançado Instagram Rede social Facebook Endereço UR…" at bounding box center [327, 323] width 218 height 552
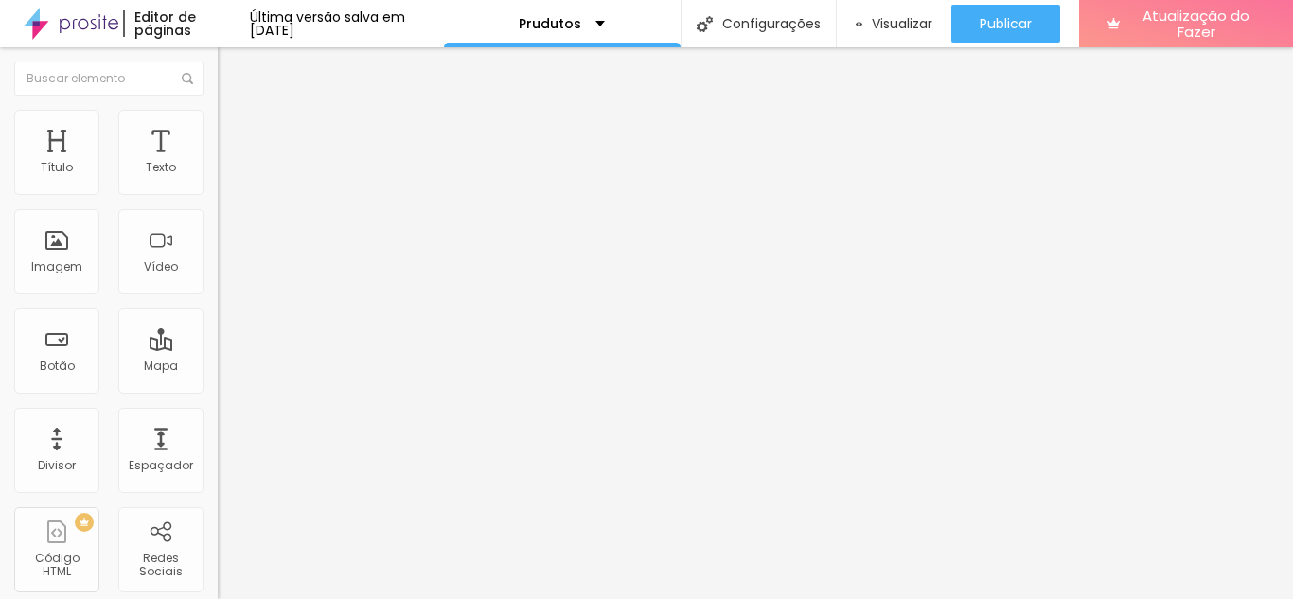
click at [218, 446] on div "Editar nulo Estilo Avançado 16 Tamanho do texto 0 Espaço entre letras 1.3 Altur…" at bounding box center [327, 323] width 218 height 552
drag, startPoint x: 119, startPoint y: 203, endPoint x: 35, endPoint y: 198, distance: 84.4
click at [218, 205] on div "Texto Click me Alinhamento Tamanho Pequeno Pequeno Normal Grande Link URL https…" at bounding box center [327, 285] width 218 height 275
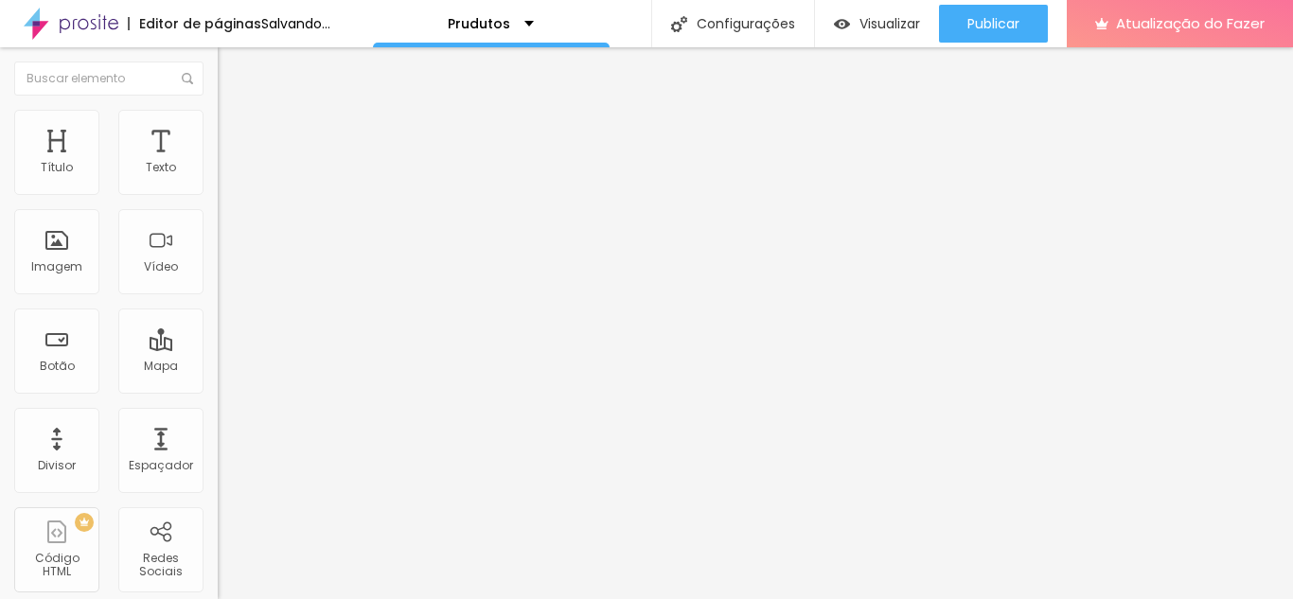
drag, startPoint x: 121, startPoint y: 215, endPoint x: 0, endPoint y: 210, distance: 121.2
click at [218, 210] on div "Texto VER PRODUTO Alinhamento Tamanho Pequeno Pequeno Normal Grande Link URL ht…" at bounding box center [327, 285] width 218 height 275
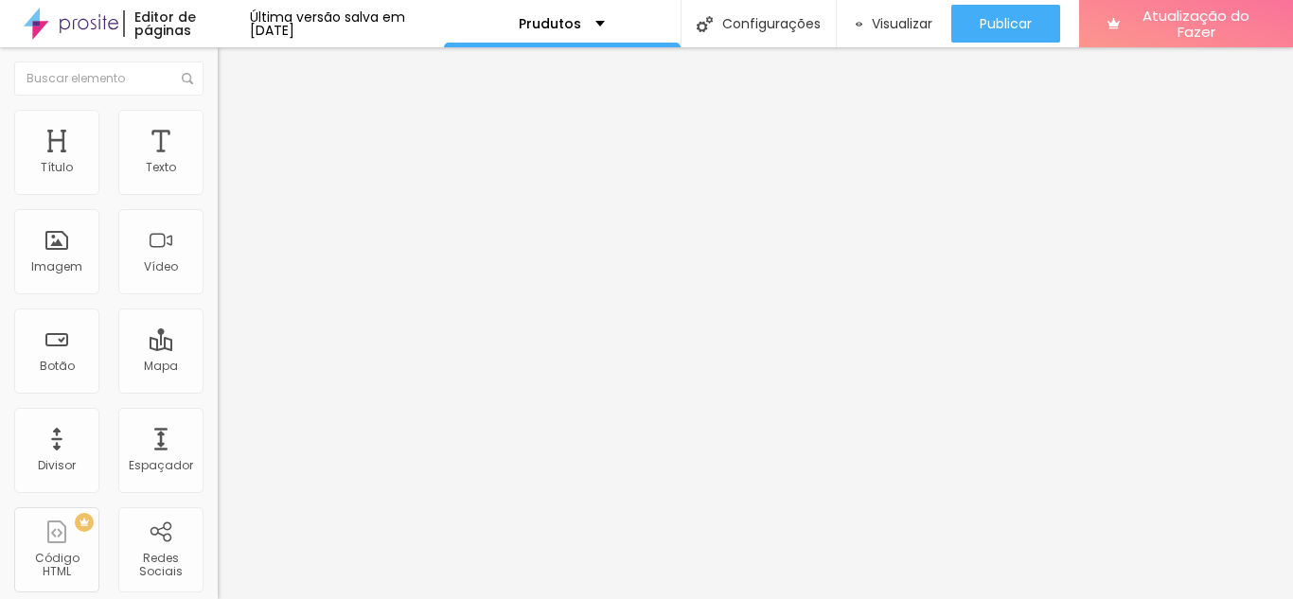
type input "VER PRODUTO"
drag, startPoint x: 106, startPoint y: 219, endPoint x: 0, endPoint y: 210, distance: 106.3
click at [218, 210] on div "Texto Click me Alinhamento Tamanho Pequeno Pequeno Normal Grande Link URL https…" at bounding box center [327, 285] width 218 height 275
paste input "VER PRODUTO"
type input "VER PRODUTO"
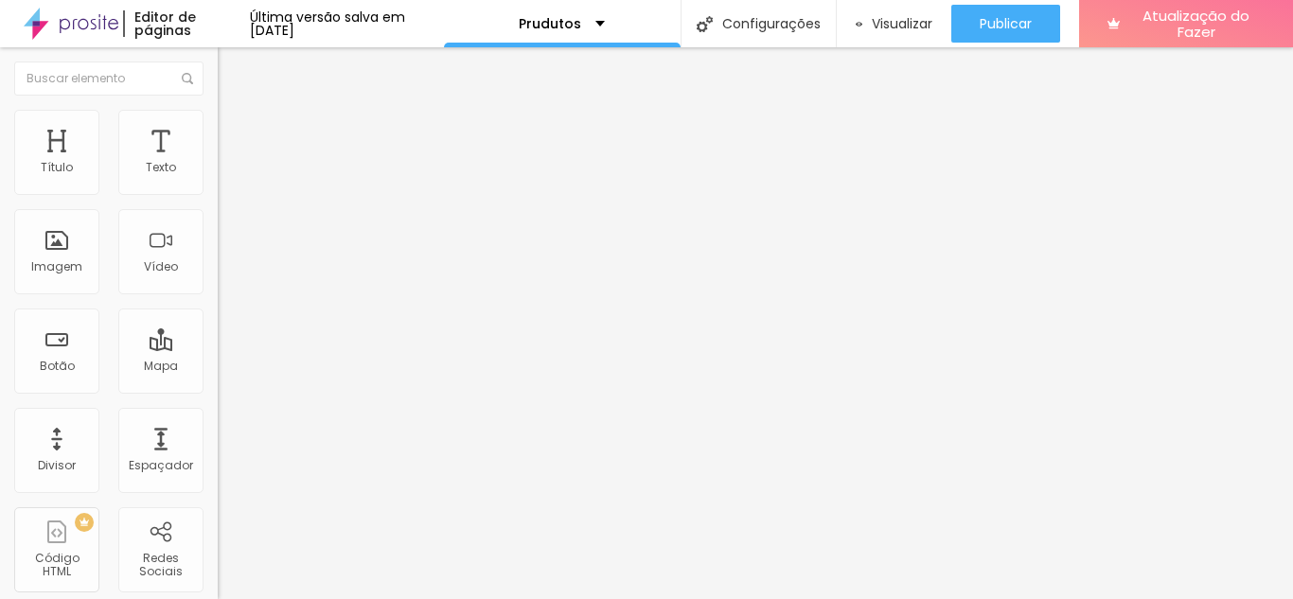
drag, startPoint x: 101, startPoint y: 216, endPoint x: 0, endPoint y: 214, distance: 101.3
click at [218, 214] on div "Texto Click me Alinhamento Tamanho Pequeno Pequeno Normal Grande Link URL https…" at bounding box center [327, 285] width 218 height 275
paste input "VER PRODUTO"
type input "VER PRODUTO"
drag, startPoint x: 118, startPoint y: 203, endPoint x: 0, endPoint y: 203, distance: 118.3
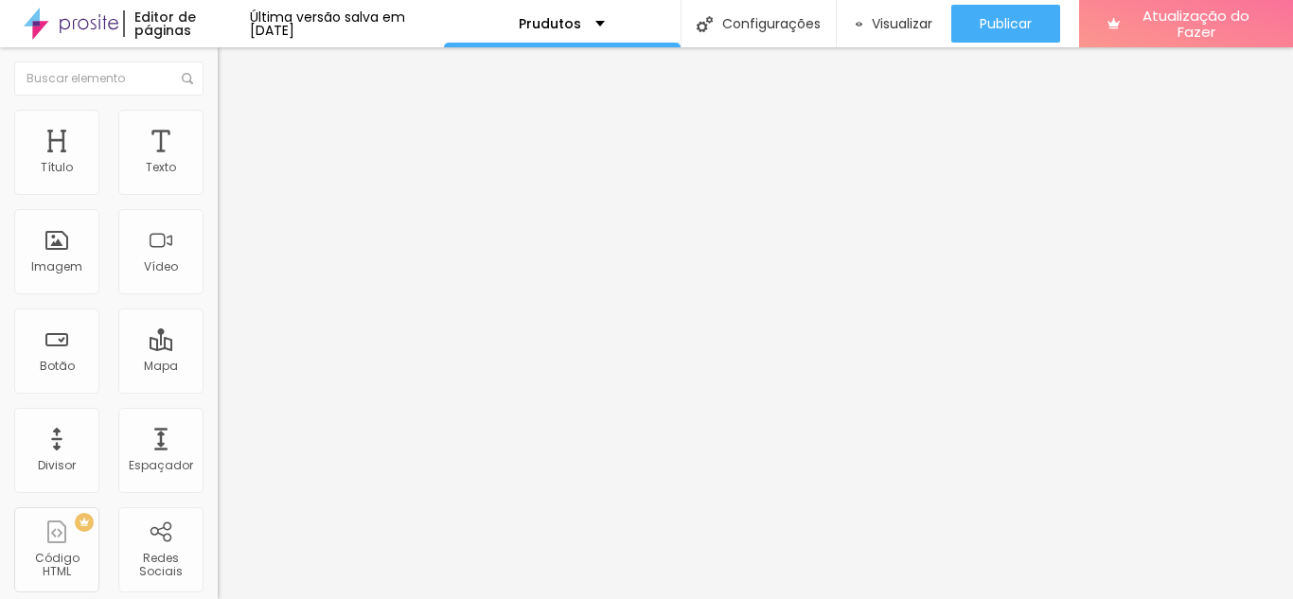
click at [218, 203] on div "Texto Click me Alinhamento Tamanho Pequeno Pequeno Normal Grande Link URL https…" at bounding box center [327, 285] width 218 height 275
paste input "VER PRODUTO"
type input "VER PRODUTO"
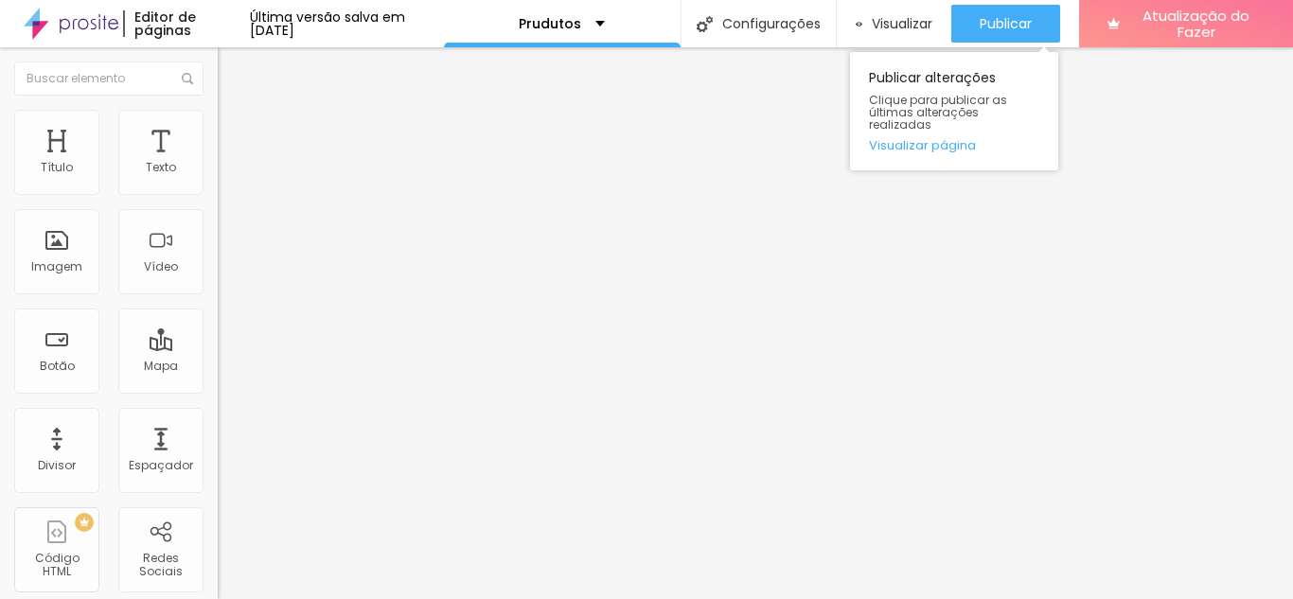
drag, startPoint x: 991, startPoint y: 23, endPoint x: 986, endPoint y: 44, distance: 22.3
click at [991, 23] on font "Publicar" at bounding box center [1006, 23] width 52 height 19
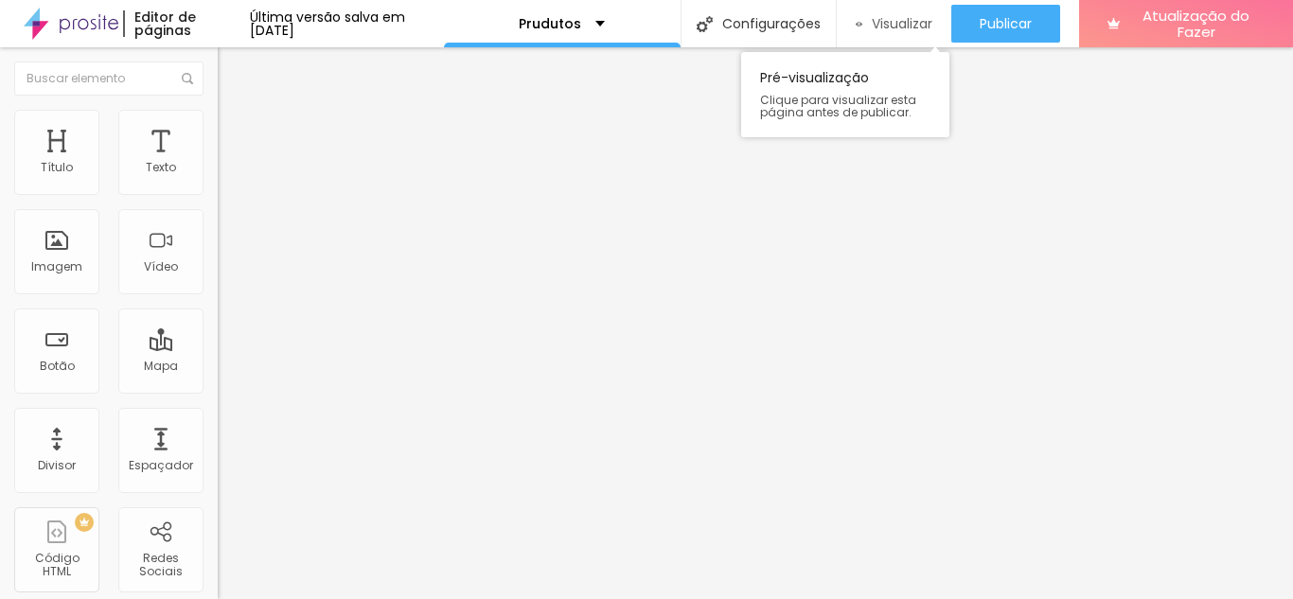
click at [895, 19] on font "Visualizar" at bounding box center [902, 23] width 61 height 19
